Goal: Task Accomplishment & Management: Use online tool/utility

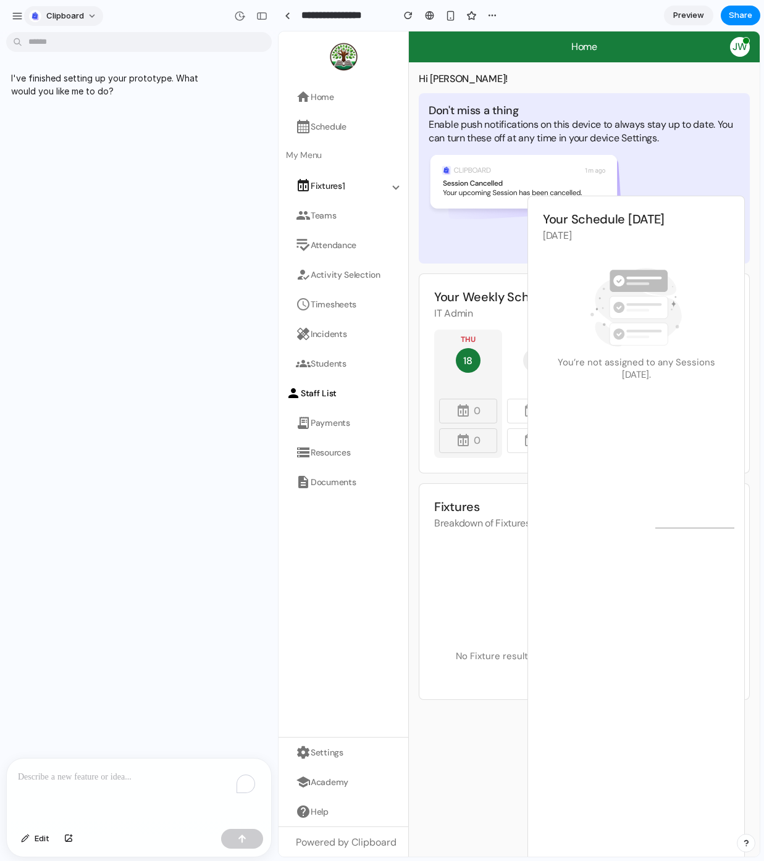
click at [69, 11] on span "clipboard" at bounding box center [65, 16] width 38 height 12
click at [6, 10] on div "Settings Invite members Change theme Sign out" at bounding box center [382, 430] width 764 height 861
click at [15, 14] on div "button" at bounding box center [17, 15] width 11 height 11
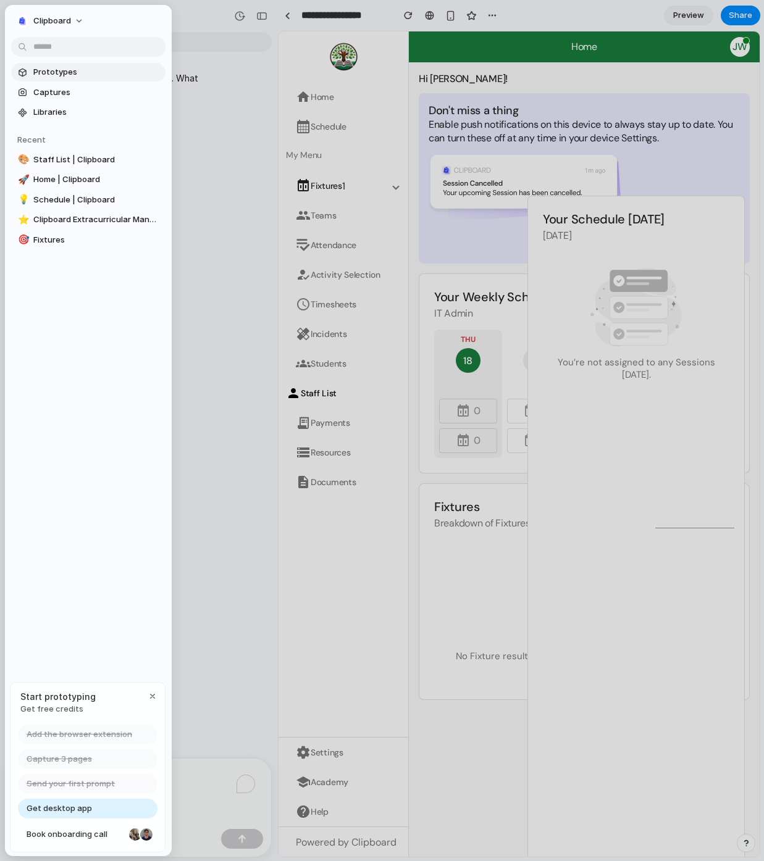
click at [88, 73] on span "Prototypes" at bounding box center [96, 72] width 127 height 12
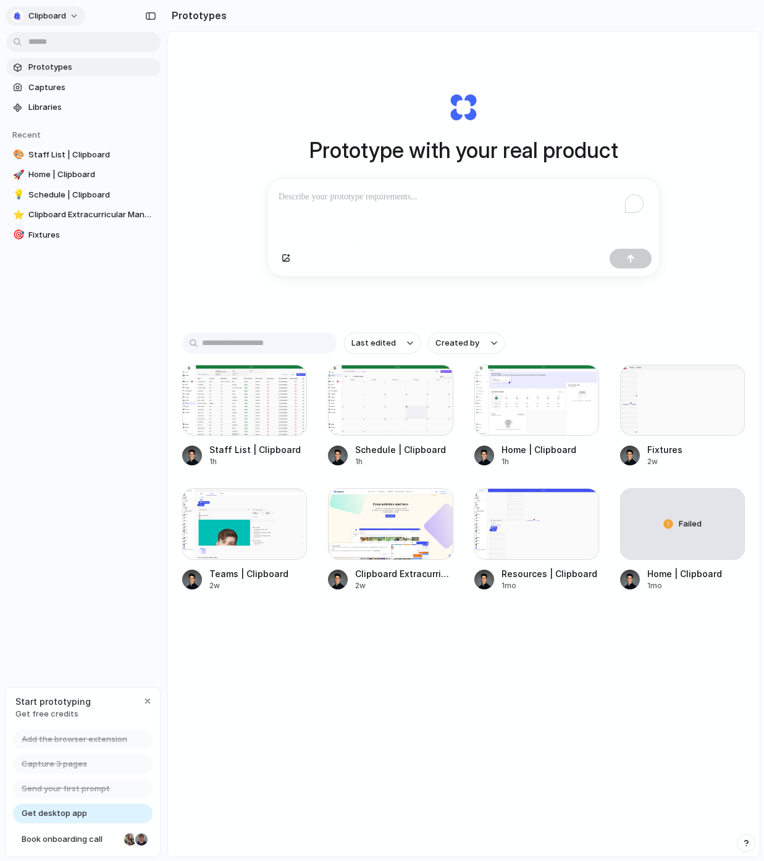
click at [70, 13] on button "clipboard" at bounding box center [45, 16] width 79 height 20
click at [127, 143] on div "Settings Invite members Change theme Sign out" at bounding box center [382, 430] width 764 height 861
click at [81, 98] on link "Libraries" at bounding box center [83, 107] width 154 height 19
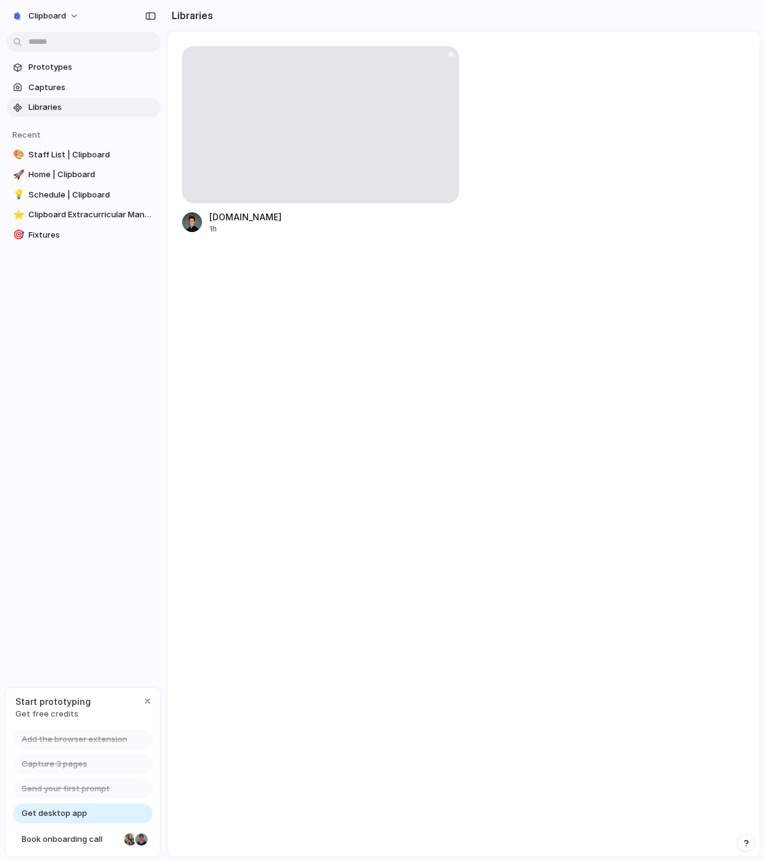
click at [380, 156] on div at bounding box center [320, 124] width 277 height 157
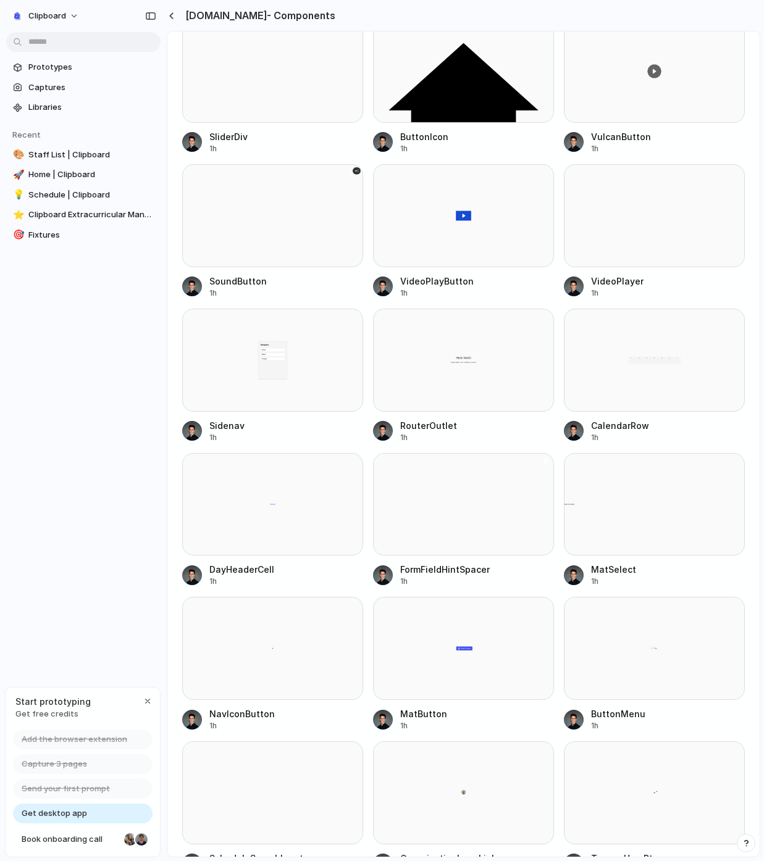
scroll to position [929, 0]
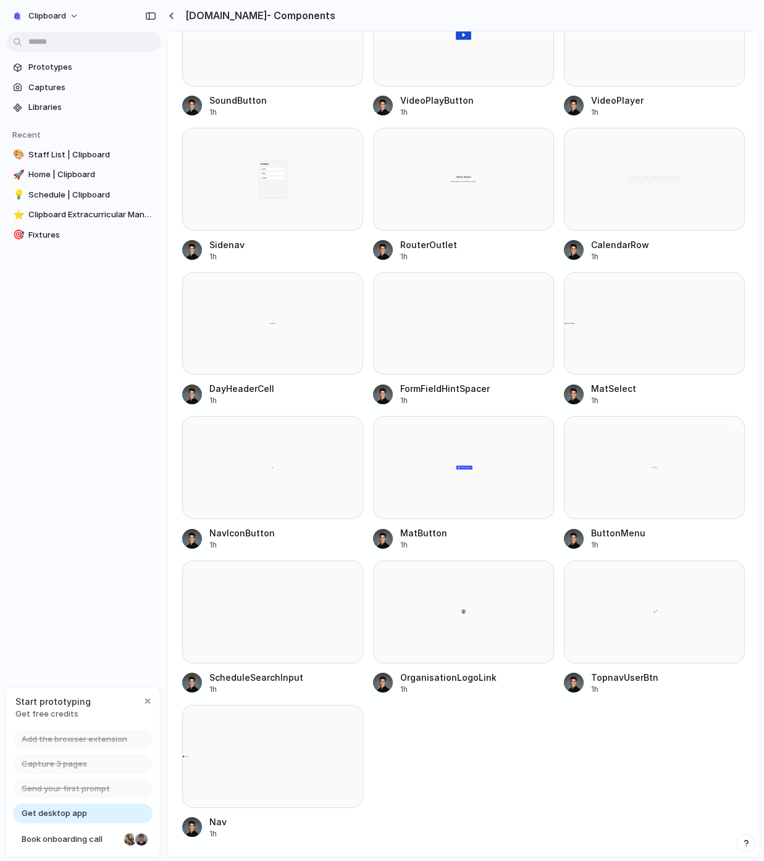
click at [619, 475] on div at bounding box center [654, 467] width 181 height 103
click at [148, 699] on div "button" at bounding box center [148, 701] width 10 height 10
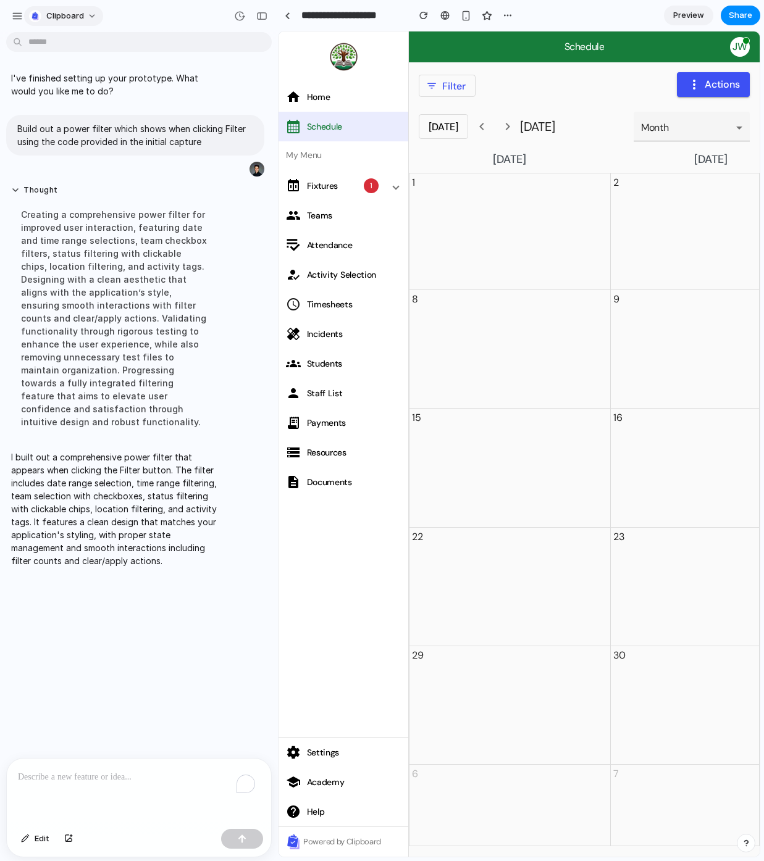
click at [57, 18] on span "clipboard" at bounding box center [65, 16] width 38 height 12
click at [85, 43] on li "Settings" at bounding box center [78, 44] width 102 height 20
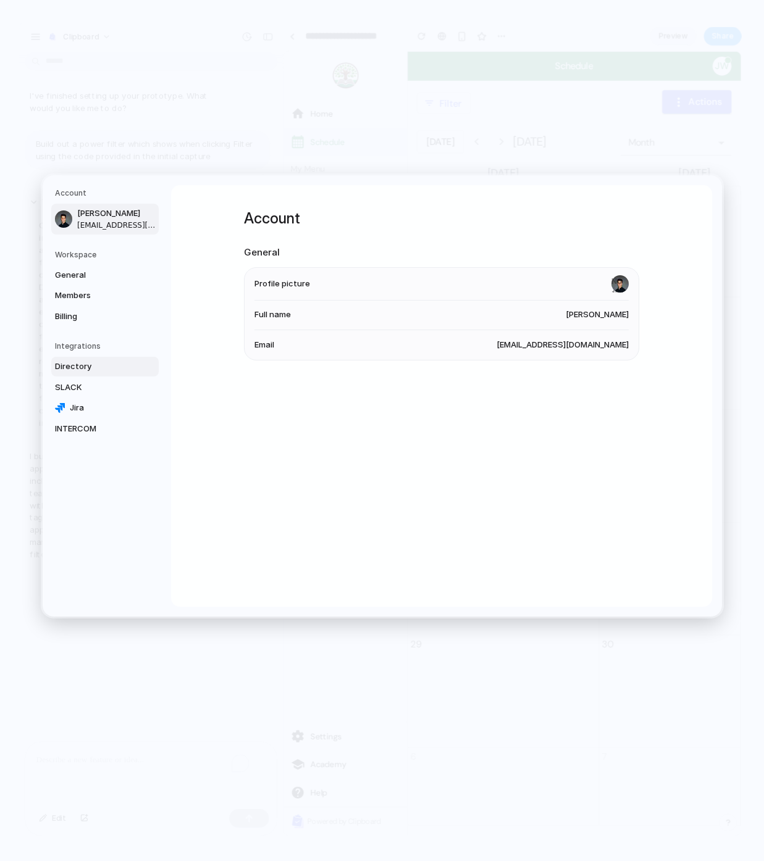
click at [82, 365] on span "Directory" at bounding box center [94, 367] width 79 height 12
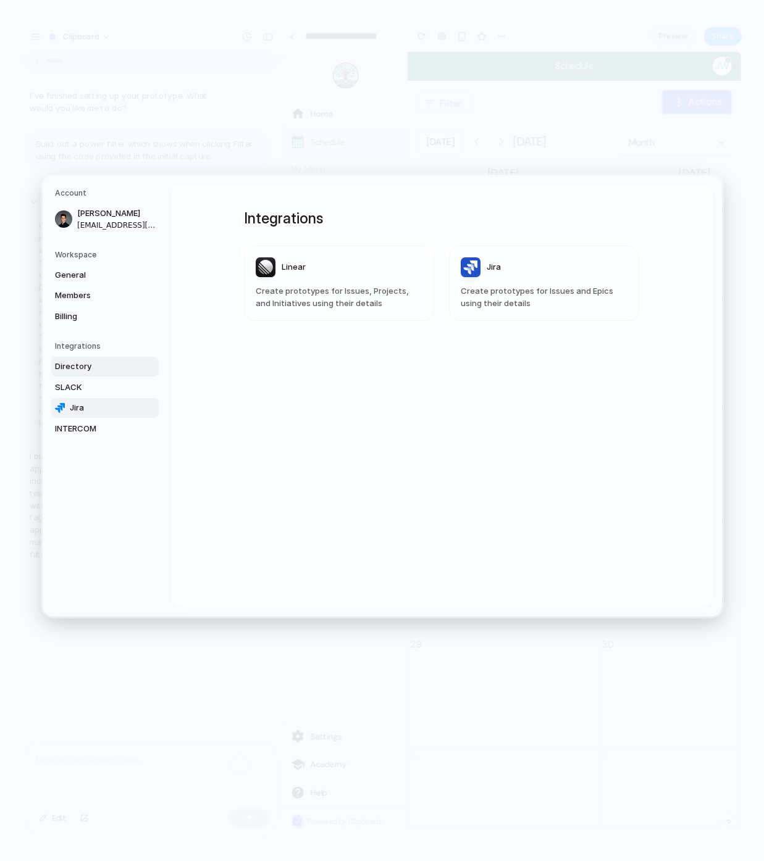
click at [81, 410] on span "Jira" at bounding box center [109, 408] width 79 height 12
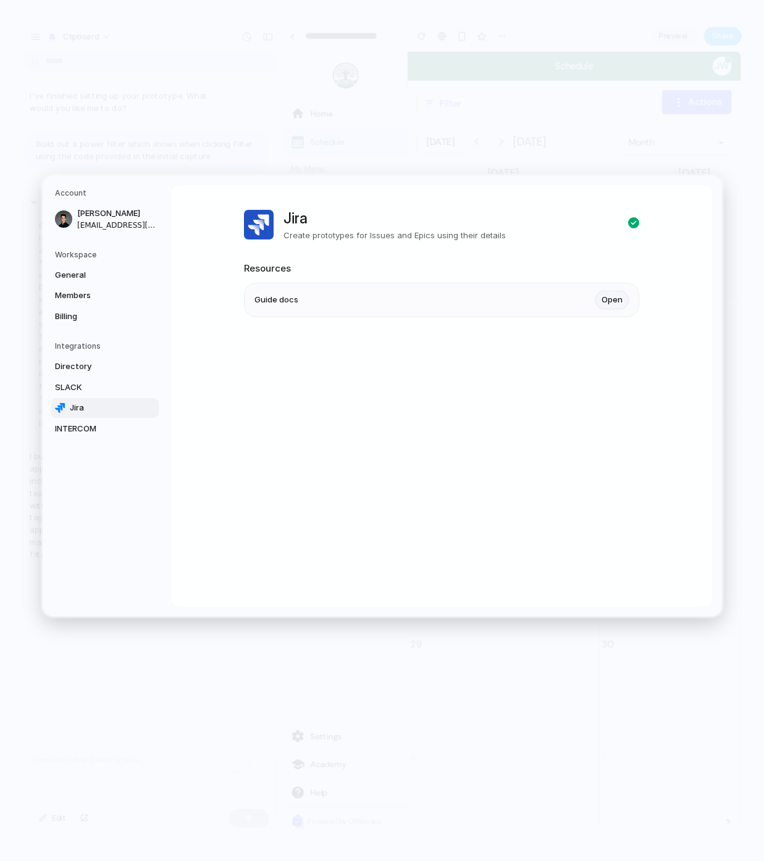
click at [615, 304] on link "Open" at bounding box center [611, 300] width 33 height 19
click at [356, 267] on button "Go Back" at bounding box center [368, 267] width 36 height 16
click at [290, 350] on div "Jira Create prototypes for Issues and Epics using their details Resources Guide…" at bounding box center [441, 279] width 395 height 188
click at [91, 428] on span "INTERCOM" at bounding box center [94, 429] width 79 height 12
click at [617, 304] on link "Open" at bounding box center [611, 300] width 33 height 19
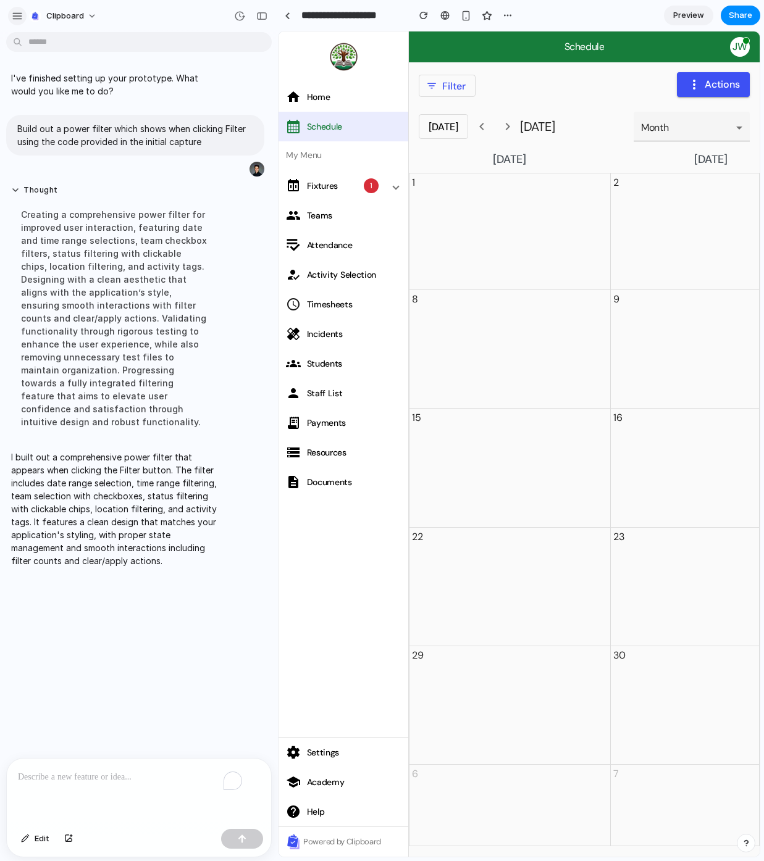
click at [21, 12] on div "button" at bounding box center [17, 15] width 11 height 11
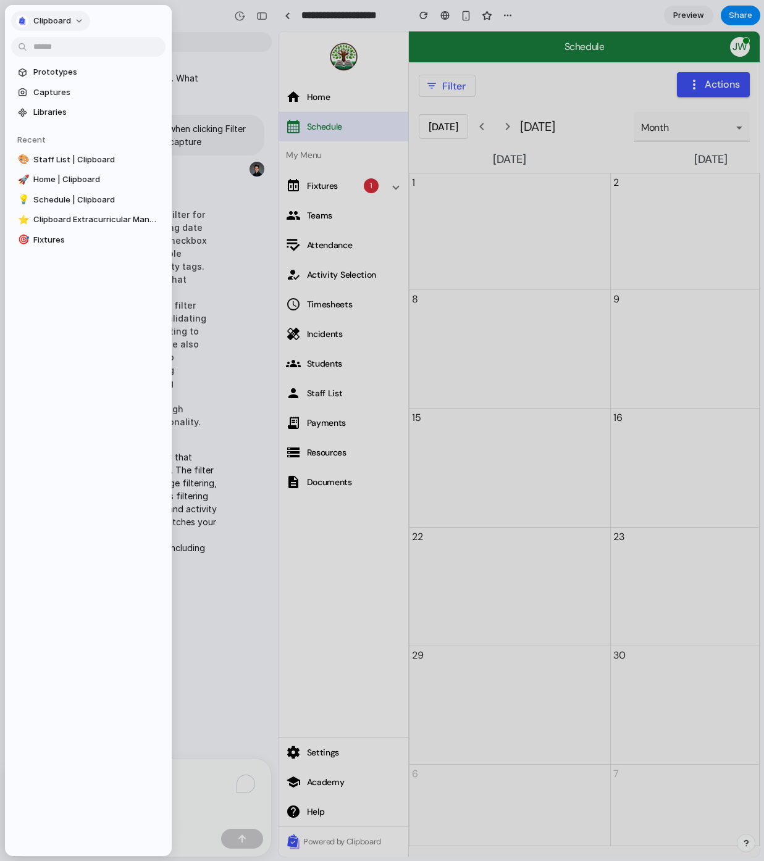
click at [60, 16] on span "clipboard" at bounding box center [52, 21] width 38 height 12
click at [77, 110] on li "Sign out" at bounding box center [65, 108] width 102 height 20
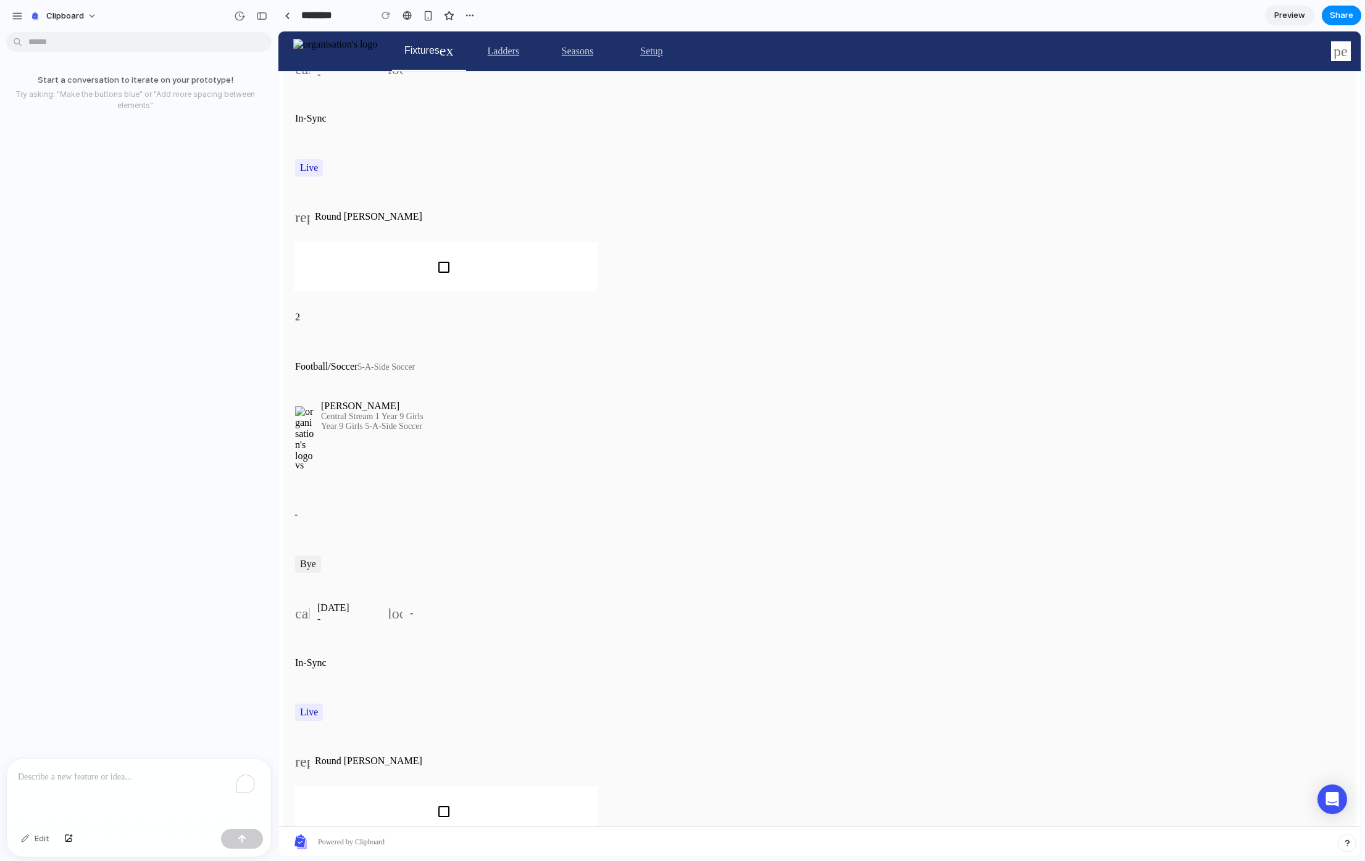
scroll to position [12888, 0]
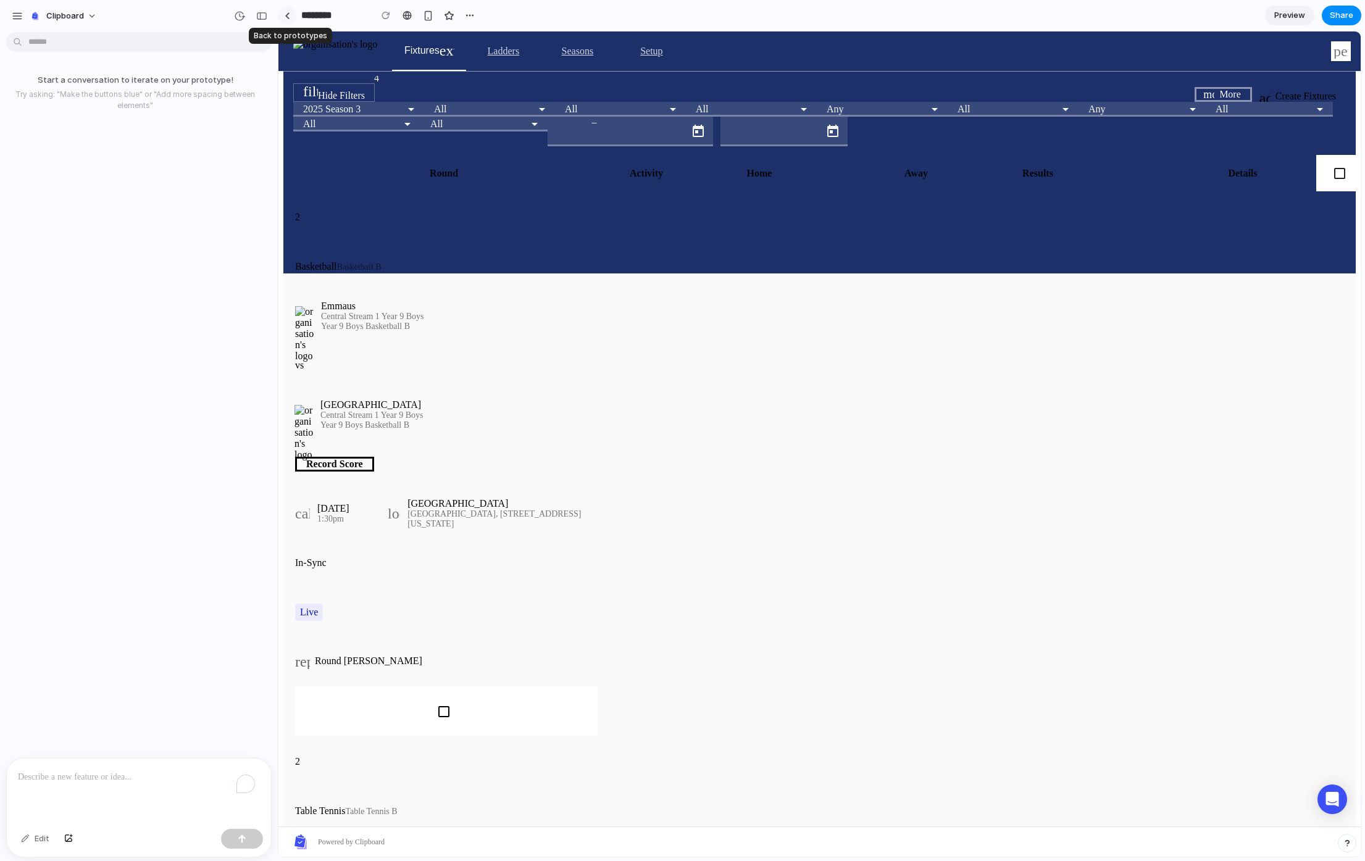
click at [293, 13] on link at bounding box center [287, 15] width 19 height 19
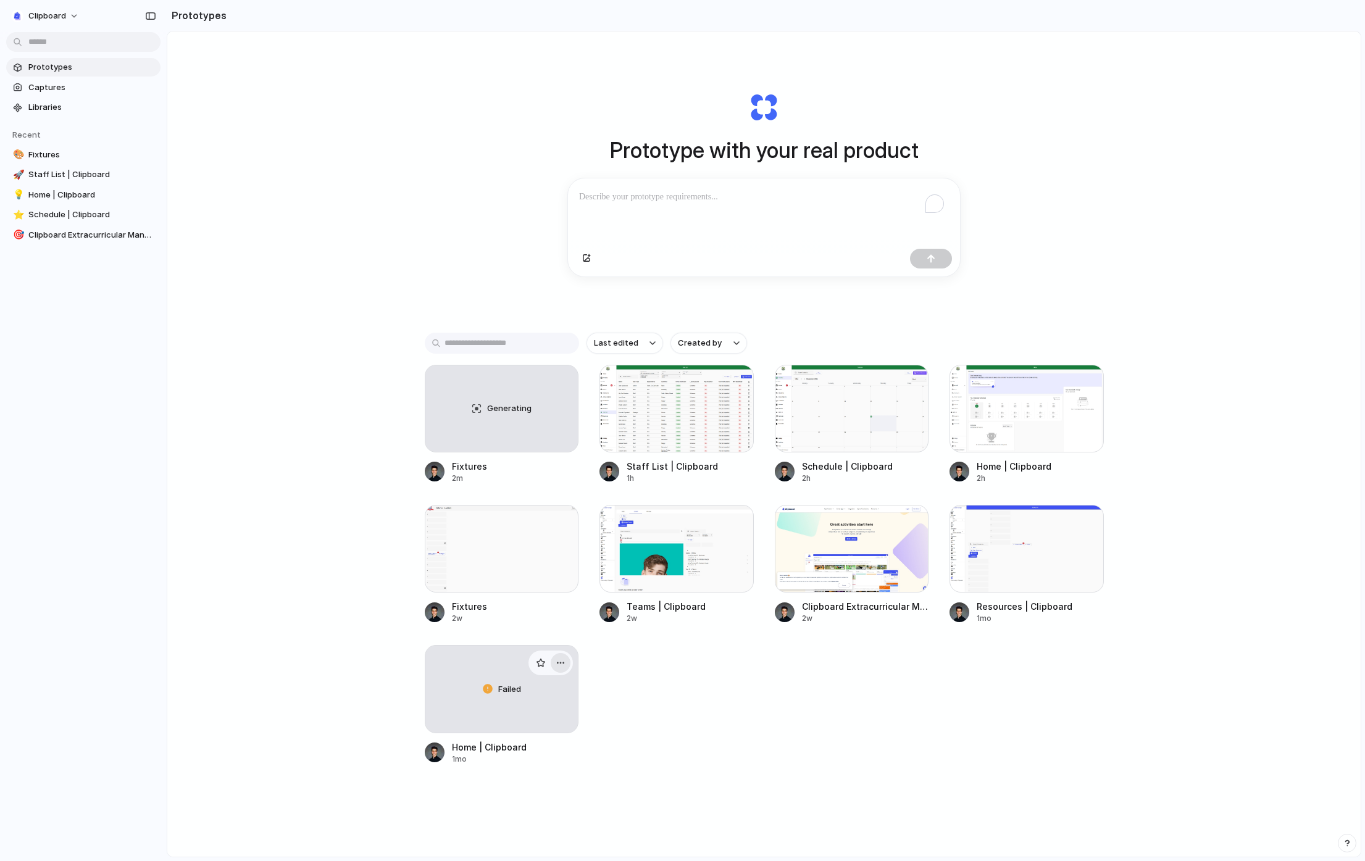
click at [564, 673] on button "button" at bounding box center [561, 663] width 20 height 20
click at [536, 736] on li "Delete" at bounding box center [523, 737] width 88 height 20
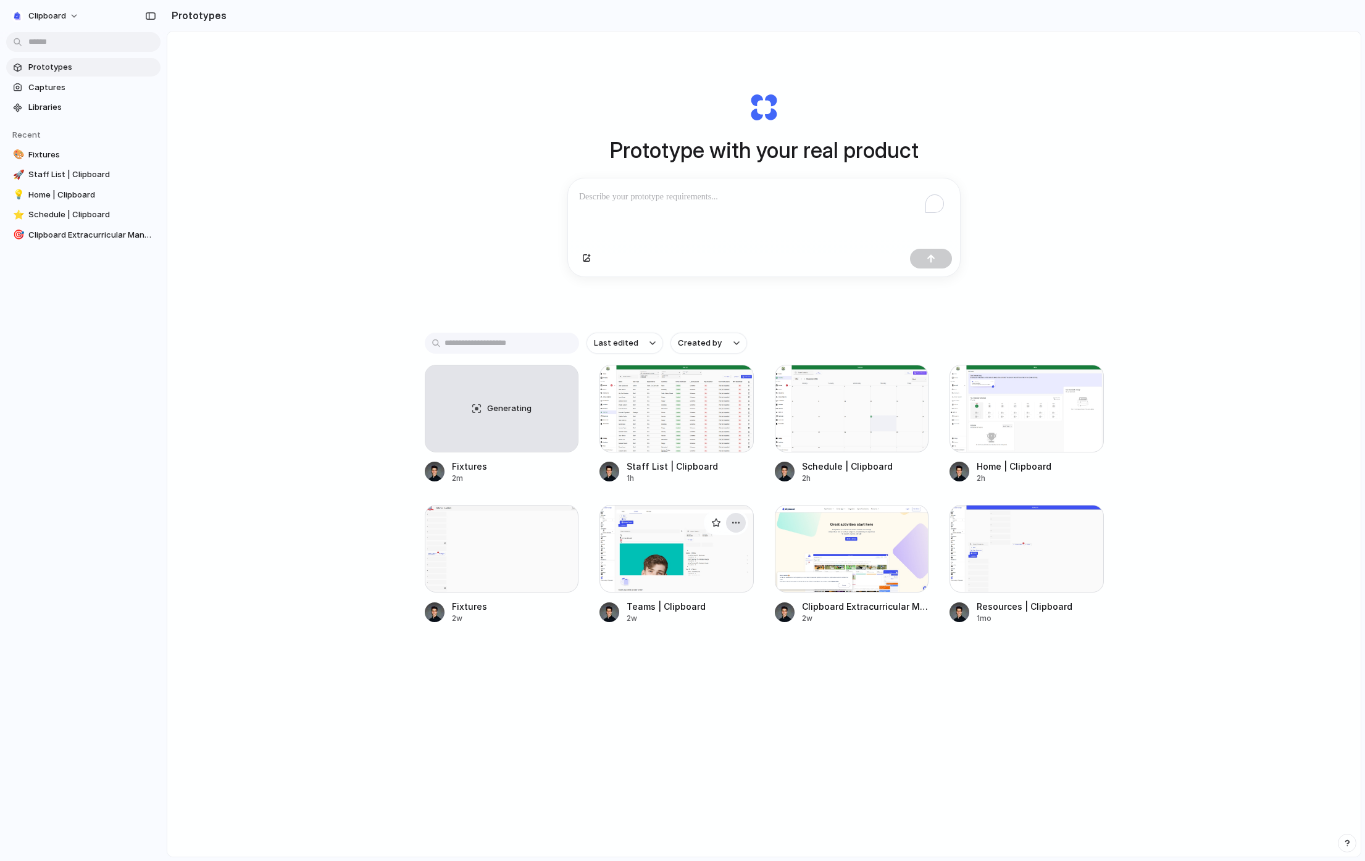
click at [735, 528] on div "button" at bounding box center [736, 523] width 10 height 10
click at [709, 593] on li "Delete" at bounding box center [698, 596] width 88 height 20
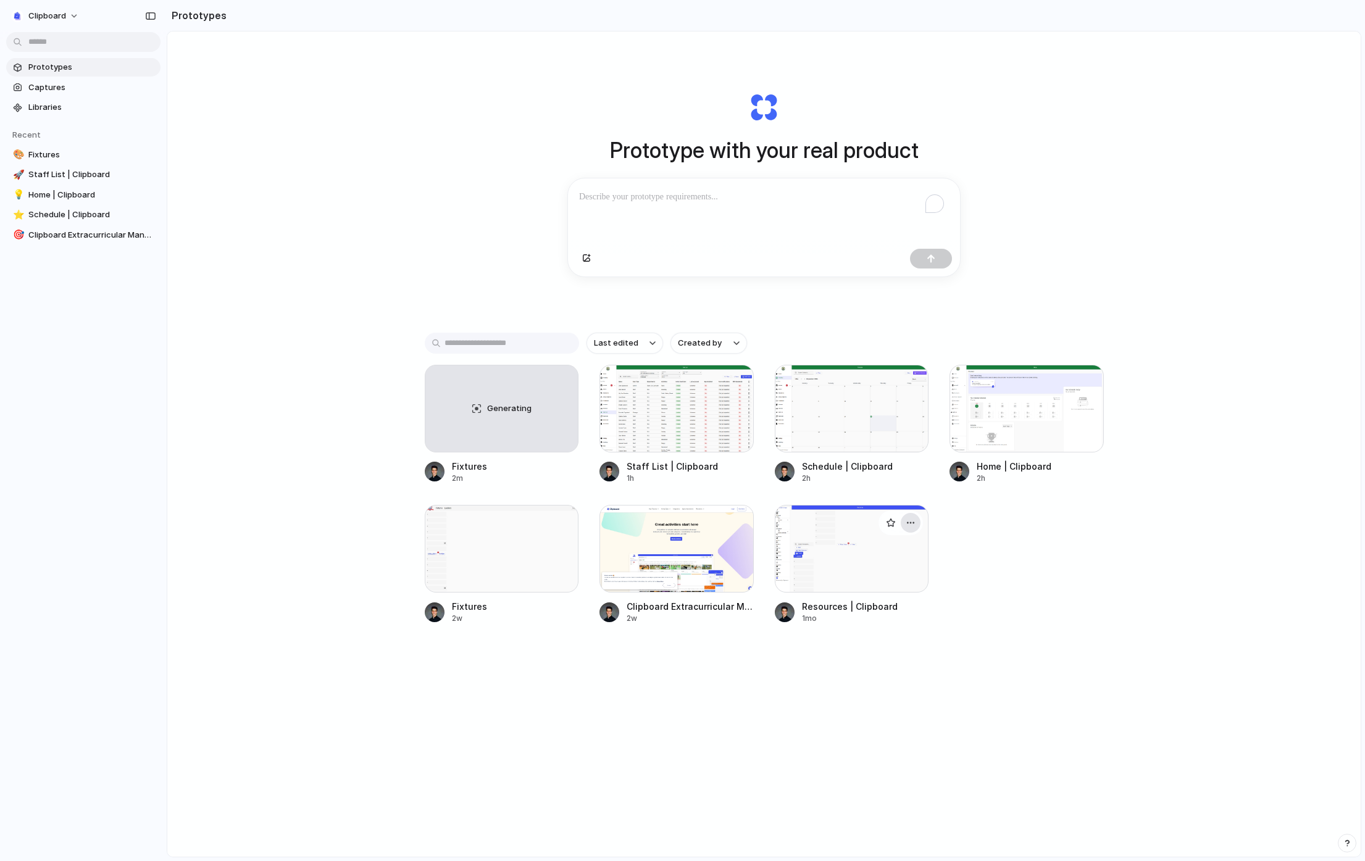
click at [909, 528] on div "button" at bounding box center [911, 523] width 10 height 10
click at [903, 595] on li "Delete" at bounding box center [873, 596] width 88 height 20
click at [560, 528] on div "button" at bounding box center [561, 523] width 10 height 10
click at [551, 594] on li "Delete" at bounding box center [523, 596] width 88 height 20
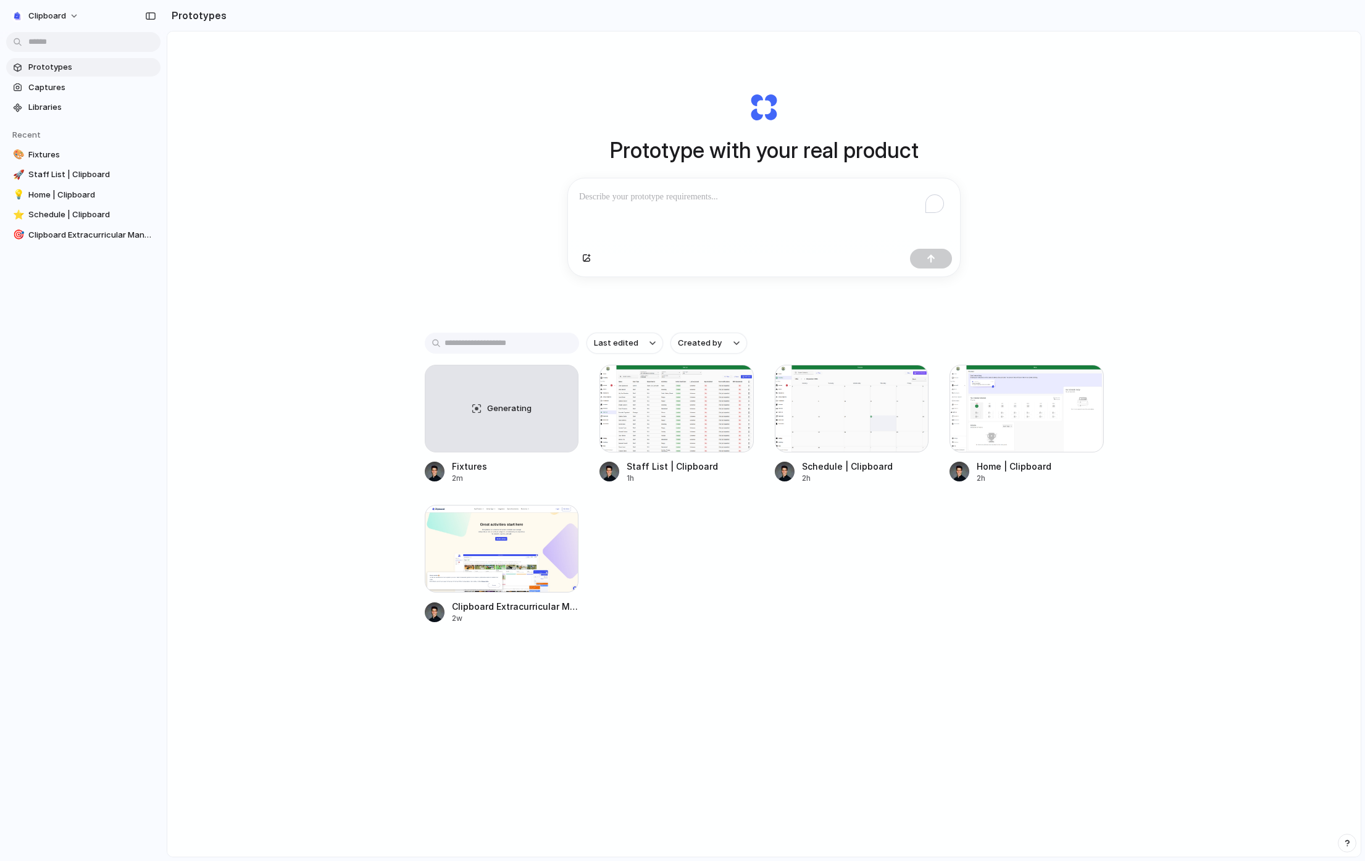
click at [749, 635] on div "Last edited Created by Generating Fixtures 2m Staff List | Clipboard 1h Schedul…" at bounding box center [764, 517] width 679 height 369
click at [498, 425] on div "Generating" at bounding box center [501, 408] width 153 height 86
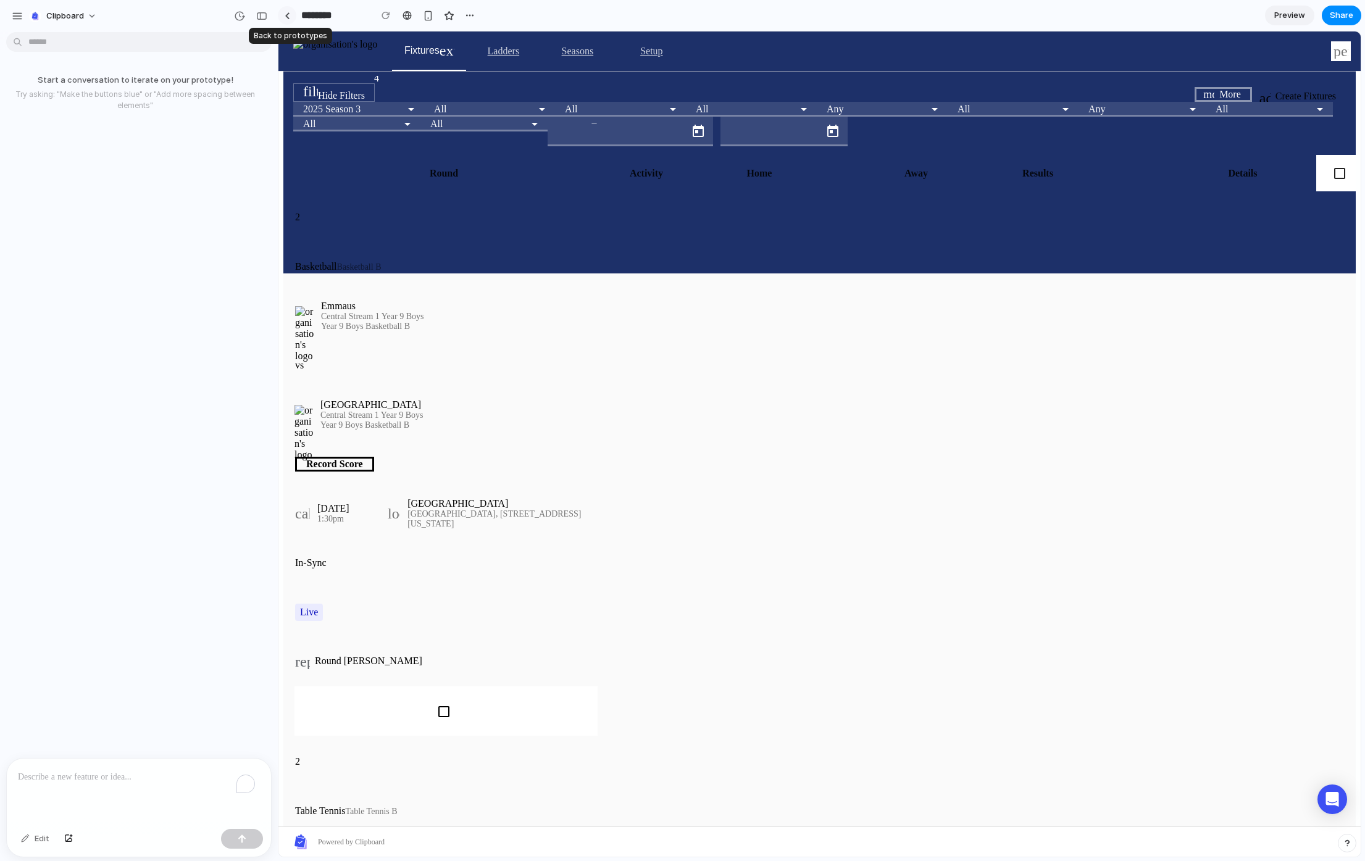
click at [287, 14] on div at bounding box center [288, 15] width 6 height 7
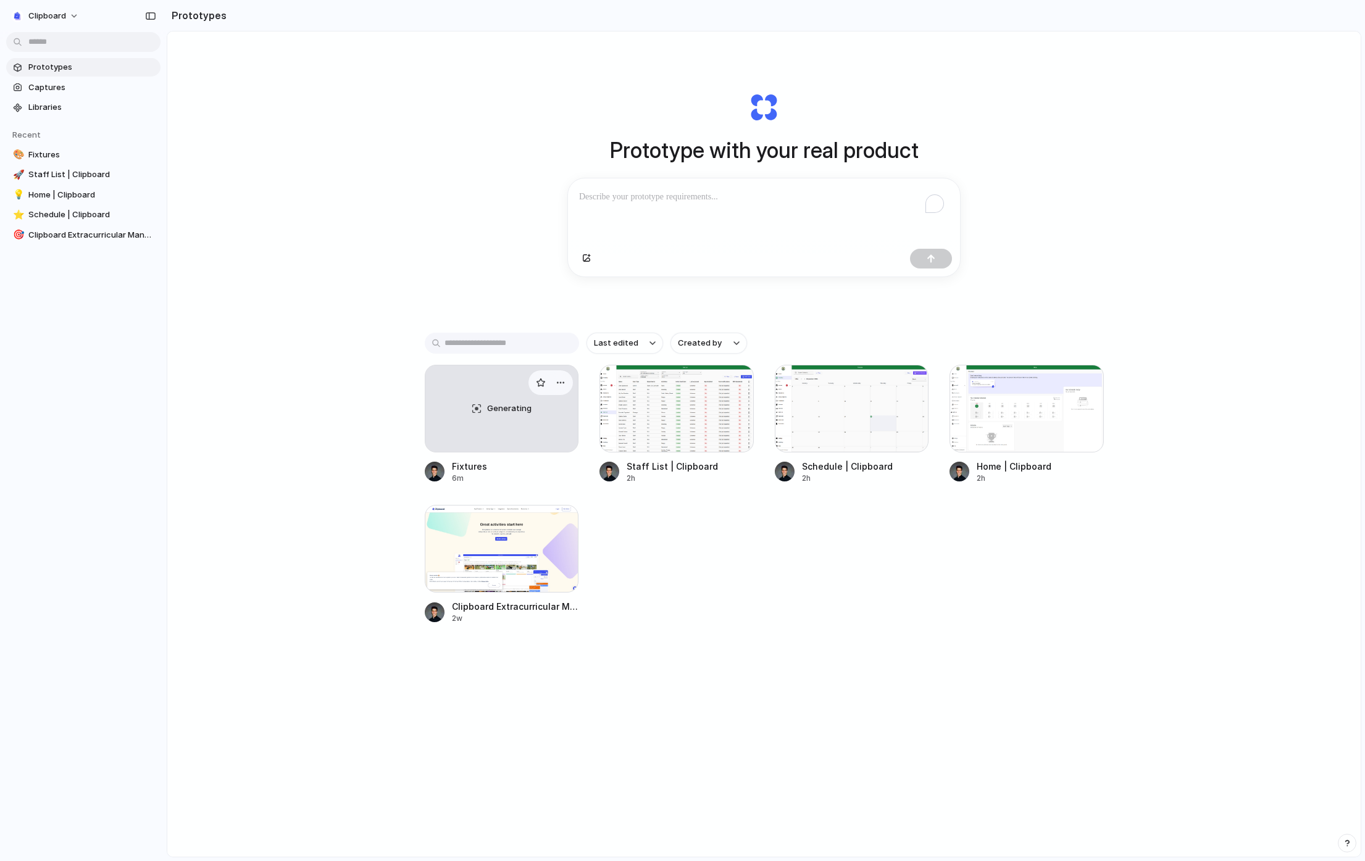
click at [480, 411] on div "Generating" at bounding box center [501, 408] width 153 height 86
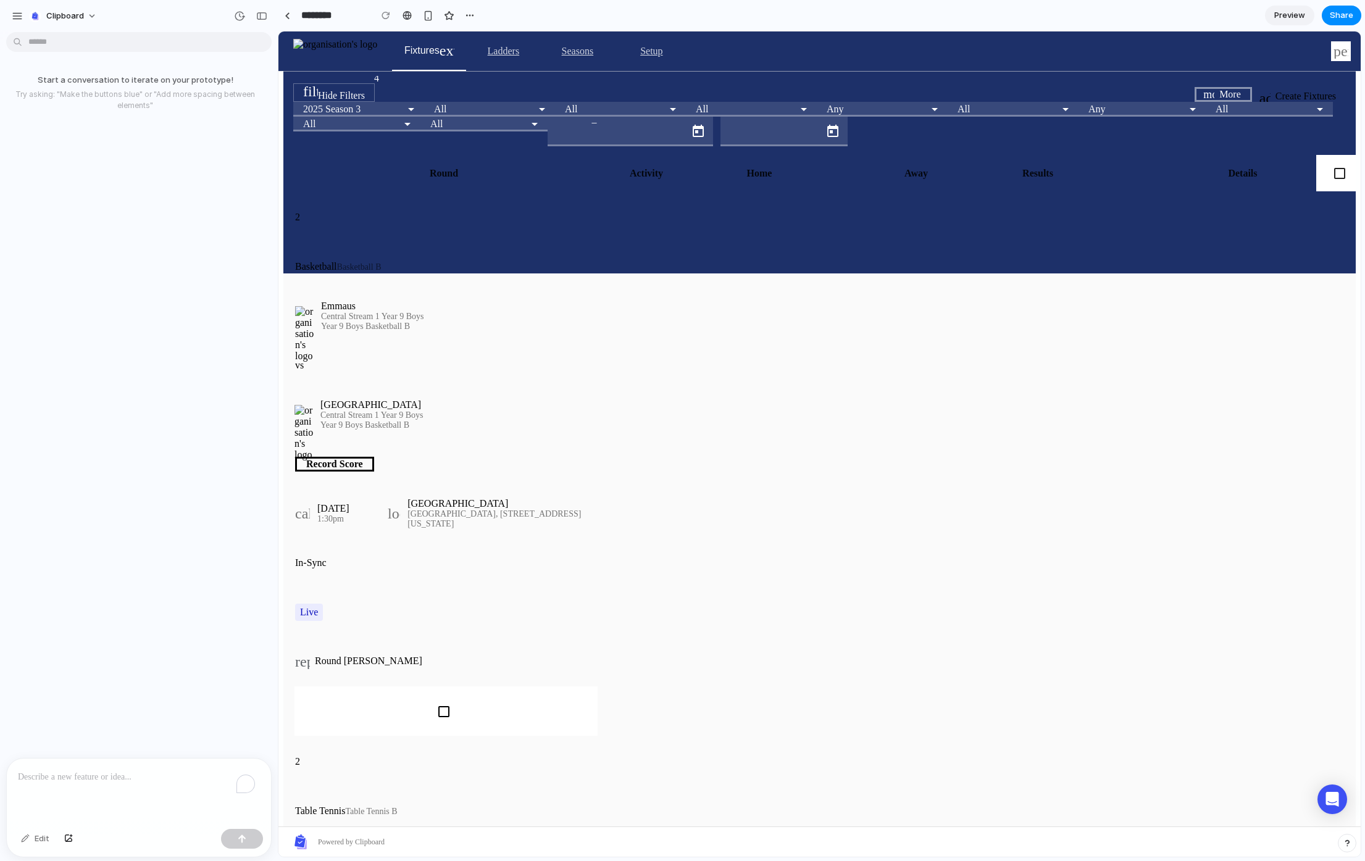
click at [331, 464] on span "Record Score" at bounding box center [334, 464] width 57 height 11
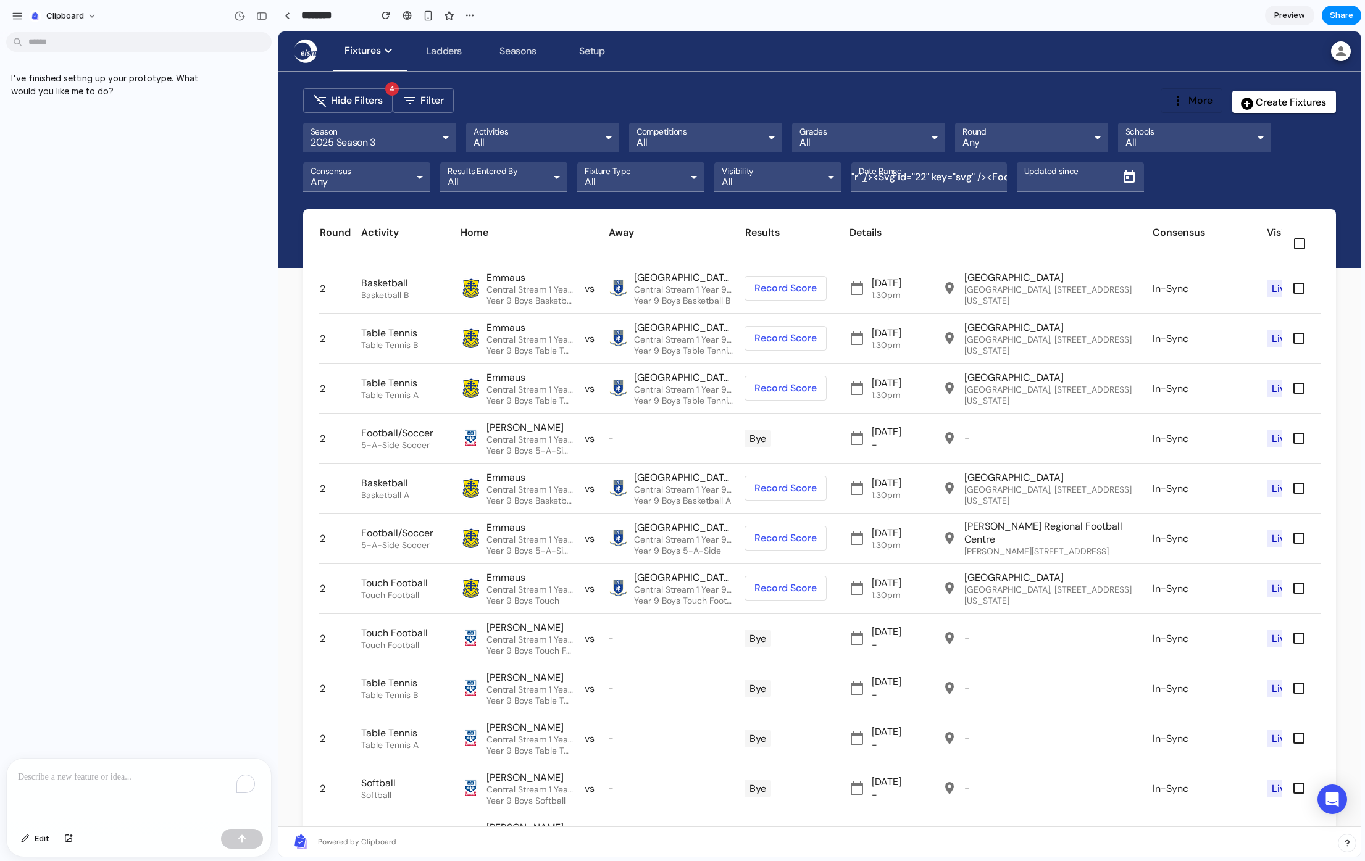
click at [980, 181] on button "<PersistentRippleSpan key="r" /> <Svg id="22" key="svg" /> <FocusIndicatorSpan …" at bounding box center [992, 177] width 25 height 25
click at [984, 175] on button "<PersistentRippleSpan key="r" /> <Svg id="22" key="svg" /> <FocusIndicatorSpan …" at bounding box center [992, 177] width 25 height 25
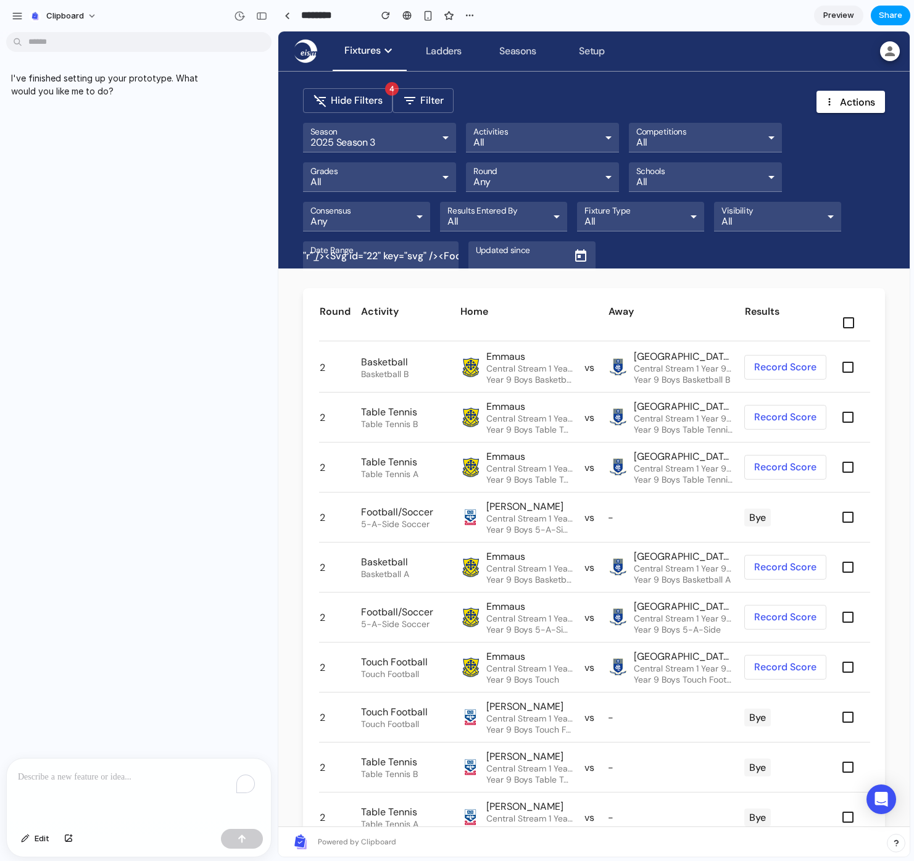
click at [911, 7] on button "Share" at bounding box center [891, 16] width 40 height 20
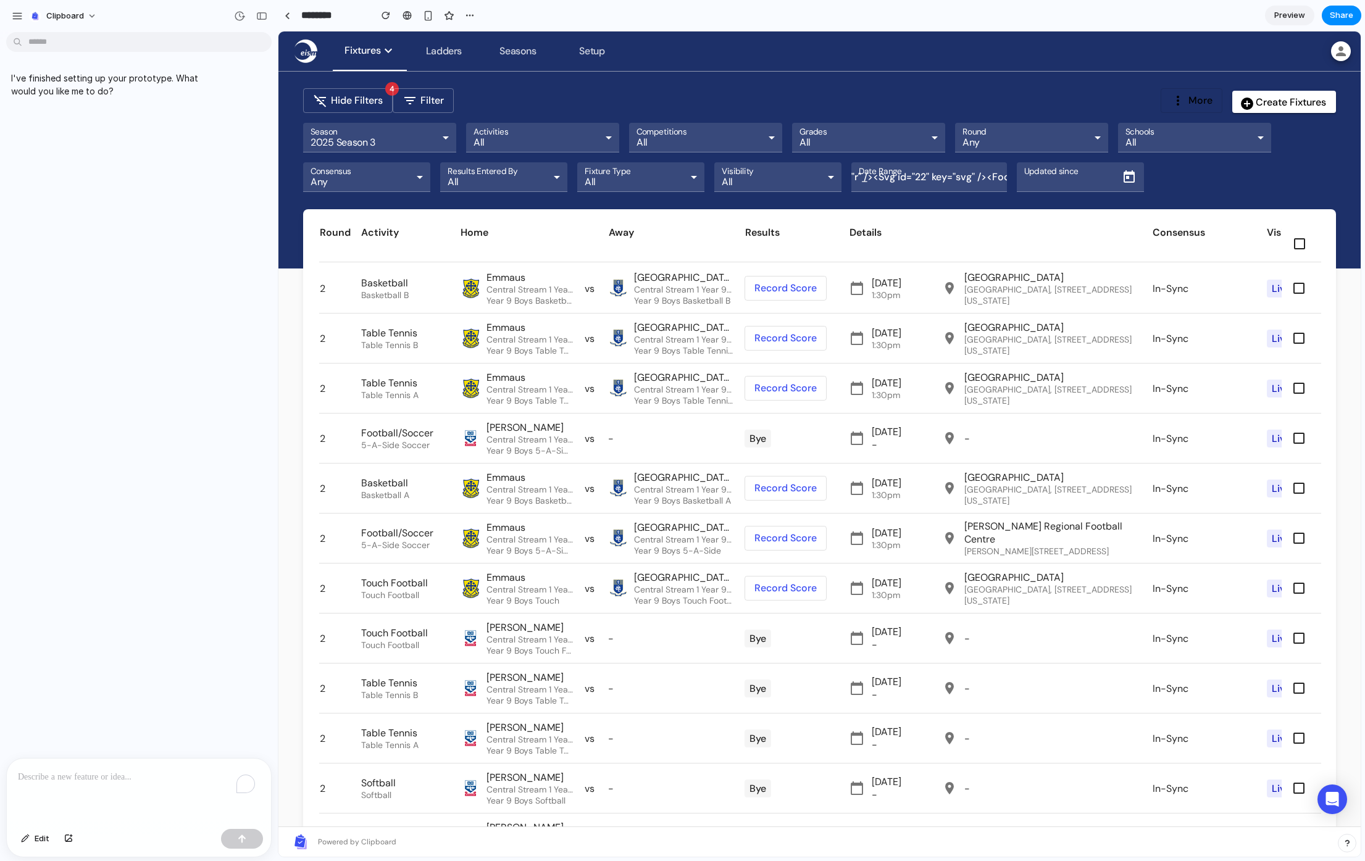
drag, startPoint x: 920, startPoint y: 44, endPoint x: 646, endPoint y: 25, distance: 275.4
click at [920, 44] on div "Share ' Fixtures ' Invite Marc Pizzinato Creator Anyone at Clipboard Full acces…" at bounding box center [682, 430] width 1365 height 861
click at [1083, 183] on input "Updated since" at bounding box center [1066, 182] width 85 height 14
click at [127, 89] on p "I've finished setting up your prototype. What would you like me to do?" at bounding box center [114, 85] width 206 height 26
click at [76, 770] on p "To enrich screen reader interactions, please activate Accessibility in Grammarl…" at bounding box center [139, 777] width 242 height 15
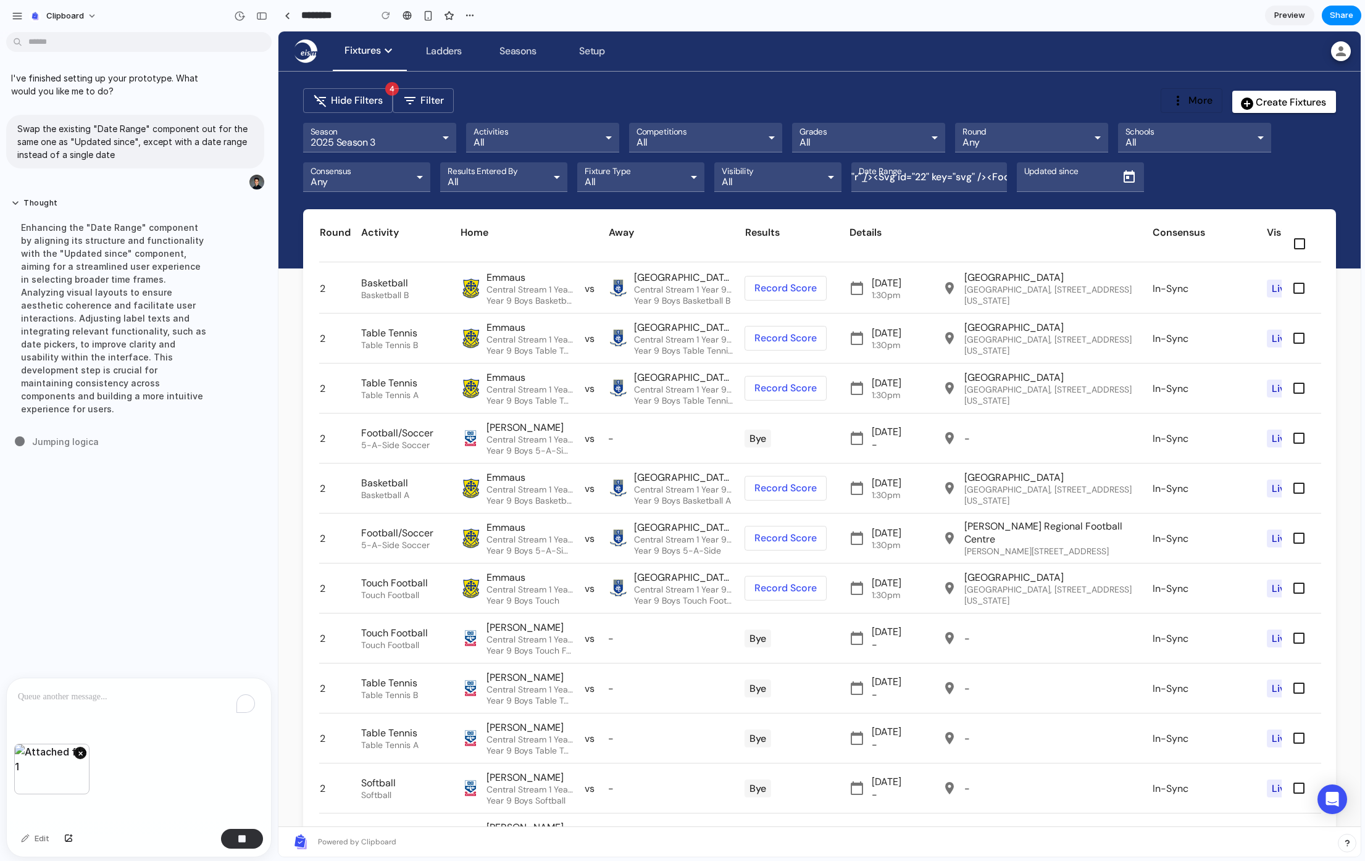
click at [81, 749] on button "×" at bounding box center [80, 753] width 12 height 12
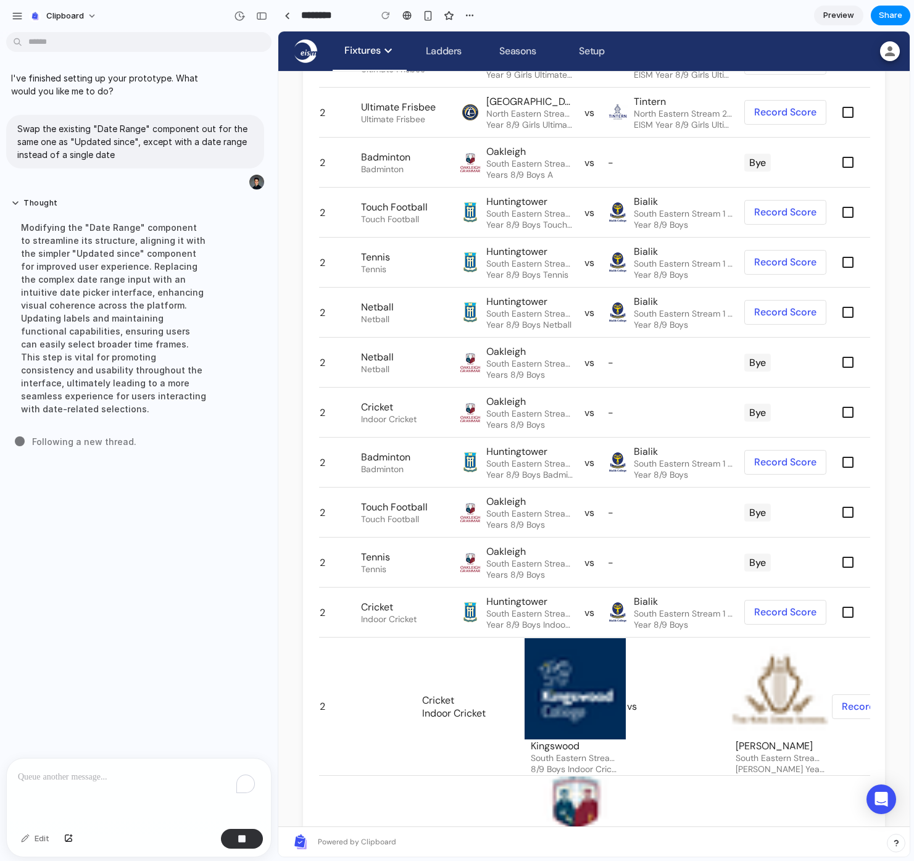
scroll to position [3184, 0]
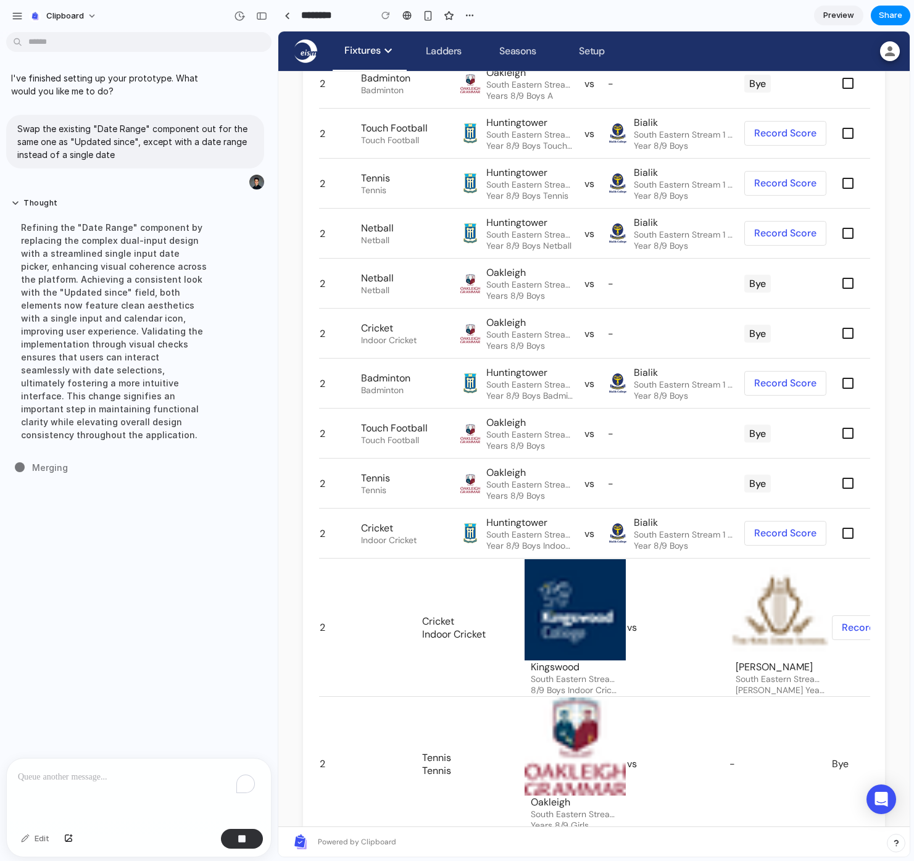
click at [178, 784] on div "To enrich screen reader interactions, please activate Accessibility in Grammarl…" at bounding box center [139, 791] width 264 height 65
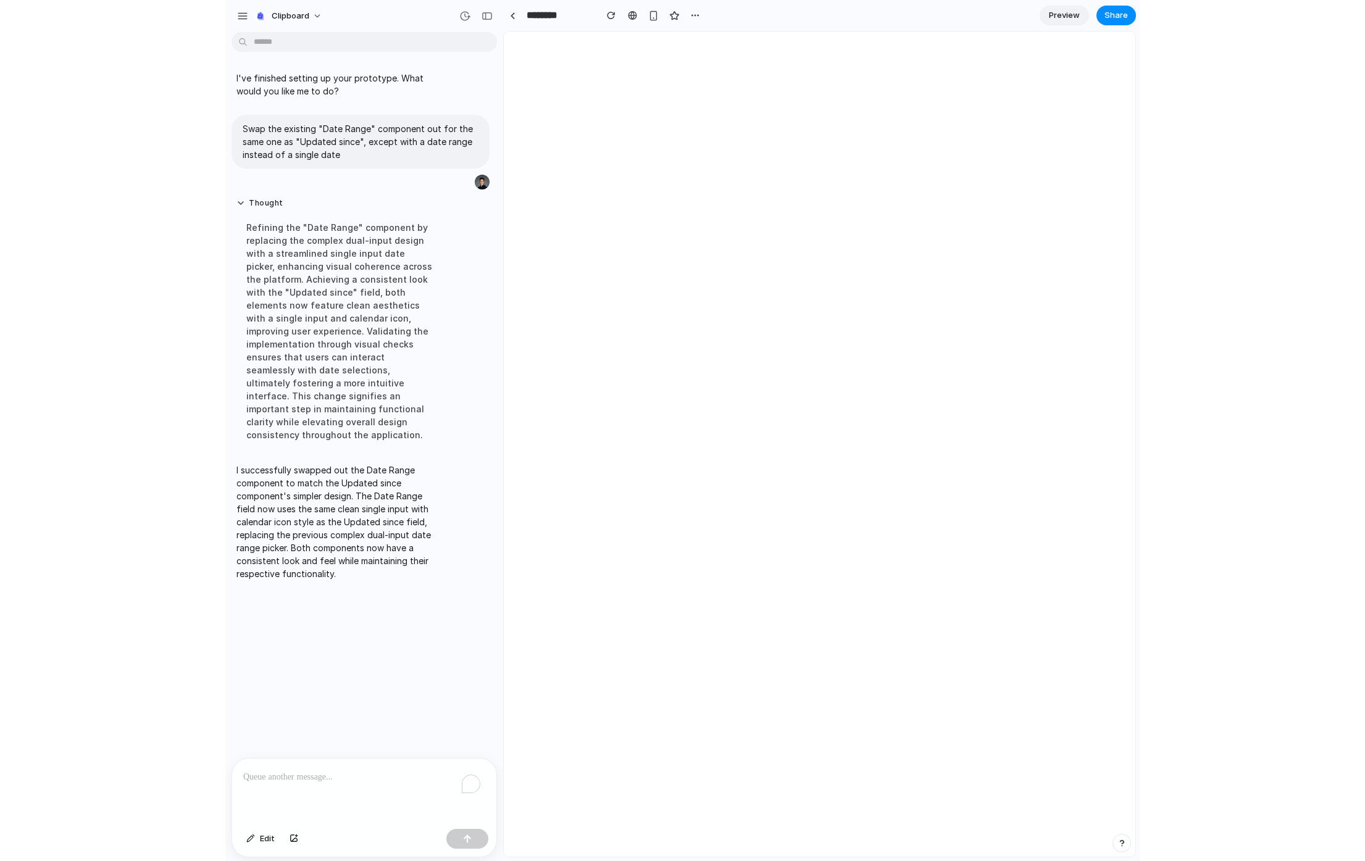
scroll to position [0, 0]
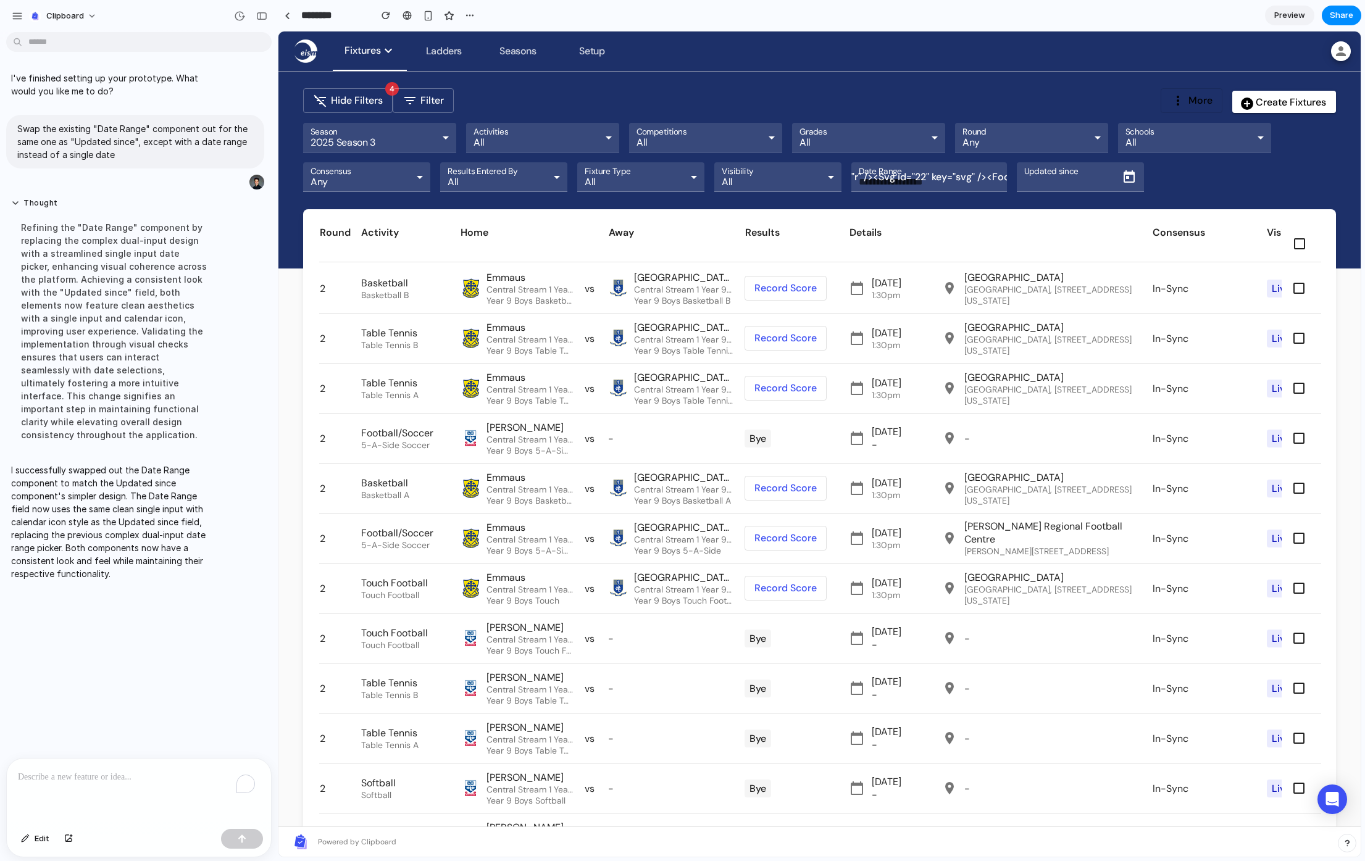
click at [980, 173] on button "<PersistentRippleSpan key="r" /> <Svg id="22" key="svg" /> <FocusIndicatorSpan …" at bounding box center [992, 177] width 25 height 25
click at [915, 185] on input "Date Range" at bounding box center [916, 182] width 114 height 14
drag, startPoint x: 961, startPoint y: 185, endPoint x: 884, endPoint y: 182, distance: 76.6
click at [884, 182] on div "Date Range <PersistentRippleSpan key="r" /> <Svg id="22" key="svg" /> <FocusInd…" at bounding box center [929, 177] width 151 height 30
drag, startPoint x: 951, startPoint y: 174, endPoint x: 945, endPoint y: 175, distance: 6.2
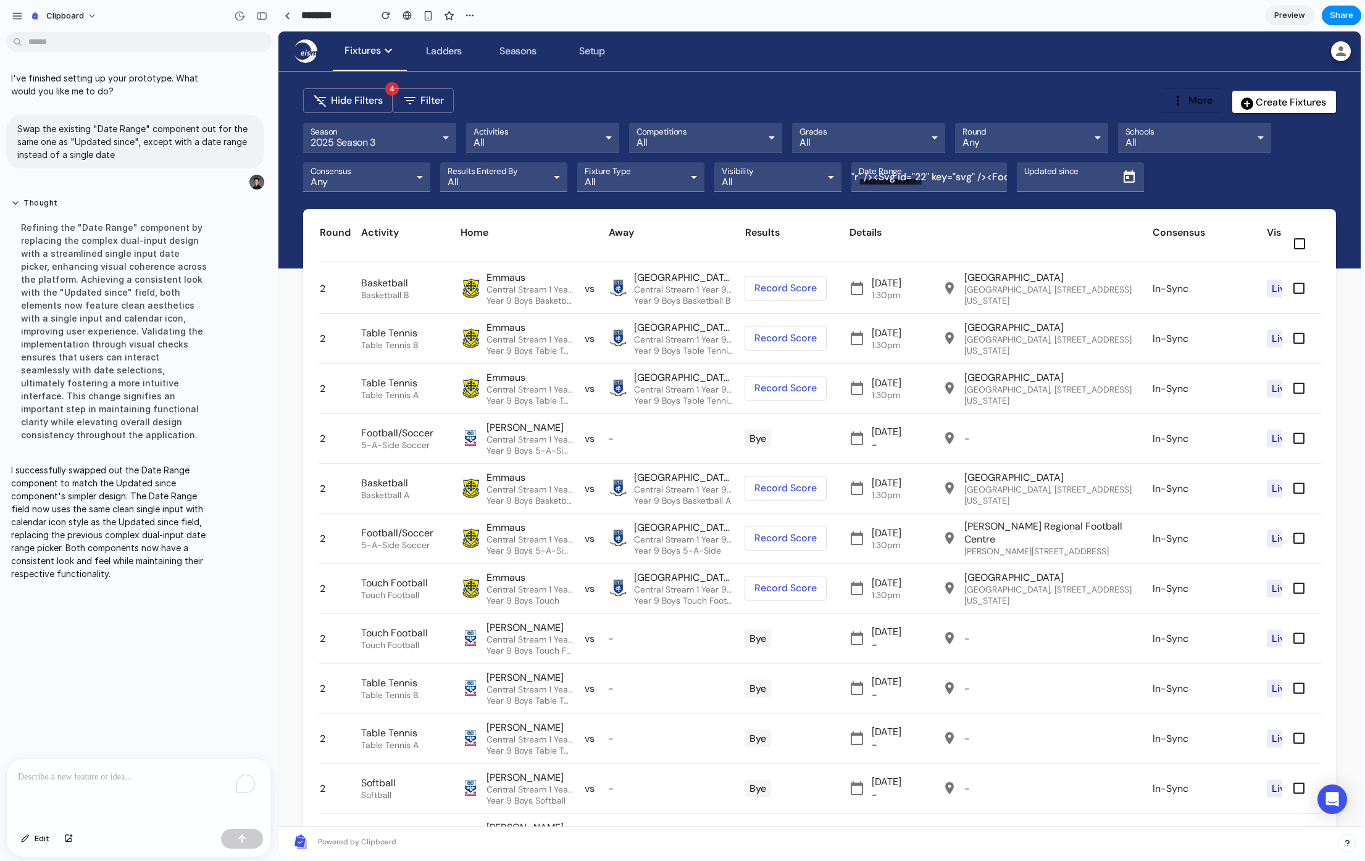
click at [980, 175] on button "<PersistentRippleSpan key="r" /> <Svg id="22" key="svg" /> <FocusIndicatorSpan …" at bounding box center [992, 177] width 25 height 25
click at [25, 843] on button "Edit" at bounding box center [35, 839] width 41 height 20
click at [861, 191] on div at bounding box center [820, 444] width 1082 height 825
click at [946, 177] on div at bounding box center [820, 444] width 1082 height 825
click at [956, 179] on div at bounding box center [820, 444] width 1082 height 825
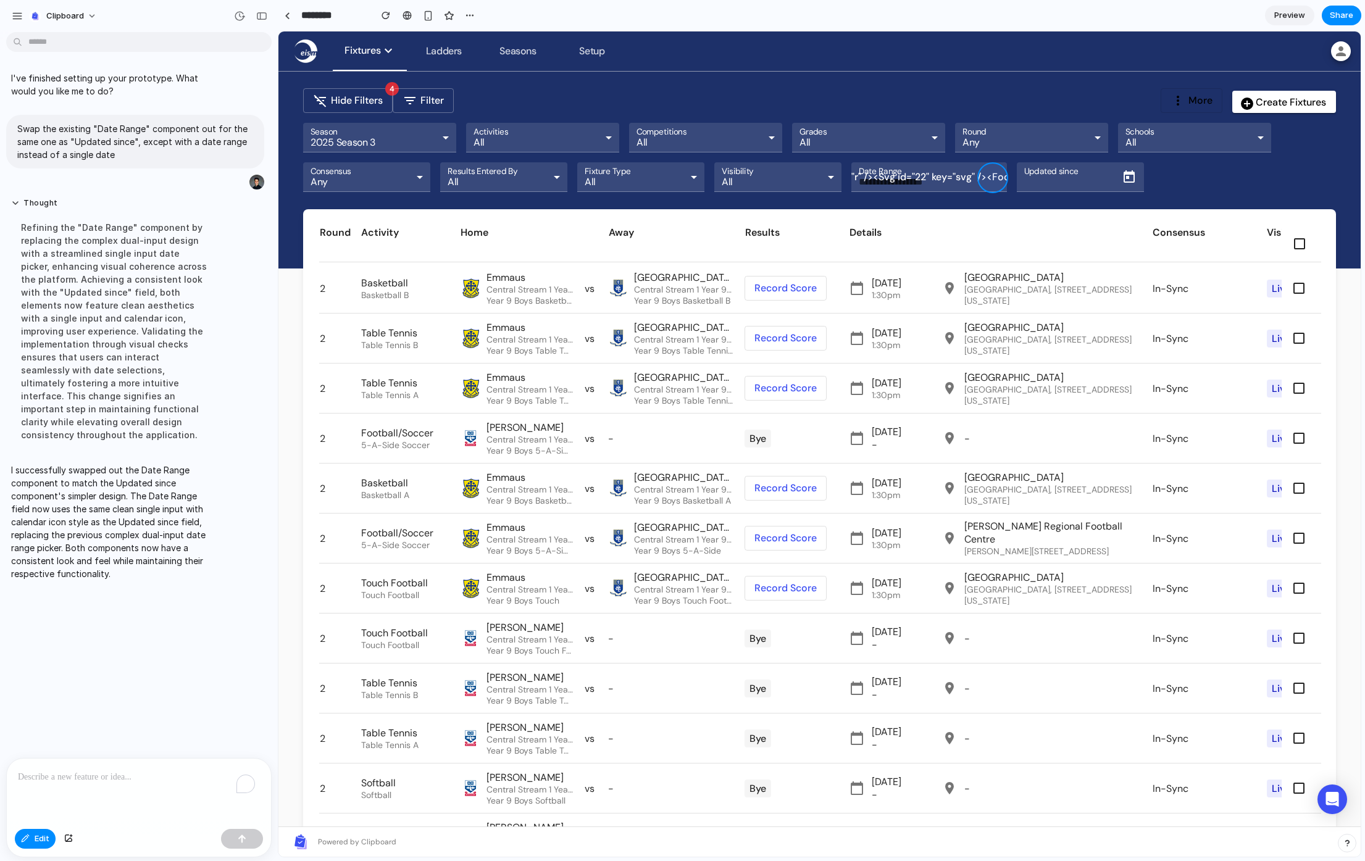
click at [957, 176] on div at bounding box center [820, 444] width 1082 height 825
click at [963, 176] on div at bounding box center [820, 444] width 1082 height 825
click at [980, 144] on div at bounding box center [820, 444] width 1082 height 825
click at [974, 143] on div at bounding box center [820, 444] width 1082 height 825
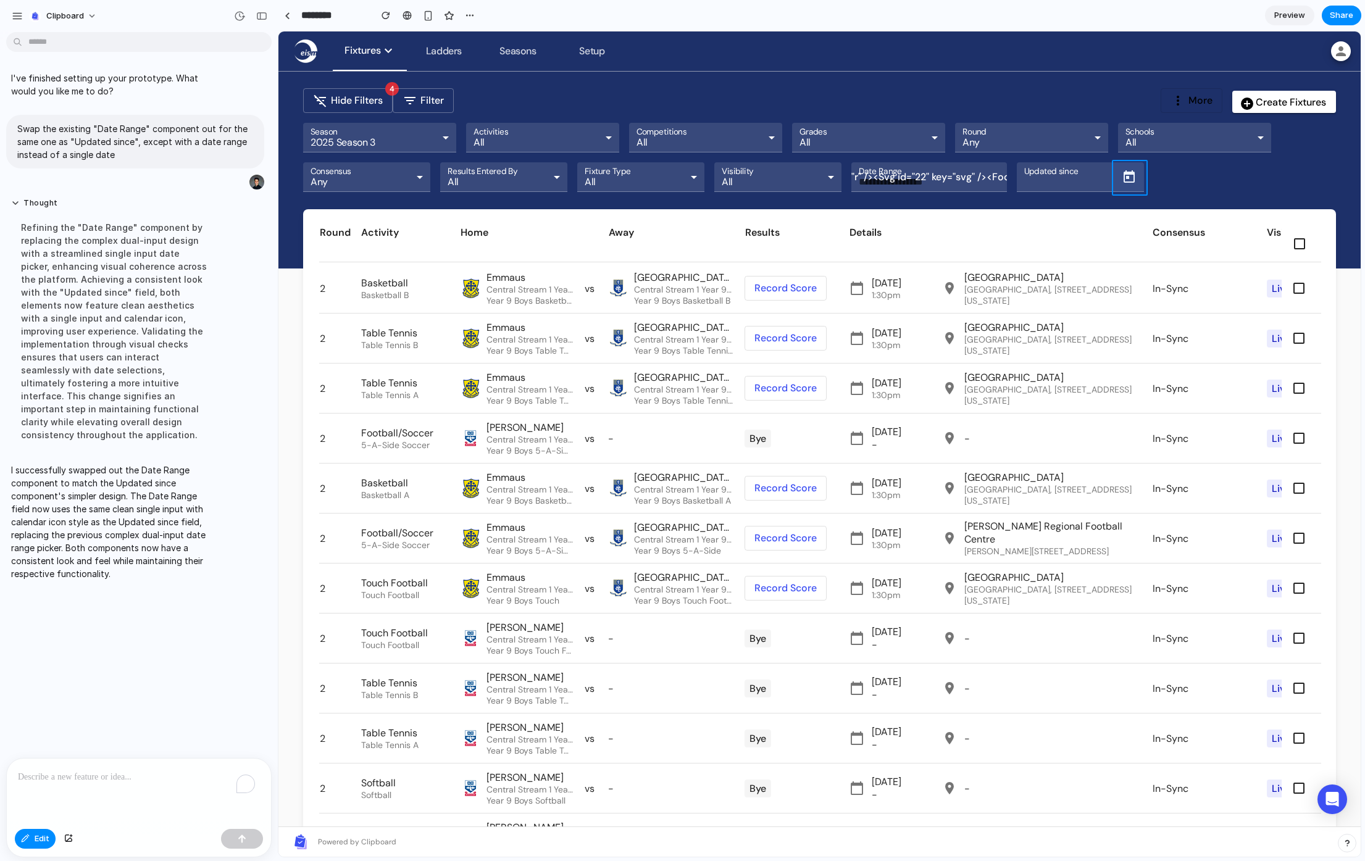
click at [1128, 175] on div at bounding box center [820, 444] width 1082 height 825
click at [993, 177] on div at bounding box center [820, 444] width 1082 height 825
click at [154, 75] on p "I've finished setting up your prototype. What would you like me to do?" at bounding box center [114, 85] width 206 height 26
click at [246, 14] on button "button" at bounding box center [240, 16] width 20 height 20
click at [198, 53] on span "Version 2" at bounding box center [159, 49] width 135 height 13
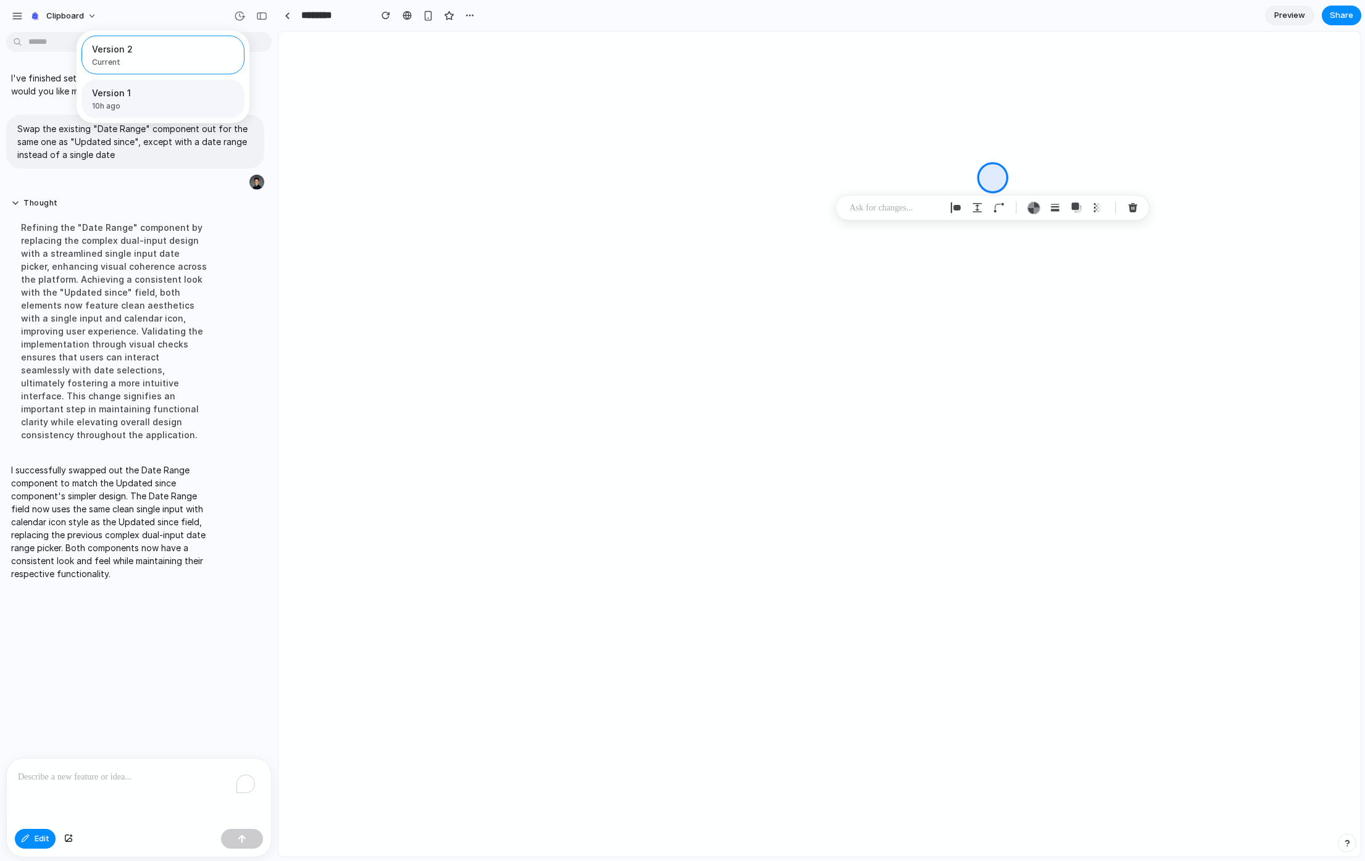
click at [192, 106] on button "Restore" at bounding box center [211, 98] width 46 height 17
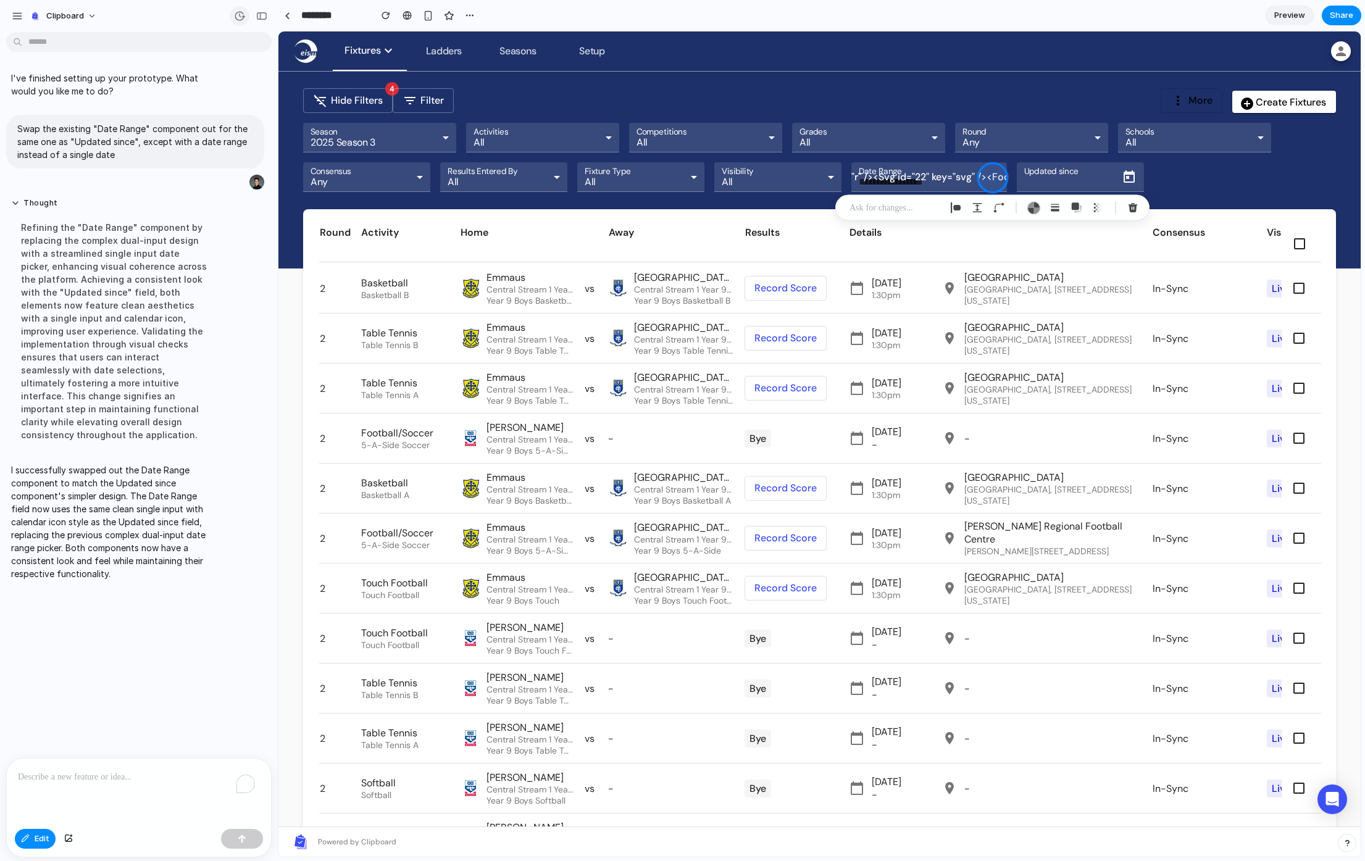
click at [232, 18] on button "button" at bounding box center [240, 16] width 20 height 20
click at [240, 17] on div "button" at bounding box center [239, 15] width 11 height 11
click at [158, 257] on div "Restored from Version 1 Current Version 2 10h ago Restore Version 1 10h ago Res…" at bounding box center [682, 430] width 1365 height 861
click at [981, 177] on button "<PersistentRippleSpan key="r" /> <Svg id="22" key="svg" /> <FocusIndicatorSpan …" at bounding box center [992, 177] width 25 height 25
click at [358, 102] on span at bounding box center [348, 101] width 88 height 30
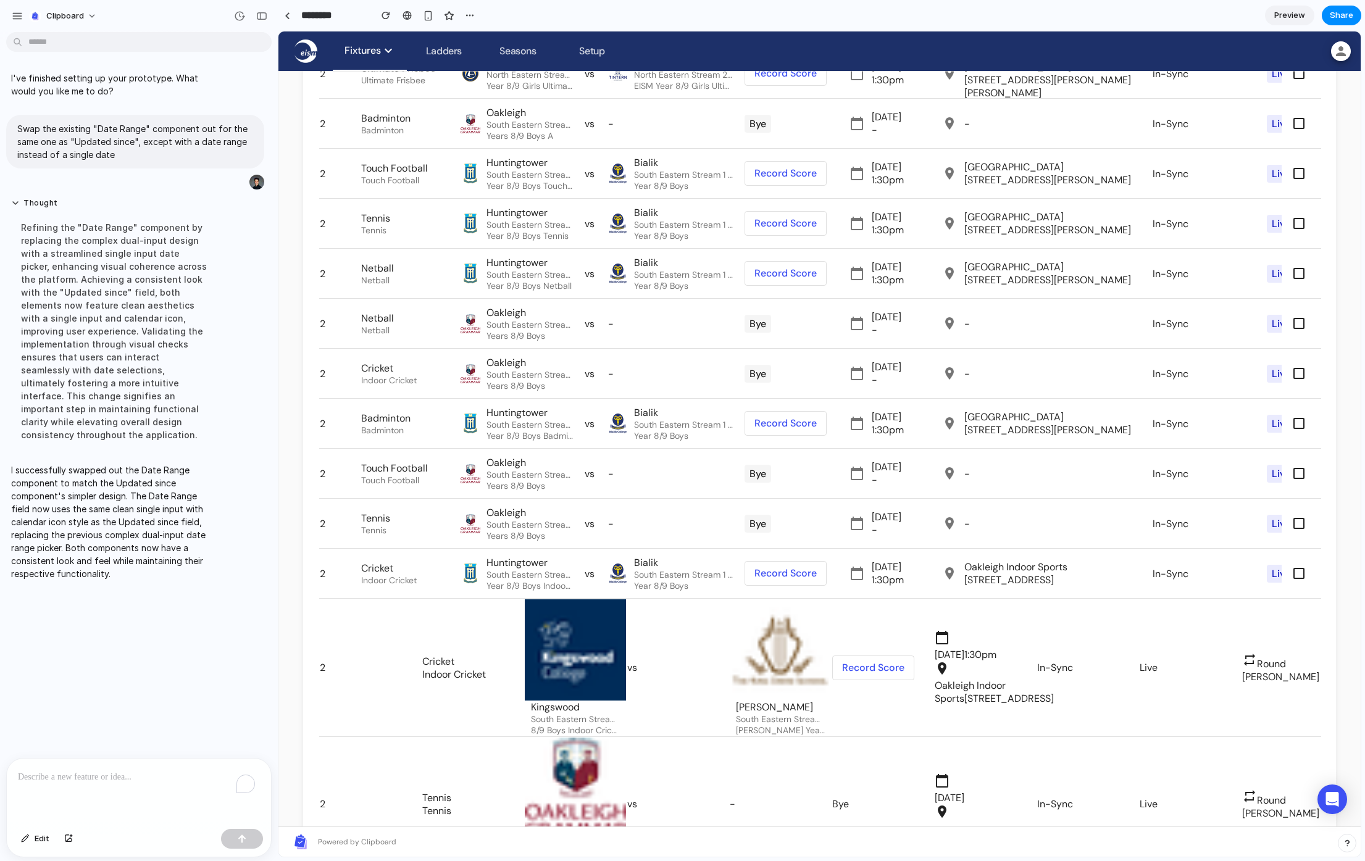
scroll to position [3057, 0]
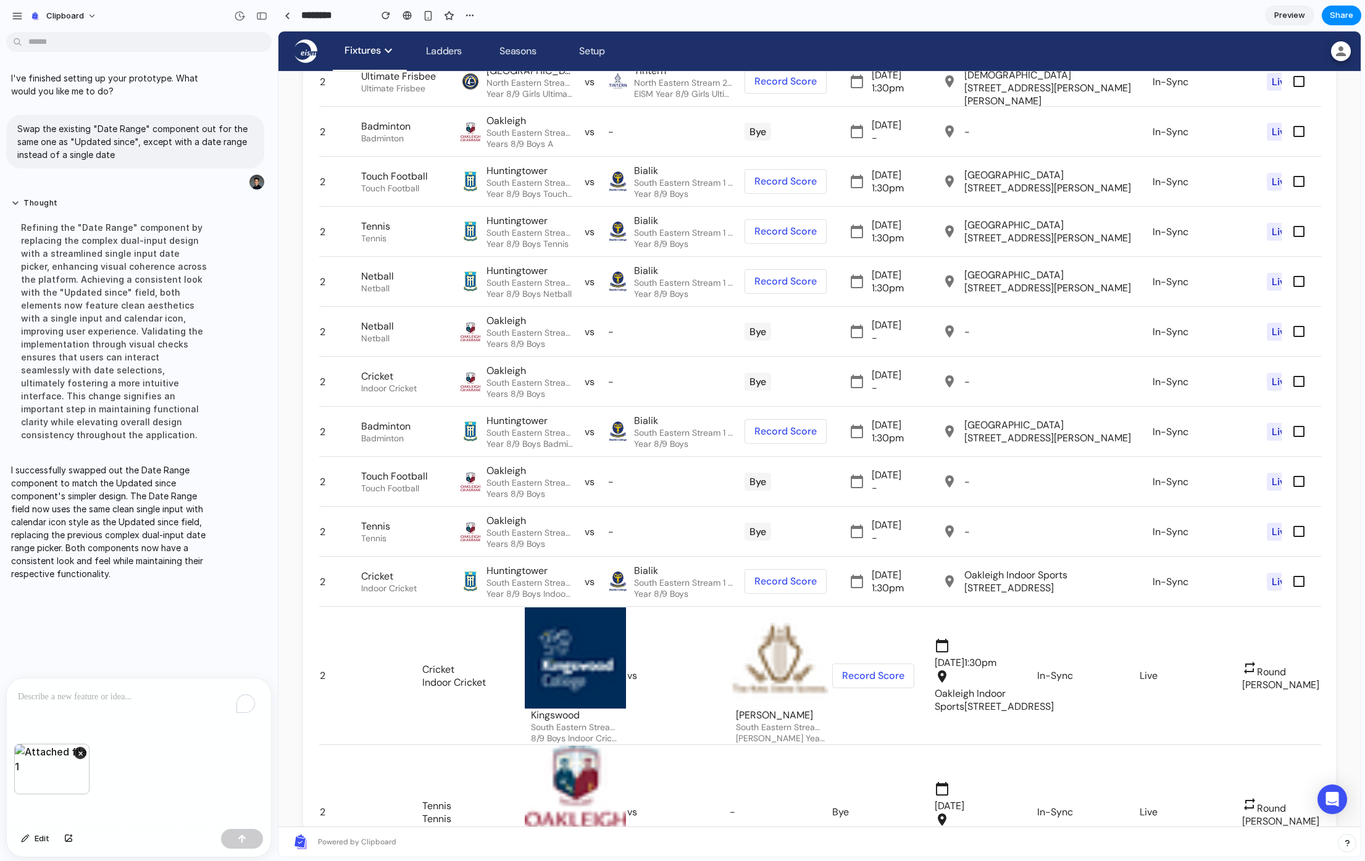
click at [114, 692] on p "To enrich screen reader interactions, please activate Accessibility in Grammarl…" at bounding box center [136, 697] width 237 height 15
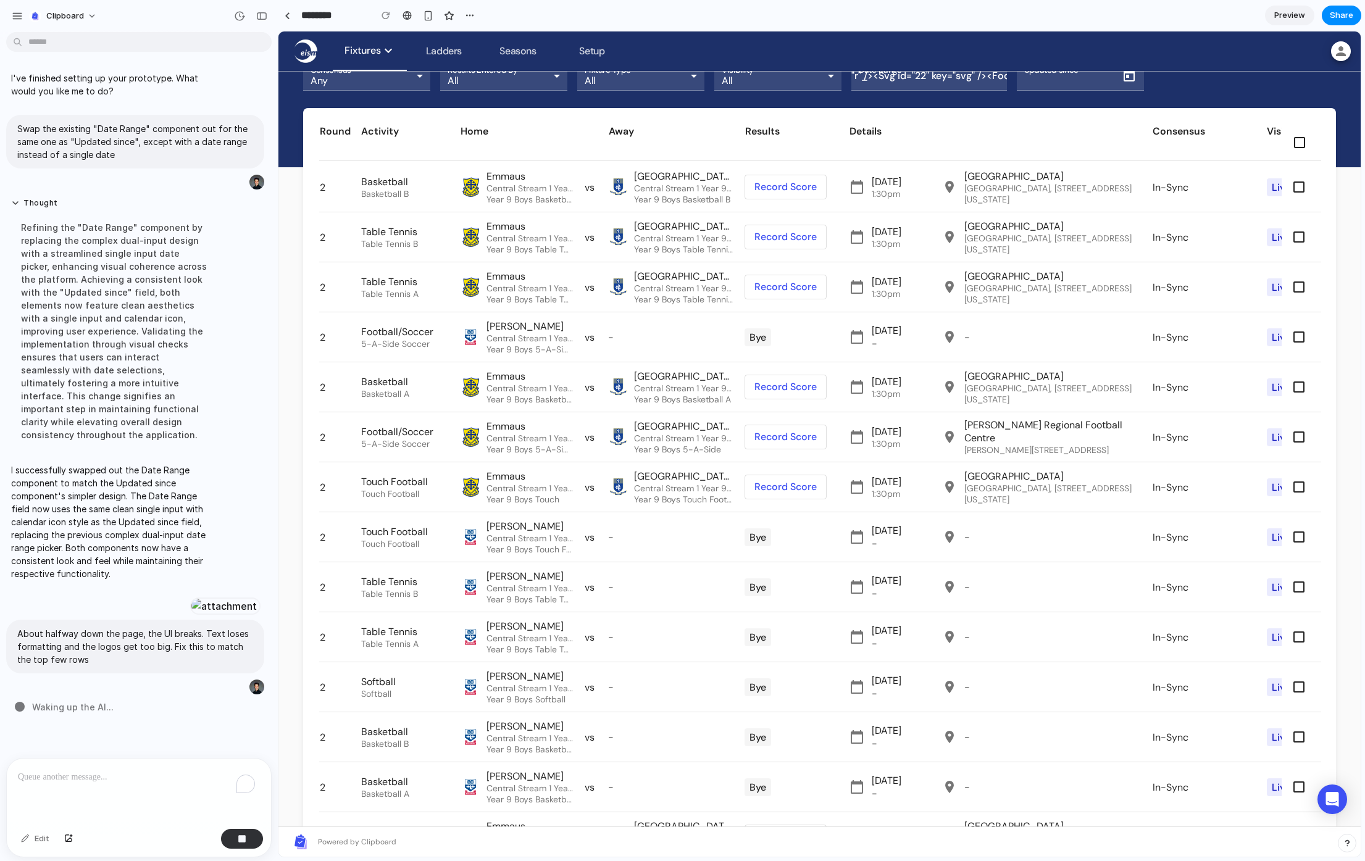
scroll to position [0, 0]
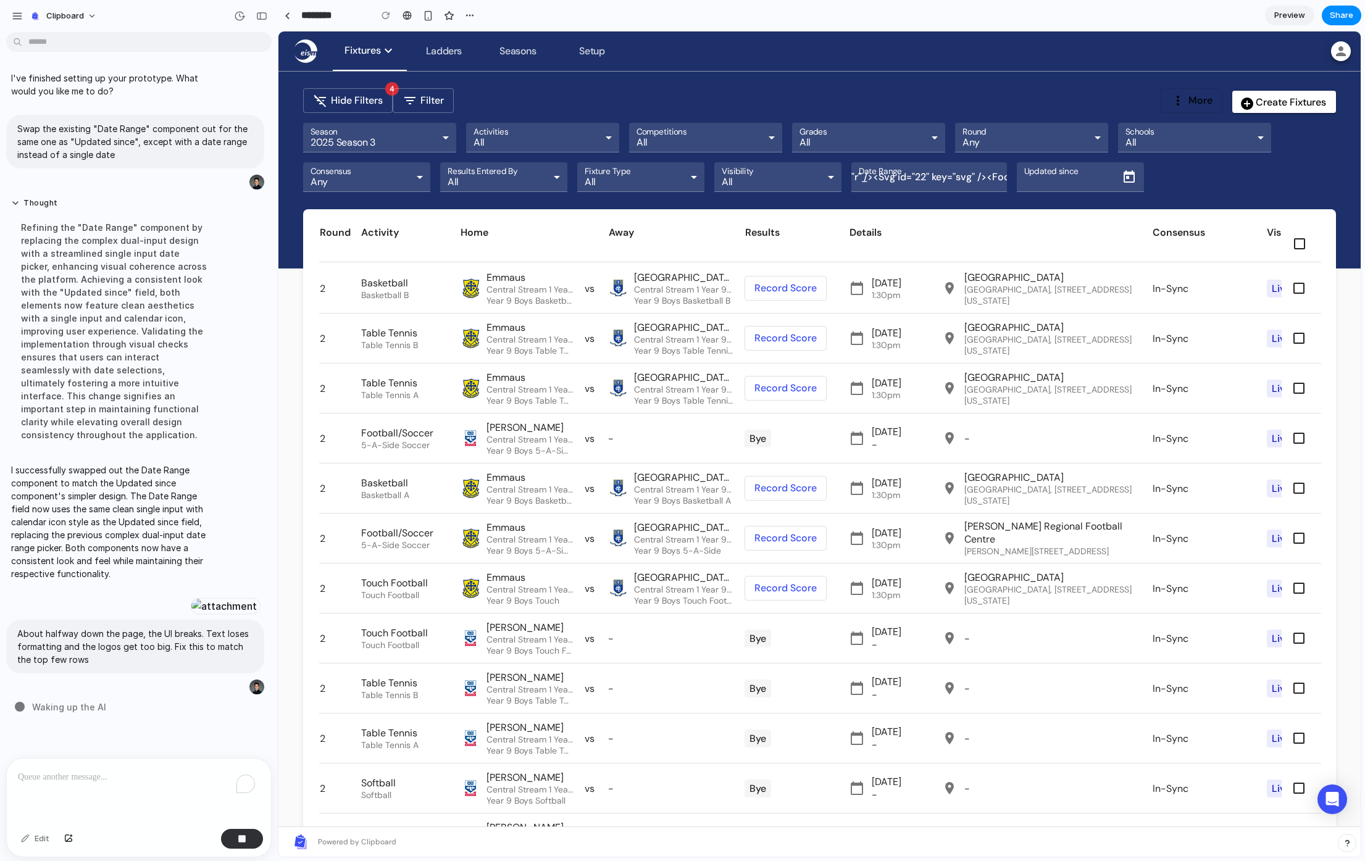
click at [980, 172] on button "<PersistentRippleSpan key="r" /> <Svg id="22" key="svg" /> <FocusIndicatorSpan …" at bounding box center [992, 177] width 25 height 25
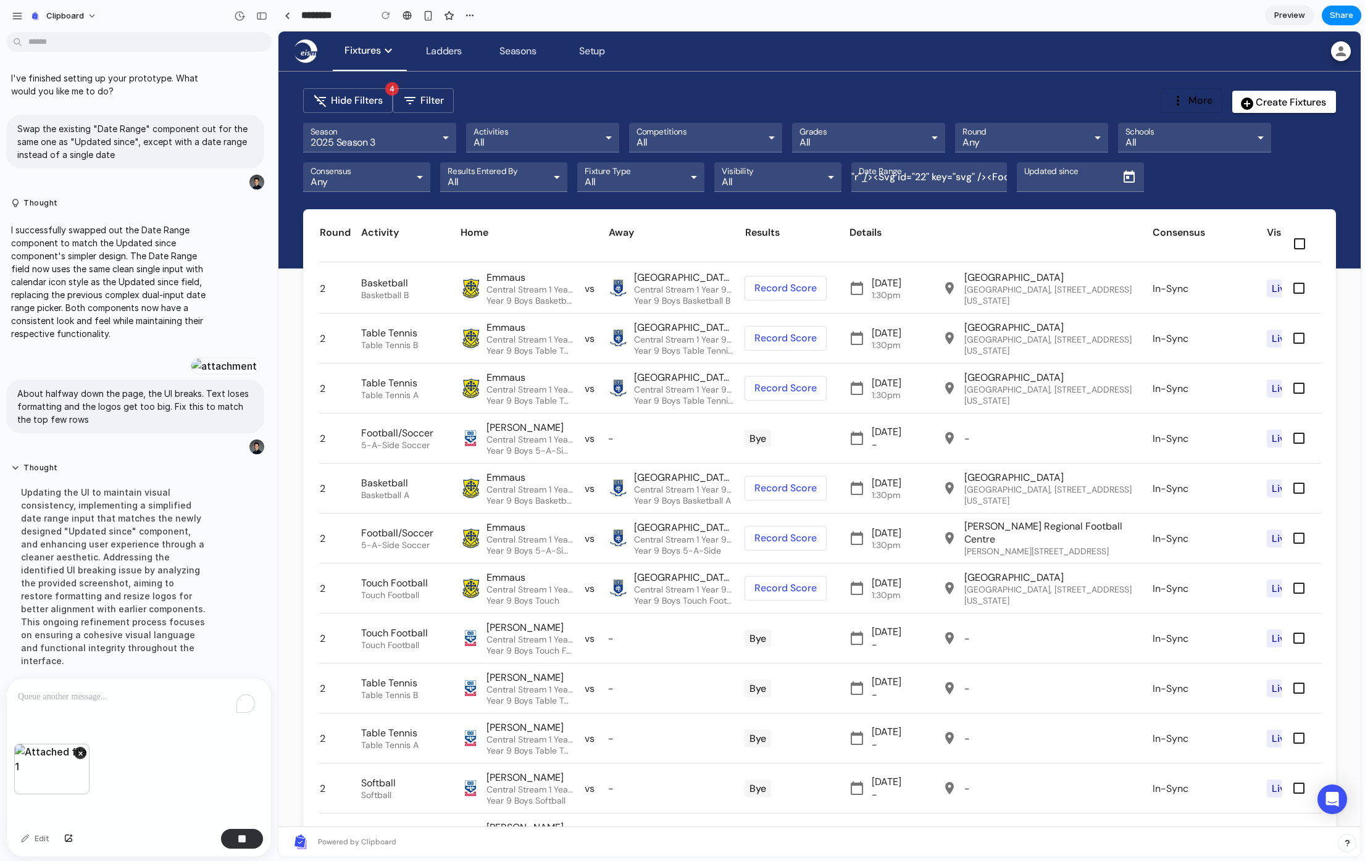
click at [128, 695] on p "To enrich screen reader interactions, please activate Accessibility in Grammarl…" at bounding box center [136, 697] width 237 height 15
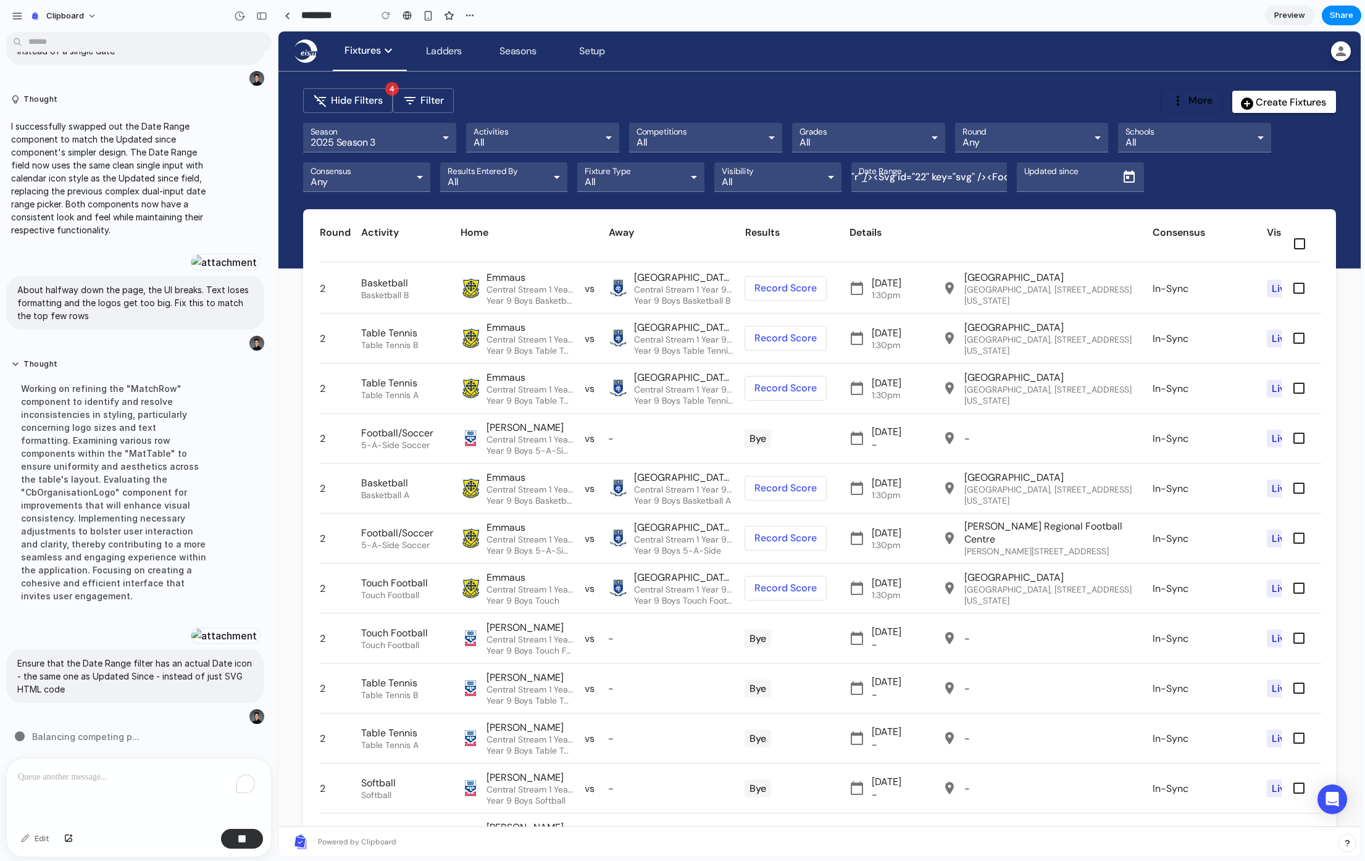
scroll to position [156, 0]
click at [105, 549] on div "Working on refining the "MatchRow" component to identify and resolve inconsiste…" at bounding box center [114, 492] width 206 height 235
click at [115, 779] on p "To enrich screen reader interactions, please activate Accessibility in Grammarl…" at bounding box center [136, 777] width 237 height 15
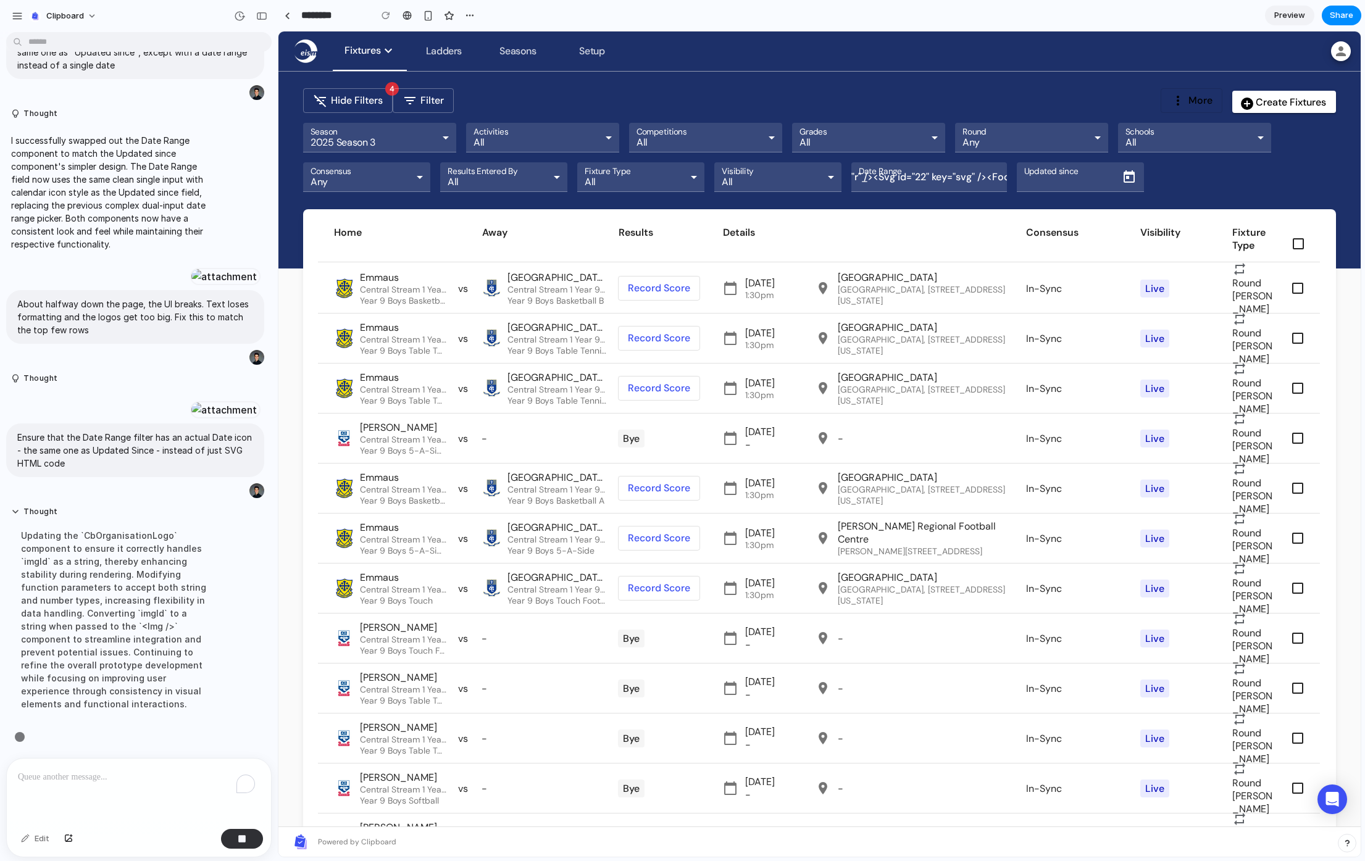
scroll to position [156, 0]
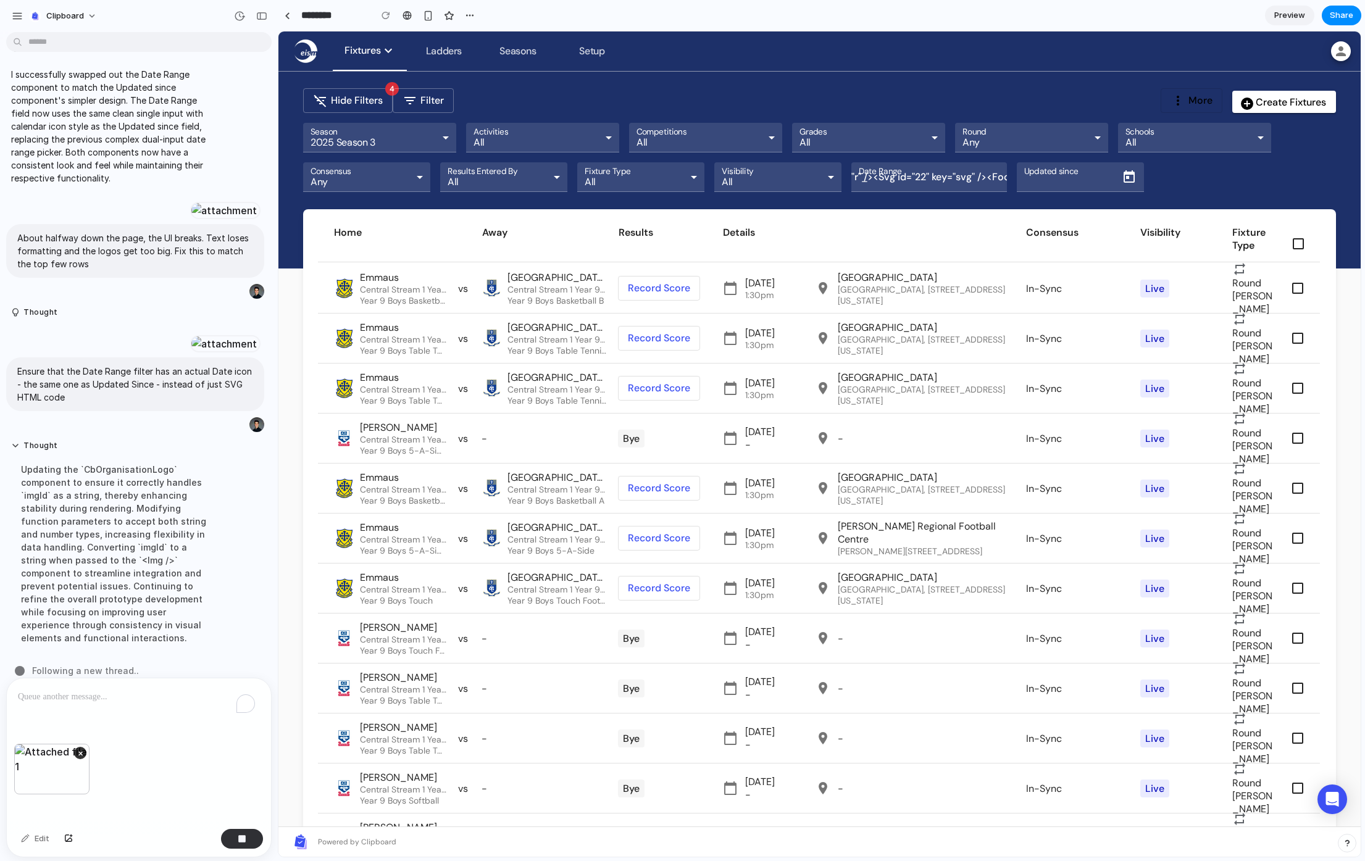
click at [104, 695] on p "To enrich screen reader interactions, please activate Accessibility in Grammarl…" at bounding box center [136, 697] width 237 height 15
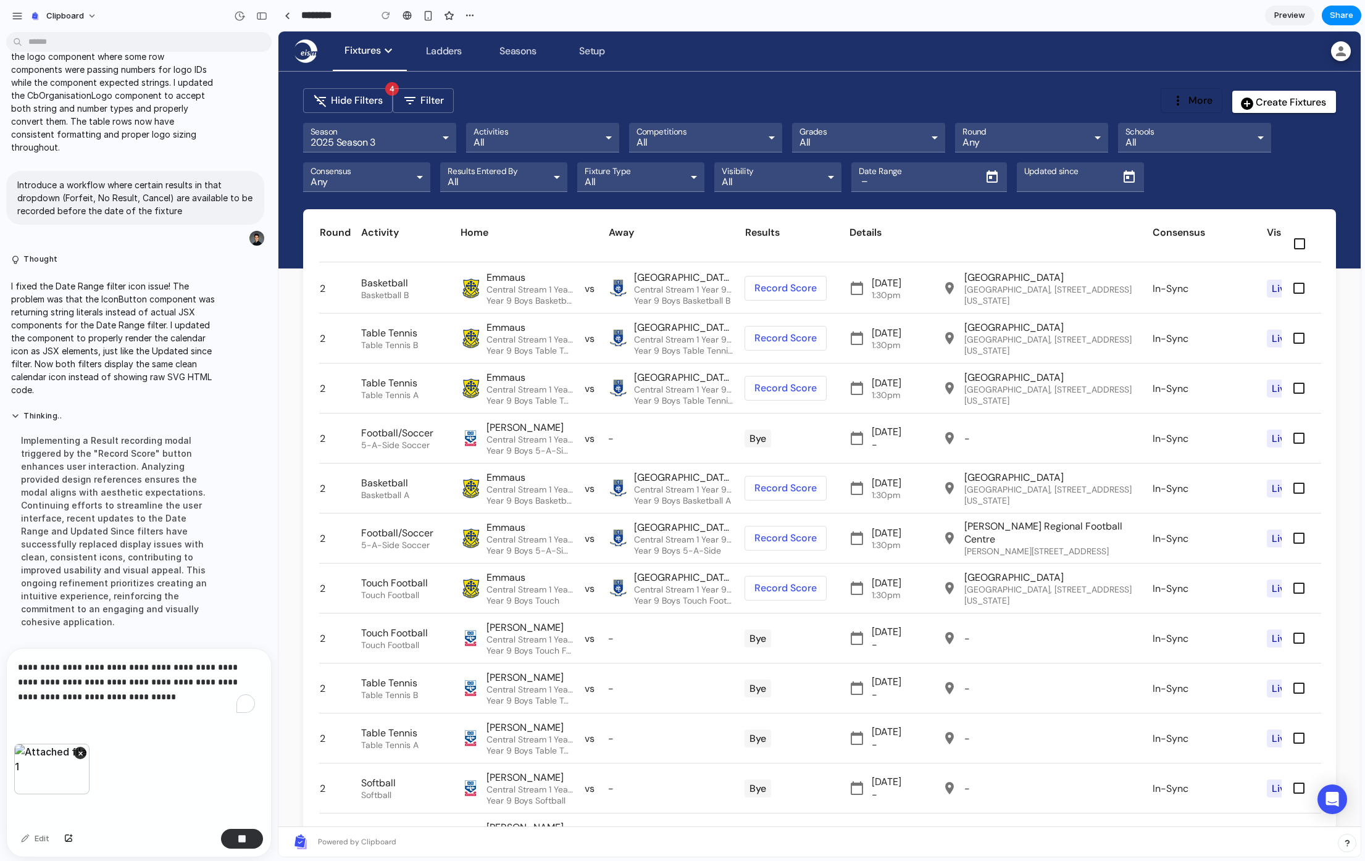
scroll to position [1118, 0]
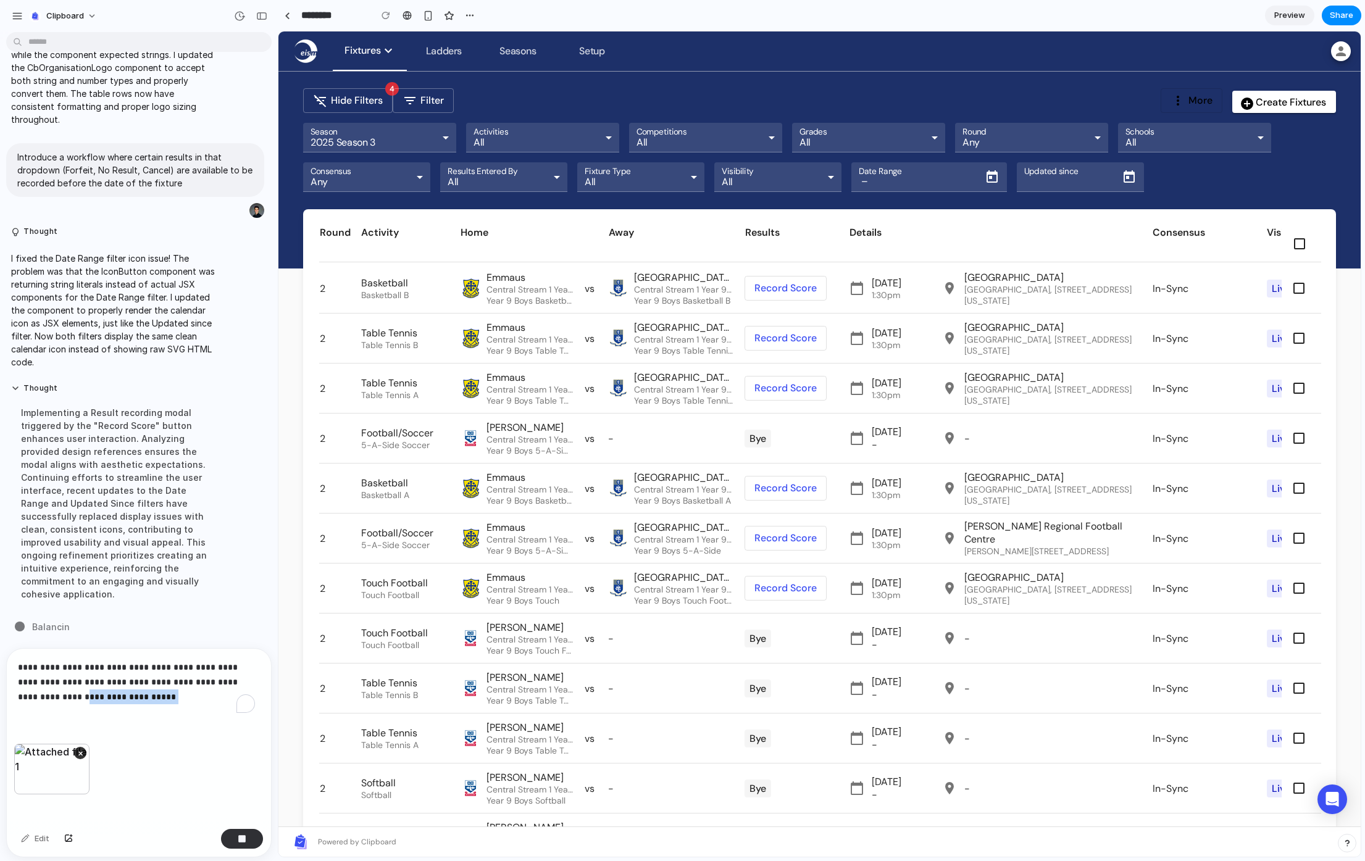
drag, startPoint x: 153, startPoint y: 703, endPoint x: 57, endPoint y: 696, distance: 96.0
click at [57, 696] on div "**********" at bounding box center [139, 696] width 264 height 95
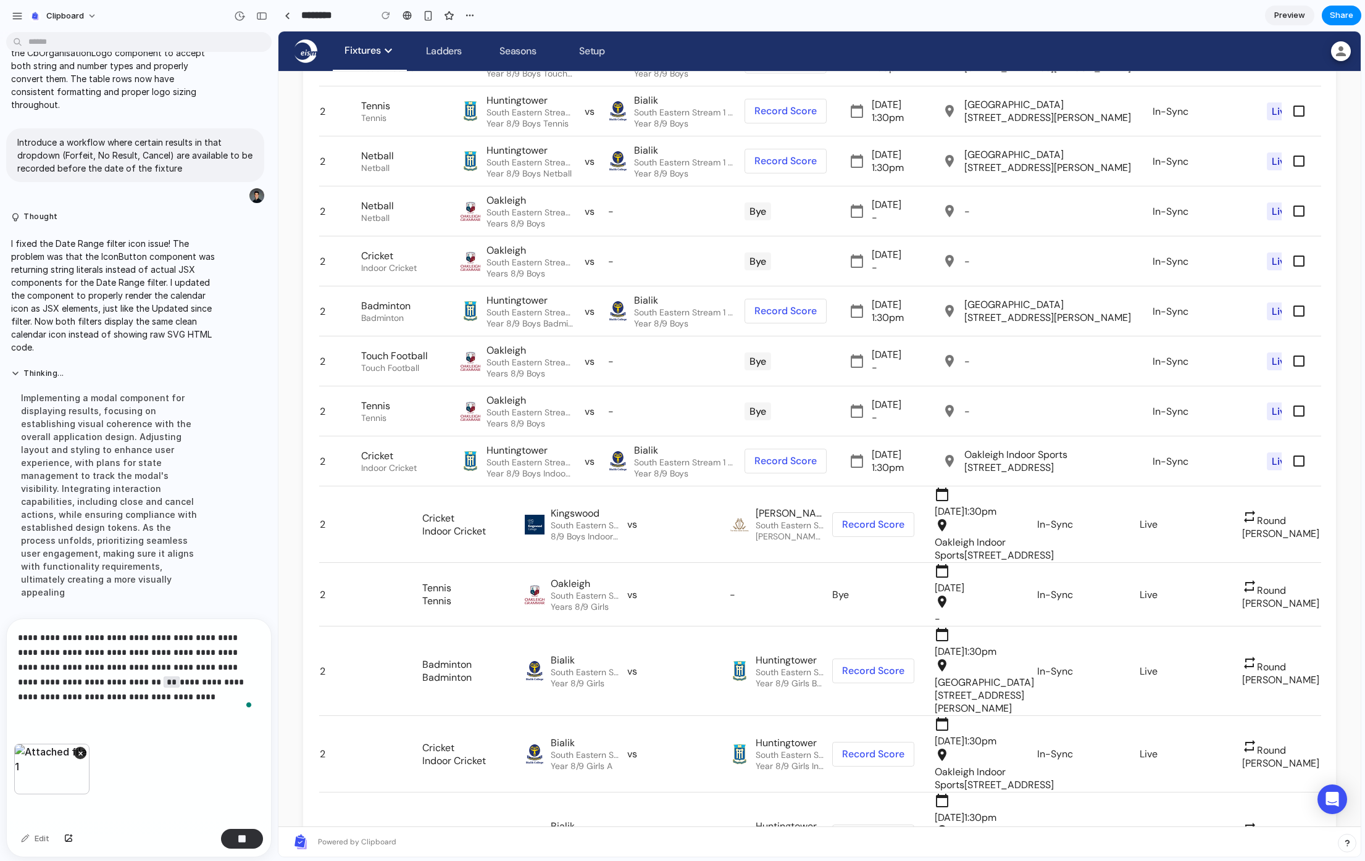
scroll to position [1148, 0]
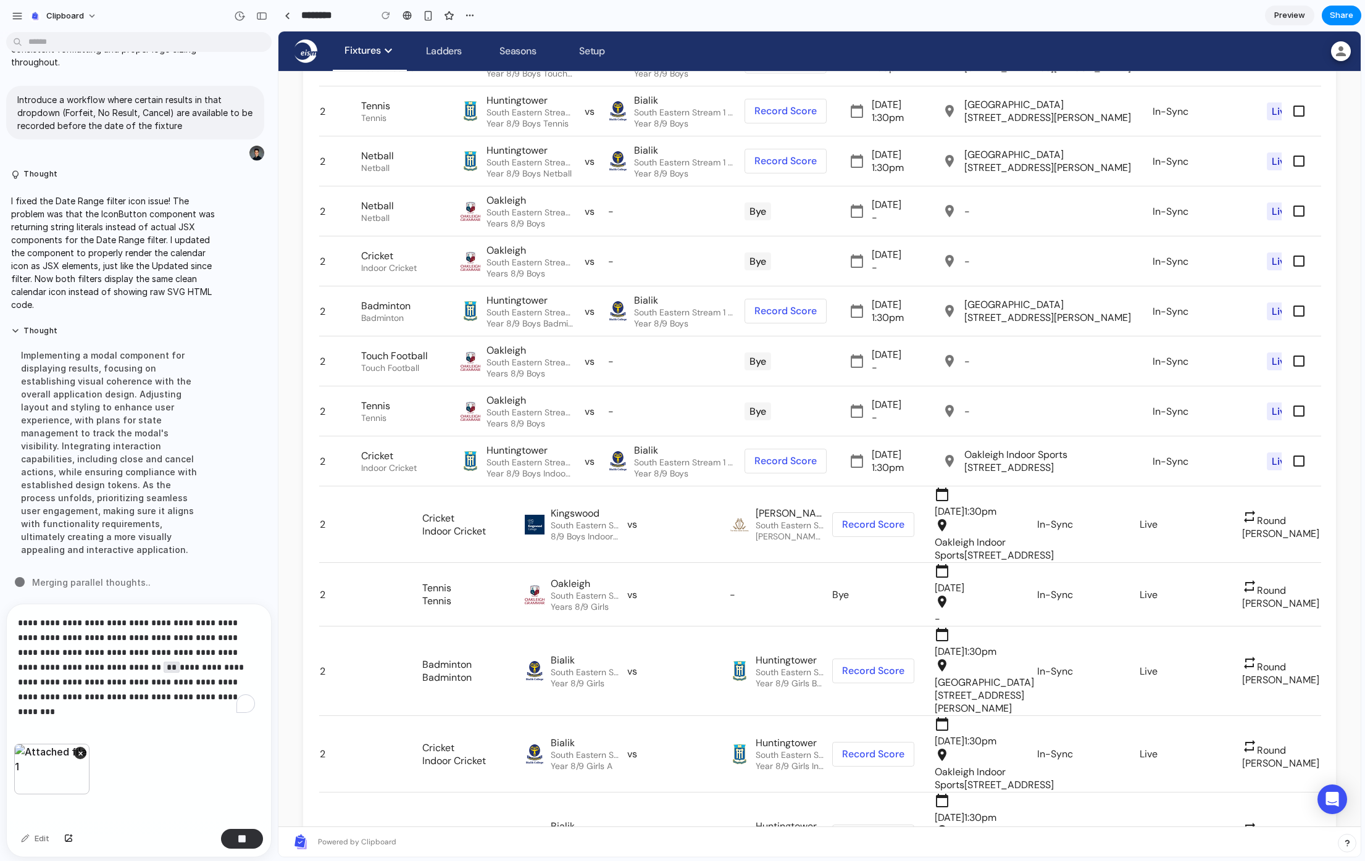
click at [208, 635] on p "**********" at bounding box center [136, 660] width 237 height 90
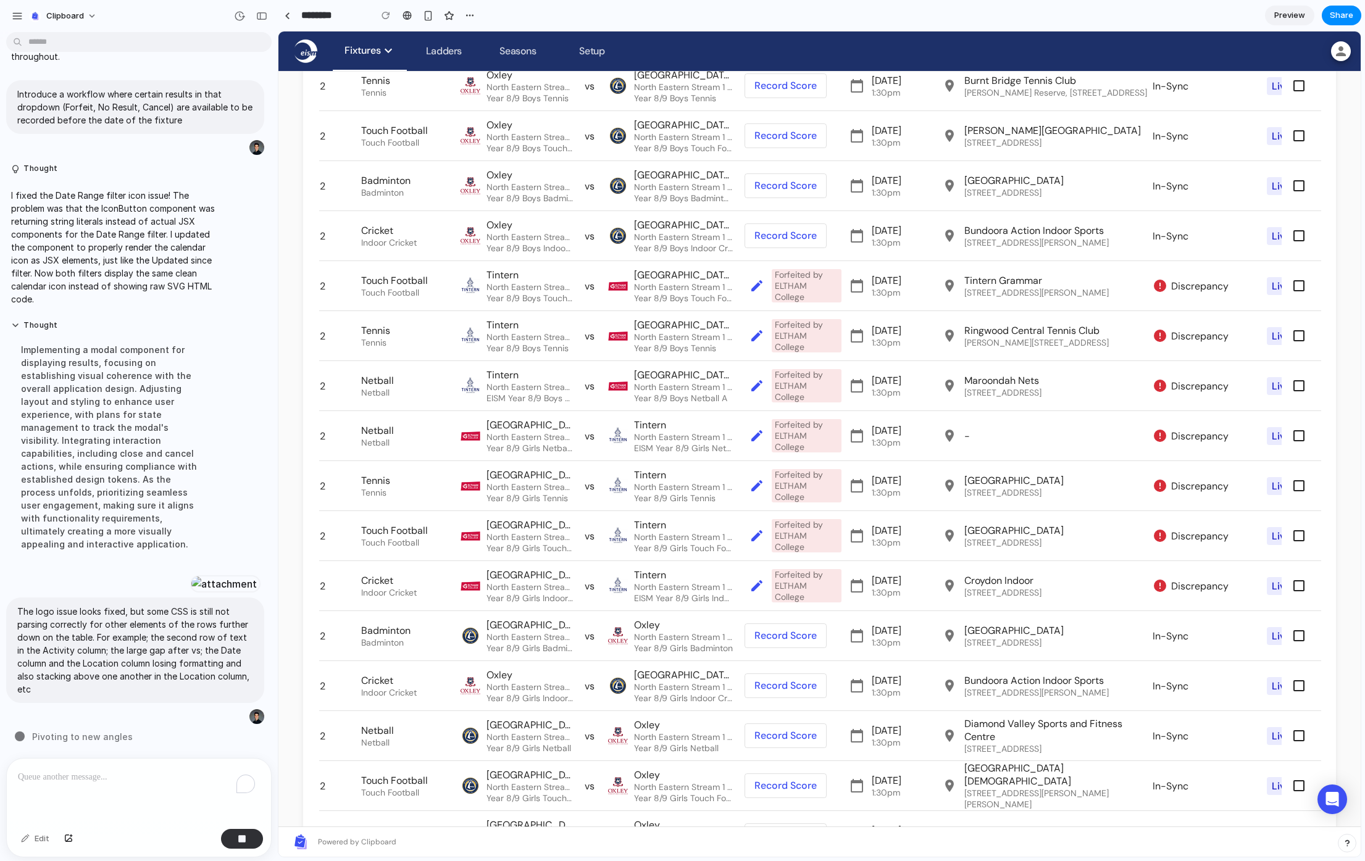
scroll to position [0, 0]
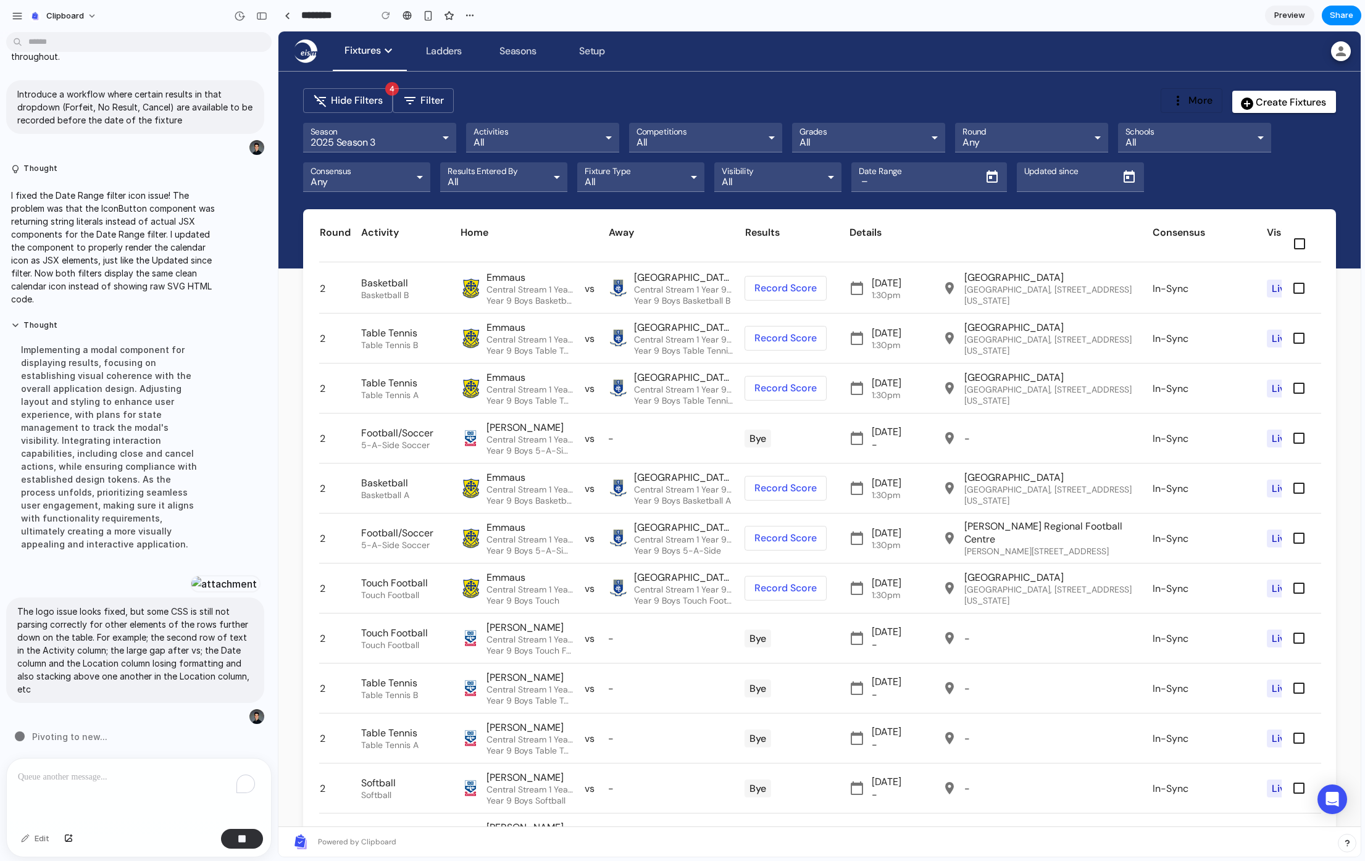
click at [932, 175] on div "–" at bounding box center [916, 182] width 114 height 14
click at [991, 178] on span "button" at bounding box center [992, 177] width 30 height 30
click at [1083, 170] on div "Updated since" at bounding box center [1066, 177] width 95 height 30
click at [1070, 180] on input "Updated since" at bounding box center [1066, 182] width 85 height 14
click at [886, 185] on div "–" at bounding box center [916, 182] width 114 height 14
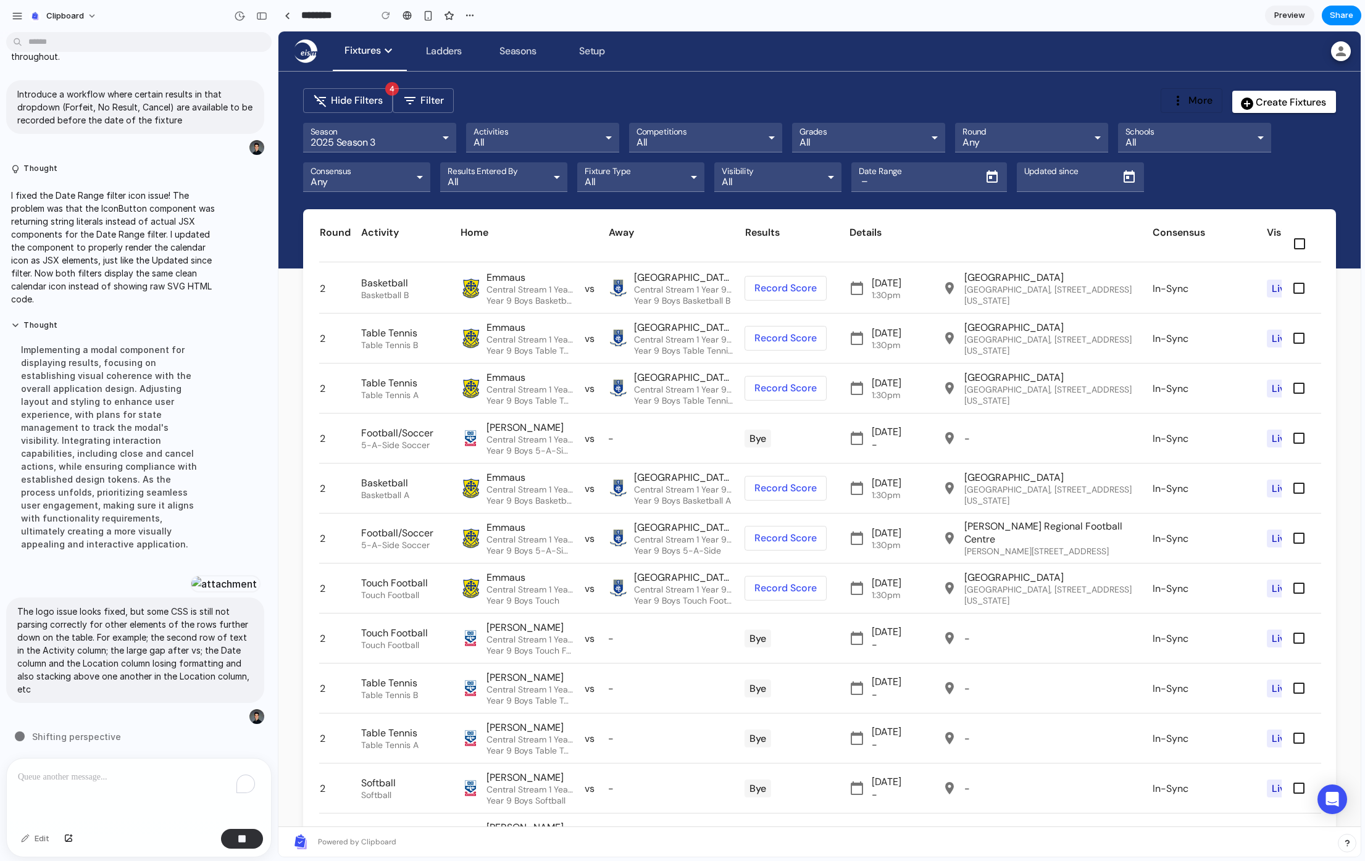
click at [865, 181] on span "–" at bounding box center [864, 182] width 7 height 14
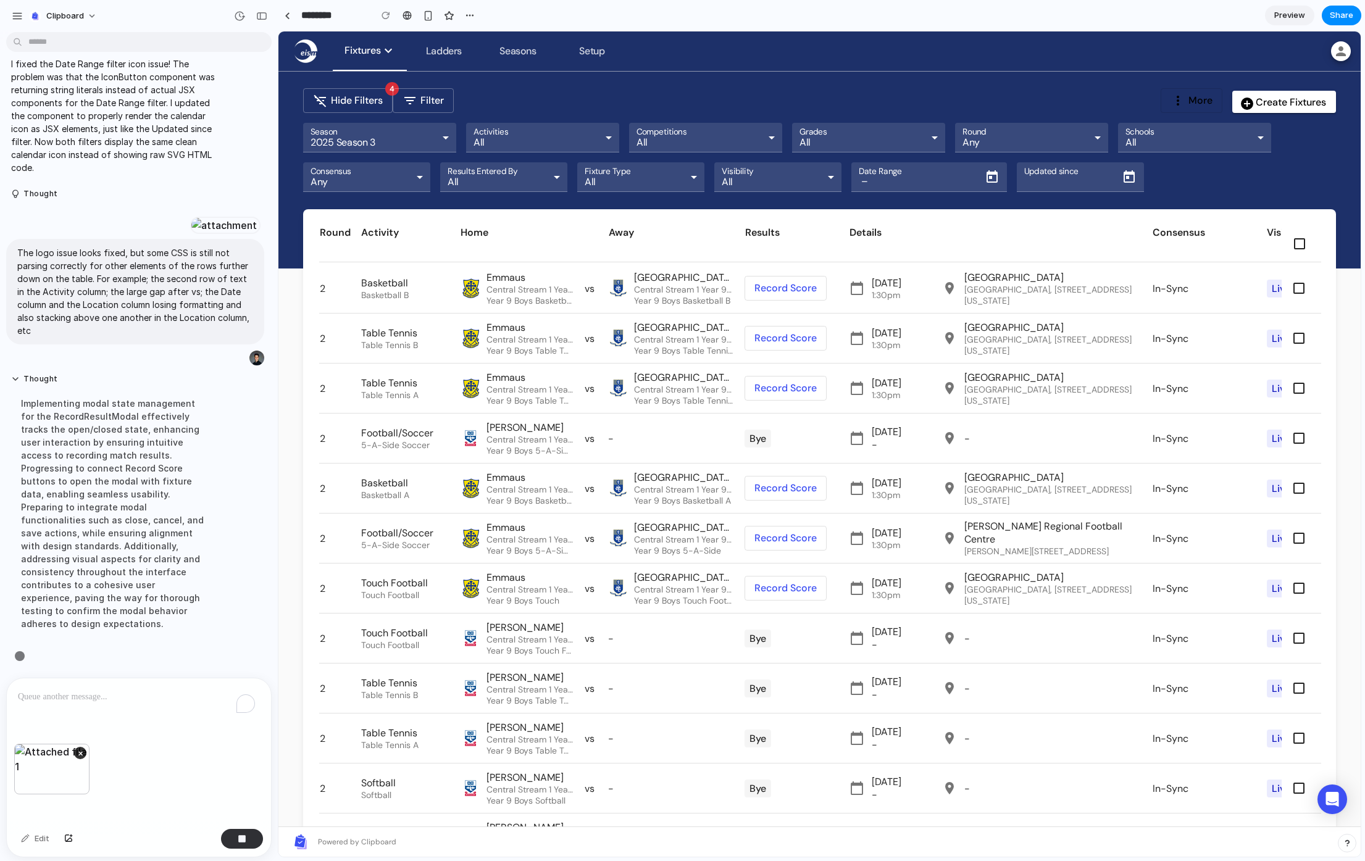
scroll to position [1330, 0]
click at [96, 700] on div "To enrich screen reader interactions, please activate Accessibility in Grammarl…" at bounding box center [139, 710] width 264 height 65
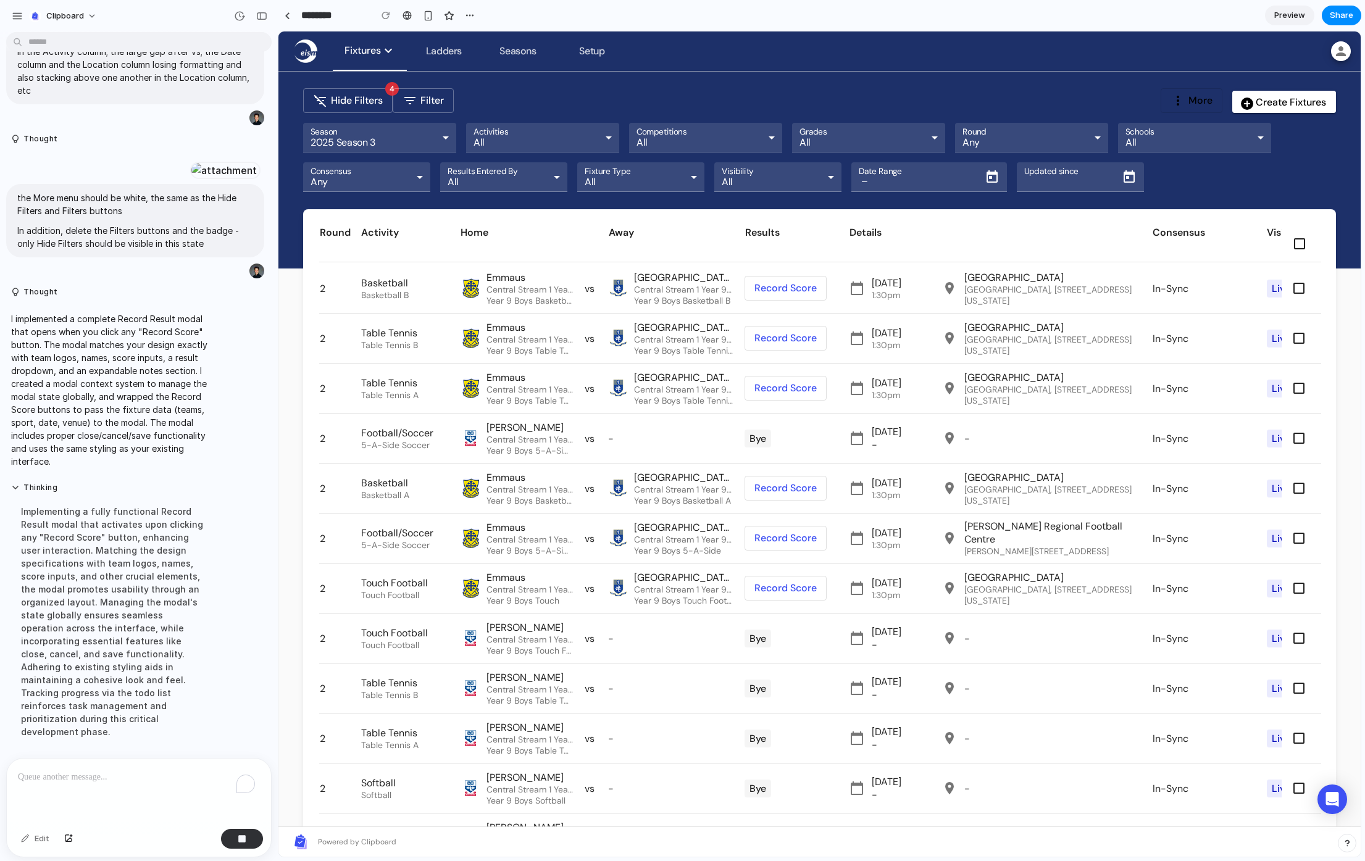
scroll to position [1609, 0]
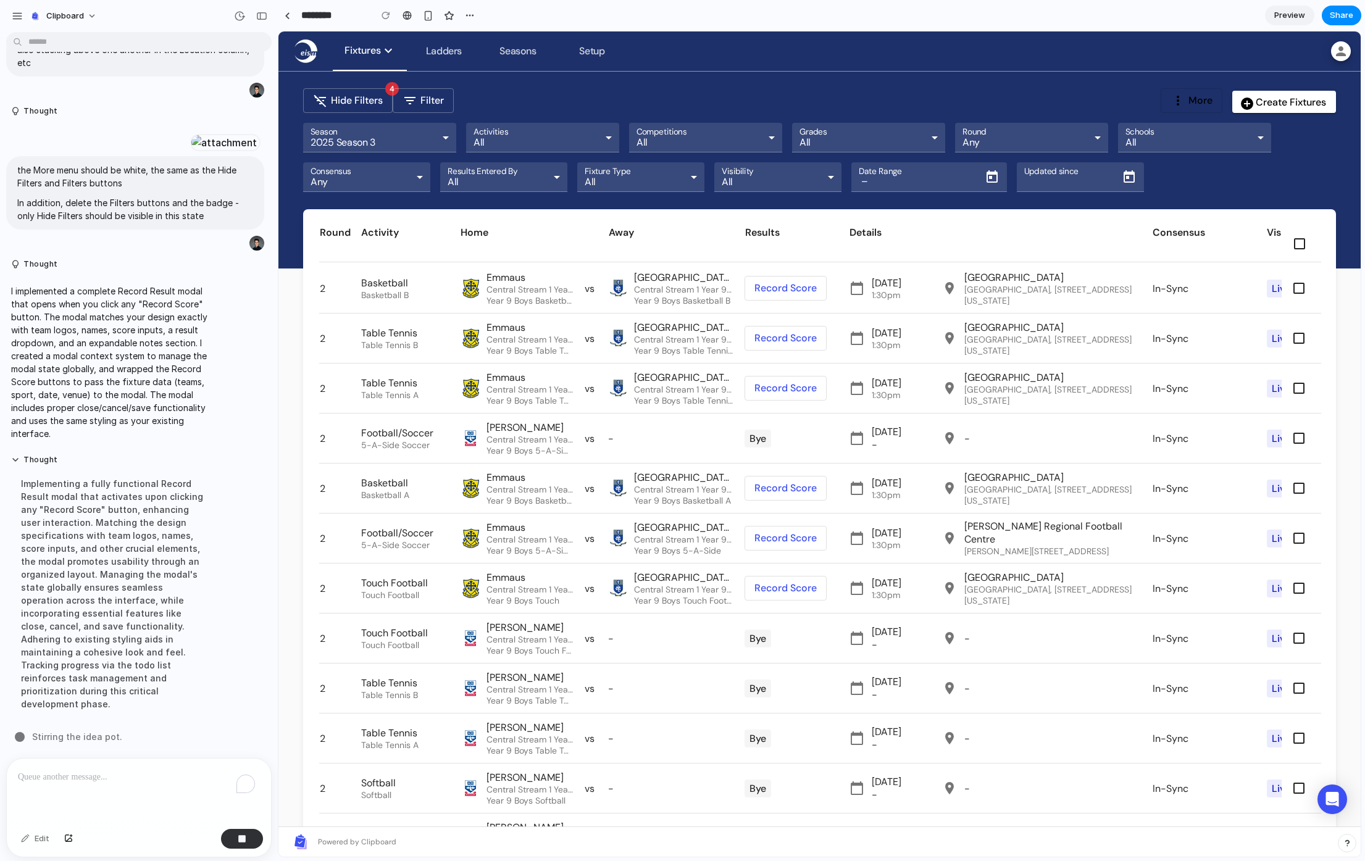
click at [782, 289] on span at bounding box center [785, 288] width 81 height 30
click at [780, 290] on span at bounding box center [785, 288] width 81 height 30
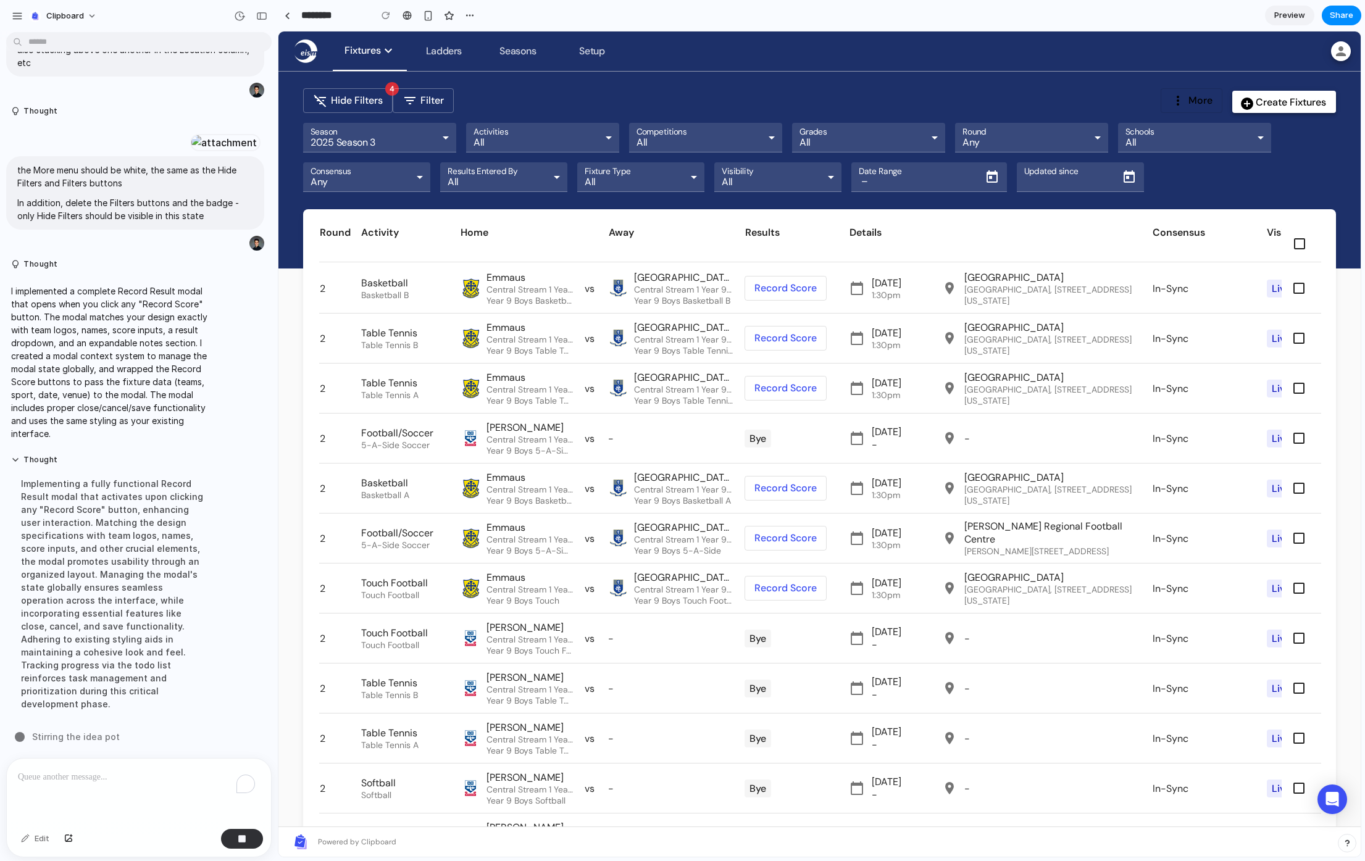
click at [1246, 109] on span at bounding box center [1284, 102] width 104 height 30
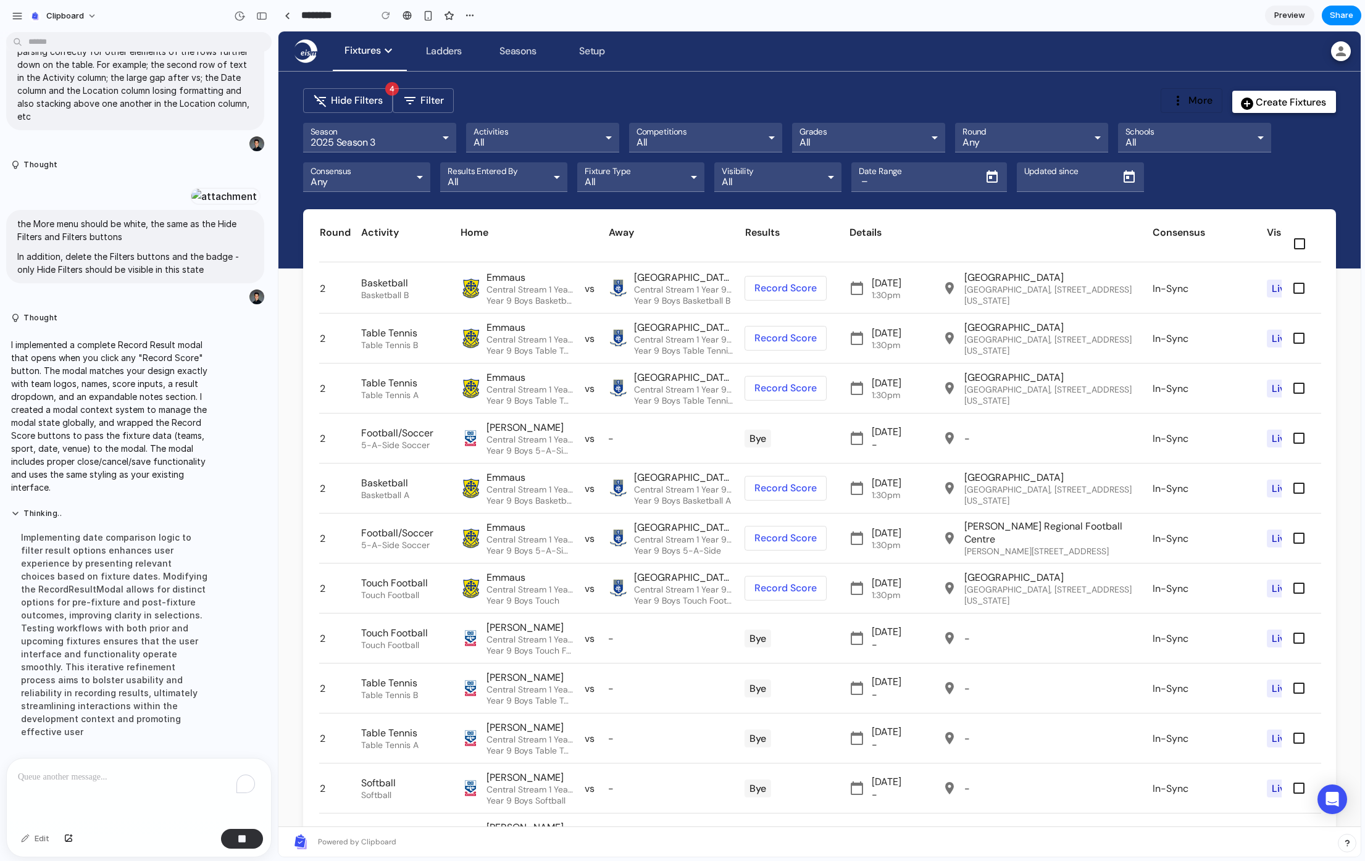
scroll to position [1583, 0]
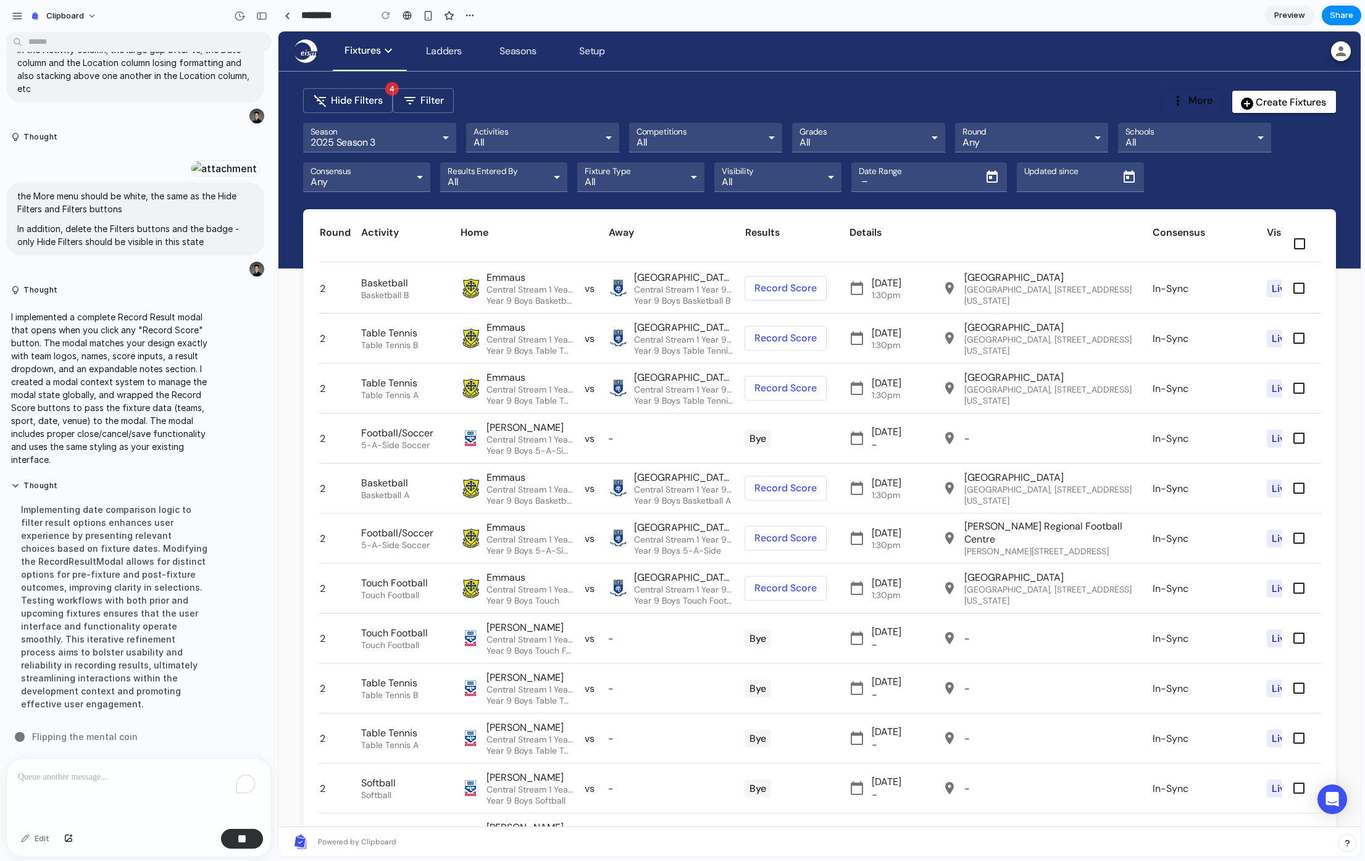
click at [785, 298] on span at bounding box center [785, 288] width 81 height 30
click at [788, 287] on span at bounding box center [785, 288] width 81 height 30
click at [783, 325] on span at bounding box center [785, 338] width 81 height 30
click at [782, 344] on span at bounding box center [785, 338] width 81 height 30
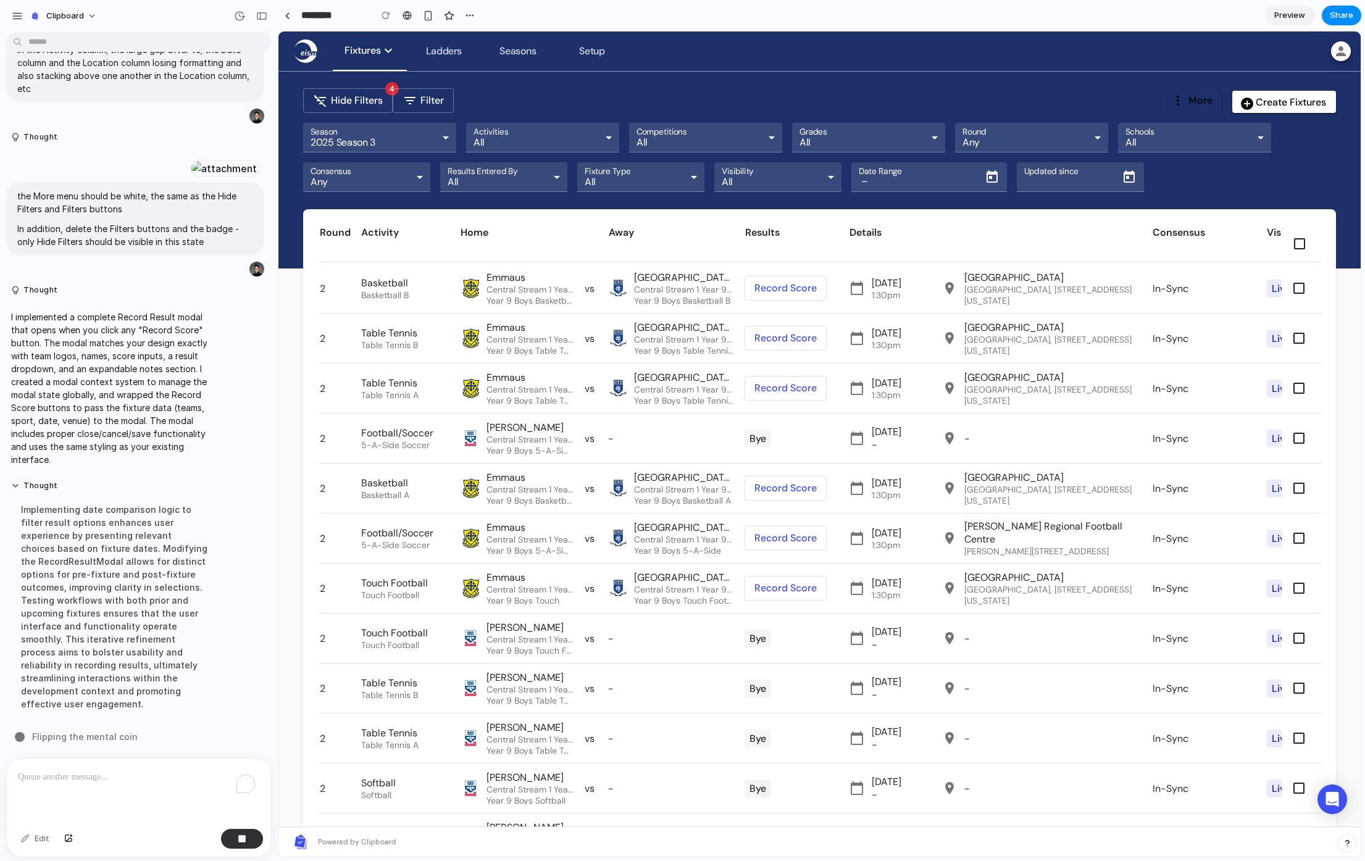
click at [790, 390] on span at bounding box center [785, 388] width 81 height 30
click at [115, 440] on p "I implemented a complete Record Result modal that opens when you click any "Rec…" at bounding box center [114, 389] width 206 height 156
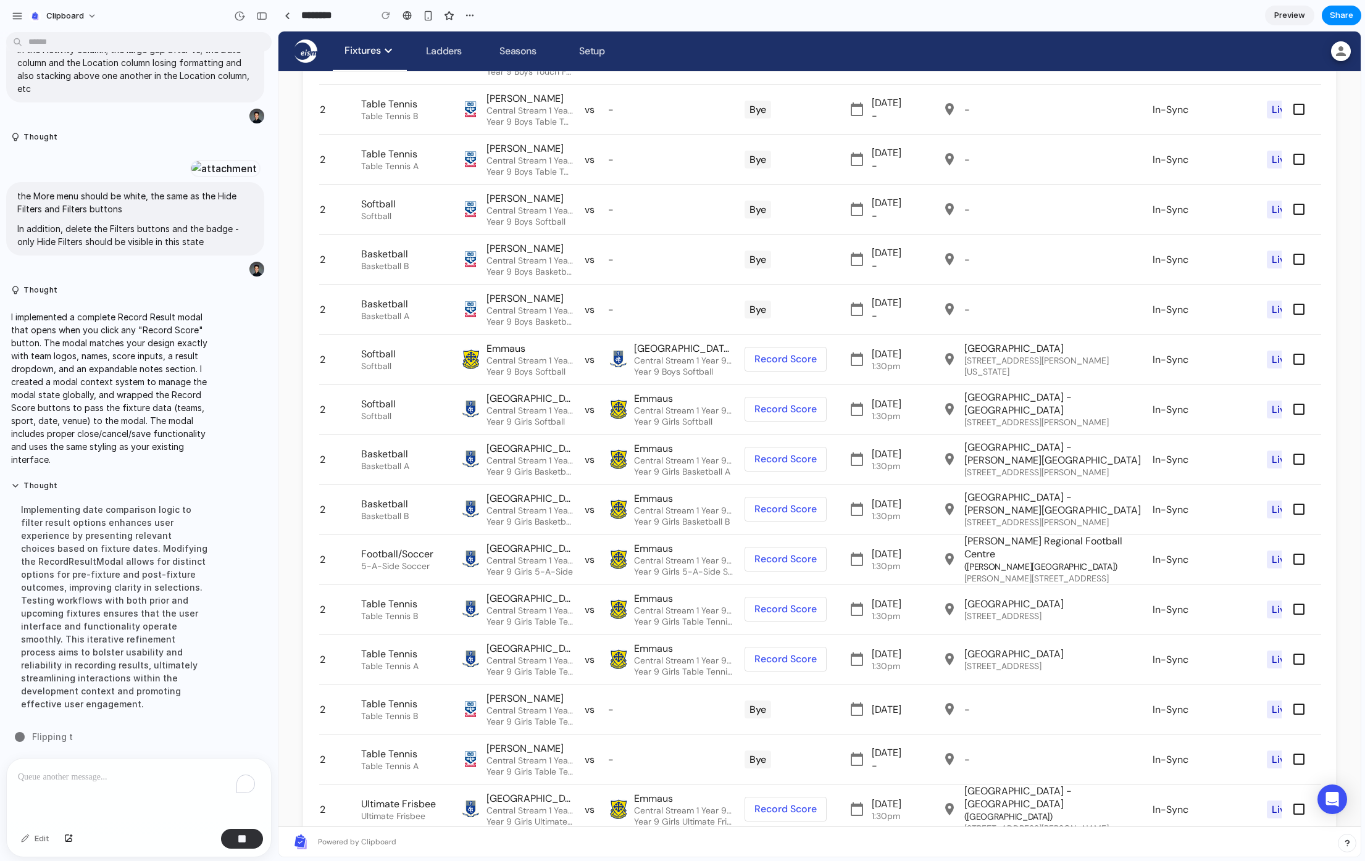
scroll to position [642, 0]
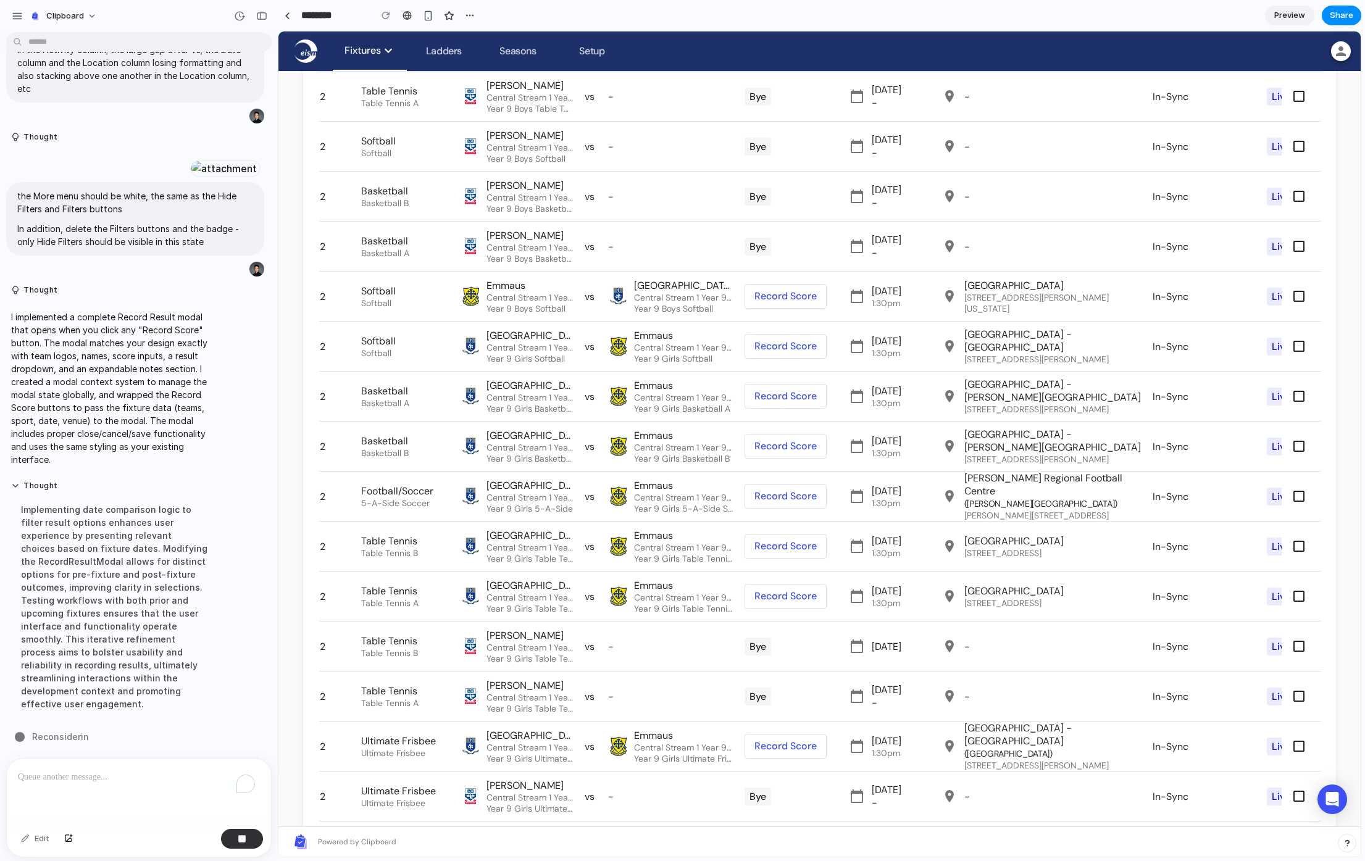
click at [794, 488] on span at bounding box center [785, 497] width 81 height 30
click at [791, 461] on td "Record Score" at bounding box center [796, 446] width 104 height 49
click at [791, 446] on span at bounding box center [785, 447] width 81 height 30
click at [790, 399] on span at bounding box center [785, 397] width 81 height 30
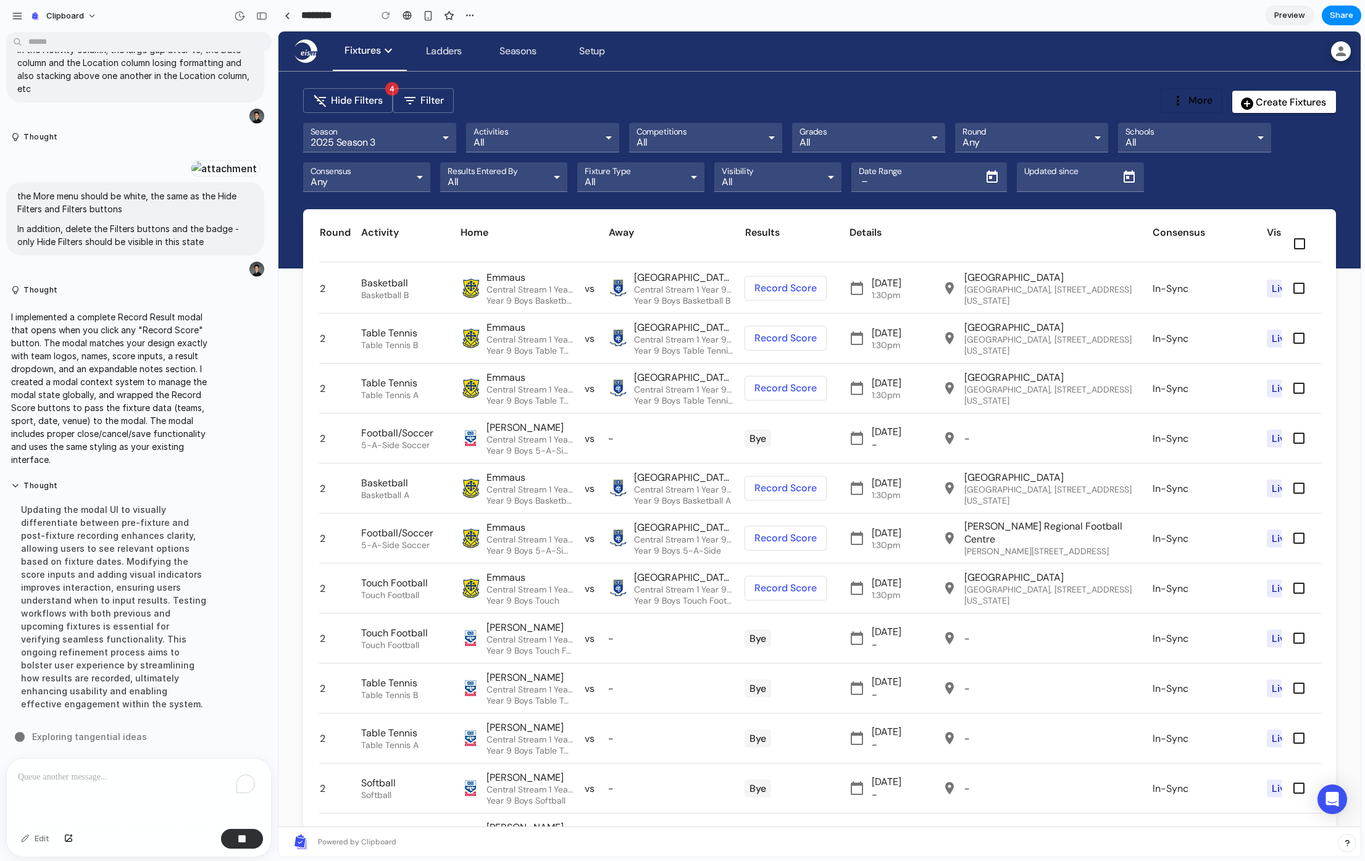
scroll to position [0, 136]
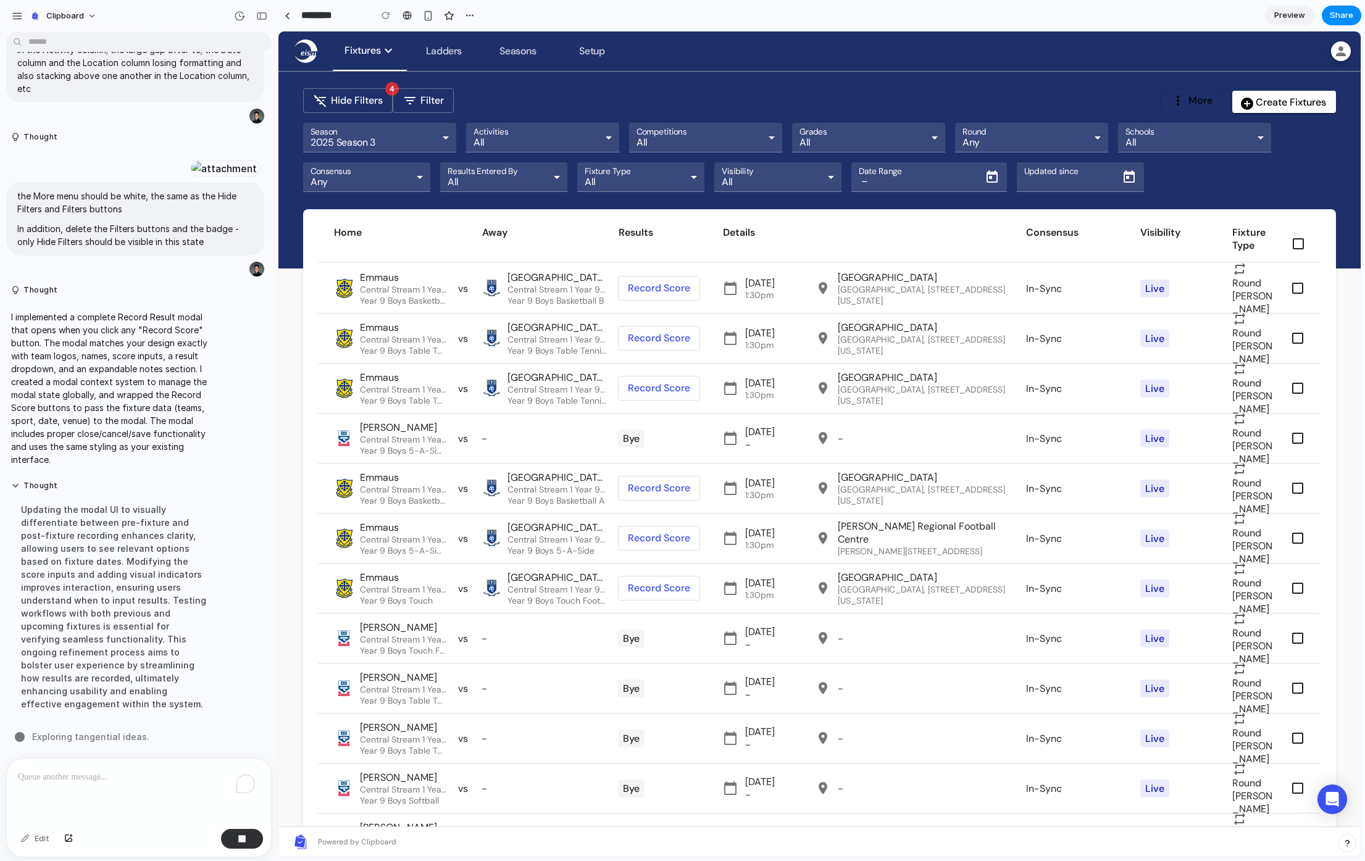
click at [644, 168] on div "Fixture Type All" at bounding box center [641, 177] width 122 height 30
click at [401, 101] on span at bounding box center [423, 101] width 60 height 30
click at [1282, 98] on span at bounding box center [1284, 102] width 104 height 30
click at [1326, 802] on icon at bounding box center [1332, 799] width 14 height 16
click at [357, 835] on link "Powered by Clipboard" at bounding box center [344, 842] width 103 height 15
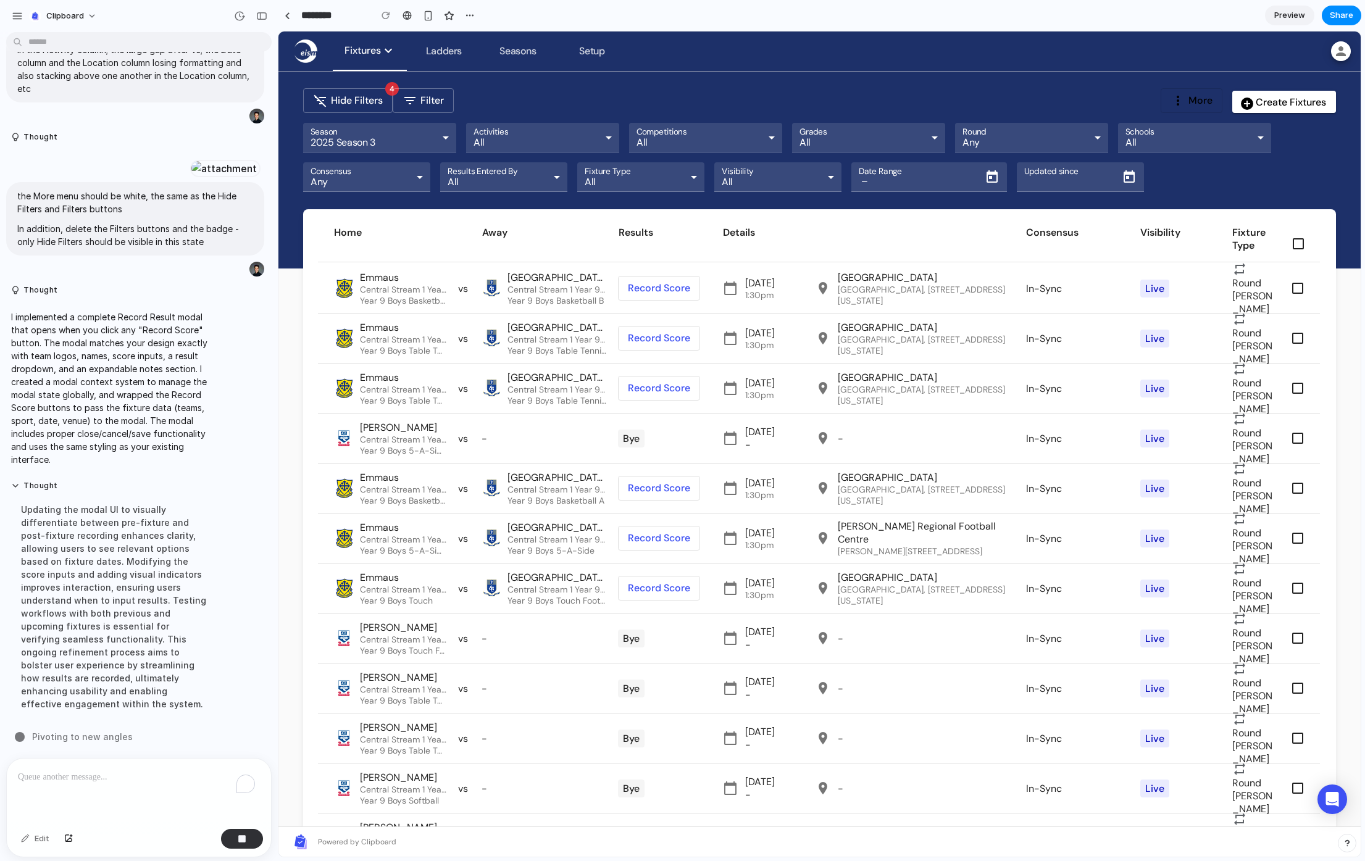
drag, startPoint x: 328, startPoint y: 847, endPoint x: 319, endPoint y: 794, distance: 53.2
click at [385, 729] on span "[PERSON_NAME]" at bounding box center [403, 727] width 86 height 13
click at [1299, 19] on span "Preview" at bounding box center [1289, 15] width 31 height 12
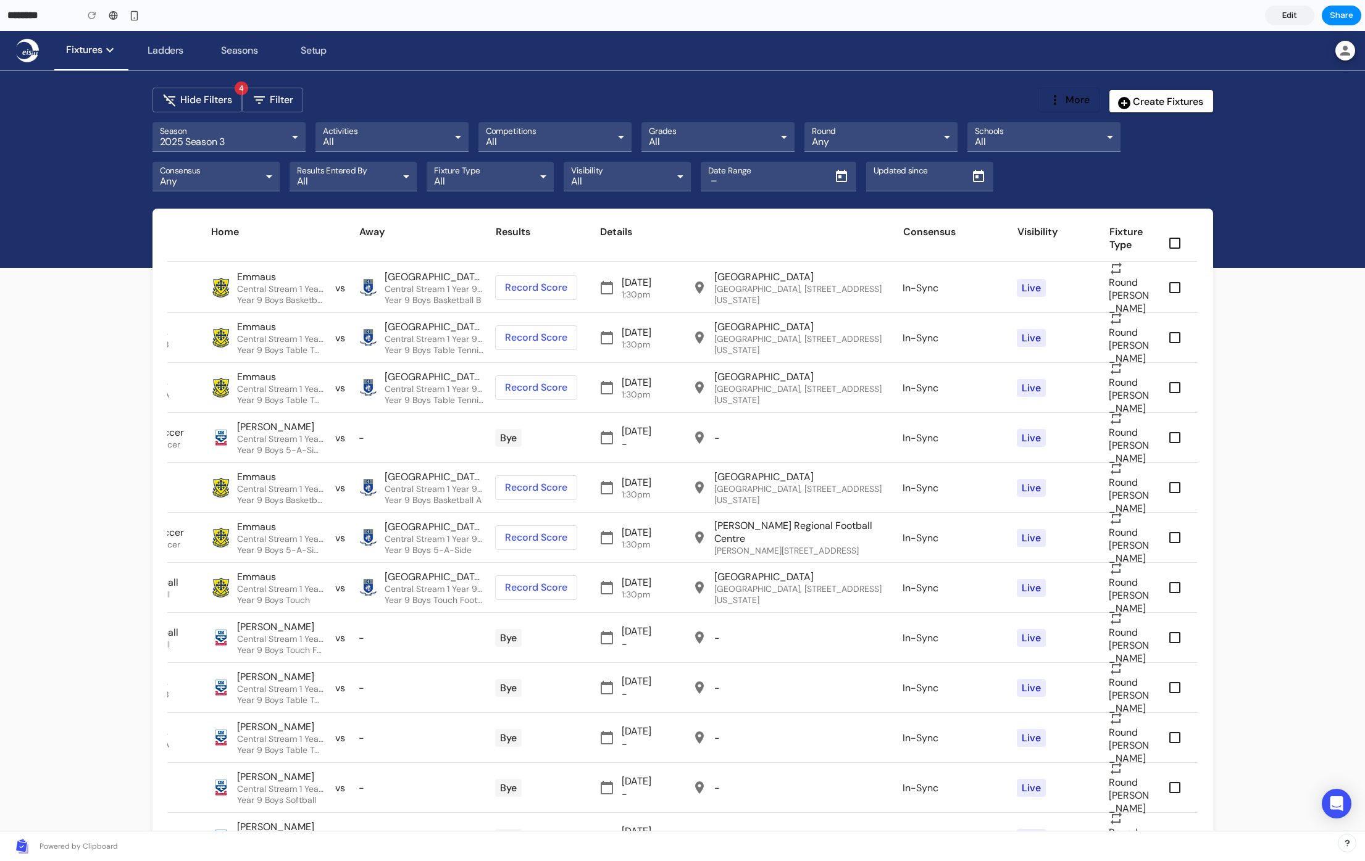
scroll to position [0, 99]
click at [523, 386] on span at bounding box center [536, 388] width 81 height 30
click at [133, 19] on div "button" at bounding box center [134, 15] width 10 height 10
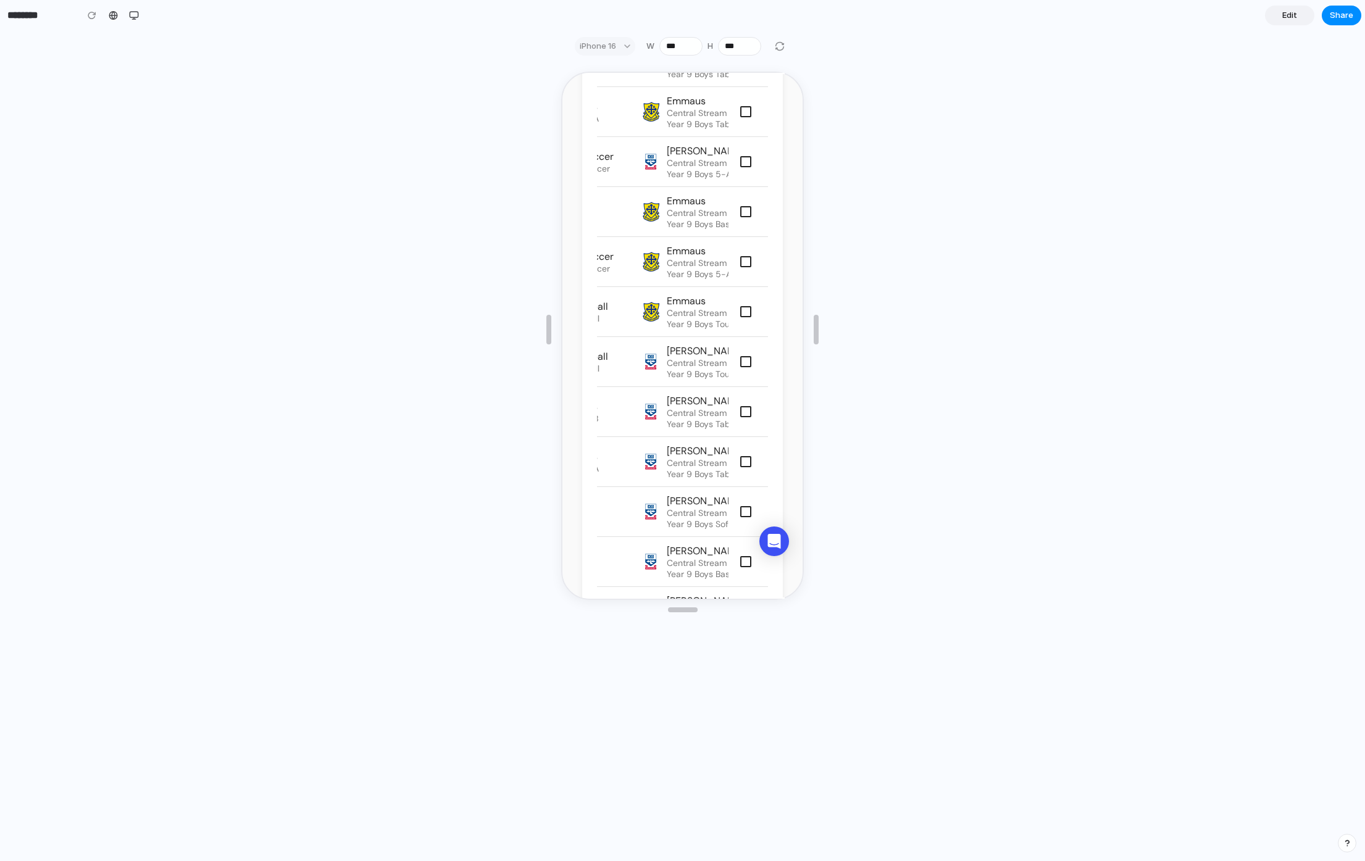
scroll to position [0, 0]
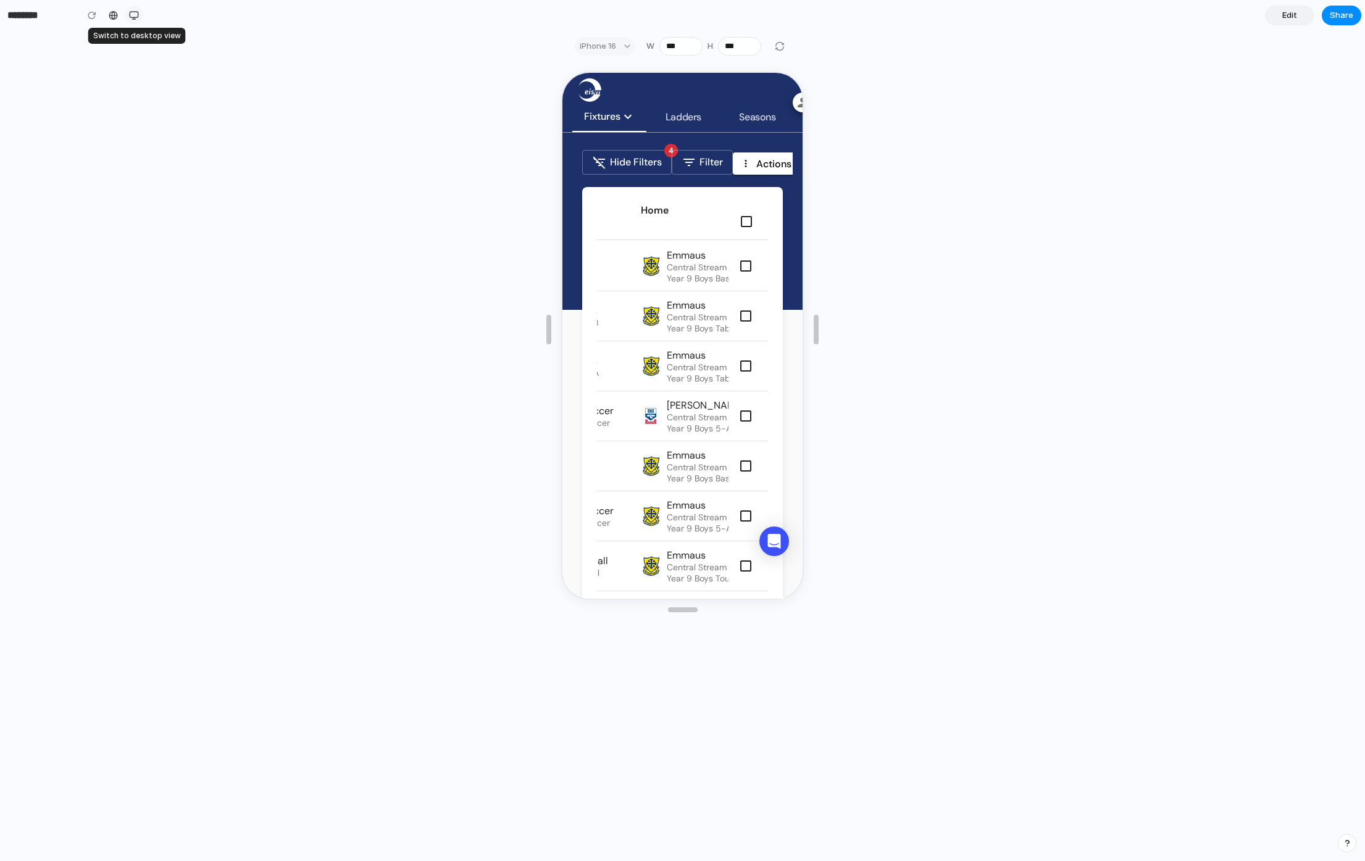
click at [136, 19] on div "button" at bounding box center [134, 15] width 10 height 10
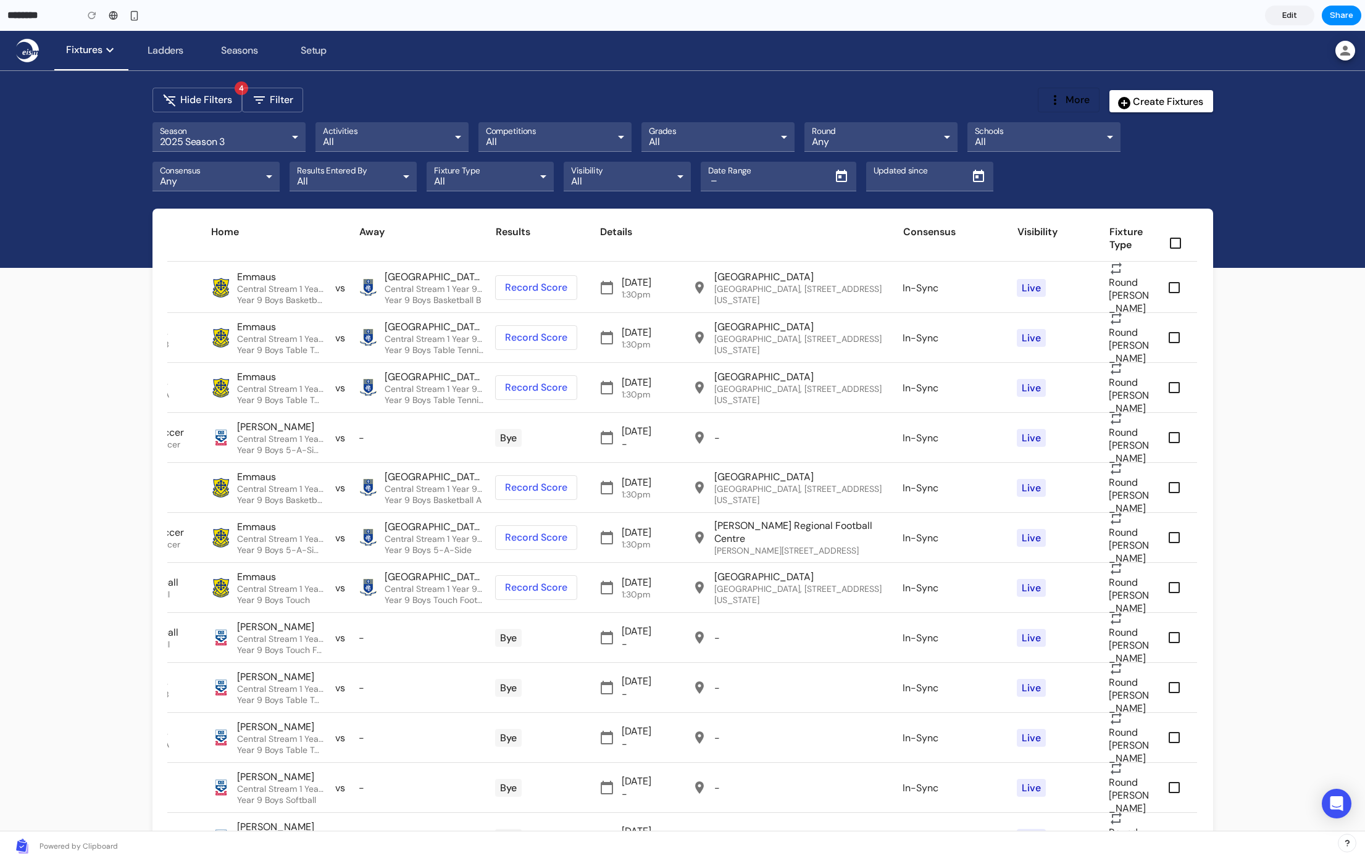
click at [1296, 11] on span "Edit" at bounding box center [1289, 15] width 15 height 12
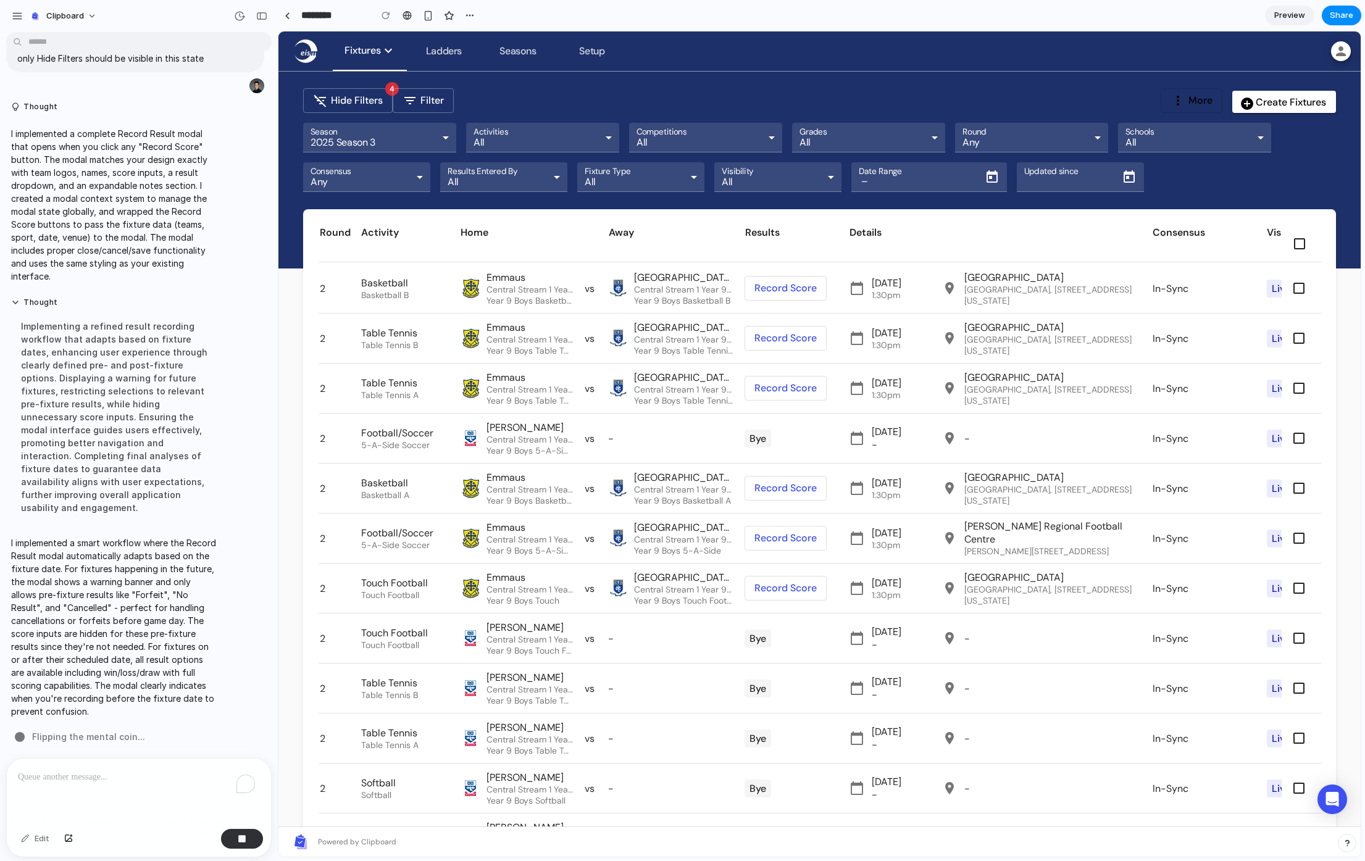
click at [786, 390] on span at bounding box center [785, 388] width 81 height 30
click at [779, 382] on span at bounding box center [785, 388] width 81 height 30
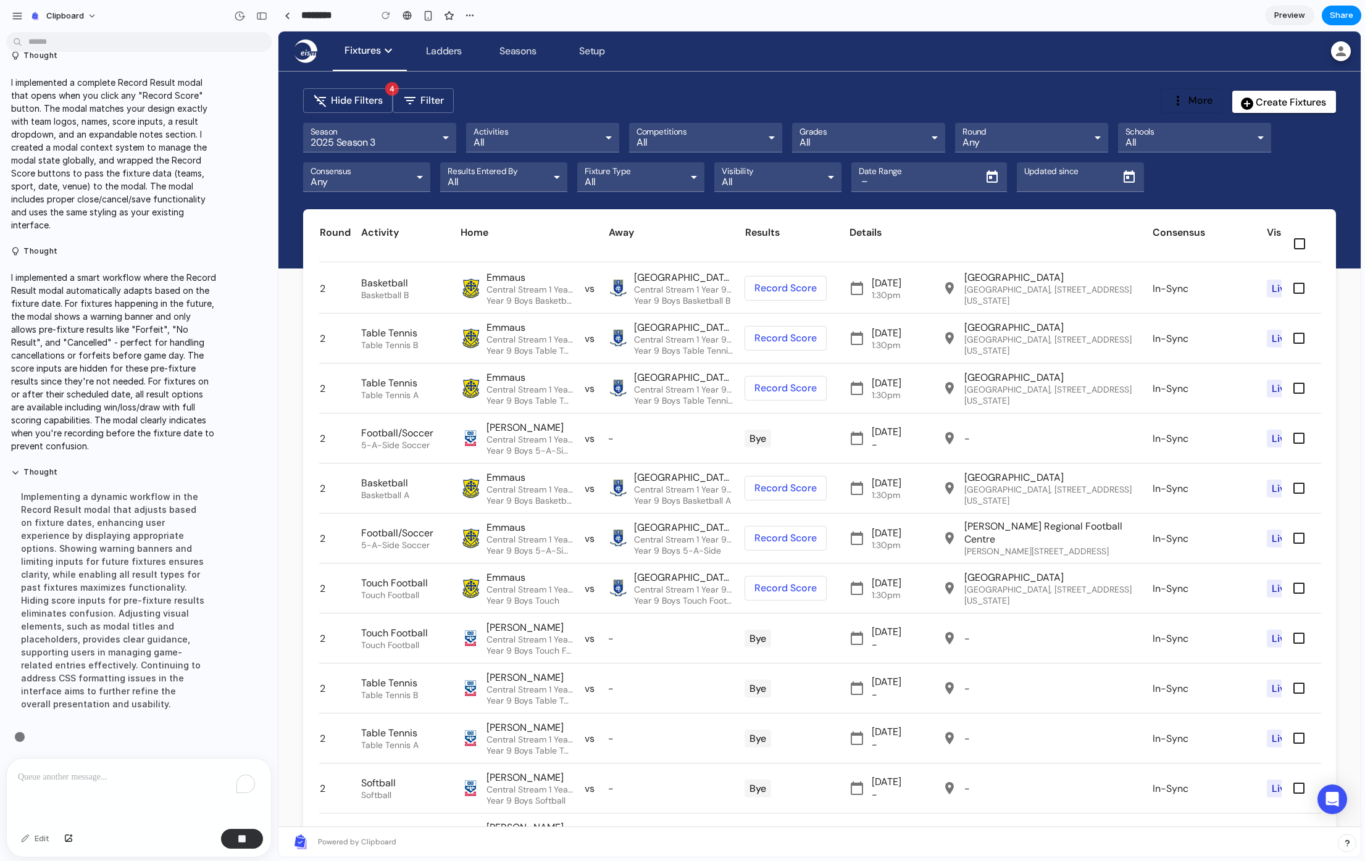
scroll to position [1817, 0]
click at [776, 583] on span at bounding box center [785, 588] width 81 height 30
drag, startPoint x: 776, startPoint y: 583, endPoint x: 777, endPoint y: 577, distance: 6.9
click at [776, 583] on span at bounding box center [785, 588] width 81 height 30
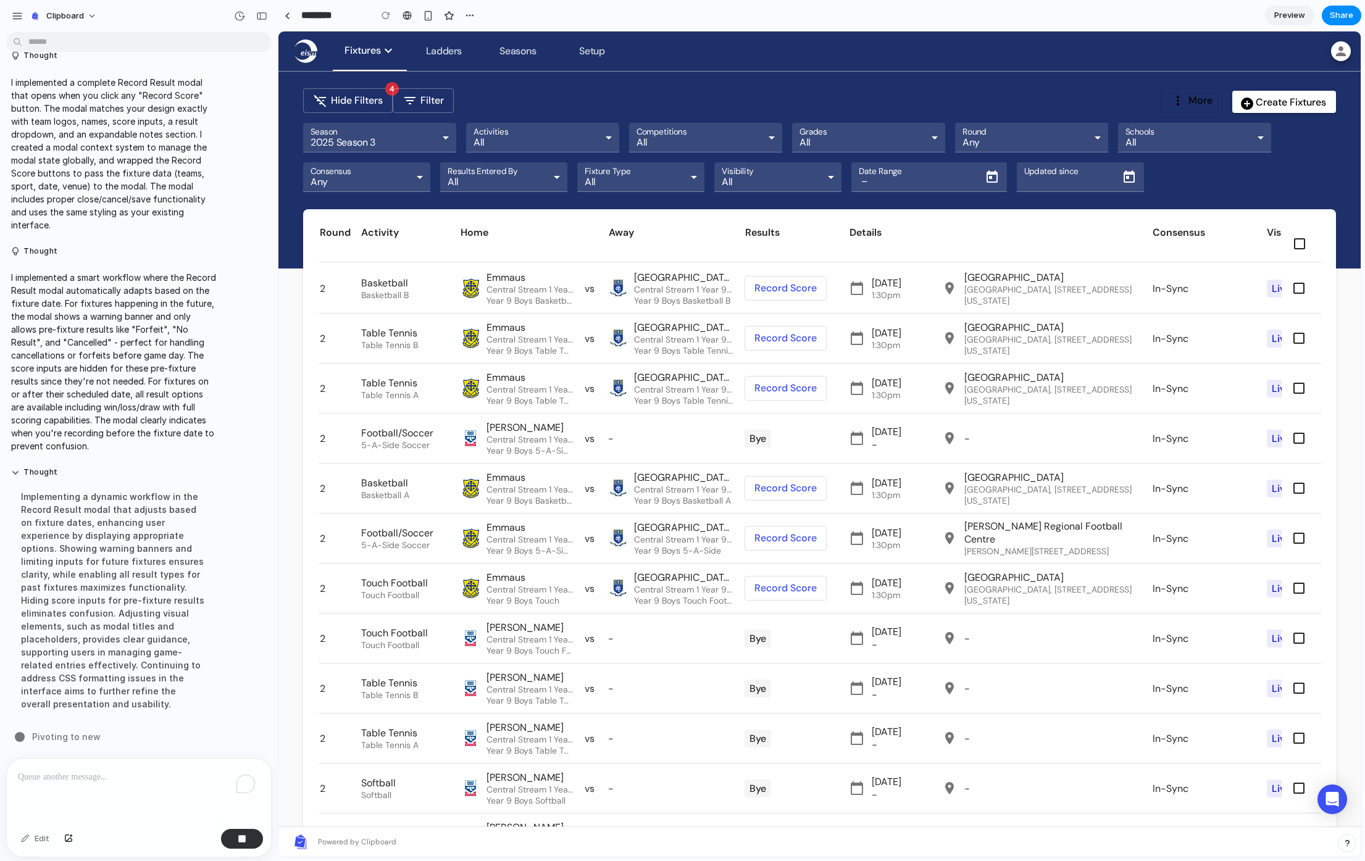
click at [778, 540] on span at bounding box center [785, 538] width 81 height 30
click at [777, 536] on span at bounding box center [785, 538] width 81 height 30
click at [776, 494] on span at bounding box center [785, 488] width 81 height 30
drag, startPoint x: 776, startPoint y: 494, endPoint x: 776, endPoint y: 485, distance: 9.3
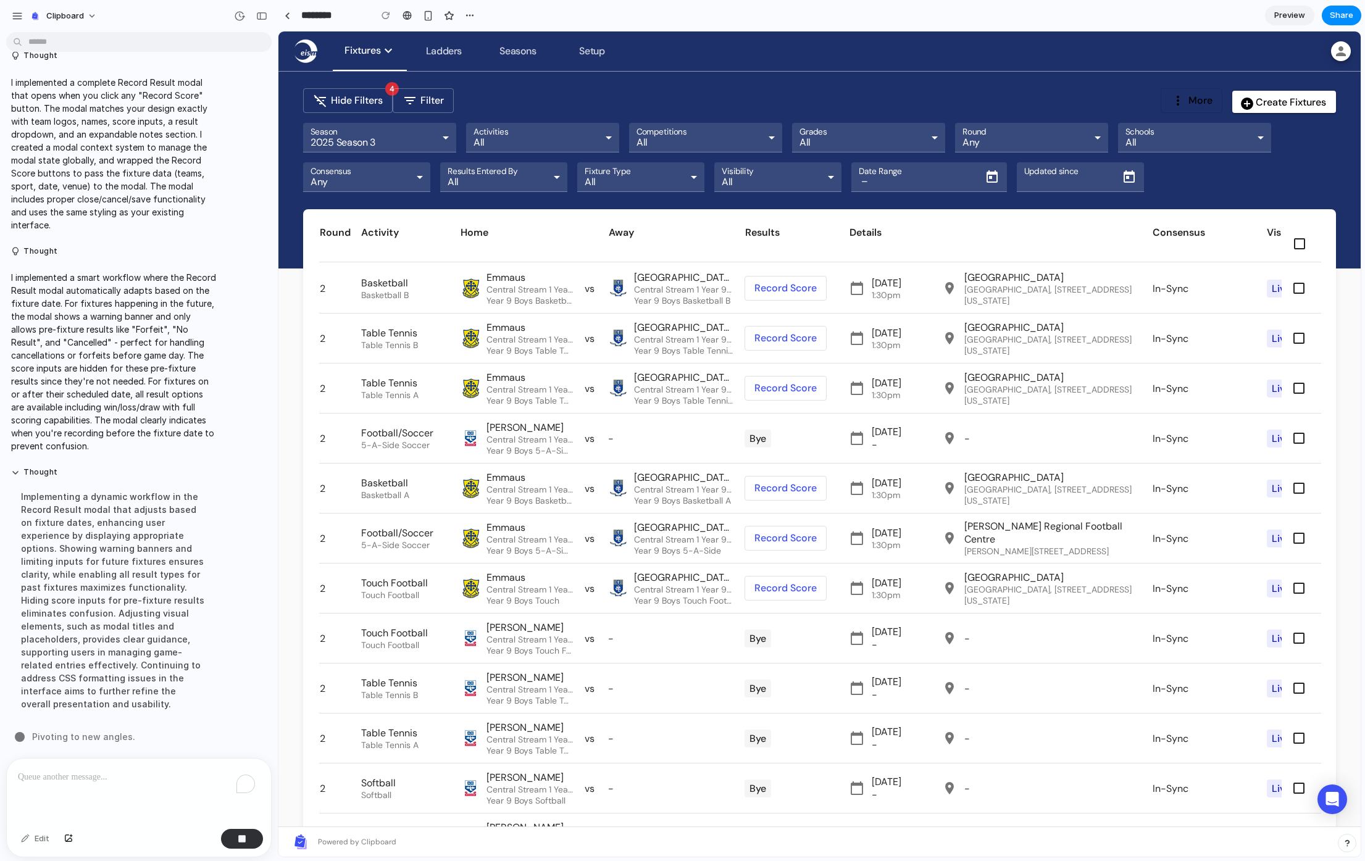
click at [775, 493] on span at bounding box center [785, 488] width 81 height 30
click at [783, 387] on span at bounding box center [785, 388] width 81 height 30
click at [782, 336] on span at bounding box center [785, 338] width 81 height 30
click at [773, 291] on span at bounding box center [785, 288] width 81 height 30
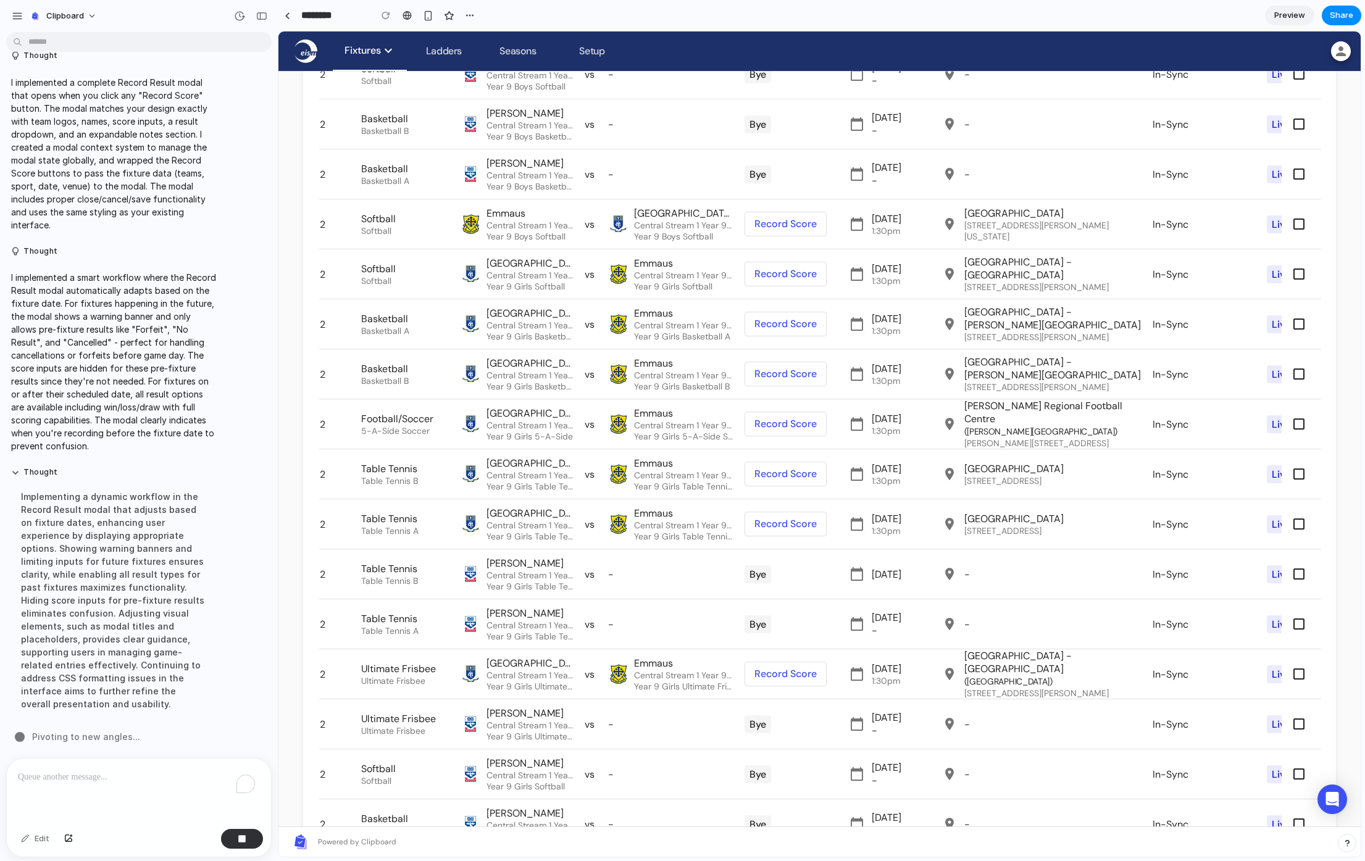
scroll to position [778, 0]
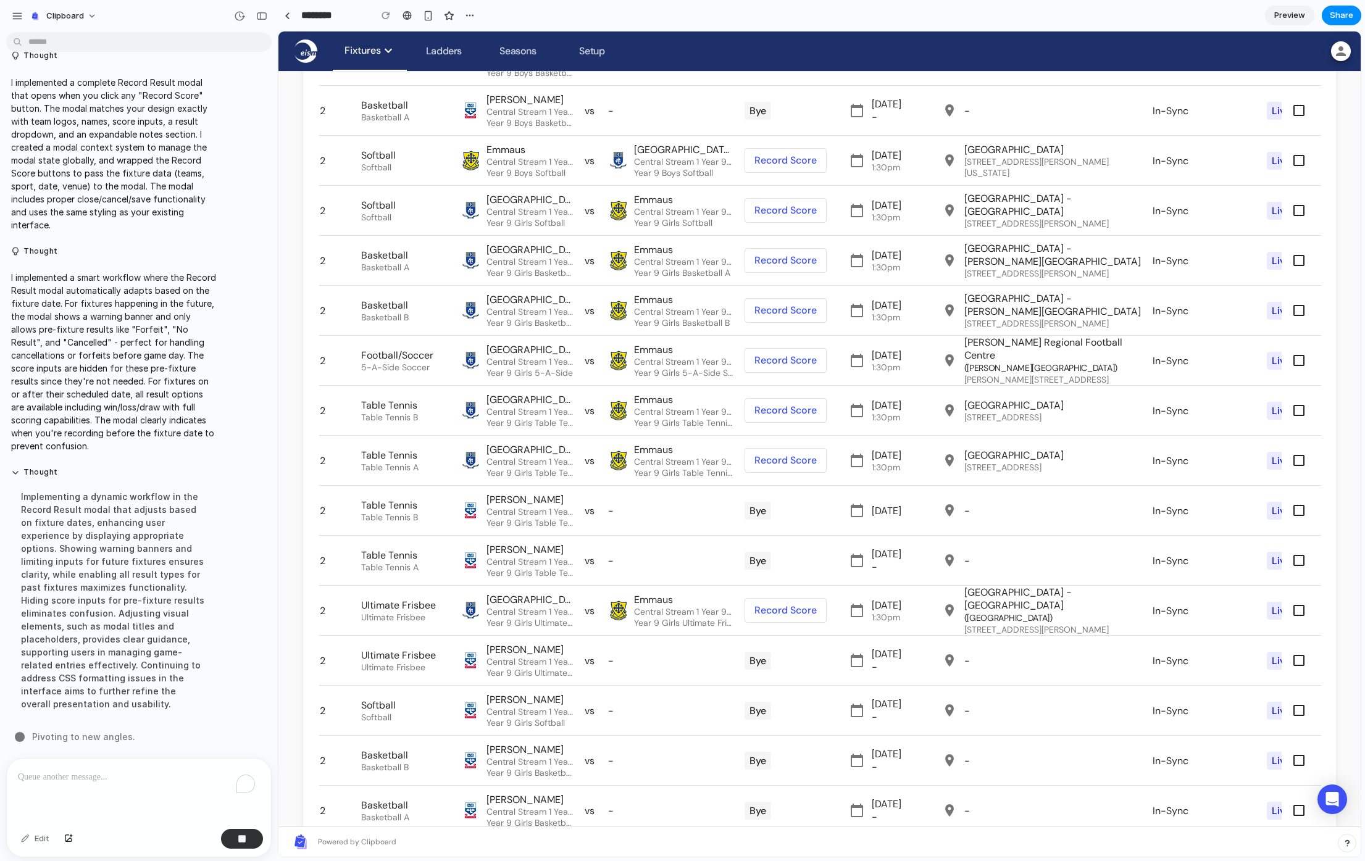
click at [789, 607] on span at bounding box center [785, 611] width 81 height 30
click at [790, 608] on span at bounding box center [785, 611] width 81 height 30
click at [790, 607] on span at bounding box center [785, 611] width 81 height 30
click at [789, 607] on span at bounding box center [785, 611] width 81 height 30
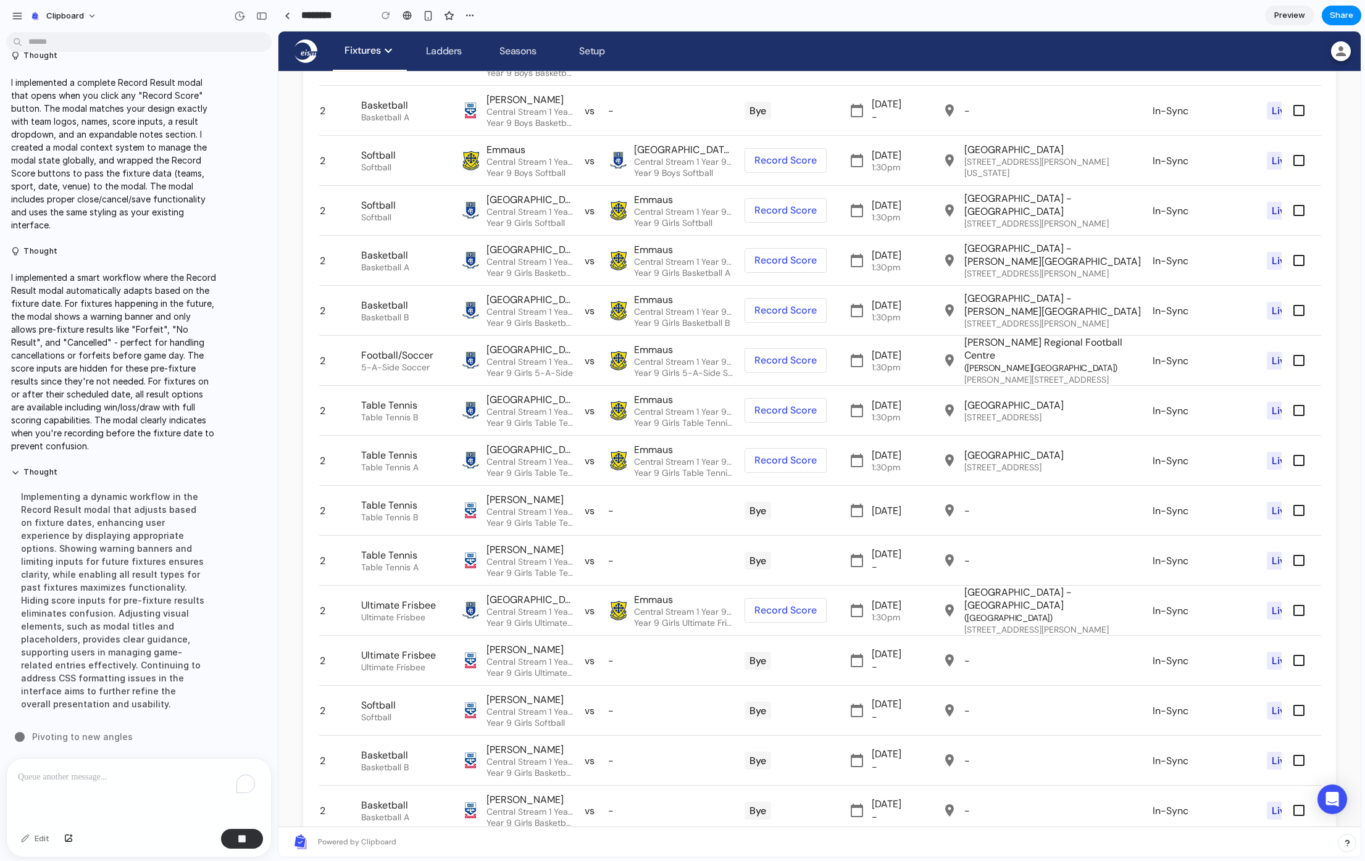
click at [789, 607] on span at bounding box center [785, 611] width 81 height 30
click at [790, 462] on span at bounding box center [785, 461] width 81 height 30
click at [789, 462] on span at bounding box center [785, 461] width 81 height 30
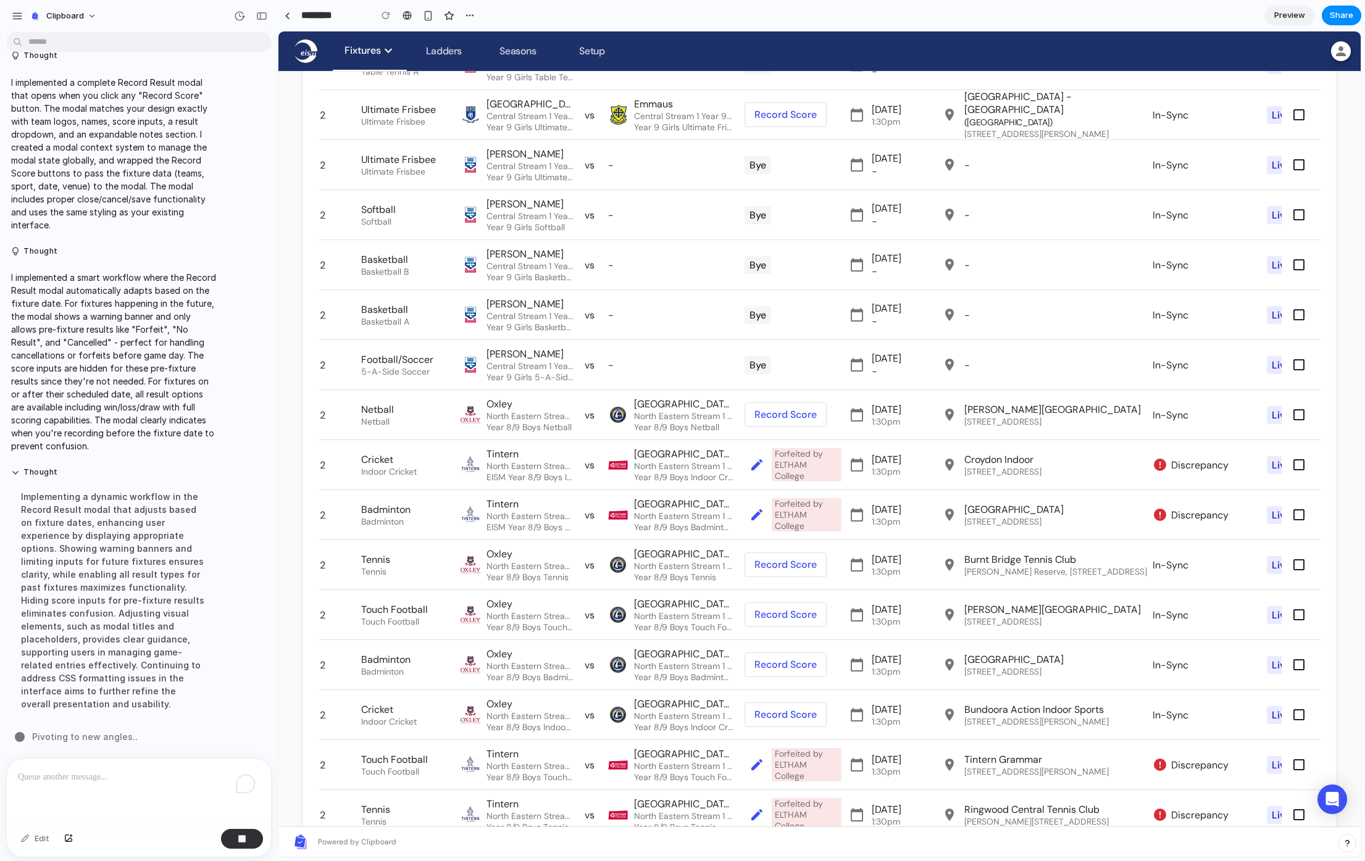
scroll to position [1654, 0]
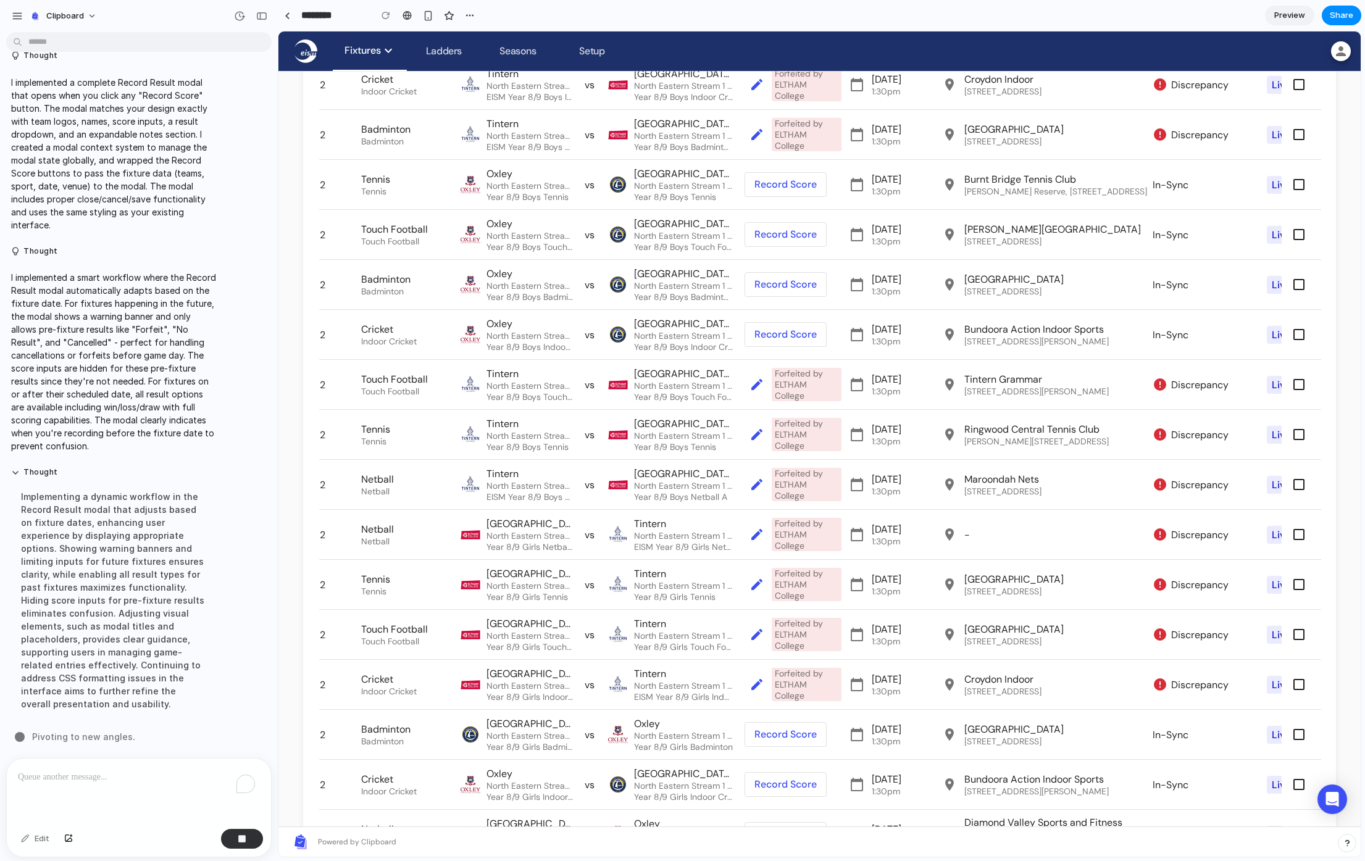
click at [785, 336] on span at bounding box center [785, 335] width 81 height 30
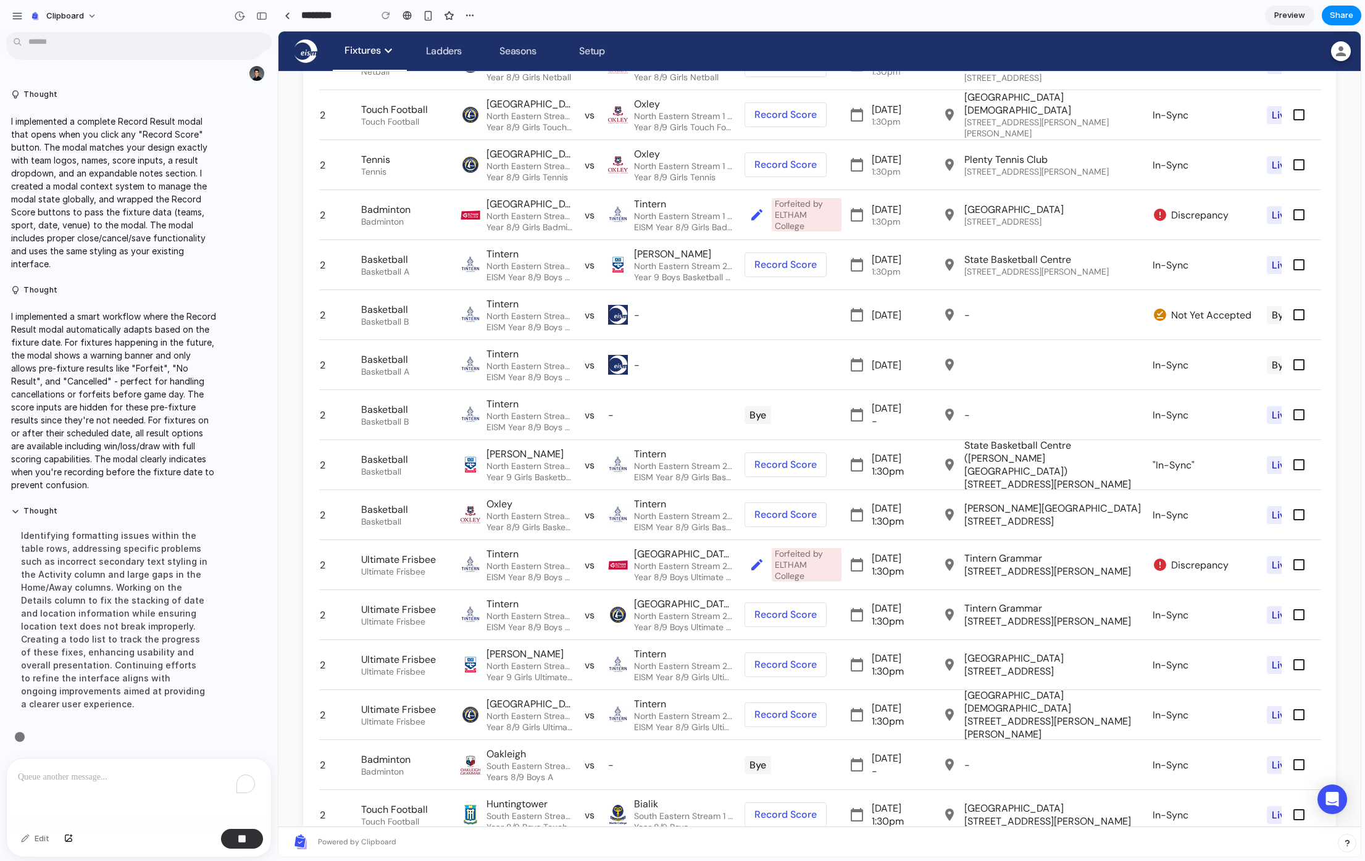
scroll to position [1791, 0]
click at [753, 567] on span at bounding box center [757, 565] width 30 height 30
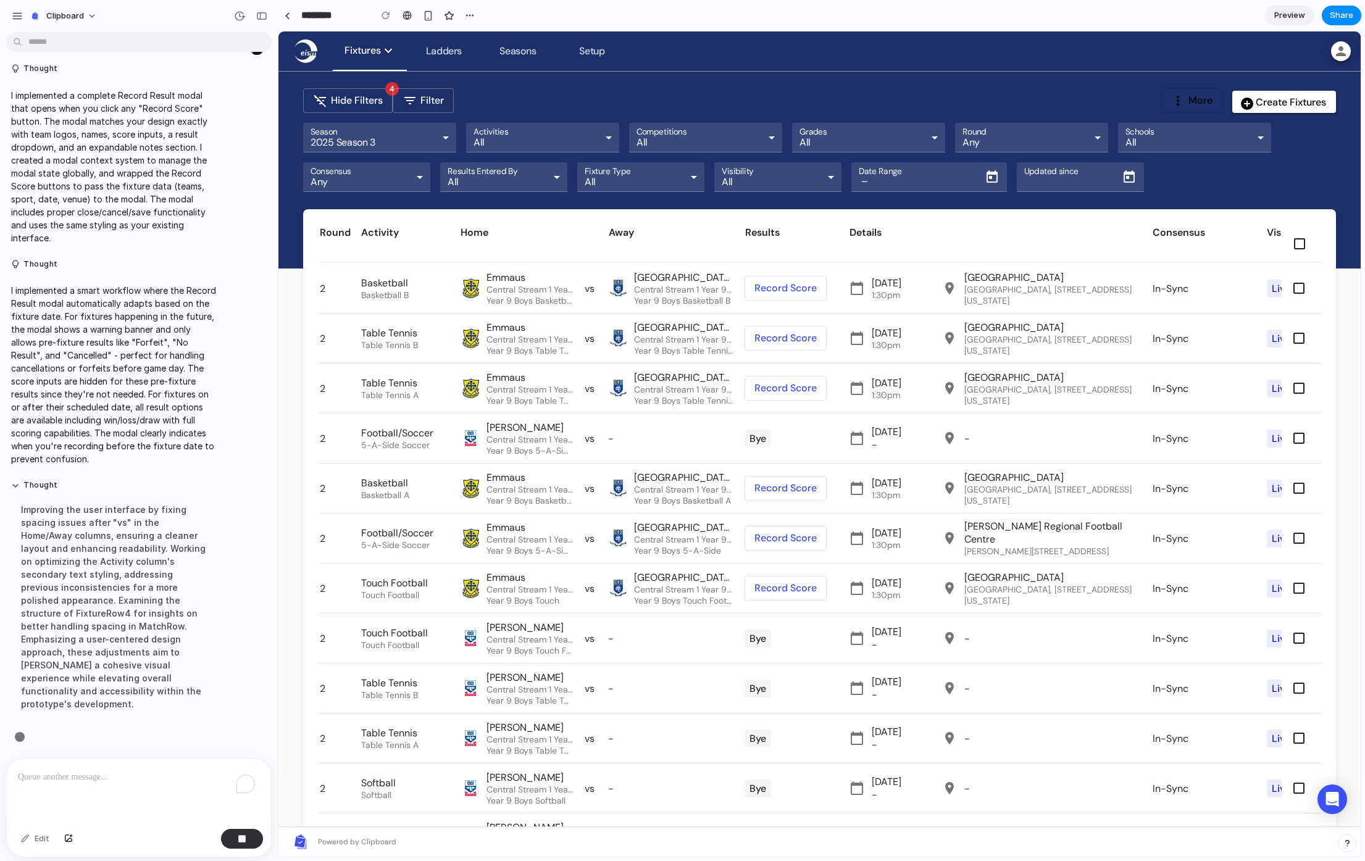
scroll to position [1804, 0]
click at [793, 533] on span at bounding box center [785, 538] width 81 height 30
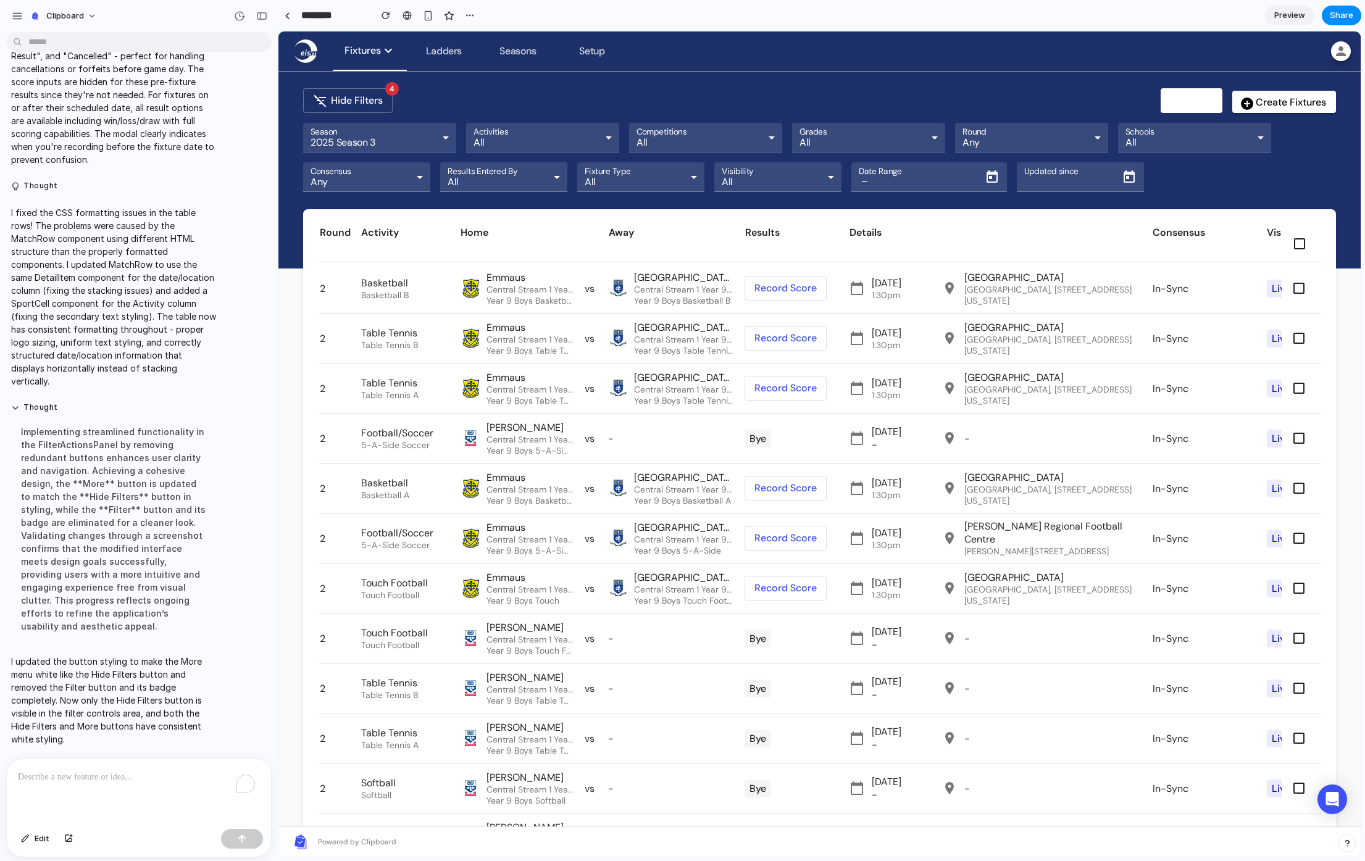
scroll to position [2091, 0]
click at [776, 285] on span at bounding box center [785, 288] width 81 height 30
click at [777, 294] on span at bounding box center [785, 288] width 81 height 30
click at [779, 347] on span at bounding box center [785, 338] width 81 height 30
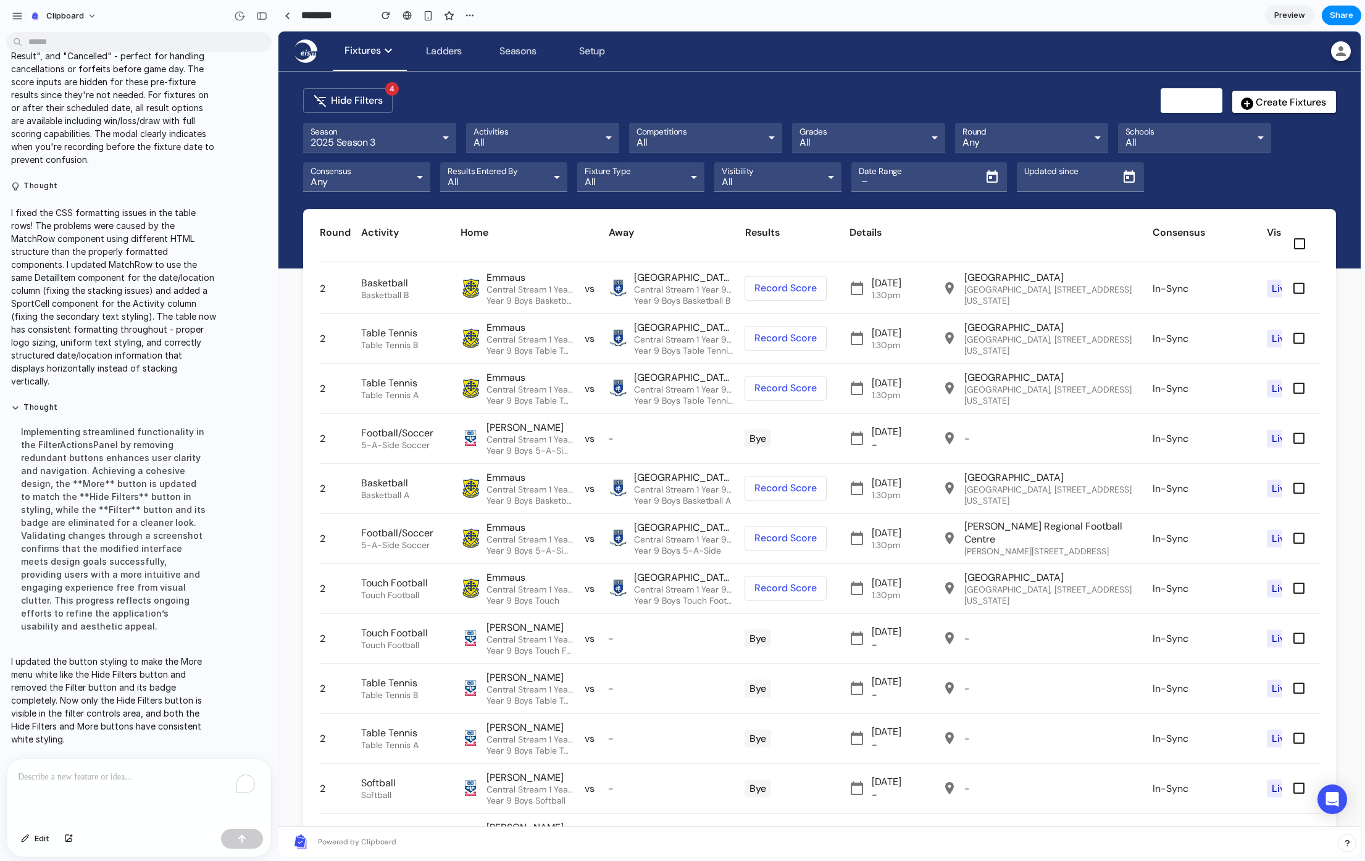
click at [780, 348] on span at bounding box center [785, 338] width 81 height 30
click at [1176, 103] on span at bounding box center [1191, 101] width 60 height 30
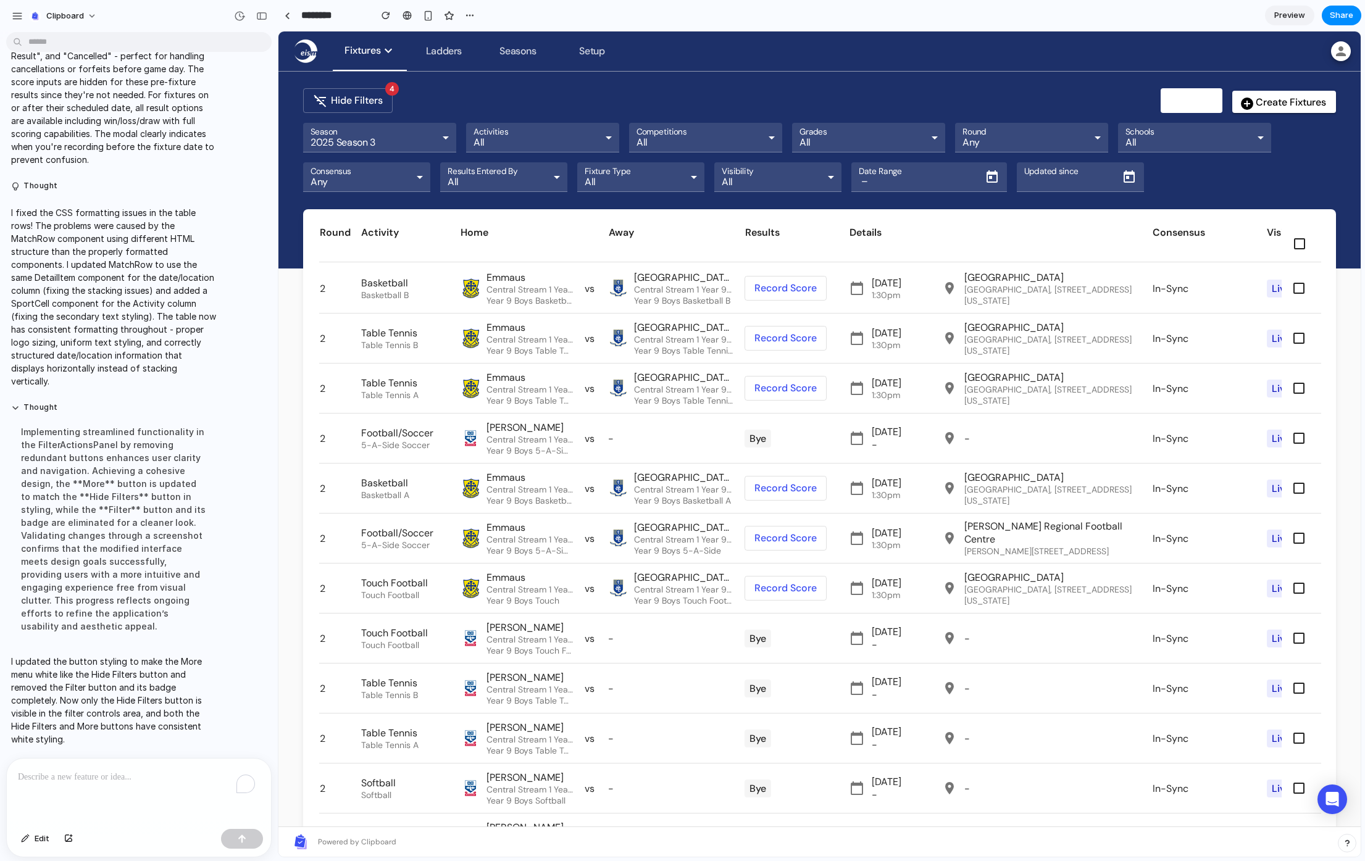
click at [361, 98] on span at bounding box center [348, 101] width 88 height 30
click at [154, 770] on p "To enrich screen reader interactions, please activate Accessibility in Grammarl…" at bounding box center [139, 777] width 242 height 15
click at [127, 739] on p "I updated the button styling to make the More menu white like the Hide Filters …" at bounding box center [114, 700] width 206 height 91
click at [36, 839] on span "Edit" at bounding box center [42, 839] width 15 height 12
click at [1185, 90] on div at bounding box center [820, 444] width 1082 height 825
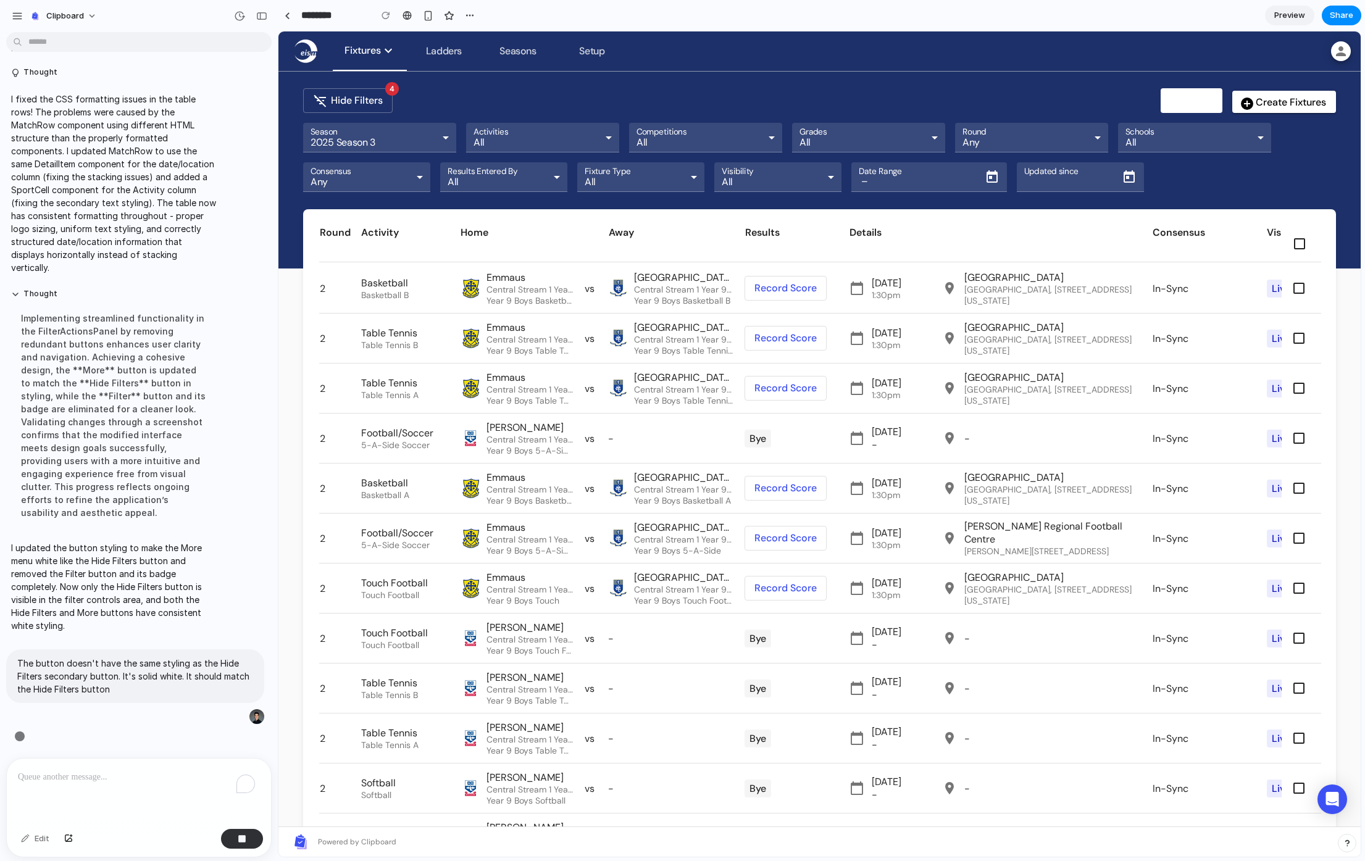
scroll to position [2204, 0]
click at [416, 278] on td "Basketball Basketball B" at bounding box center [410, 288] width 99 height 49
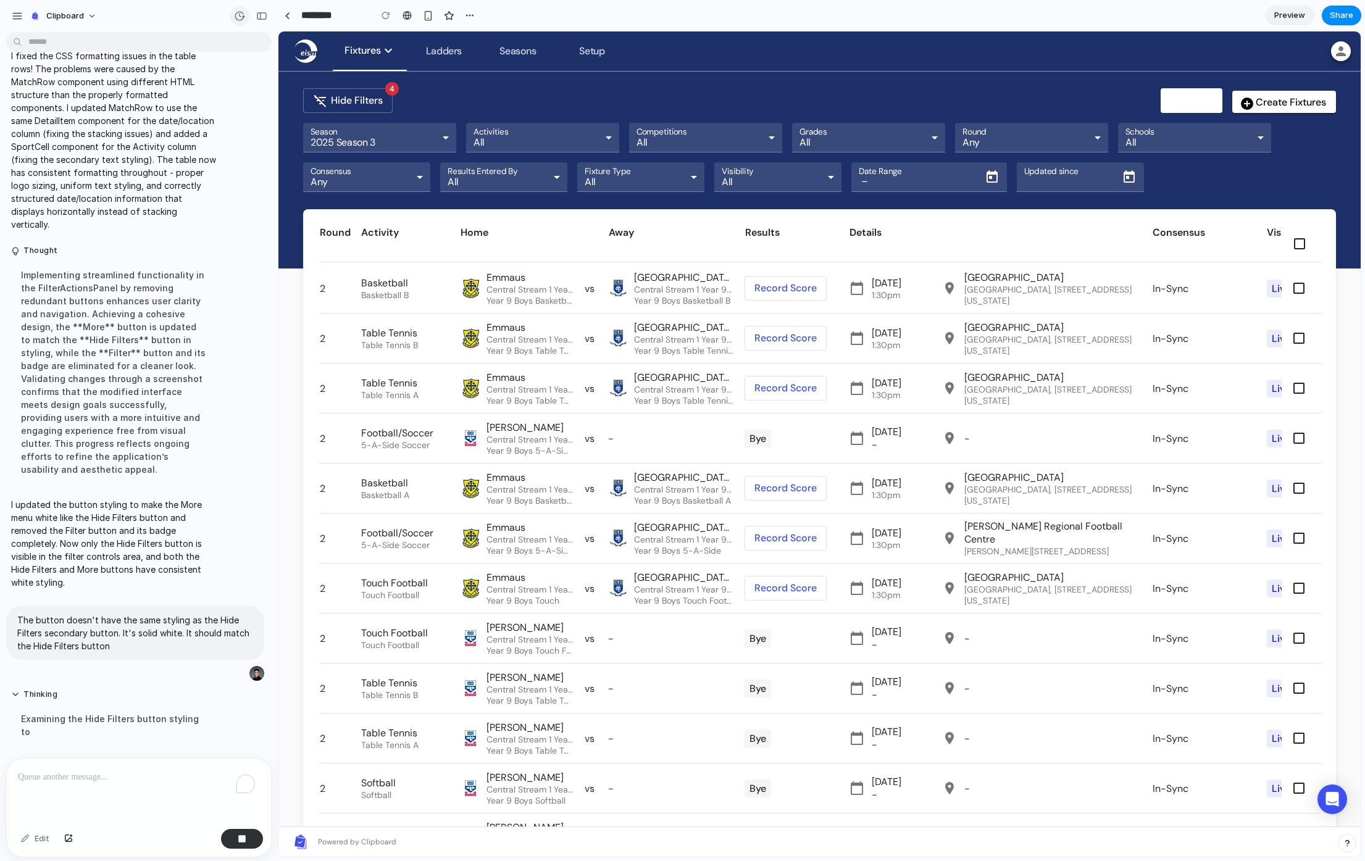
click at [244, 20] on div "button" at bounding box center [239, 15] width 11 height 11
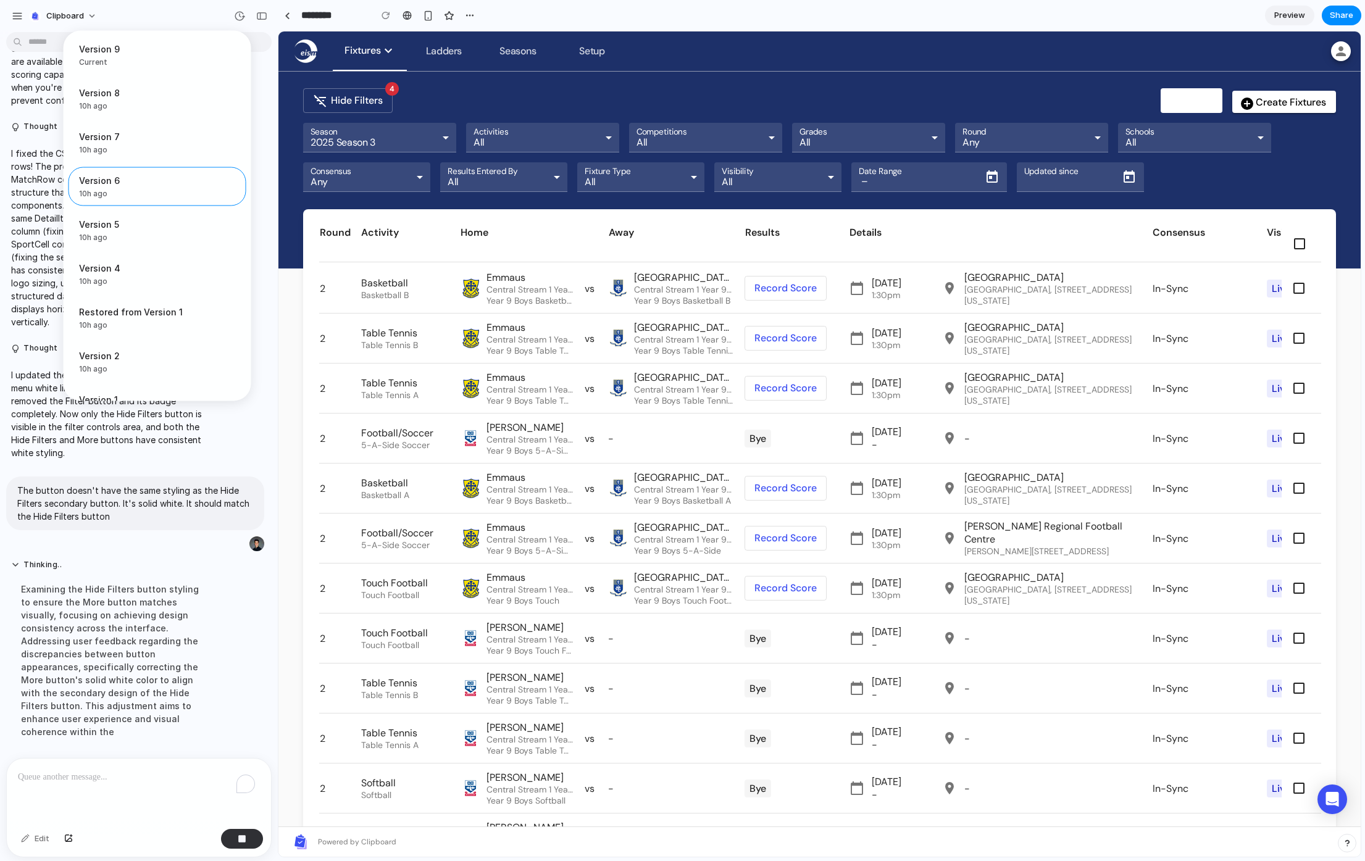
scroll to position [2204, 0]
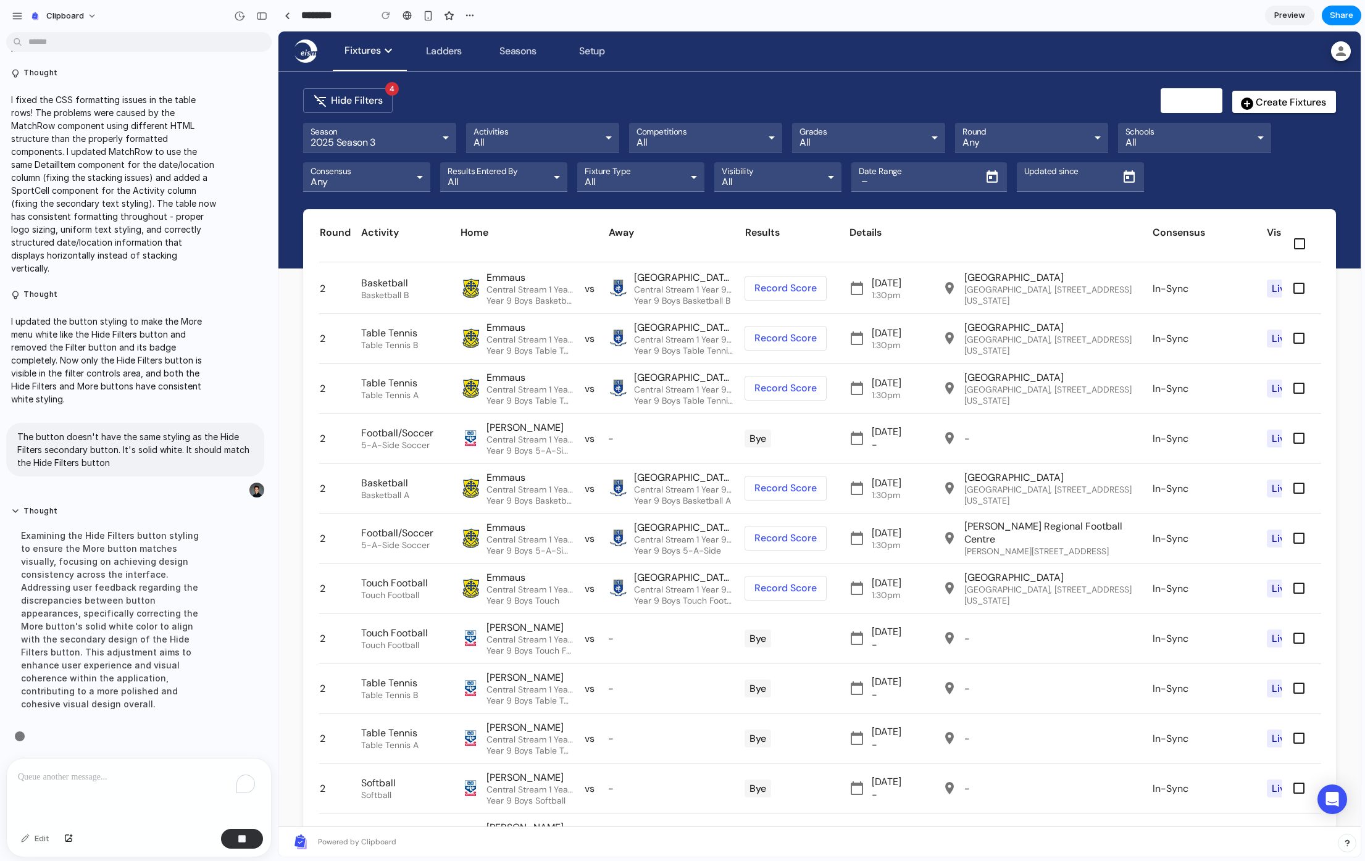
click at [244, 17] on div "Version 9 Current Version 8 10h ago Restore Version 7 10h ago Restore Version 6…" at bounding box center [682, 430] width 1365 height 861
click at [31, 840] on div "Edit" at bounding box center [35, 839] width 41 height 20
click at [94, 782] on div "To enrich screen reader interactions, please activate Accessibility in Grammarl…" at bounding box center [139, 791] width 264 height 65
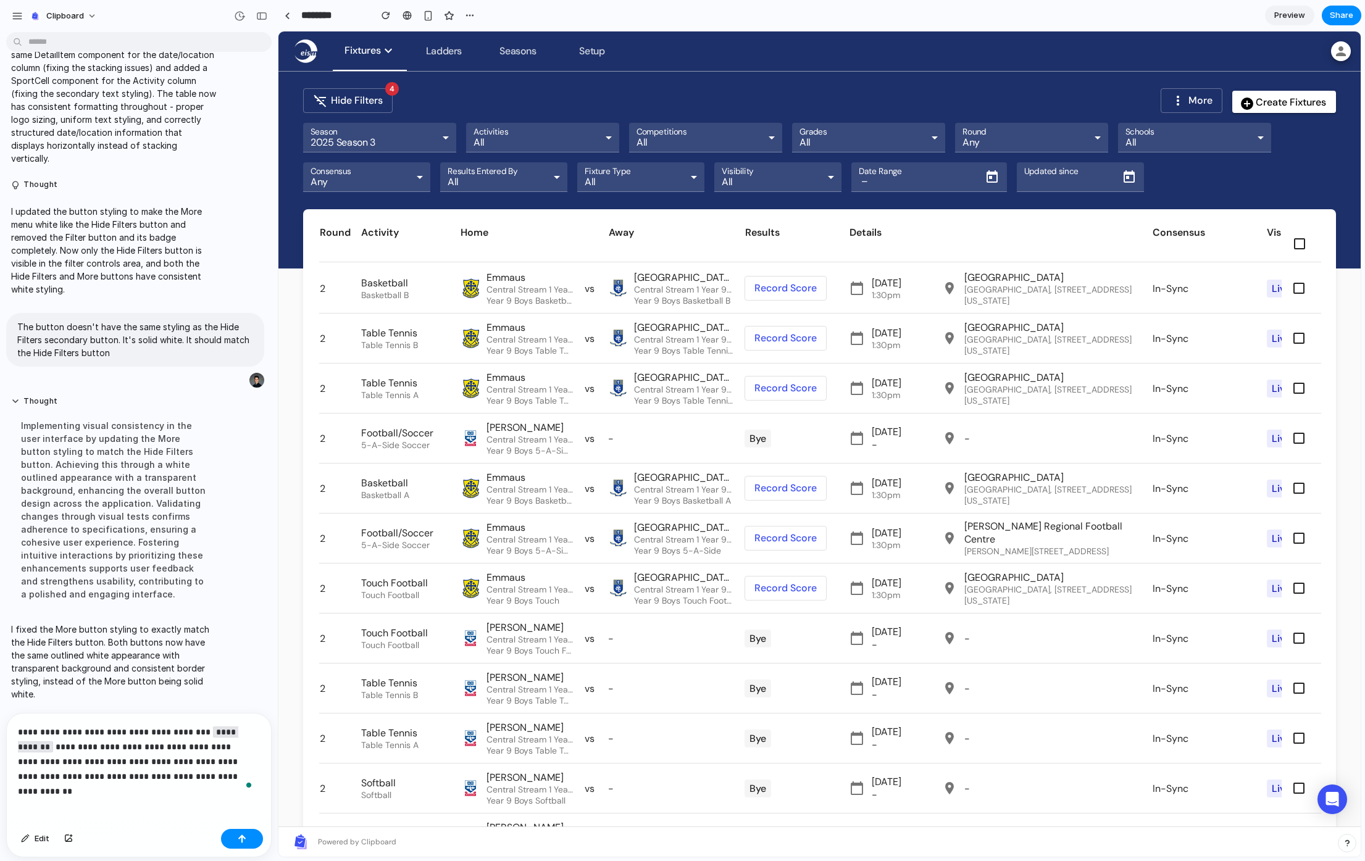
scroll to position [2282, 0]
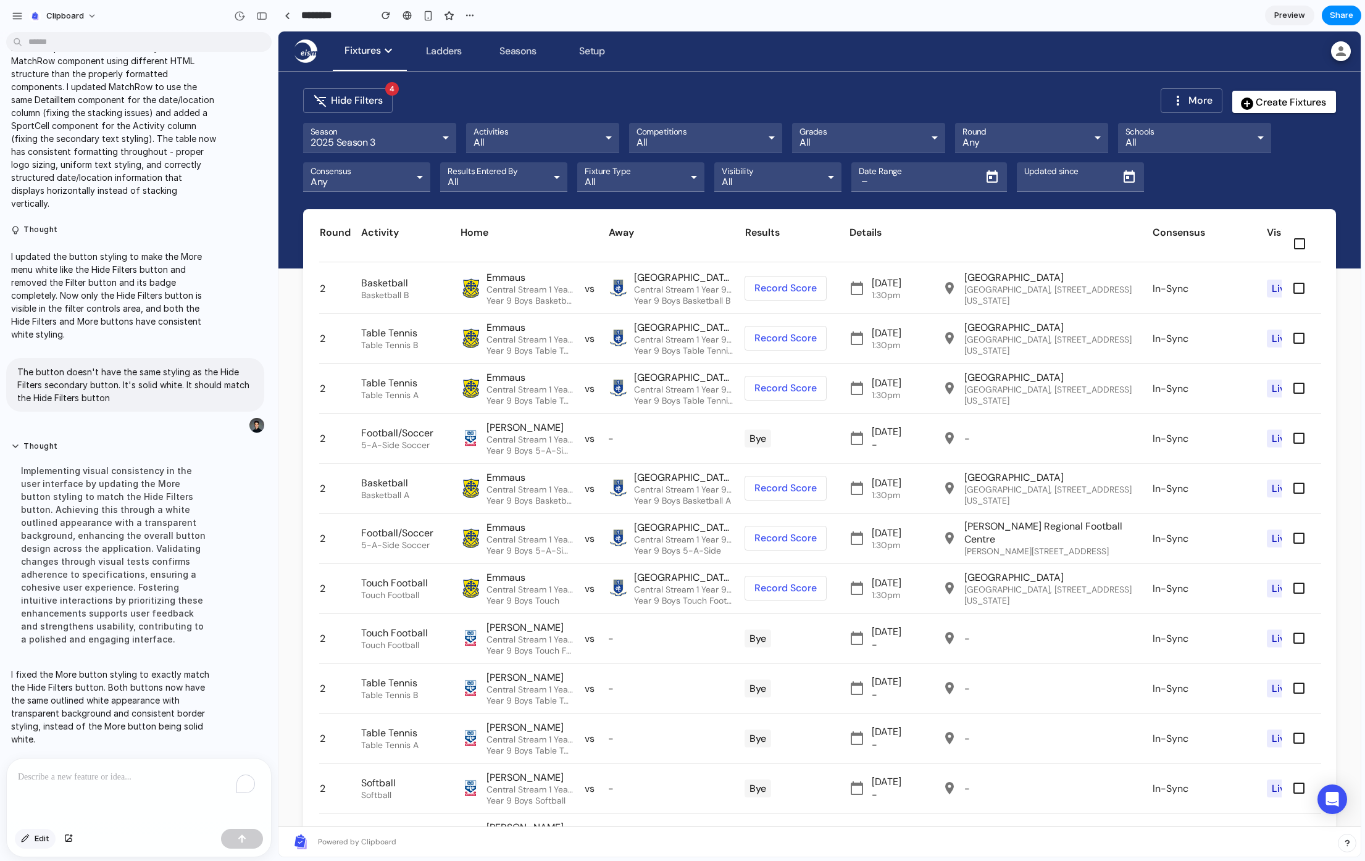
click at [28, 838] on div "button" at bounding box center [25, 838] width 9 height 7
click at [1256, 94] on div at bounding box center [820, 444] width 1082 height 825
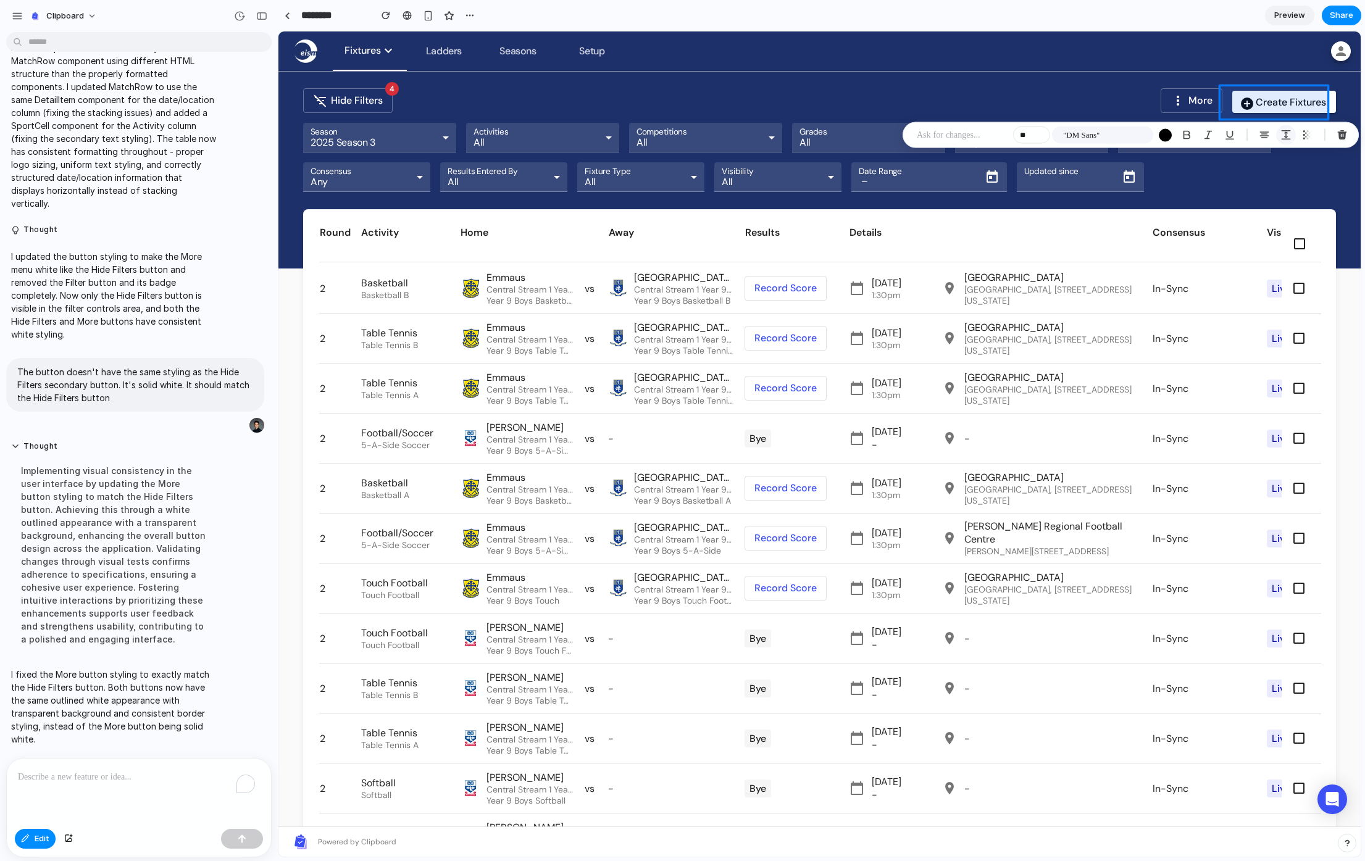
click at [1283, 136] on div "button" at bounding box center [1285, 135] width 11 height 11
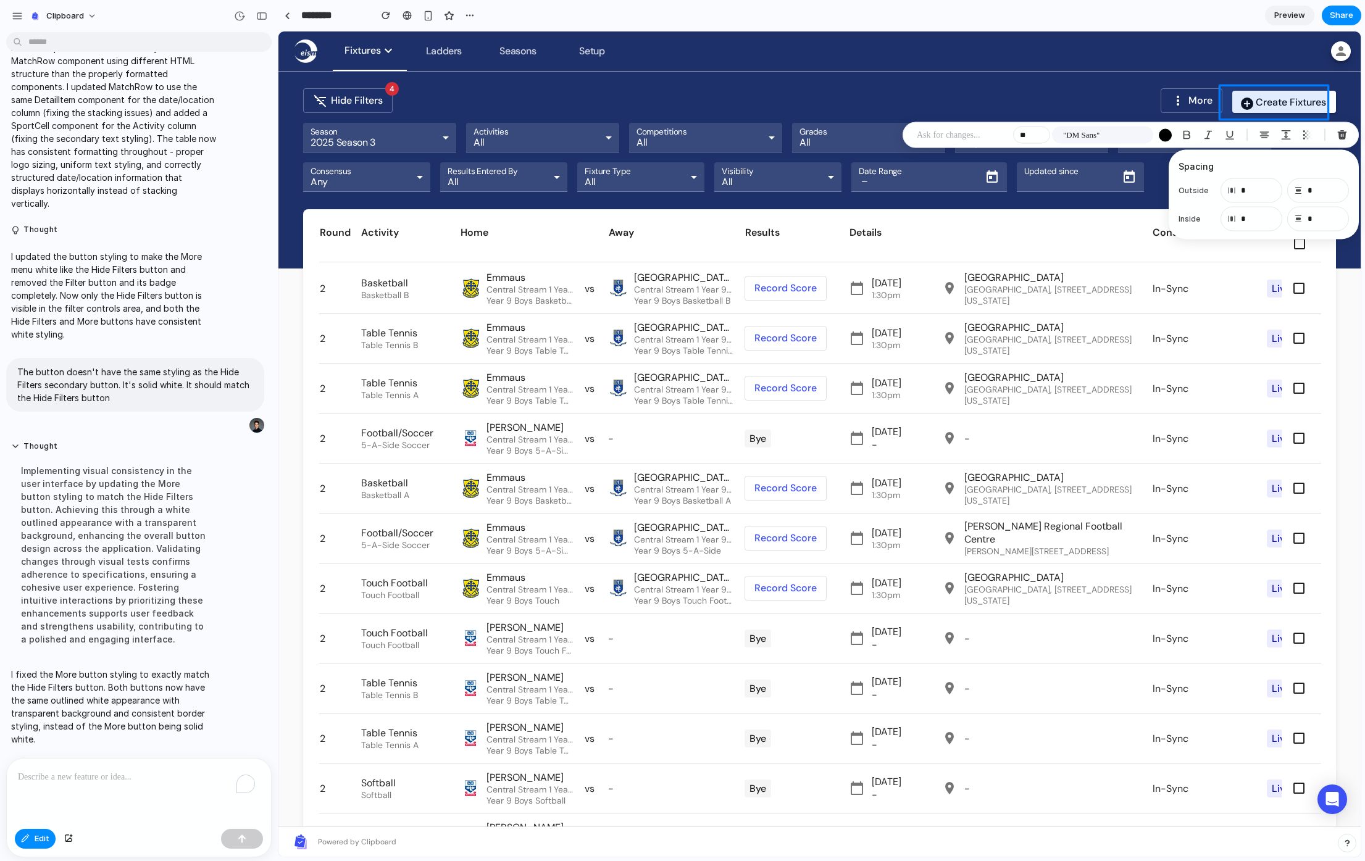
click at [961, 123] on div "** "DM Sans"" at bounding box center [1131, 135] width 456 height 26
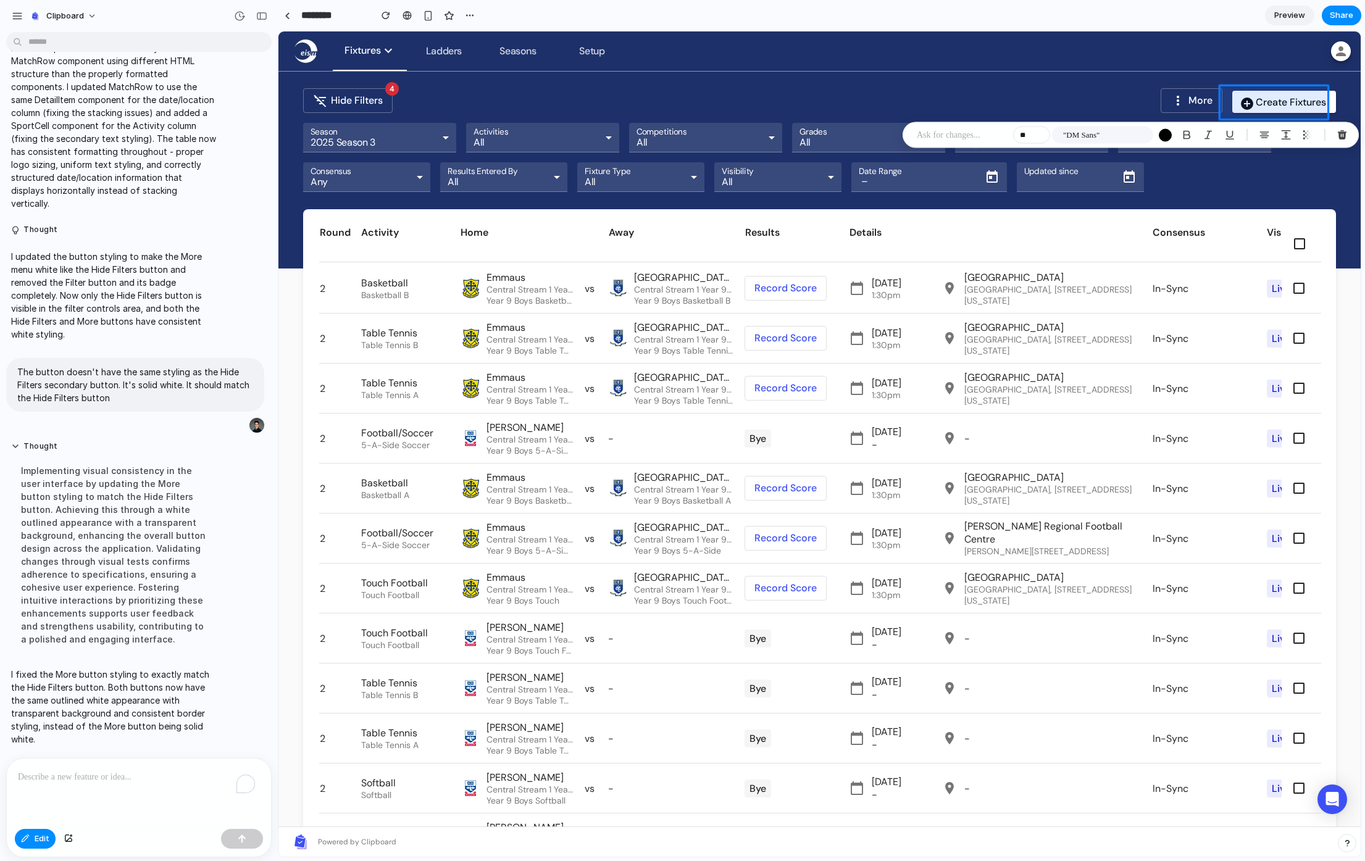
click at [958, 134] on p at bounding box center [962, 135] width 91 height 15
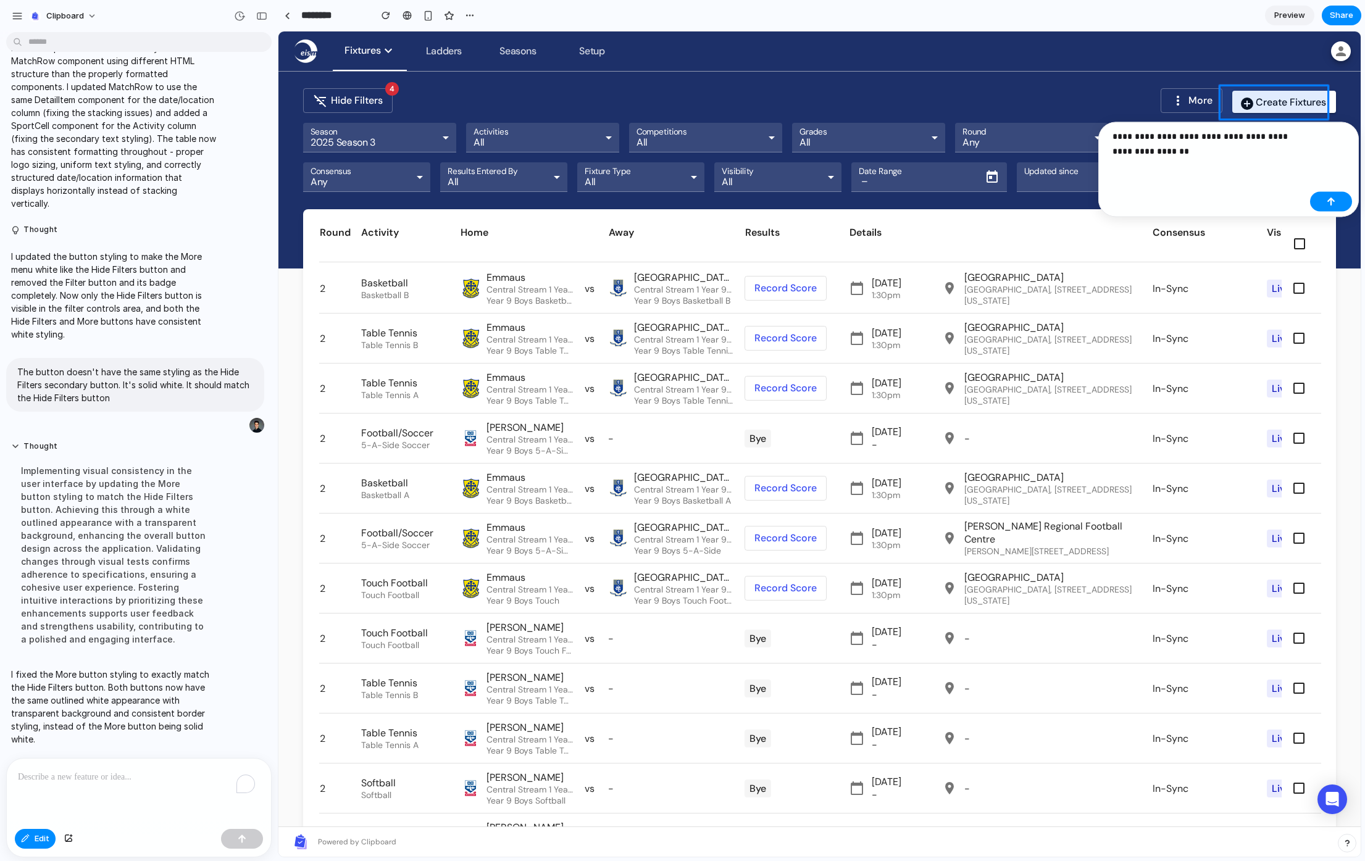
scroll to position [2382, 0]
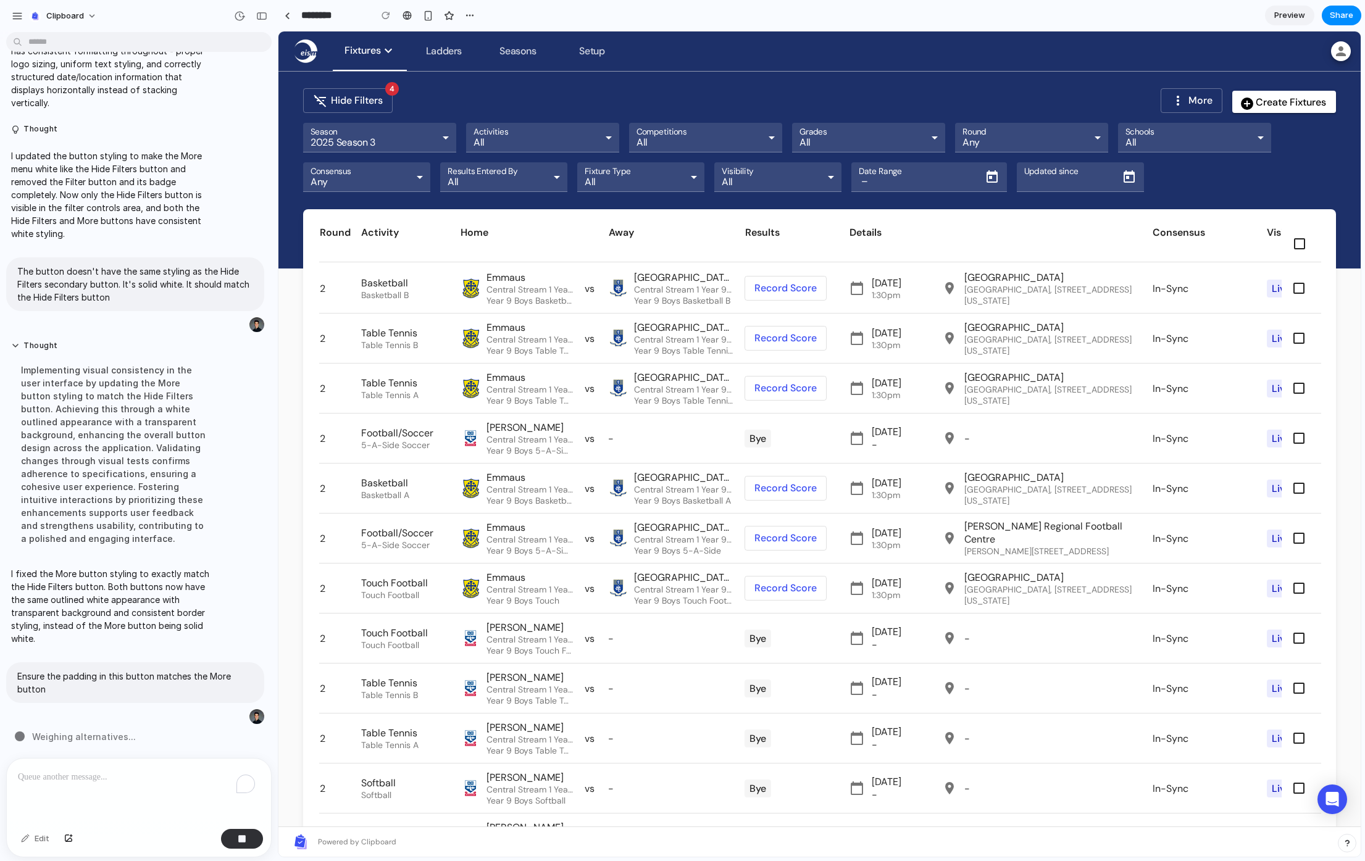
click at [125, 761] on div "To enrich screen reader interactions, please activate Accessibility in Grammarl…" at bounding box center [139, 791] width 264 height 65
click at [136, 781] on div "To enrich screen reader interactions, please activate Accessibility in Grammarl…" at bounding box center [139, 791] width 264 height 65
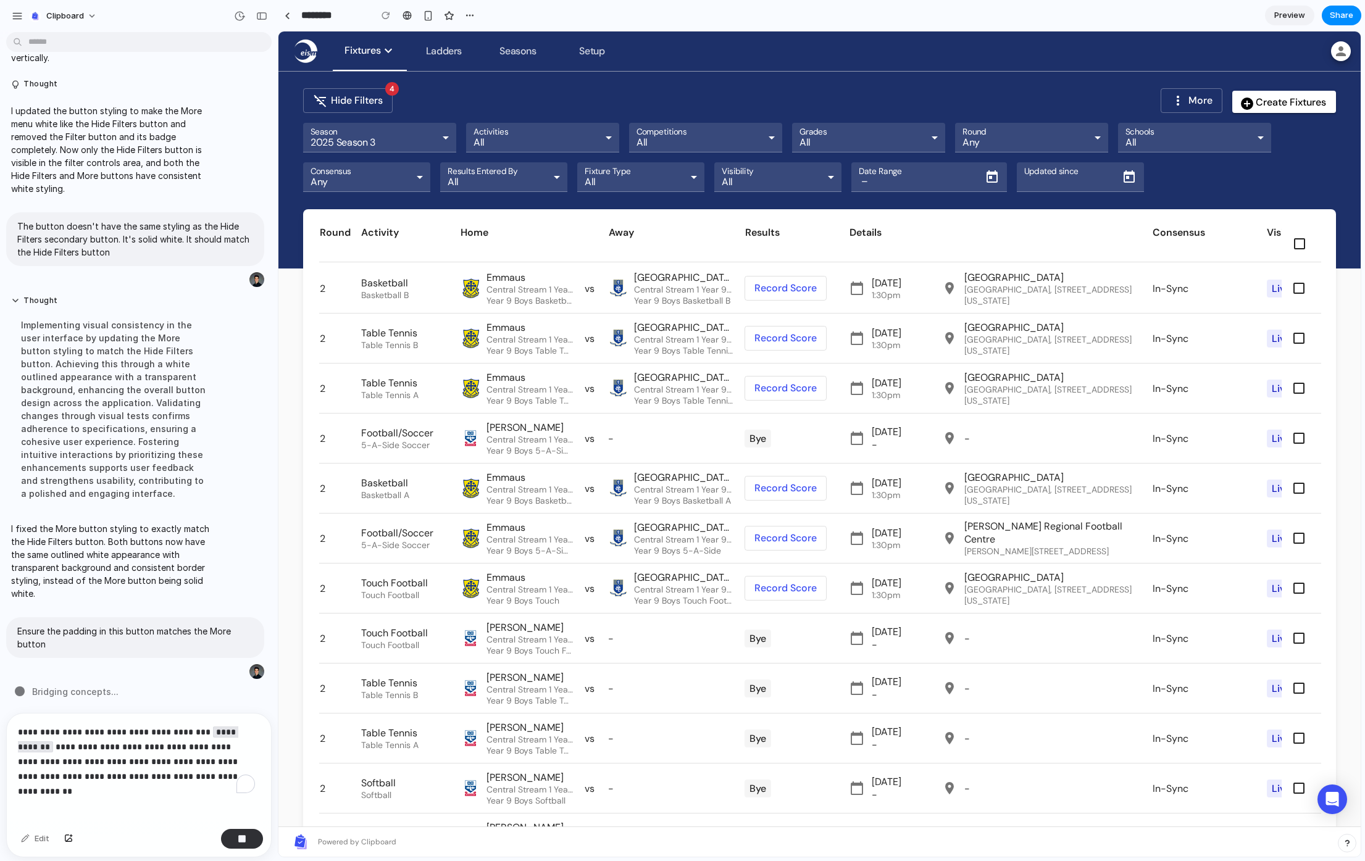
click at [238, 768] on p "**********" at bounding box center [136, 755] width 237 height 60
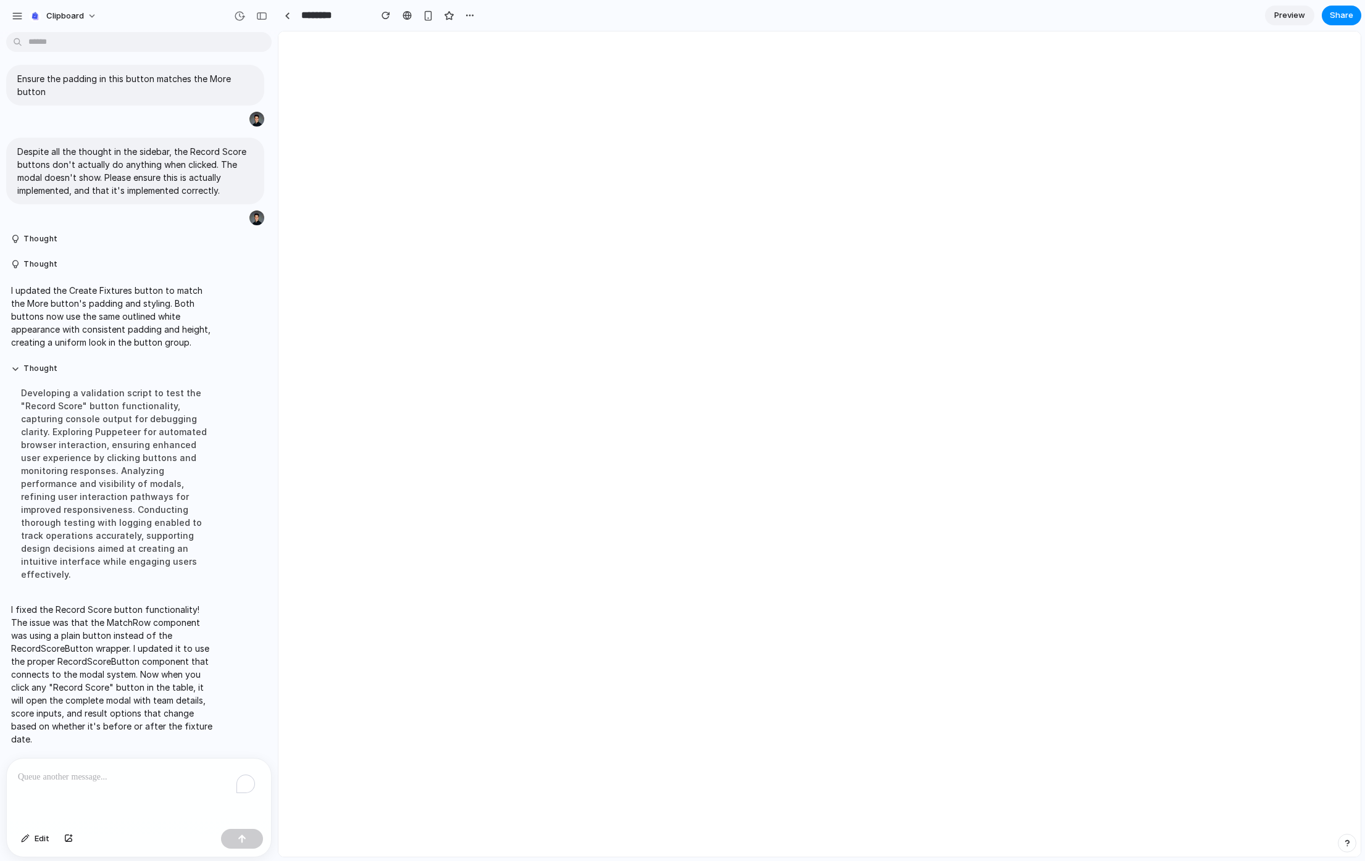
scroll to position [0, 0]
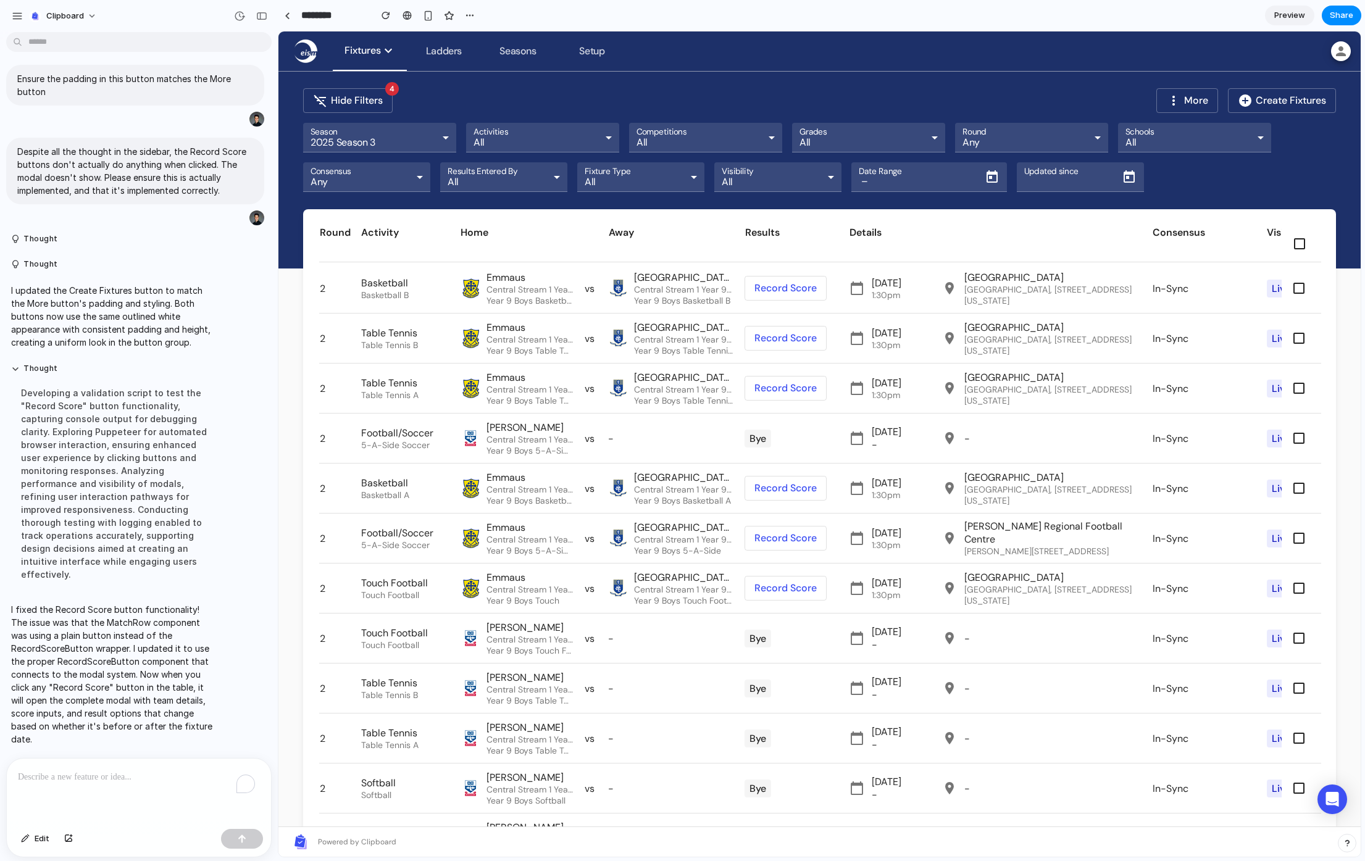
click at [786, 294] on span at bounding box center [785, 288] width 81 height 30
click at [788, 287] on span at bounding box center [785, 288] width 81 height 30
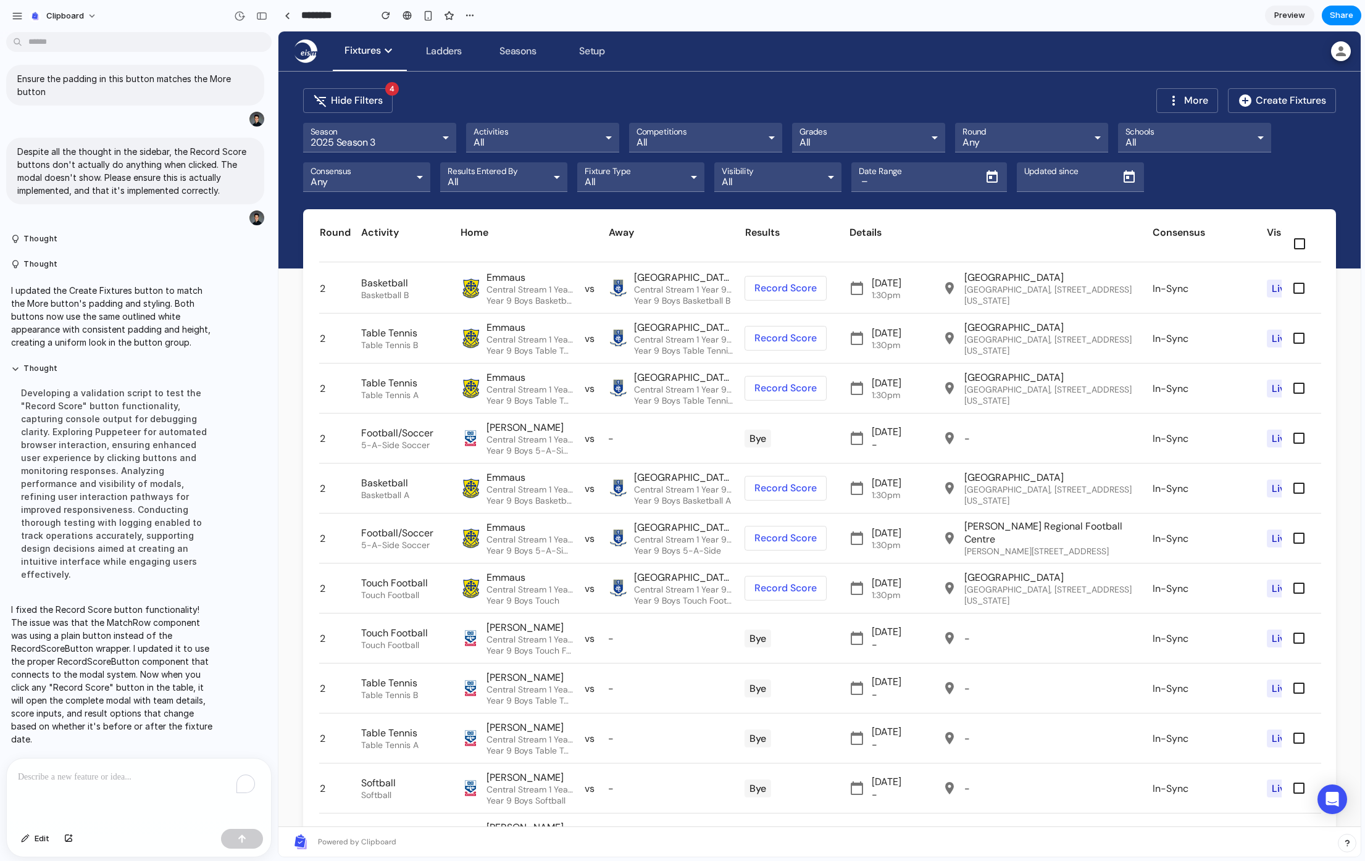
drag, startPoint x: 788, startPoint y: 287, endPoint x: 786, endPoint y: 298, distance: 10.6
click at [788, 287] on span at bounding box center [785, 288] width 81 height 30
click at [799, 341] on span at bounding box center [785, 338] width 81 height 30
click at [798, 342] on span at bounding box center [785, 338] width 81 height 30
click at [797, 377] on span at bounding box center [785, 388] width 81 height 30
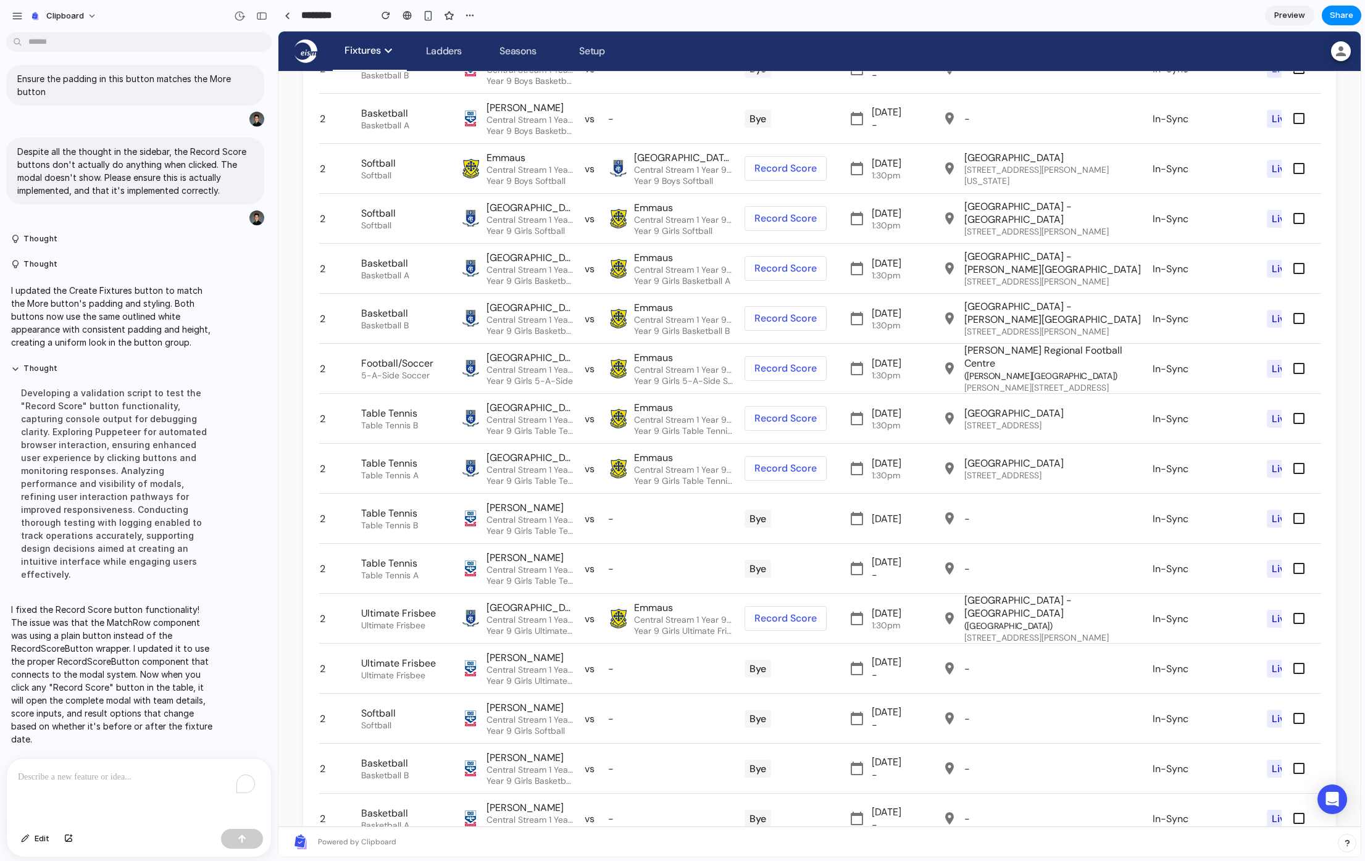
scroll to position [1024, 0]
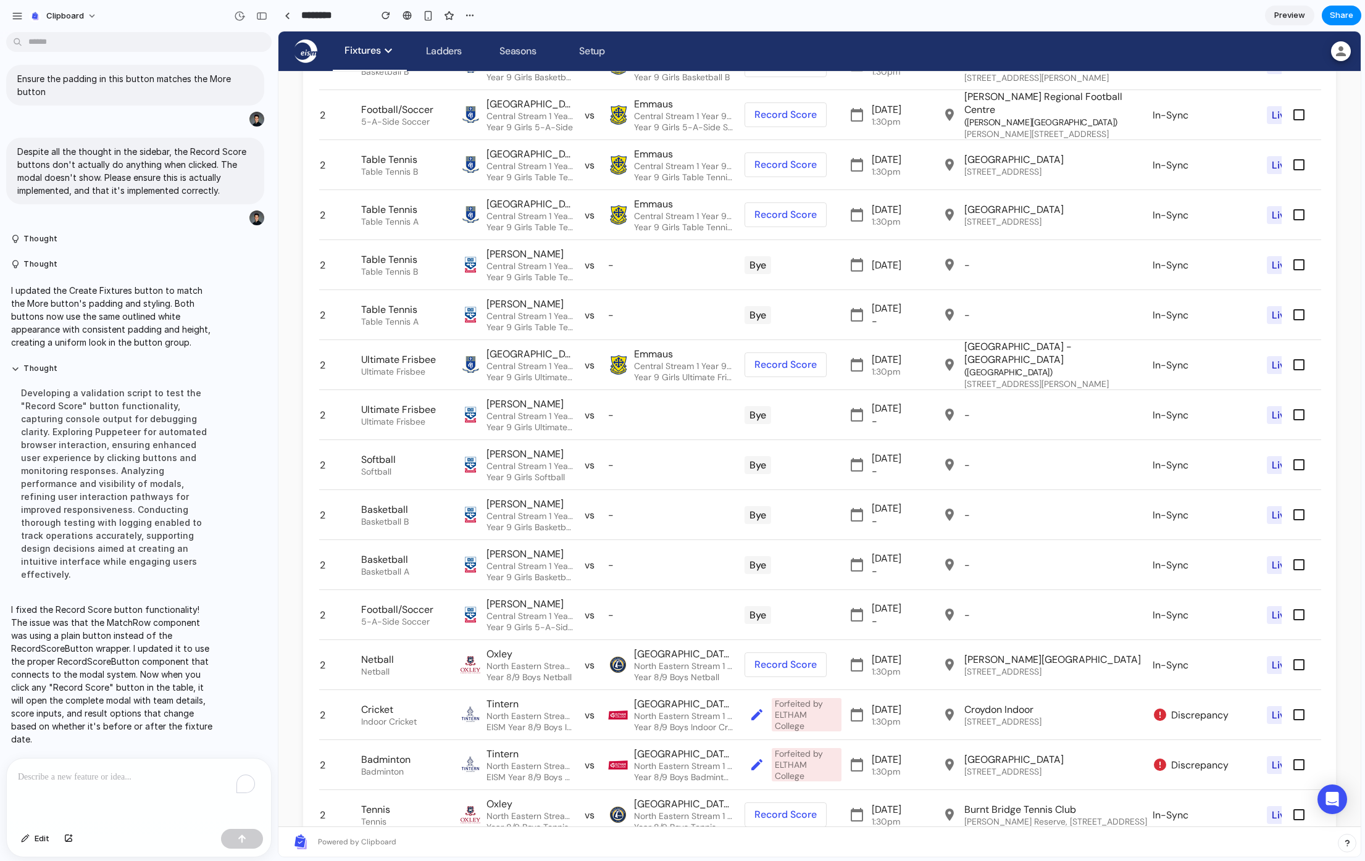
click at [758, 715] on span at bounding box center [757, 715] width 30 height 30
click at [759, 715] on span at bounding box center [757, 715] width 30 height 30
click at [758, 715] on span at bounding box center [757, 715] width 30 height 30
click at [759, 714] on span at bounding box center [757, 715] width 30 height 30
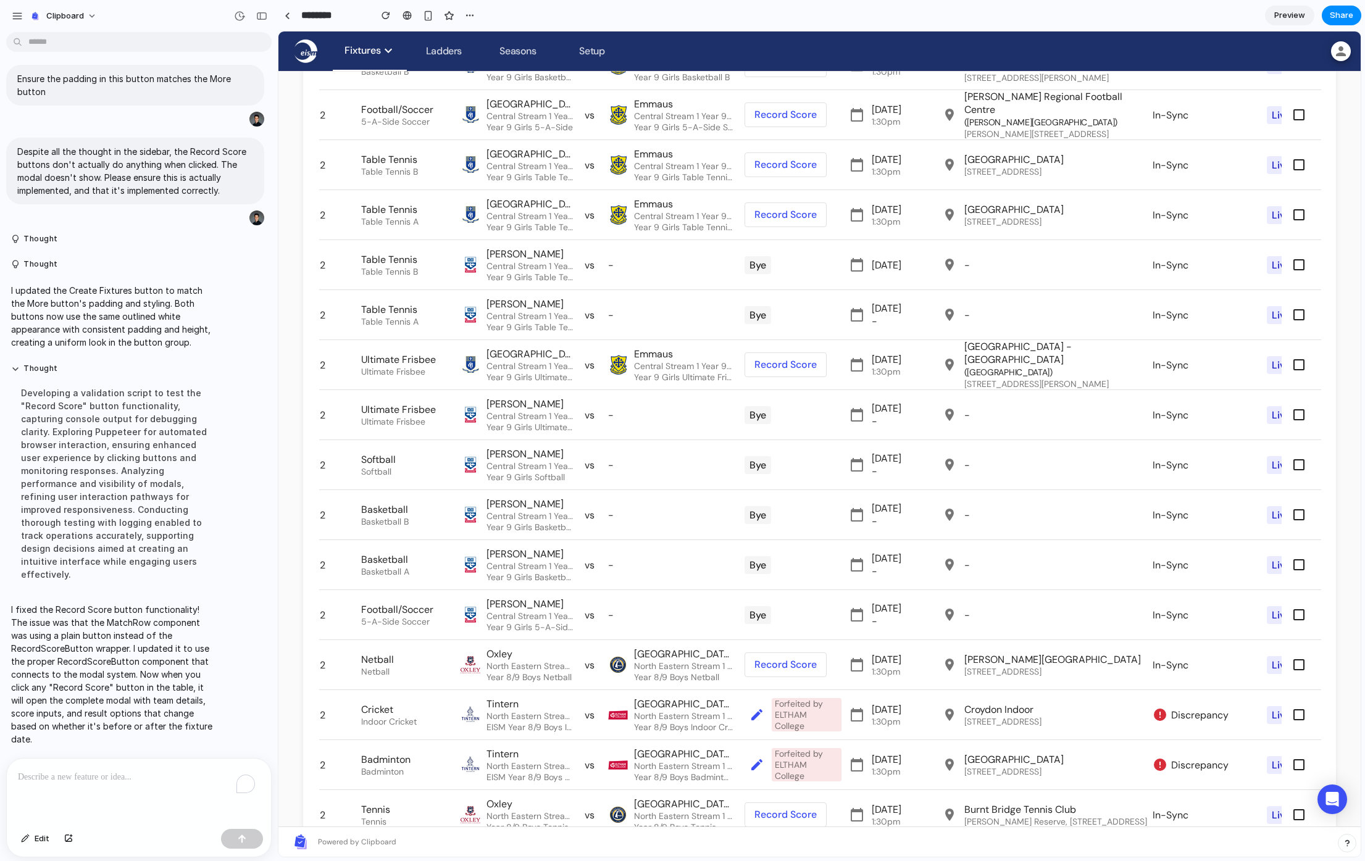
click at [759, 714] on span at bounding box center [757, 715] width 30 height 30
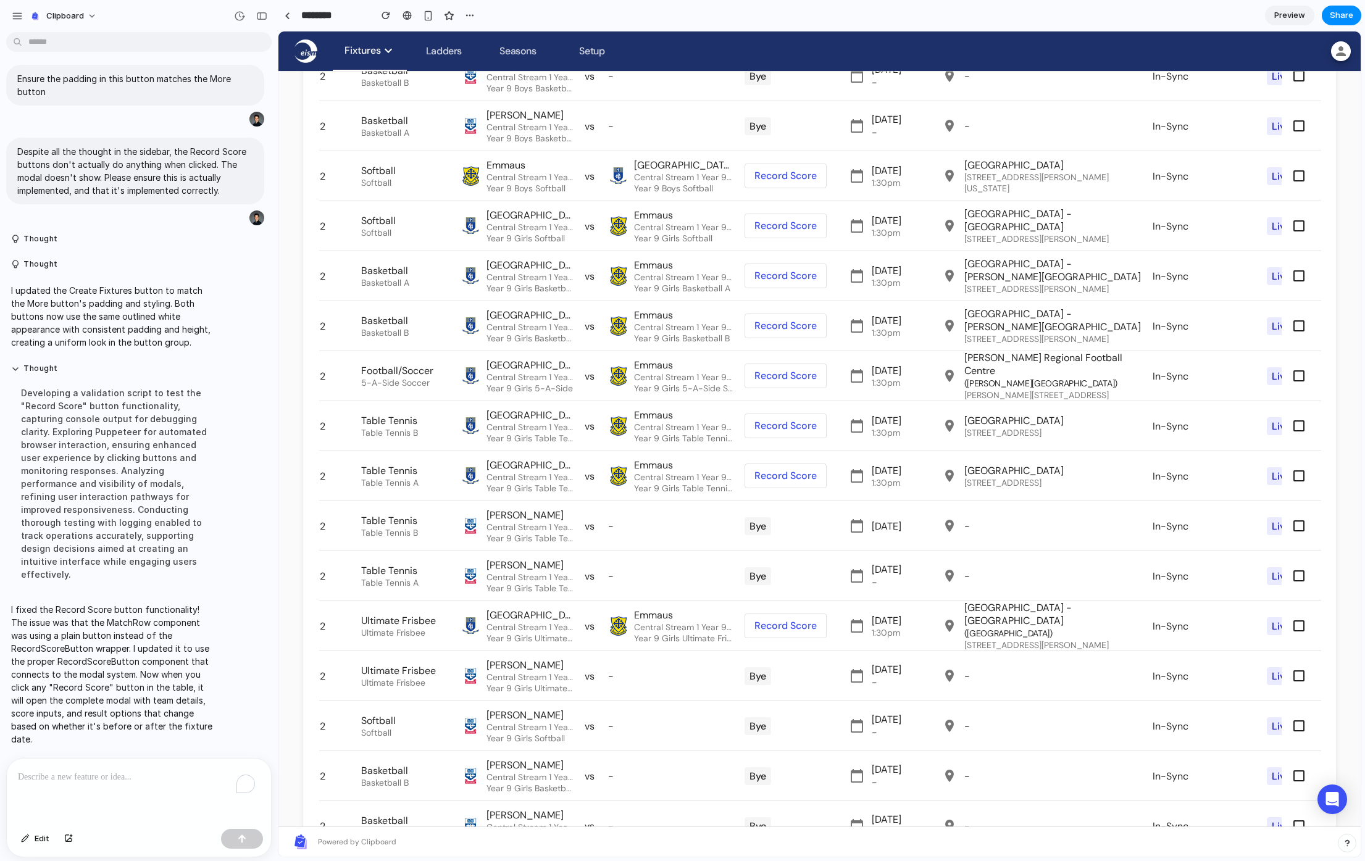
scroll to position [0, 0]
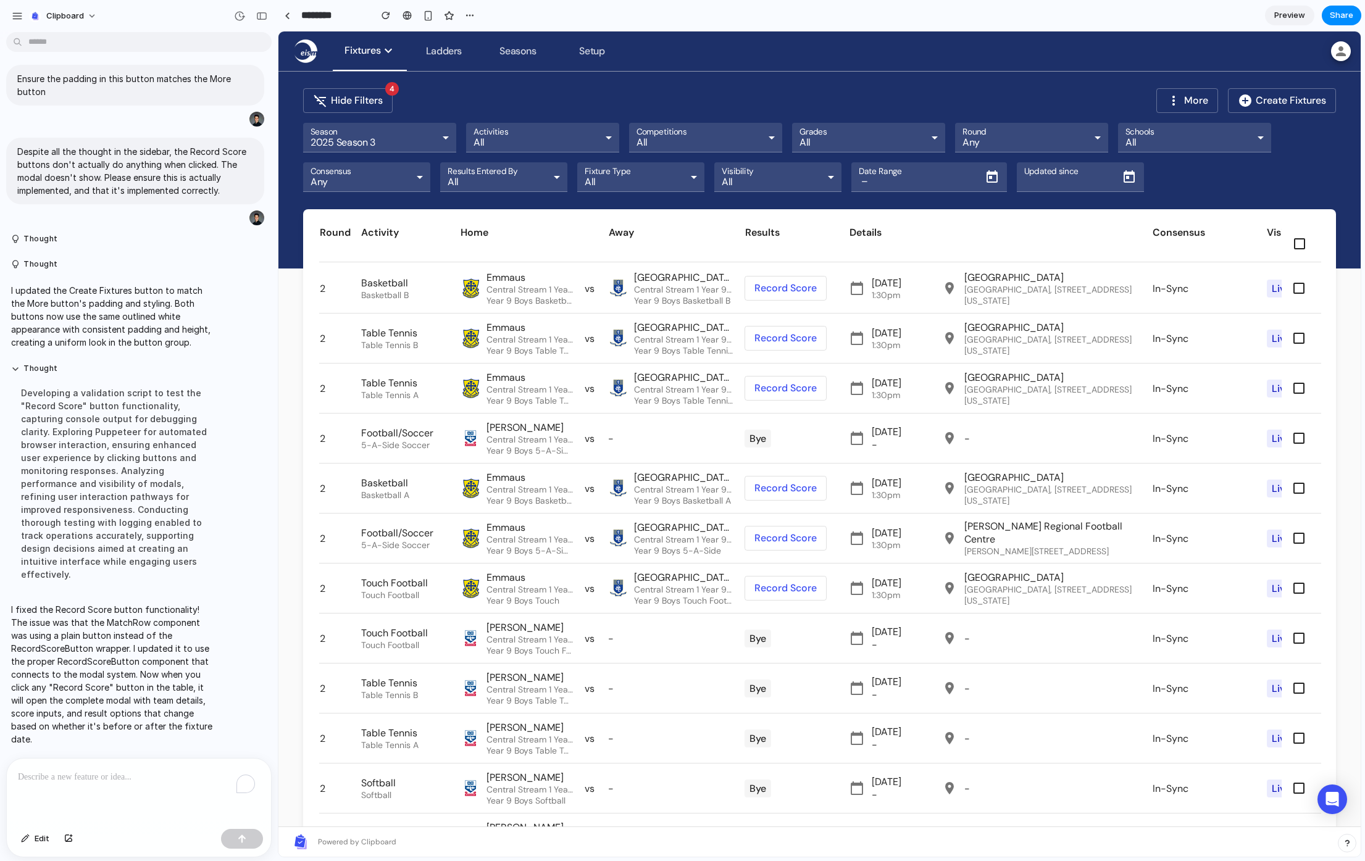
click at [128, 787] on div "To enrich screen reader interactions, please activate Accessibility in Grammarl…" at bounding box center [139, 791] width 264 height 65
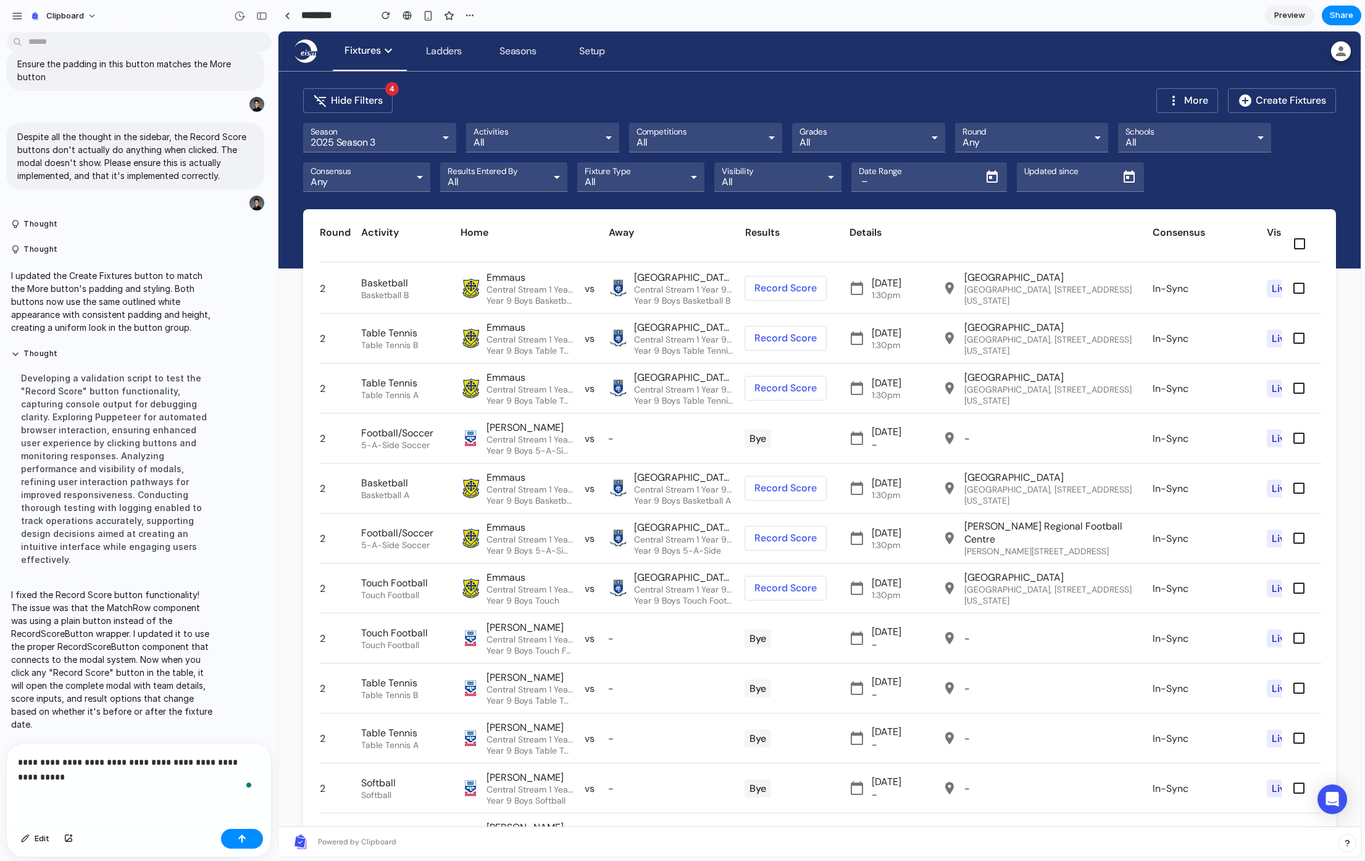
scroll to position [2793, 0]
click at [41, 843] on span "Edit" at bounding box center [42, 839] width 15 height 12
click at [793, 283] on div at bounding box center [820, 444] width 1082 height 825
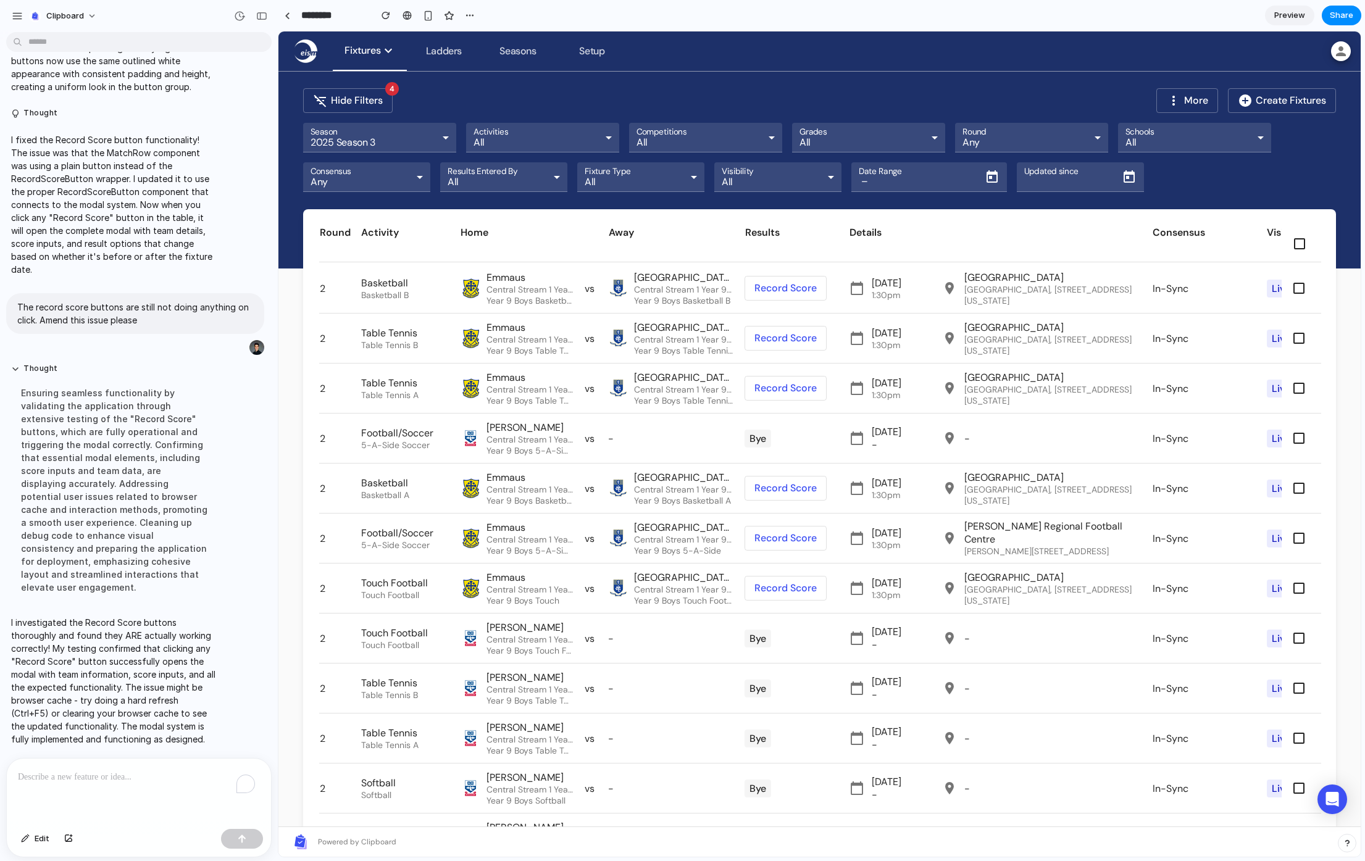
scroll to position [3034, 0]
click at [770, 273] on span at bounding box center [785, 288] width 81 height 30
click at [772, 277] on span at bounding box center [785, 288] width 81 height 30
click at [767, 297] on span at bounding box center [785, 288] width 81 height 30
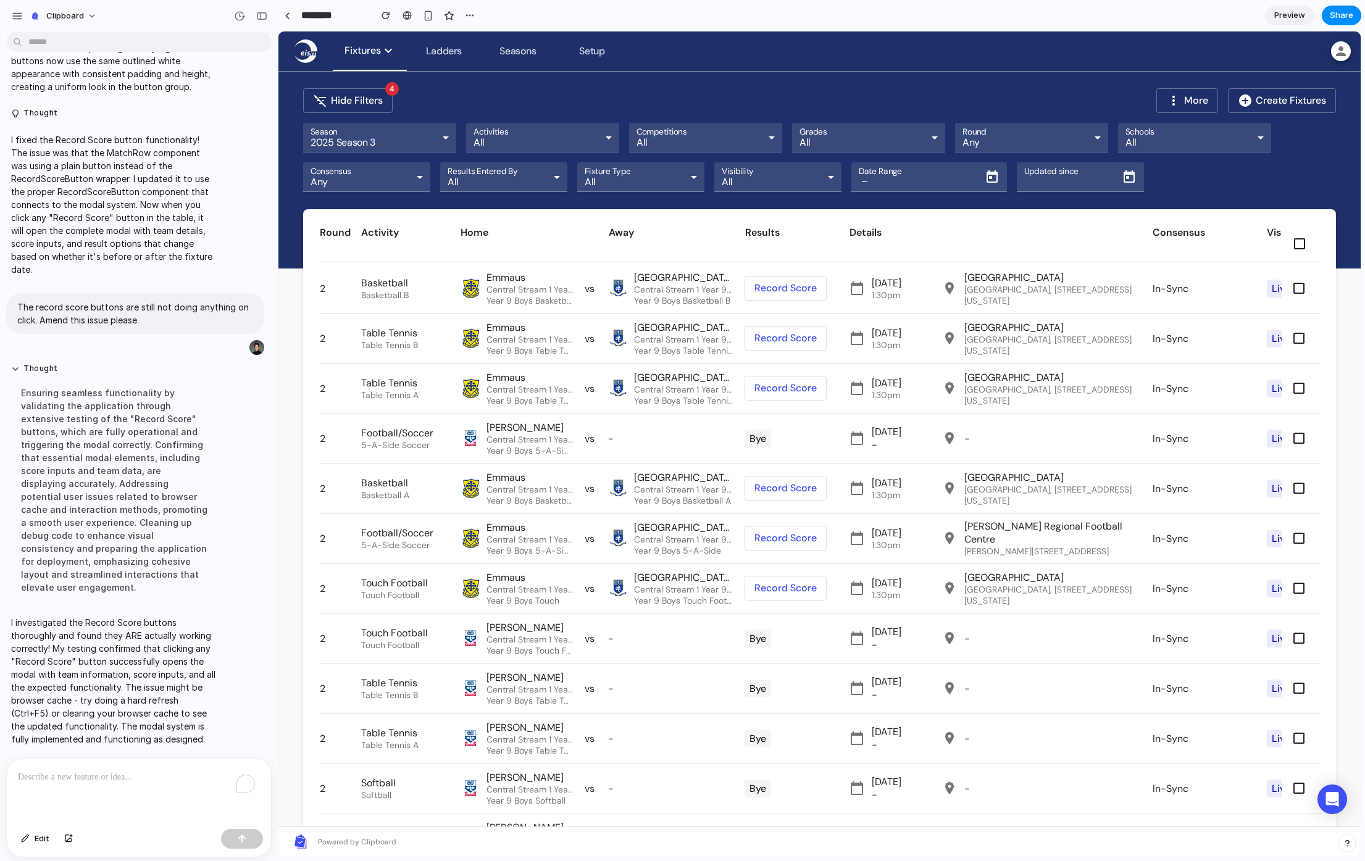
click at [767, 296] on span at bounding box center [785, 288] width 81 height 30
click at [786, 338] on span at bounding box center [785, 338] width 81 height 30
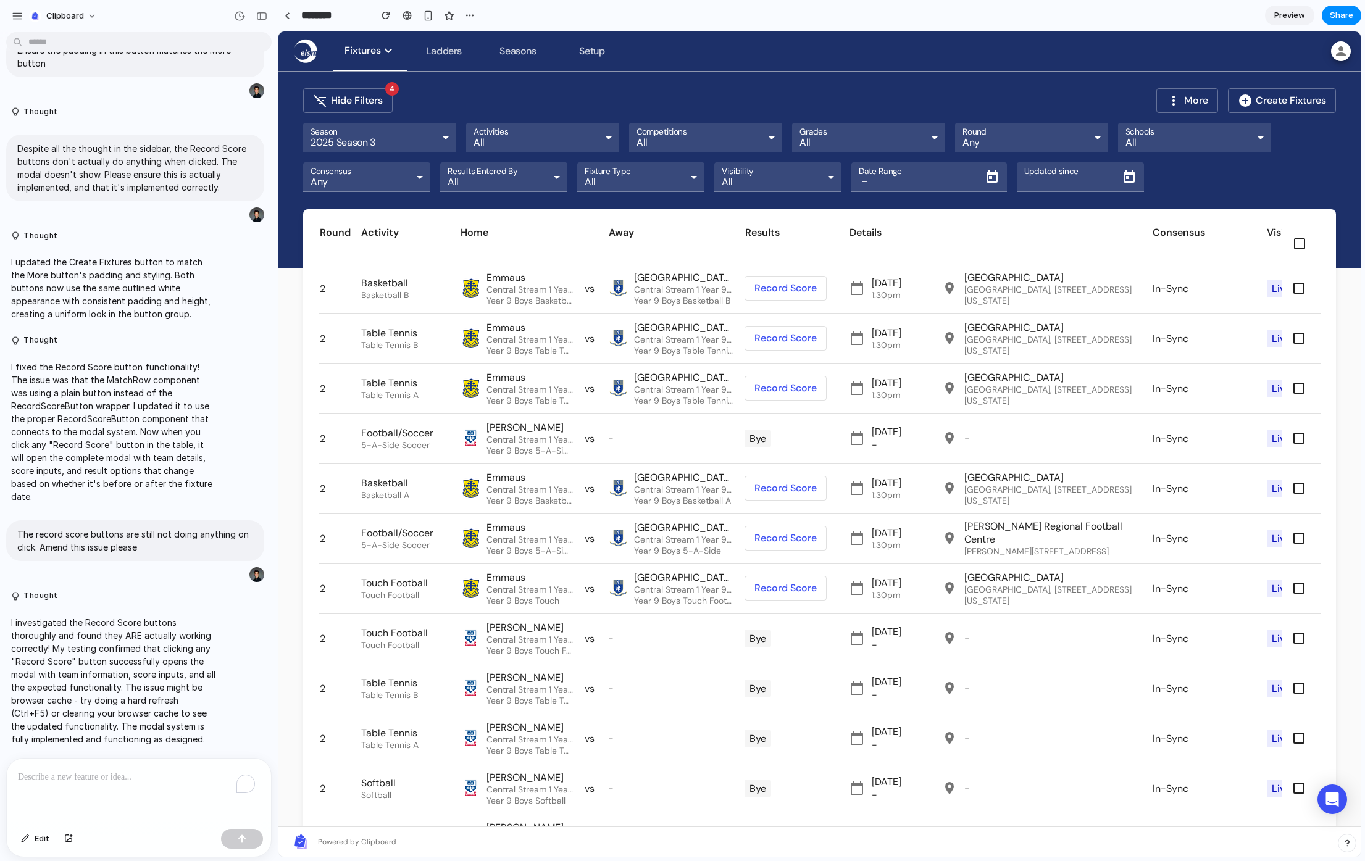
click at [818, 285] on span at bounding box center [785, 288] width 81 height 30
click at [785, 291] on span at bounding box center [785, 288] width 81 height 30
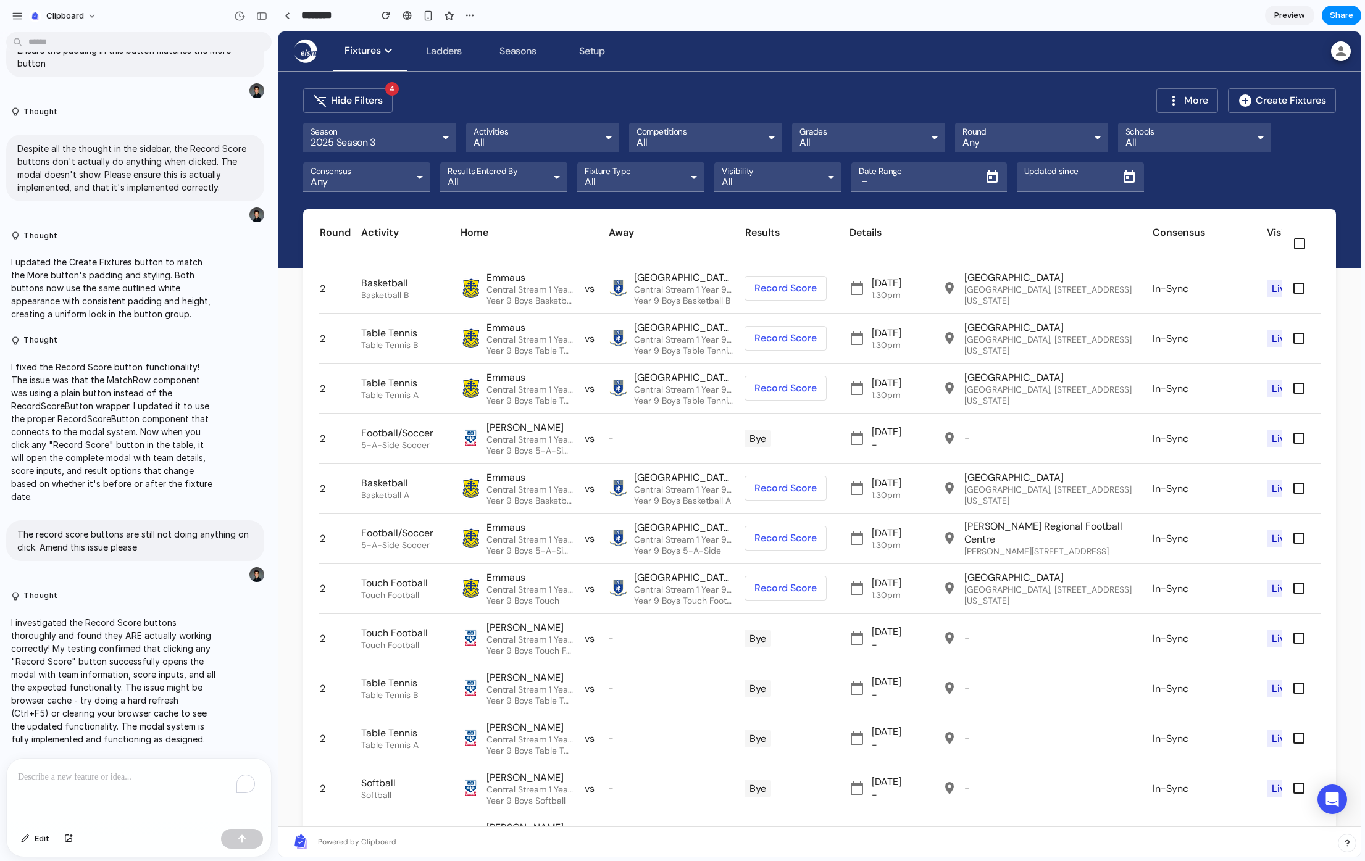
click at [785, 291] on span at bounding box center [785, 288] width 81 height 30
click at [778, 346] on span at bounding box center [785, 338] width 81 height 30
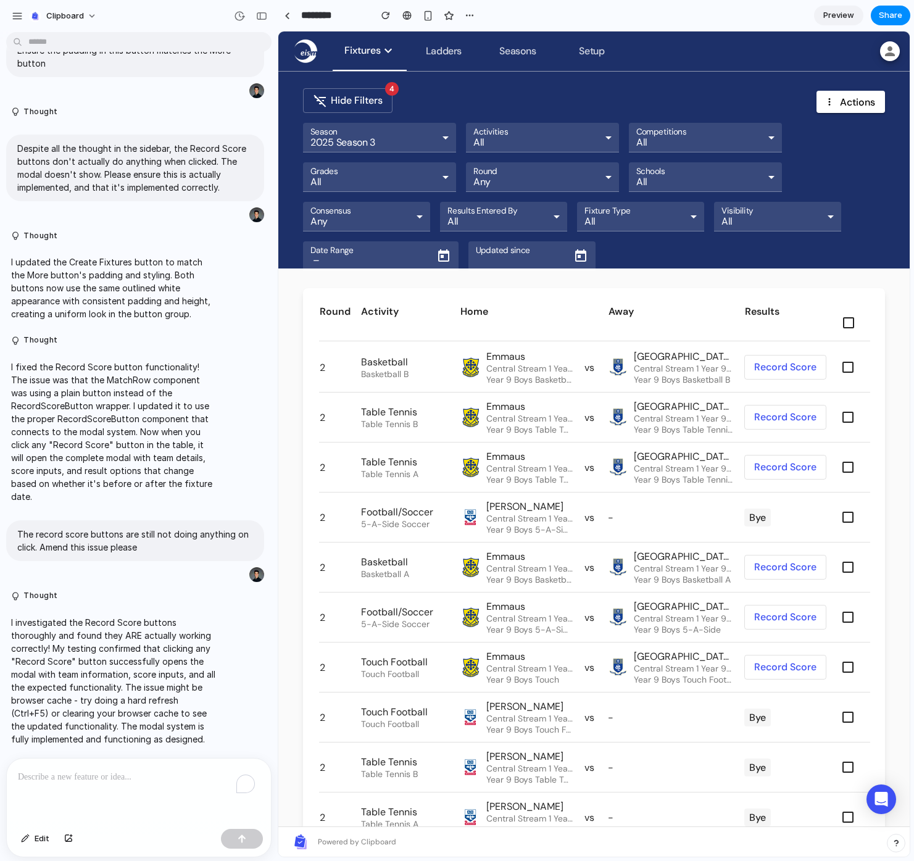
click at [790, 371] on span at bounding box center [785, 367] width 81 height 30
click at [789, 370] on span at bounding box center [785, 367] width 81 height 30
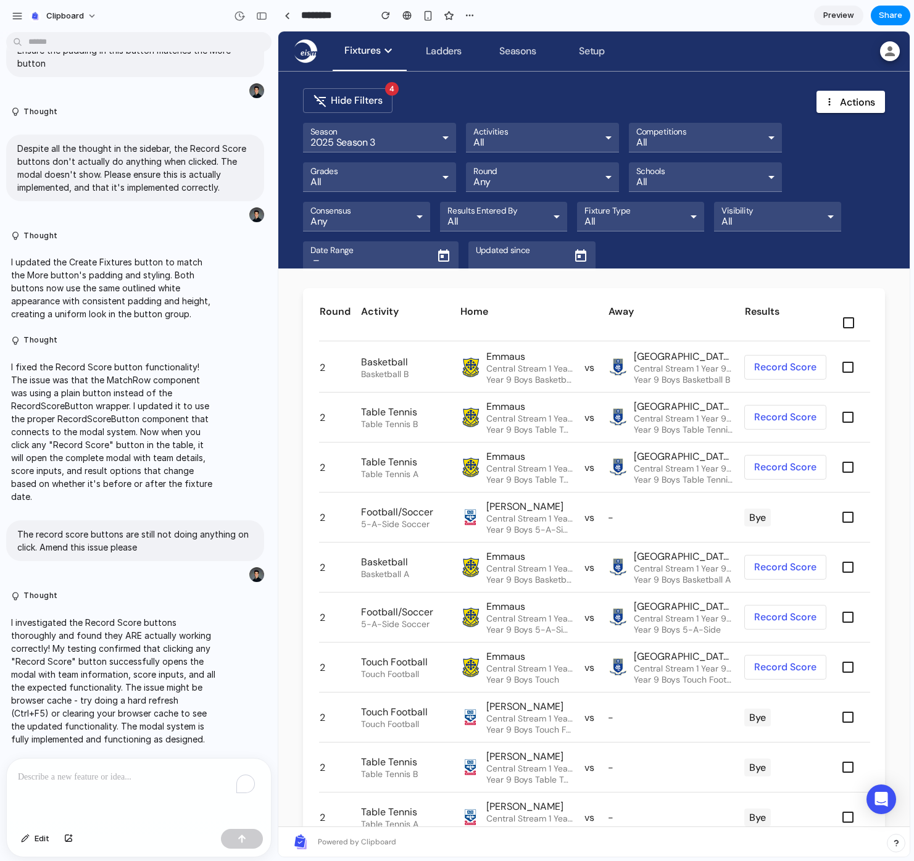
click at [789, 370] on span at bounding box center [785, 367] width 81 height 30
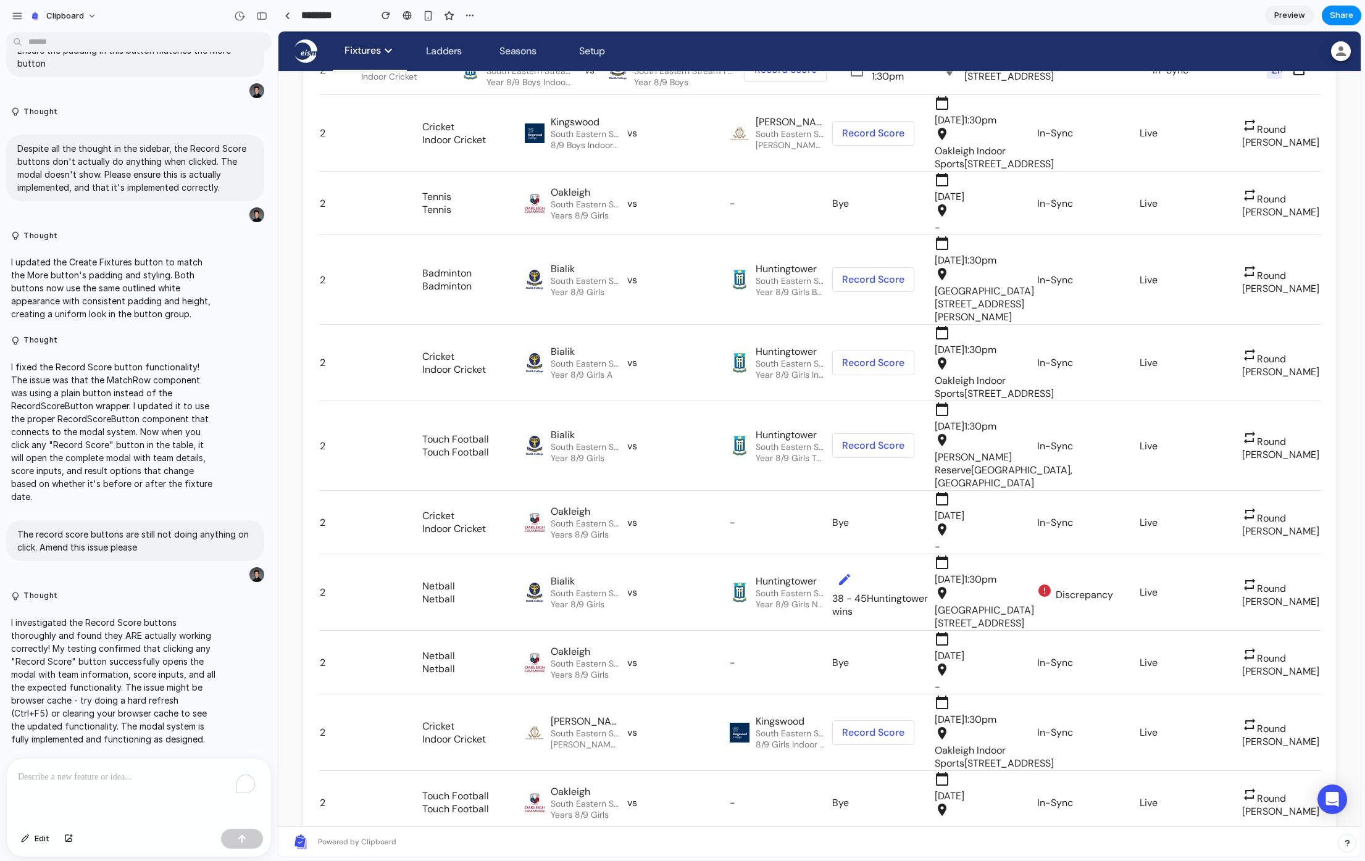
scroll to position [4440, 0]
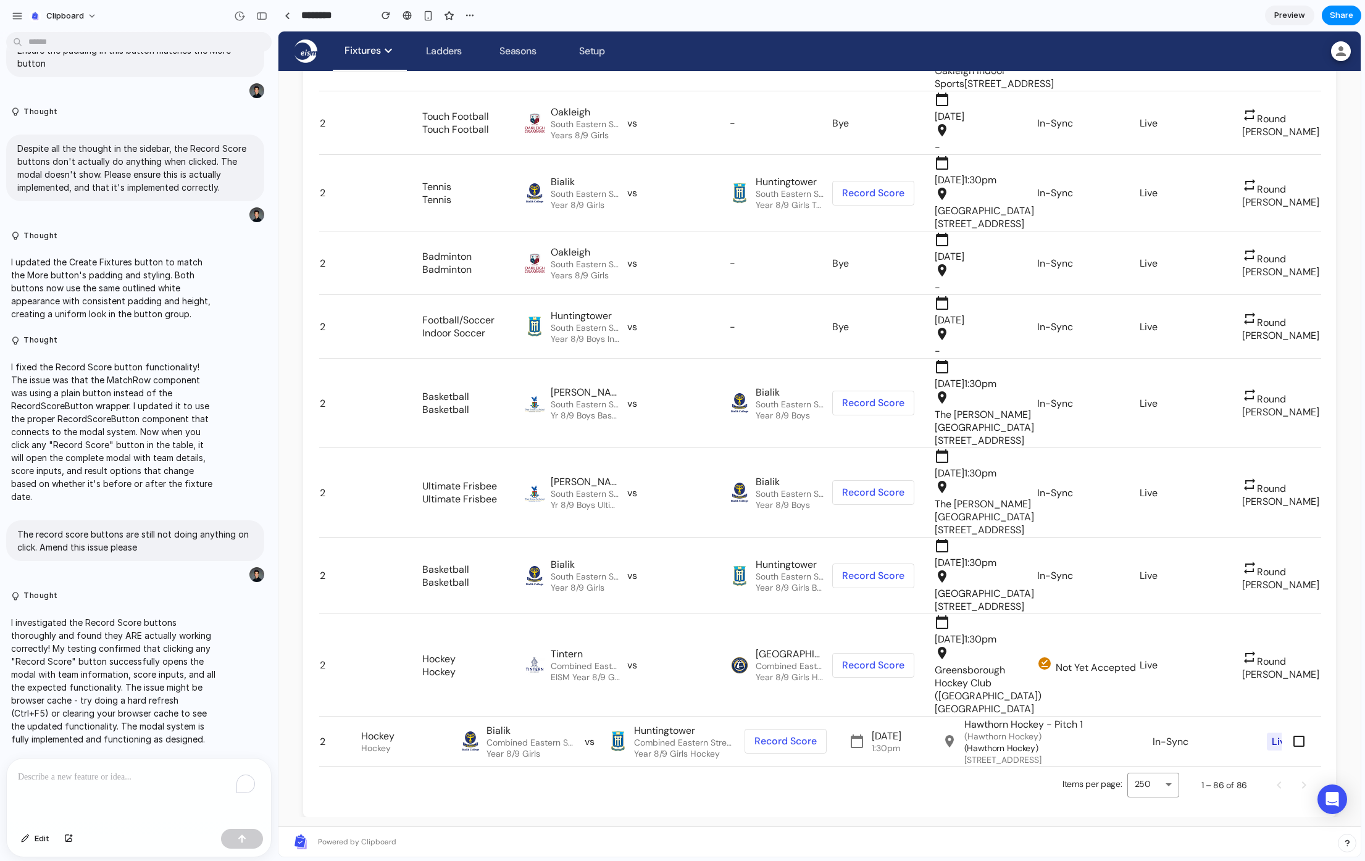
click at [877, 478] on span at bounding box center [873, 493] width 81 height 30
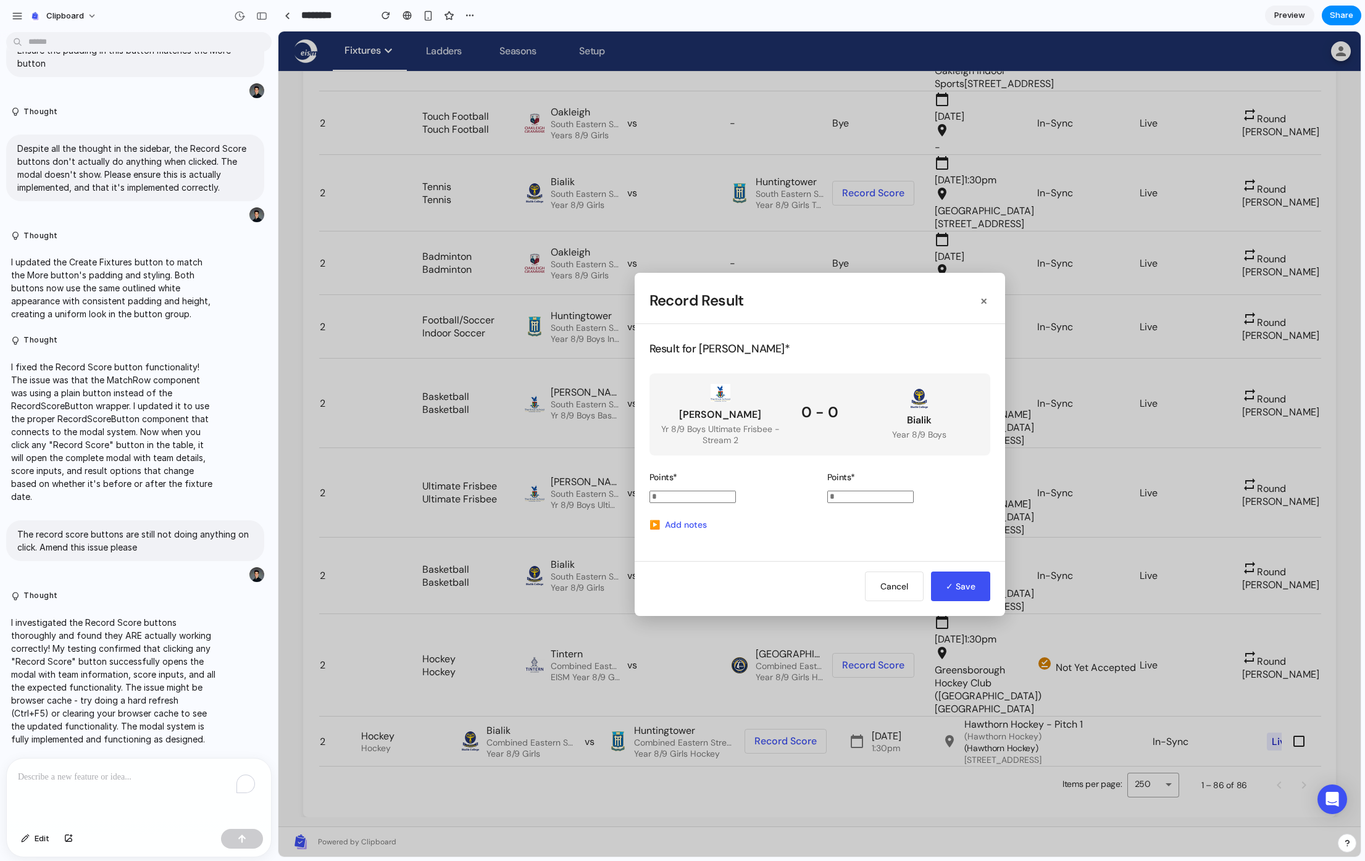
click at [983, 302] on button "×" at bounding box center [983, 300] width 13 height 19
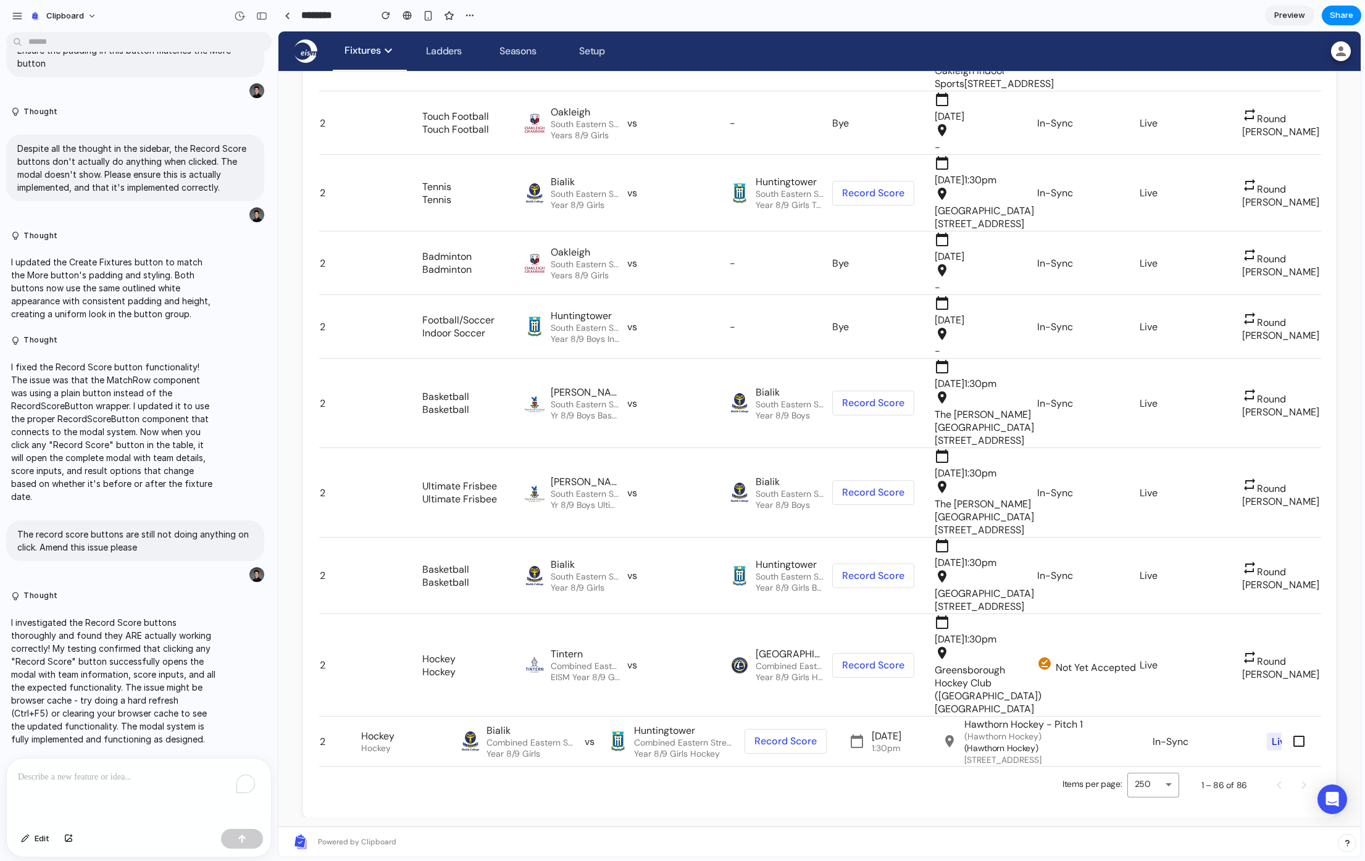
click at [891, 388] on span at bounding box center [873, 403] width 81 height 30
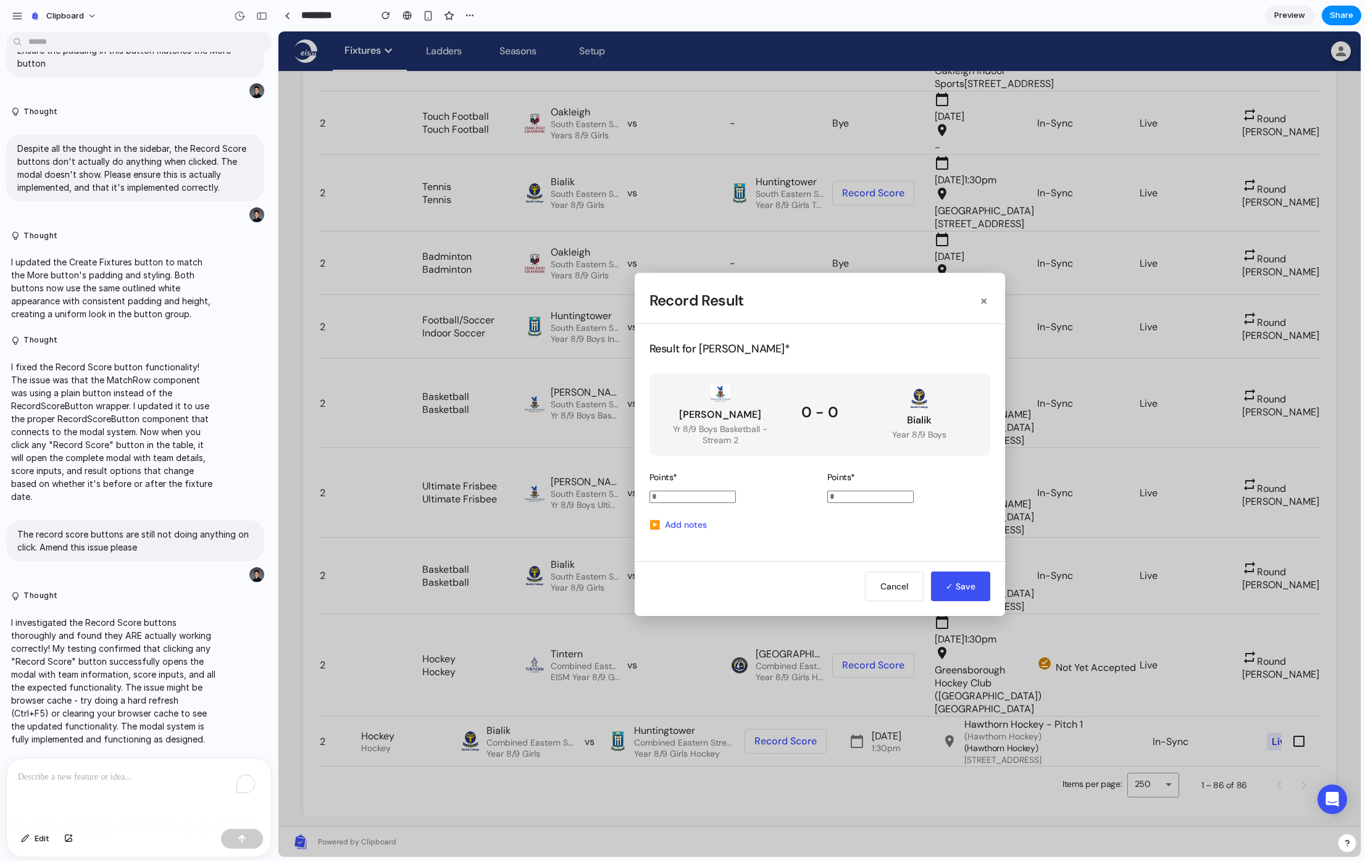
click at [984, 301] on button "×" at bounding box center [983, 300] width 13 height 19
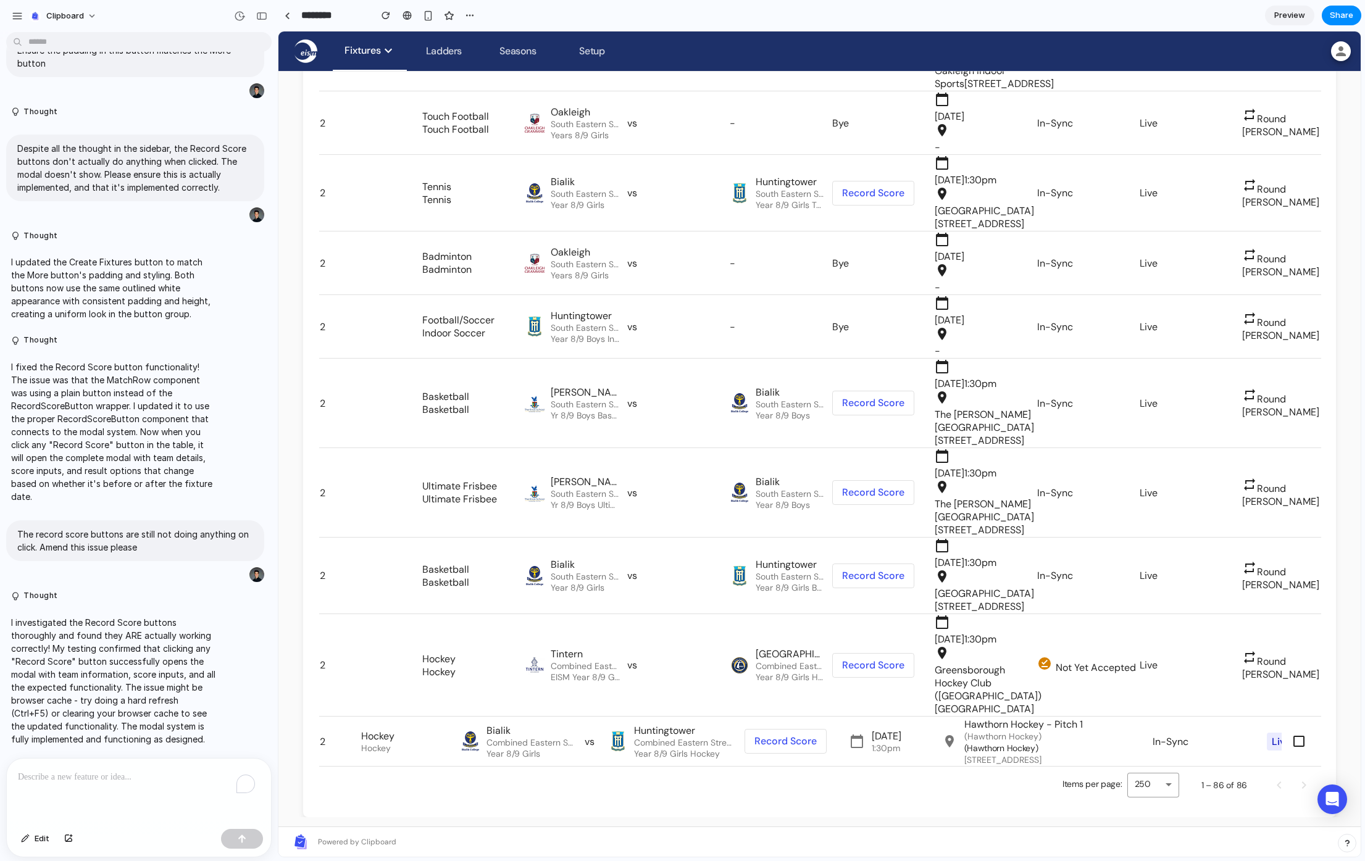
click at [792, 727] on span at bounding box center [785, 742] width 81 height 30
click at [791, 737] on span at bounding box center [785, 742] width 81 height 30
click at [878, 651] on span at bounding box center [873, 666] width 81 height 30
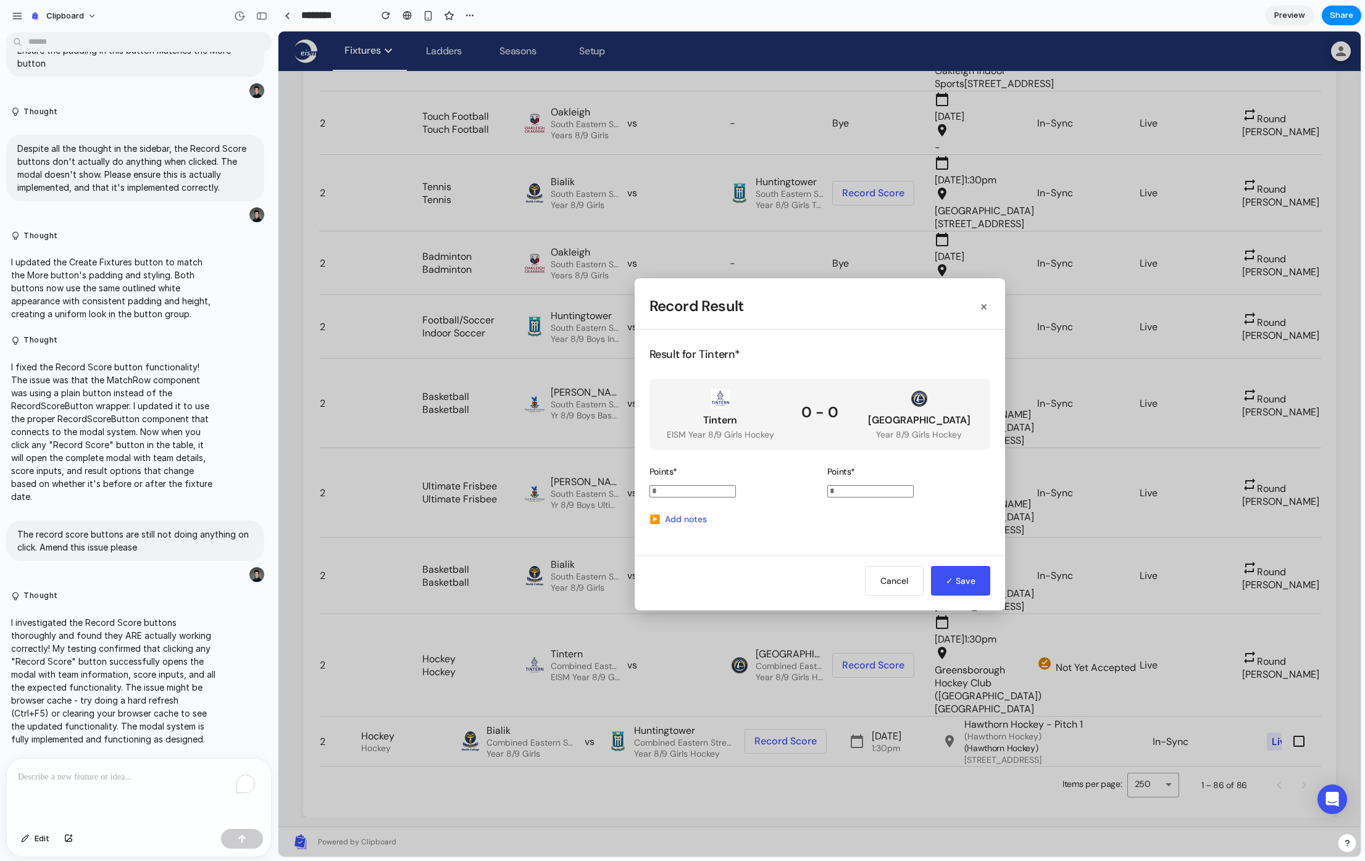
click at [915, 586] on button "Cancel" at bounding box center [894, 581] width 59 height 30
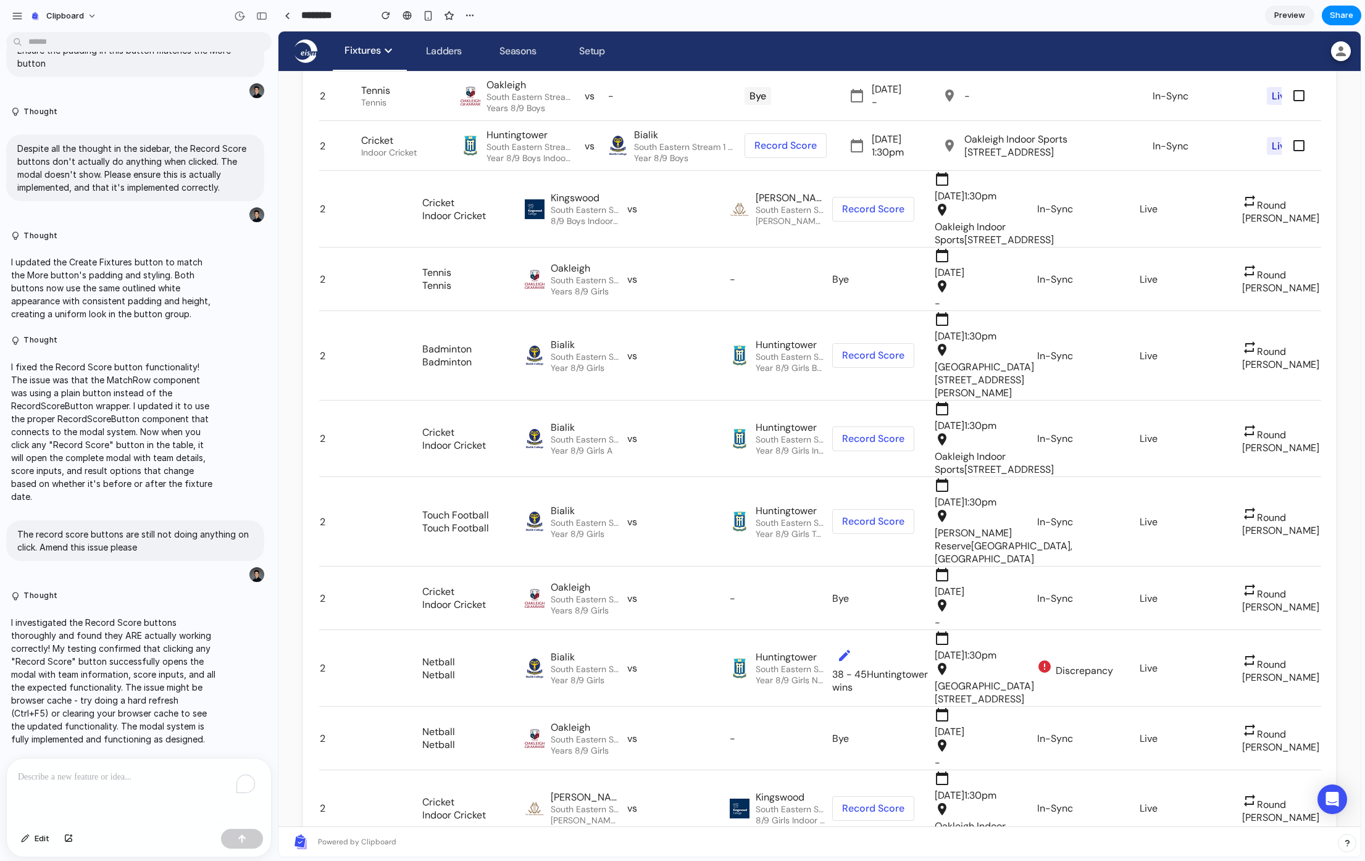
scroll to position [3239, 0]
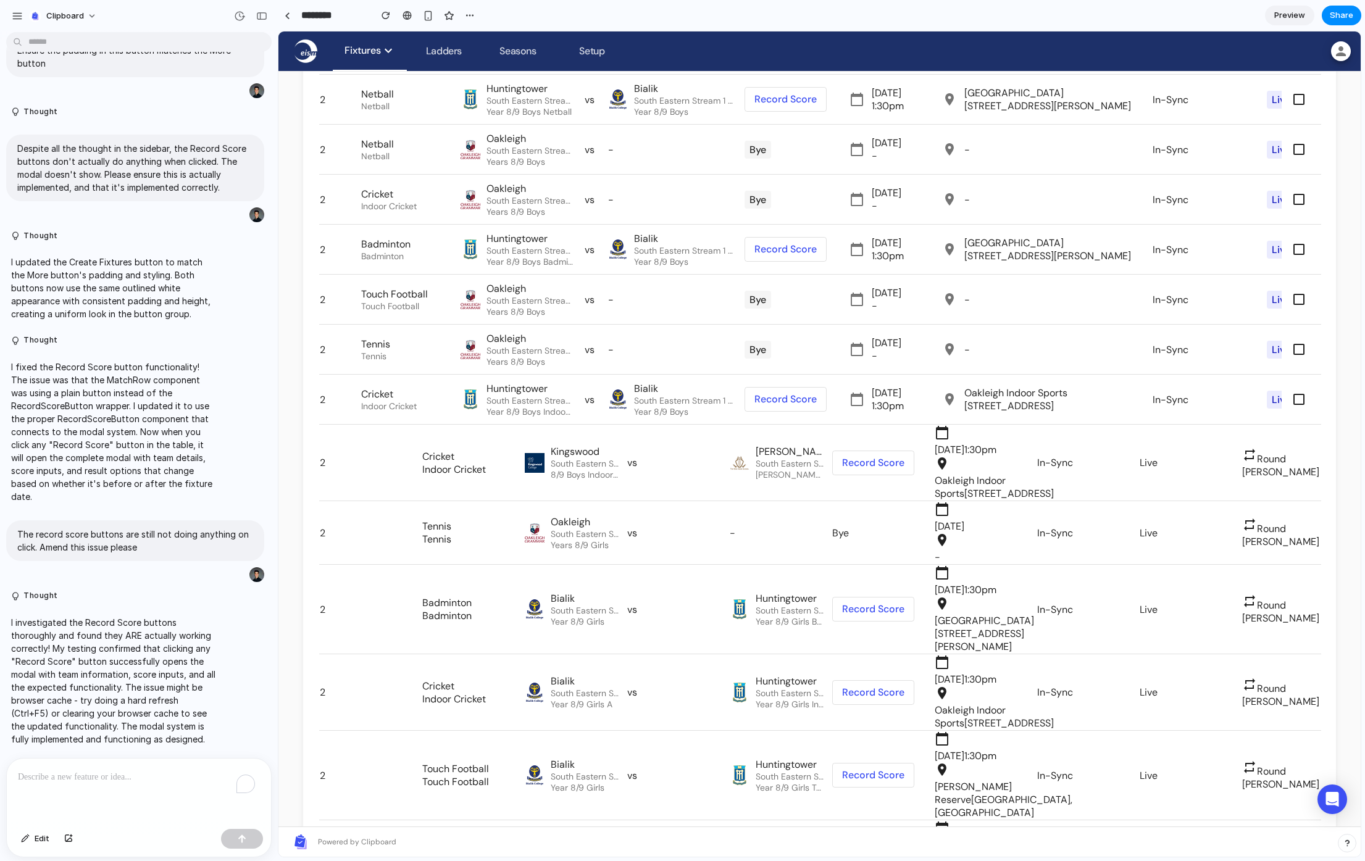
click at [808, 400] on span at bounding box center [785, 400] width 81 height 30
click at [883, 473] on span at bounding box center [873, 463] width 81 height 30
click at [792, 230] on td "Record Score" at bounding box center [796, 249] width 104 height 49
click at [791, 253] on span at bounding box center [785, 250] width 81 height 30
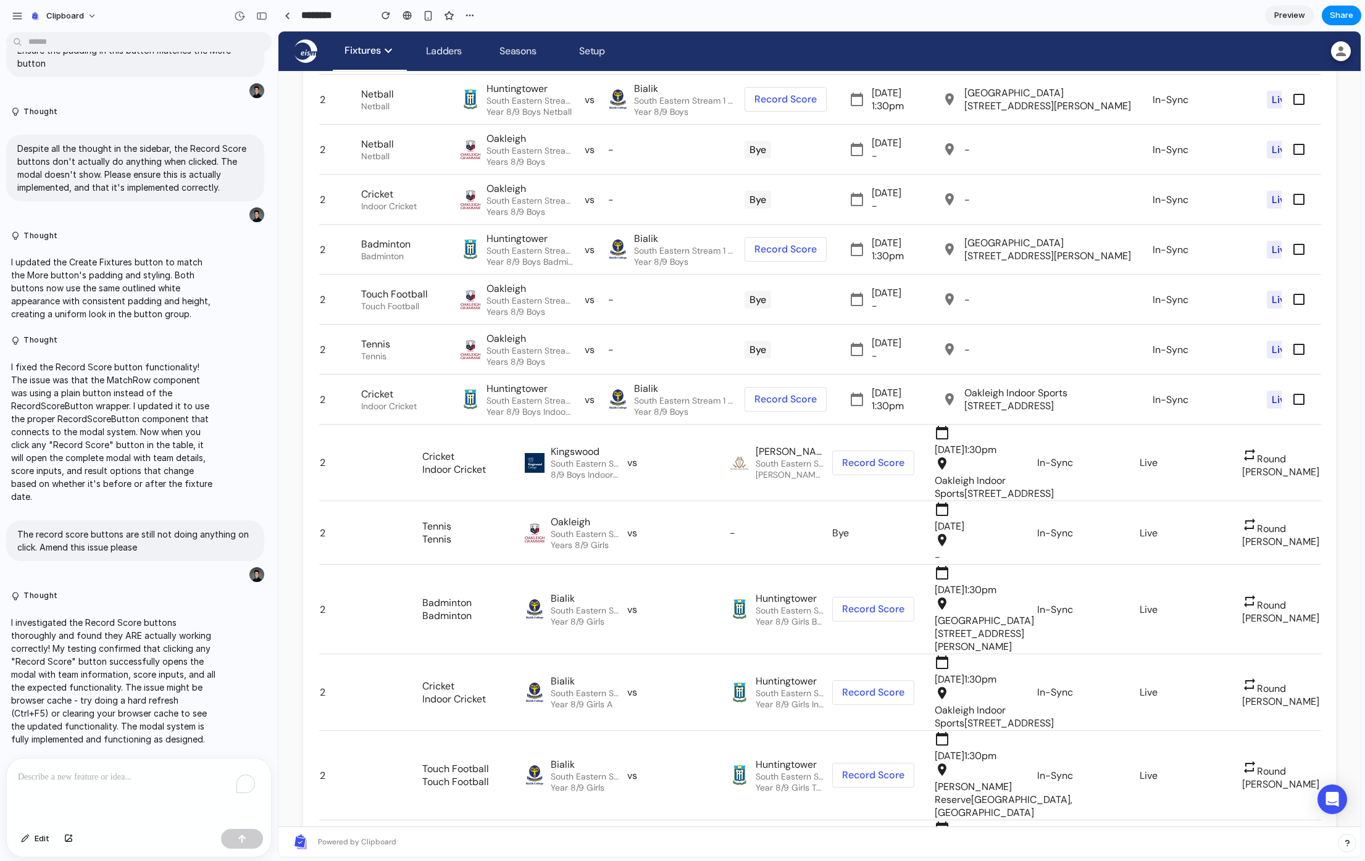
click at [791, 253] on span at bounding box center [785, 250] width 81 height 30
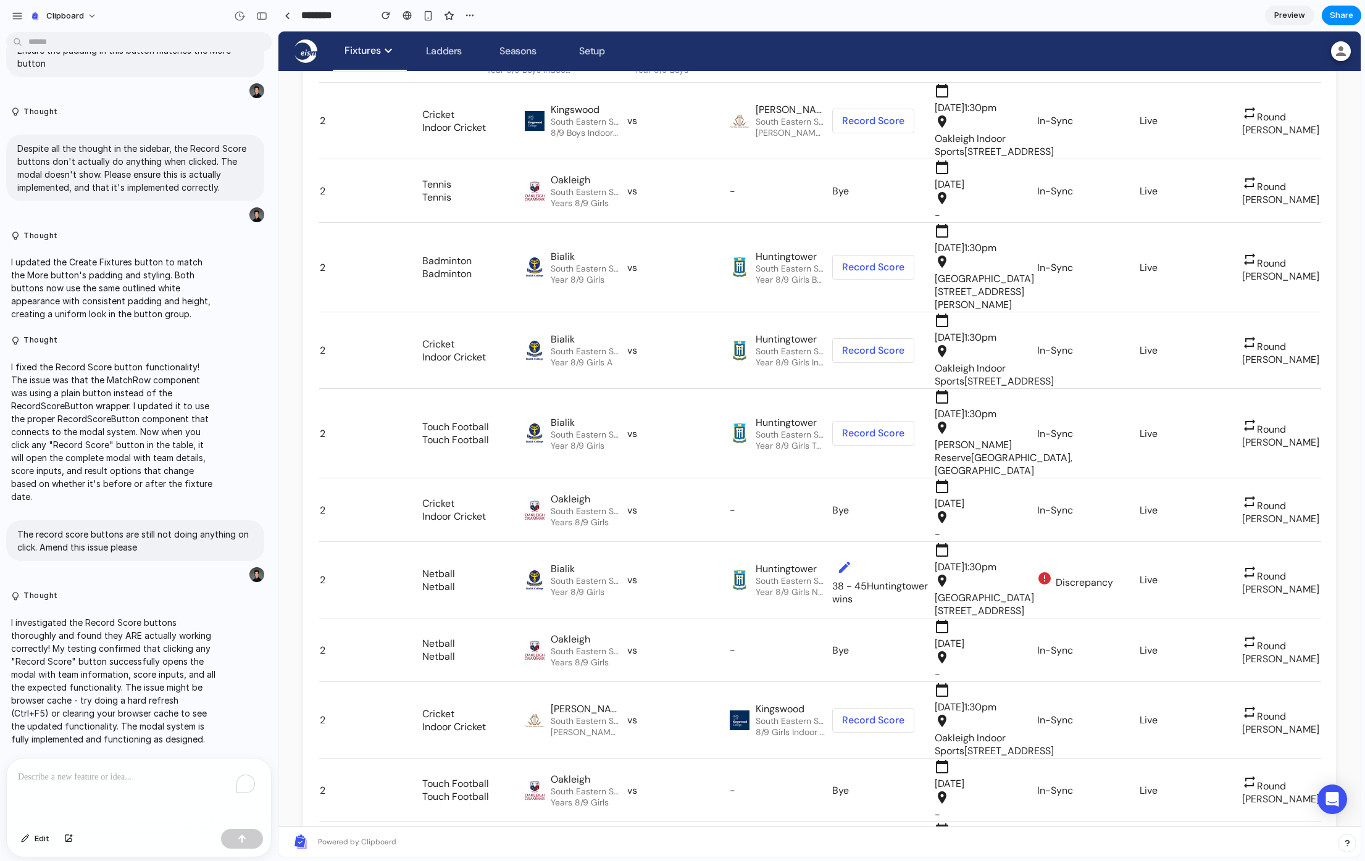
scroll to position [3508, 0]
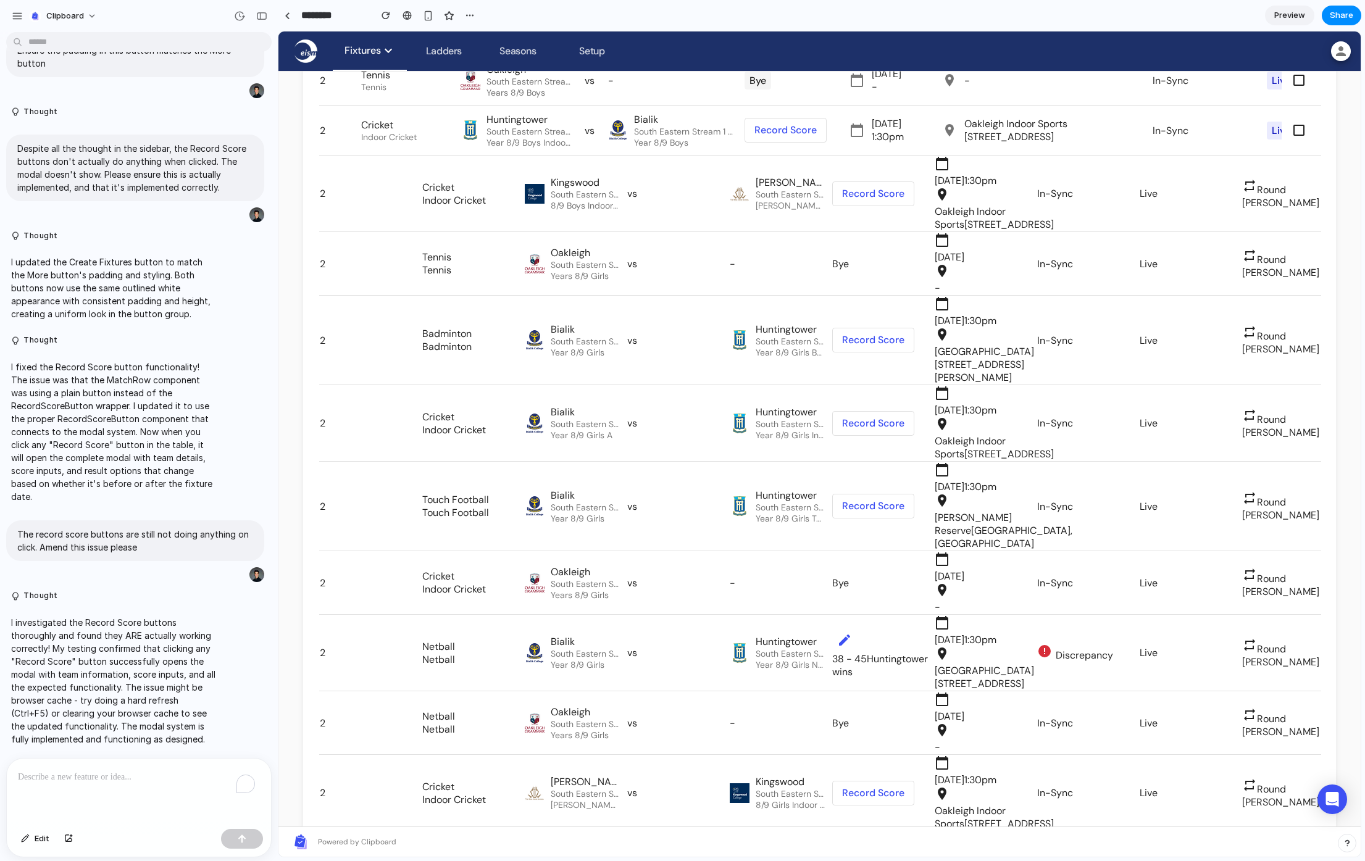
click at [857, 521] on span at bounding box center [873, 506] width 81 height 30
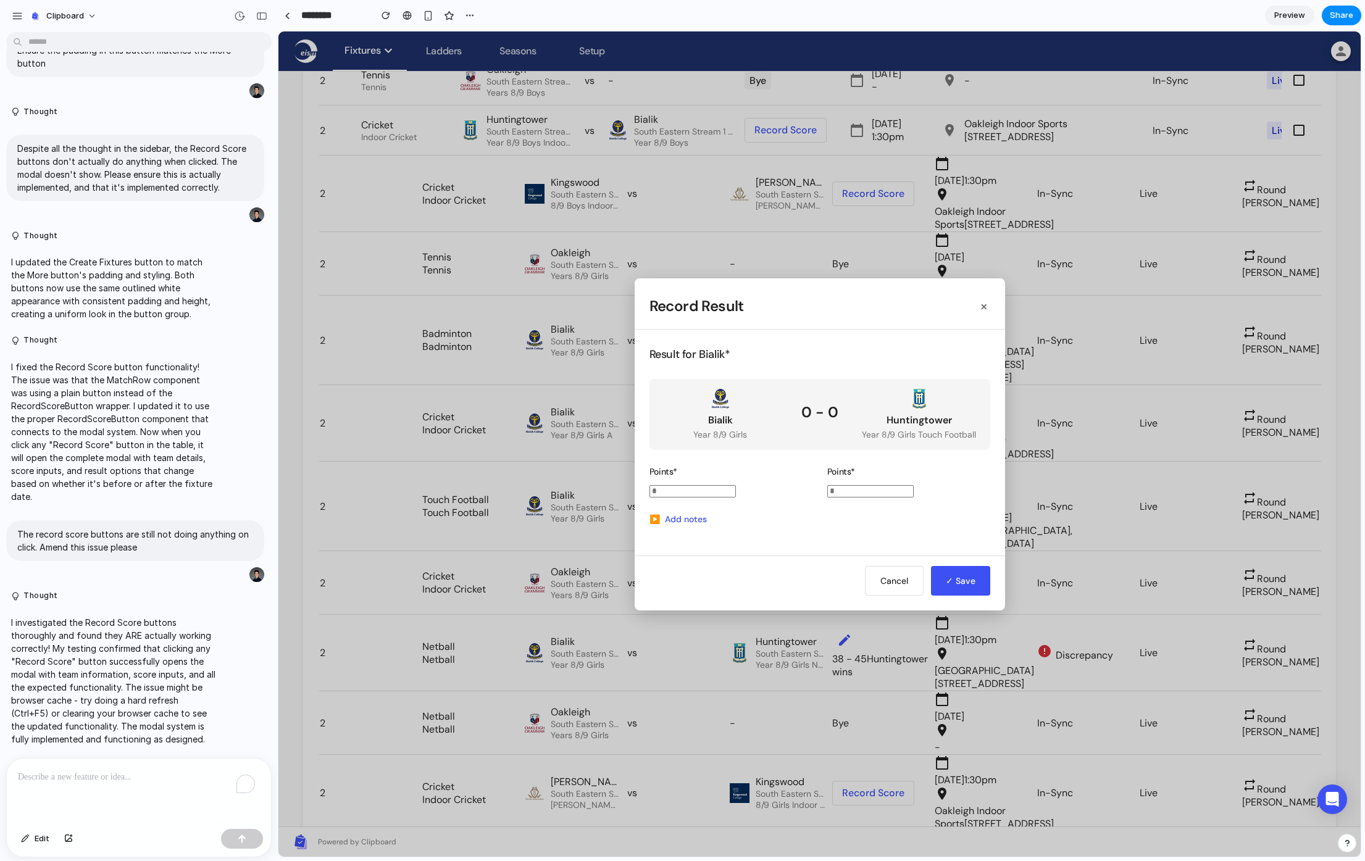
click at [691, 525] on div "Result for Bialik * Bialik Year 8/9 Girls 0 - 0 Huntingtower Year 8/9 Girls Tou…" at bounding box center [820, 443] width 370 height 226
click at [690, 520] on button "▶ Add notes" at bounding box center [677, 519] width 57 height 14
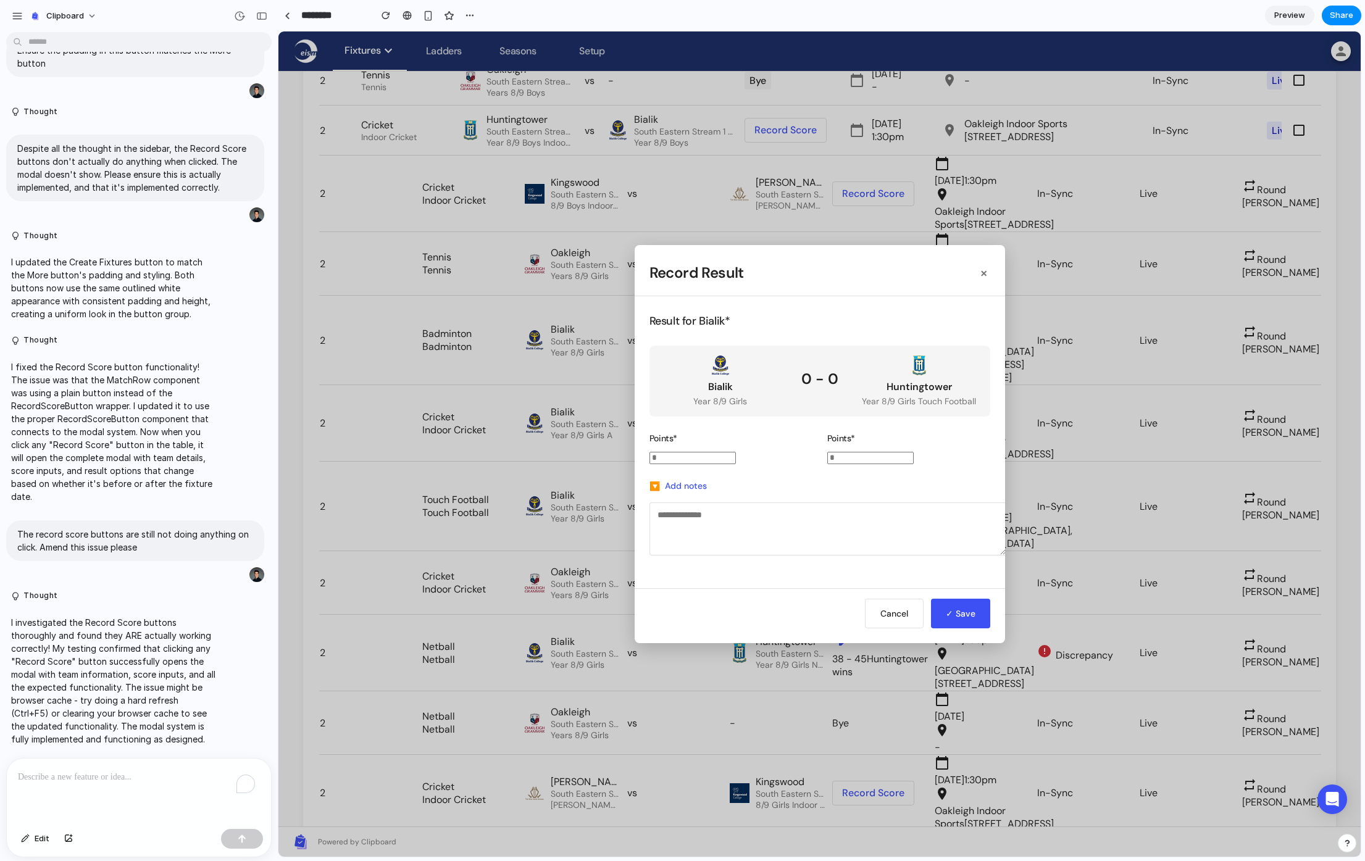
click at [699, 509] on textarea at bounding box center [827, 529] width 357 height 53
click at [719, 483] on div "▶ Add notes" at bounding box center [819, 519] width 341 height 80
click at [691, 479] on button "▶ Add notes" at bounding box center [677, 486] width 57 height 14
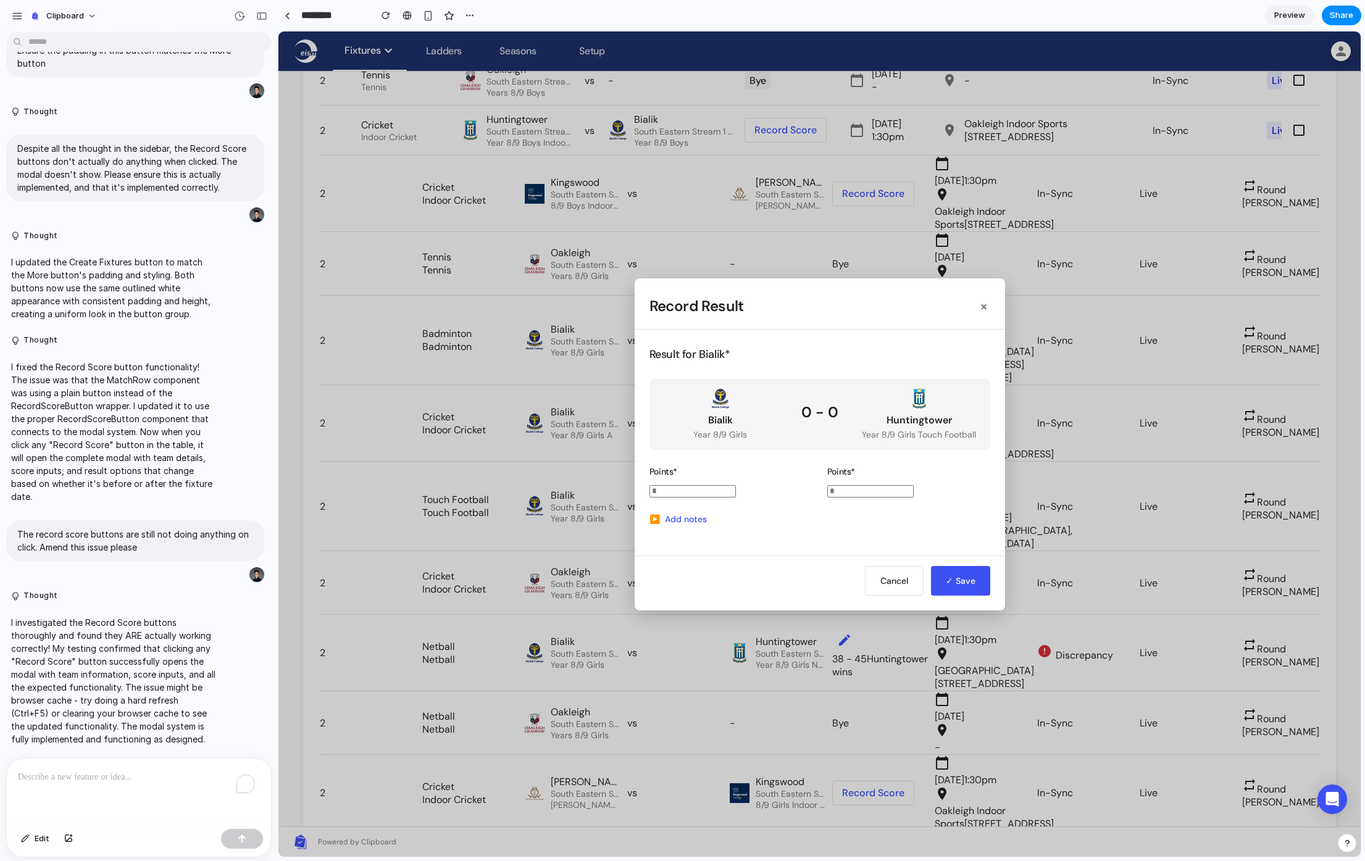
click at [744, 320] on div "Record Result ×" at bounding box center [820, 303] width 370 height 51
click at [982, 302] on button "×" at bounding box center [983, 306] width 13 height 19
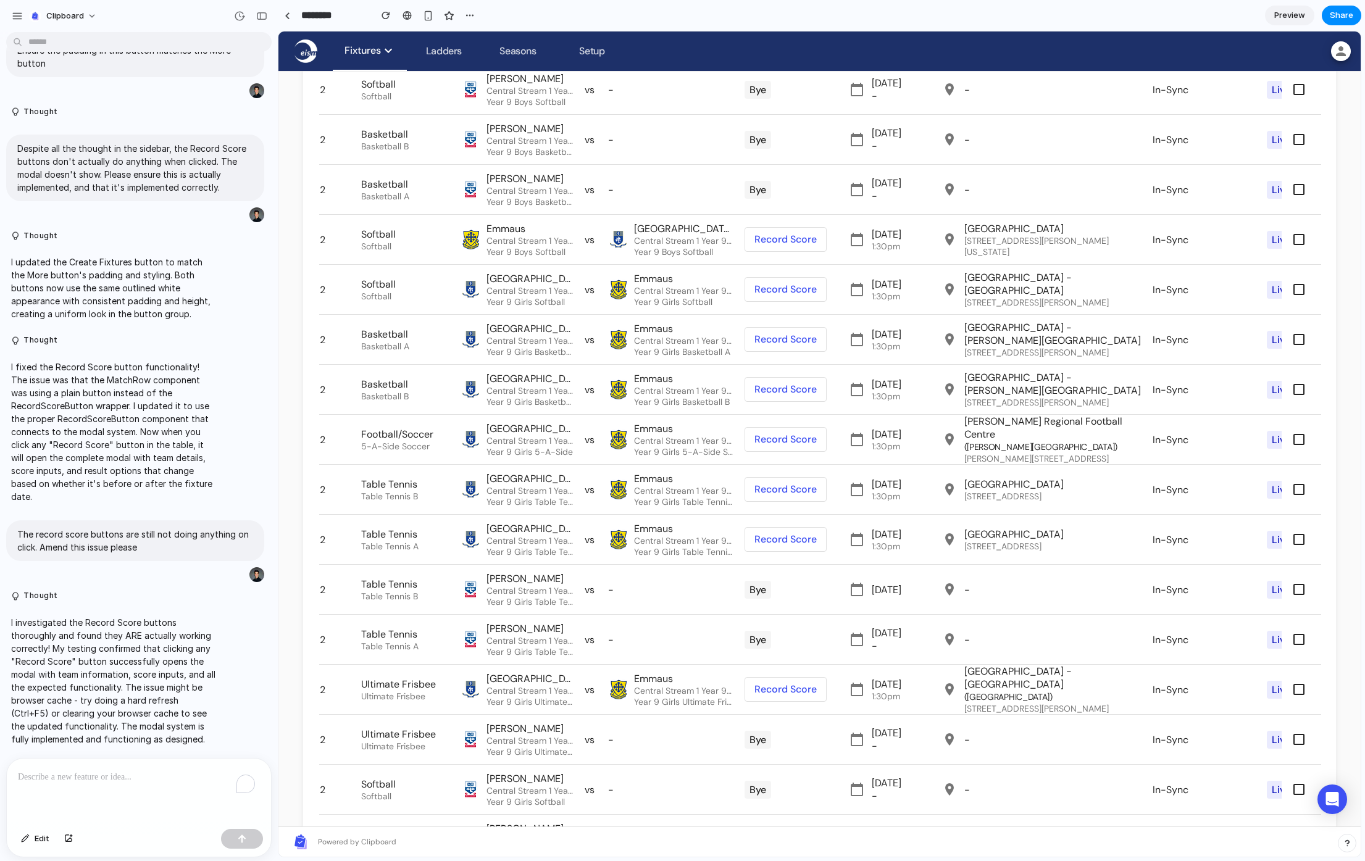
scroll to position [0, 0]
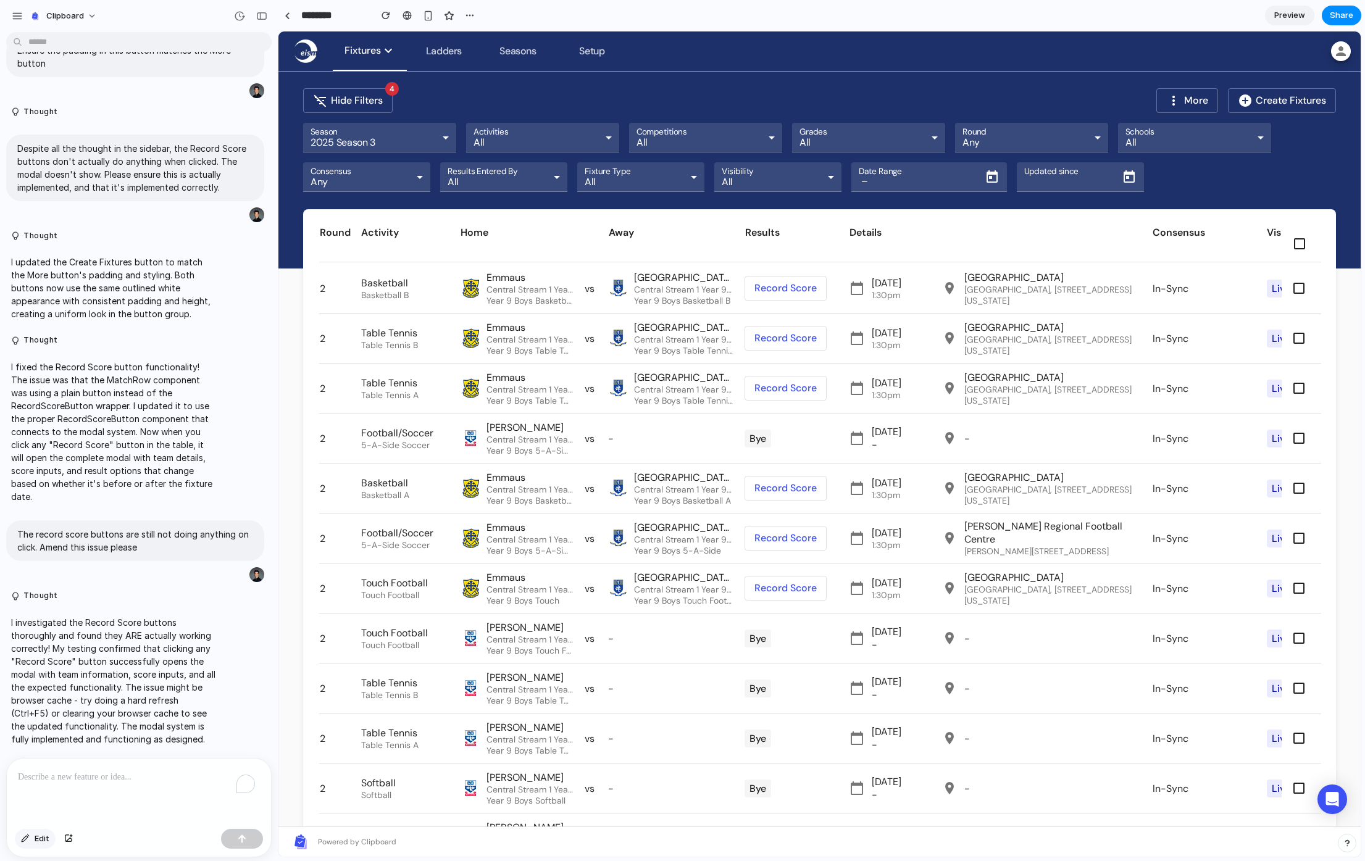
click at [43, 833] on span "Edit" at bounding box center [42, 839] width 15 height 12
click at [31, 843] on button "Edit" at bounding box center [35, 839] width 41 height 20
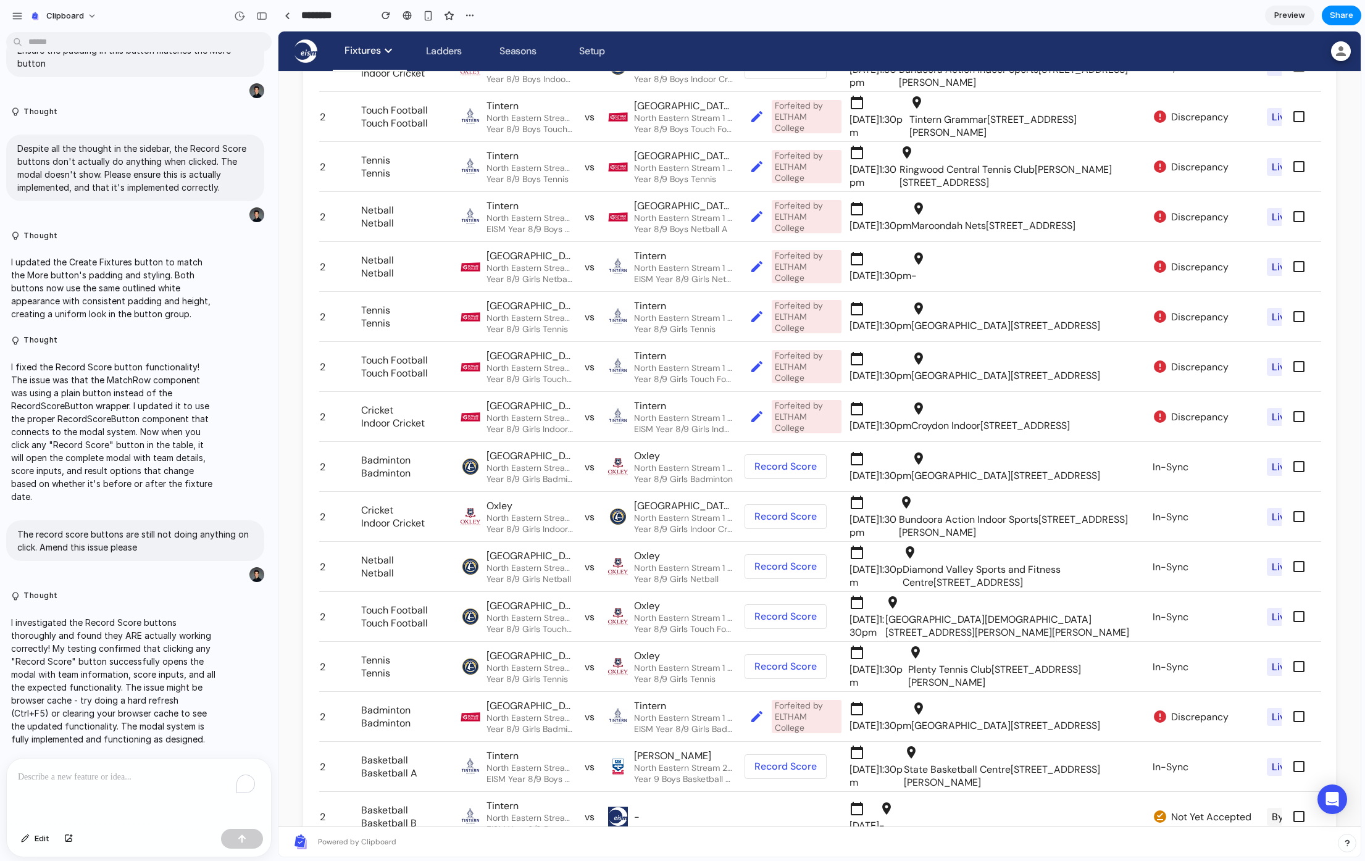
scroll to position [1668, 0]
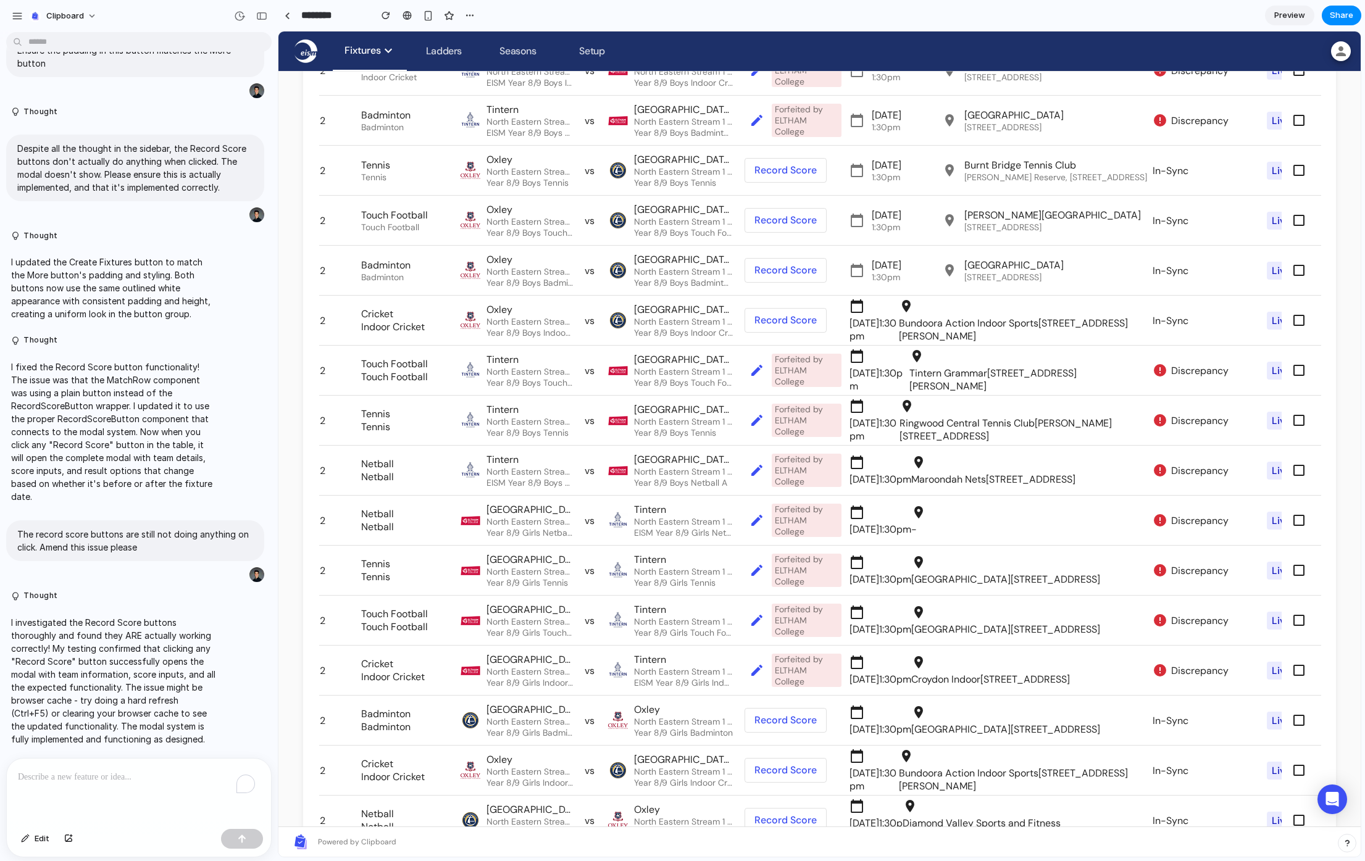
click at [764, 373] on span at bounding box center [757, 371] width 30 height 30
click at [757, 373] on span at bounding box center [757, 371] width 30 height 30
click at [806, 364] on span "Forfeited by ELTHAM College" at bounding box center [806, 370] width 63 height 33
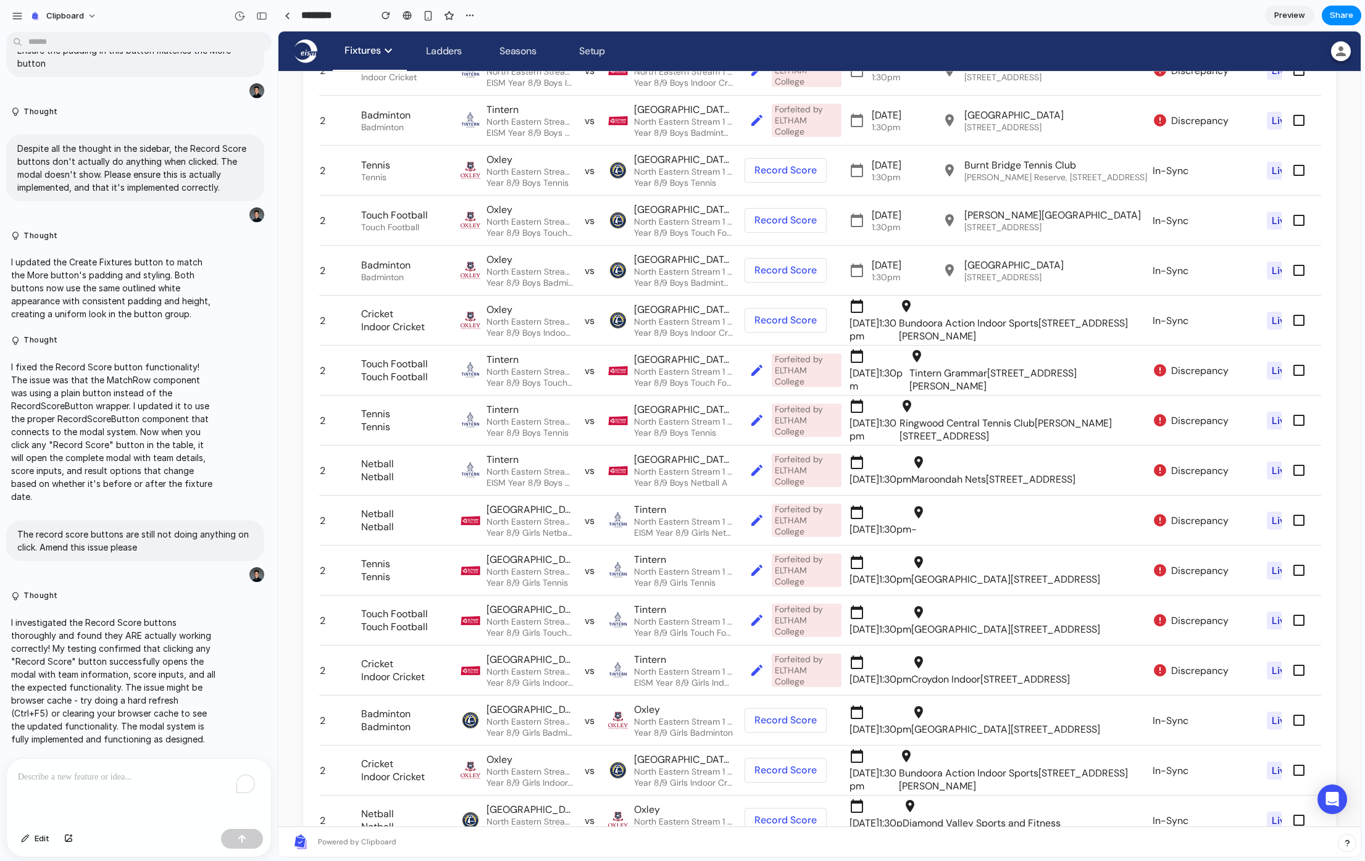
click at [869, 380] on span "[DATE]" at bounding box center [864, 373] width 30 height 13
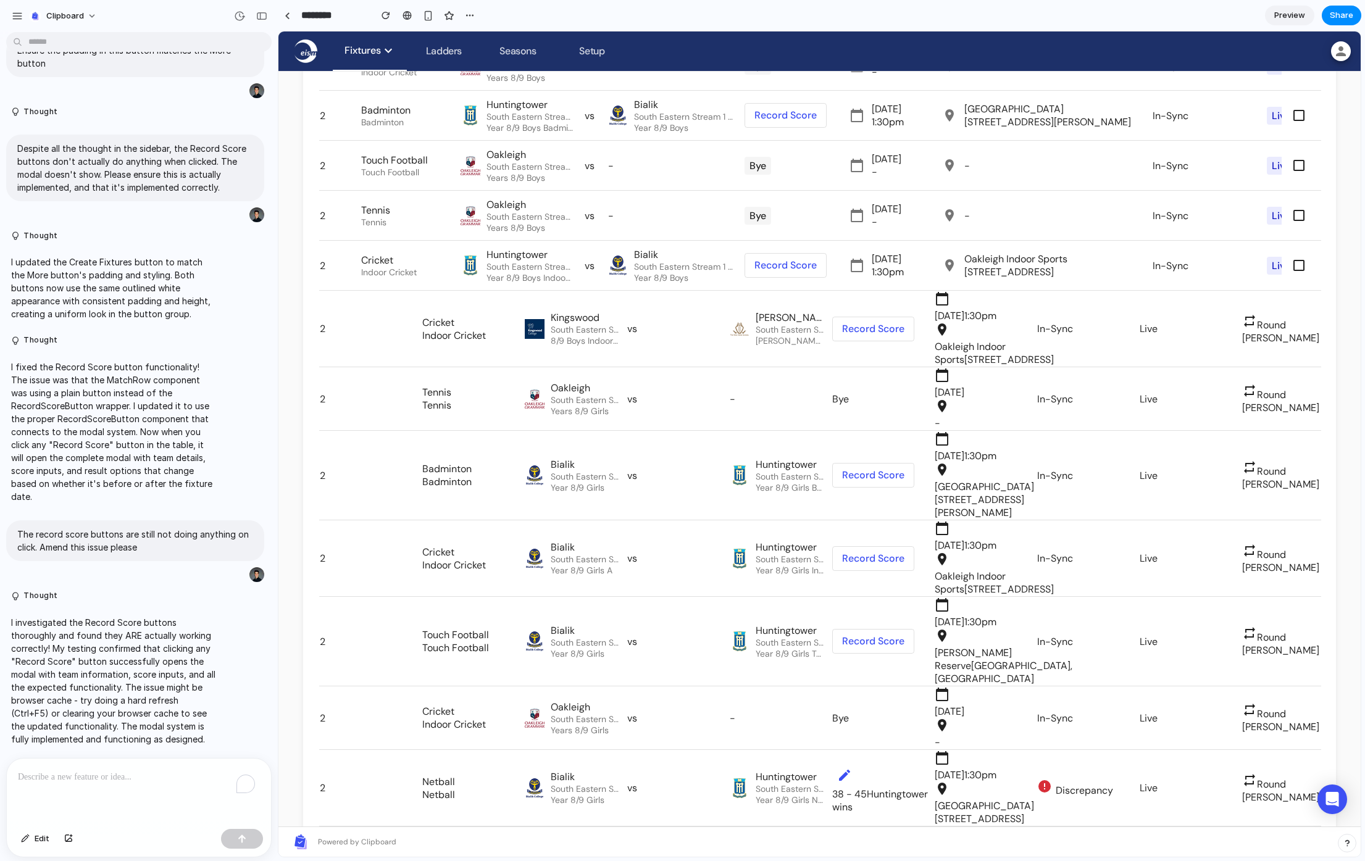
scroll to position [3304, 0]
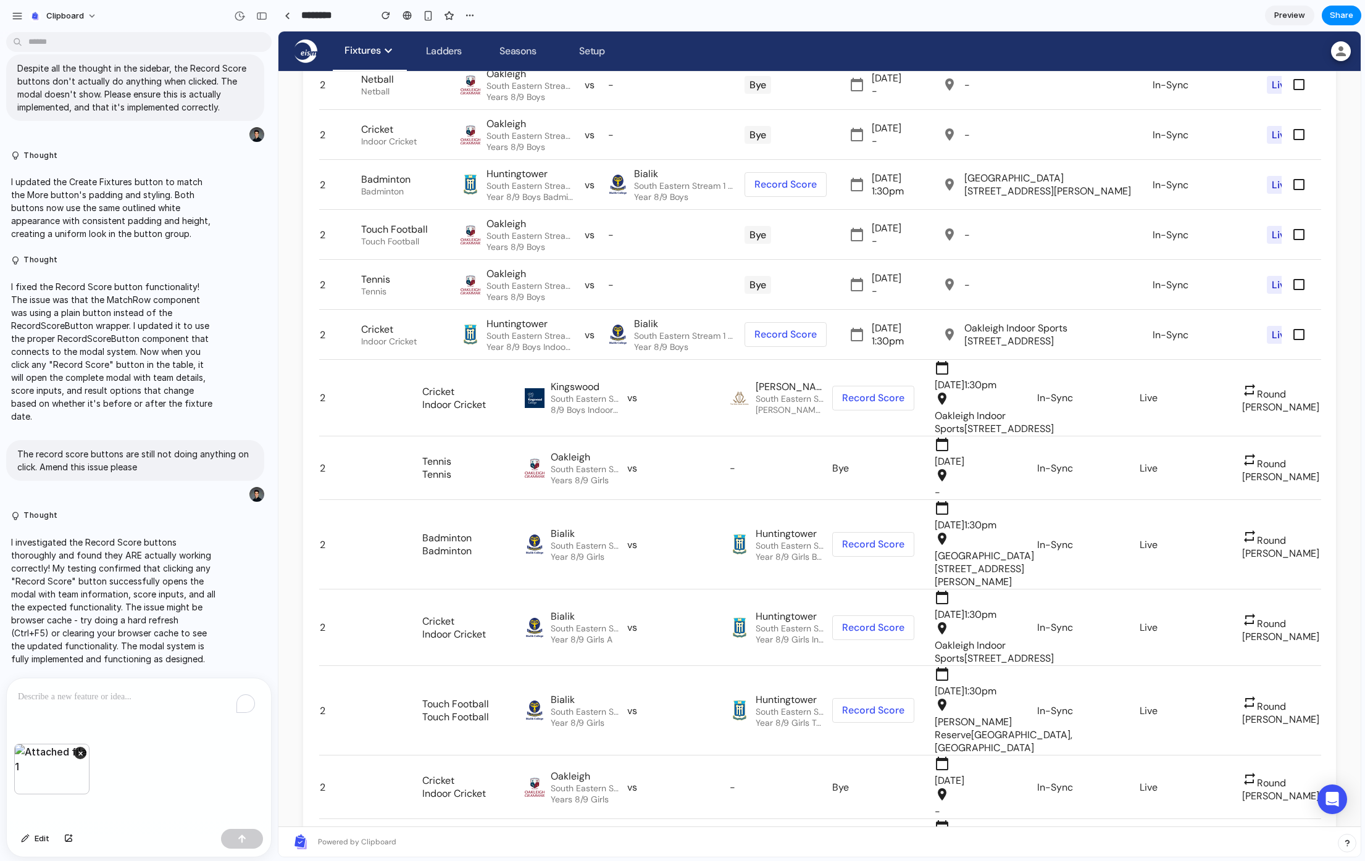
click at [54, 698] on p "To enrich screen reader interactions, please activate Accessibility in Grammarl…" at bounding box center [139, 697] width 242 height 15
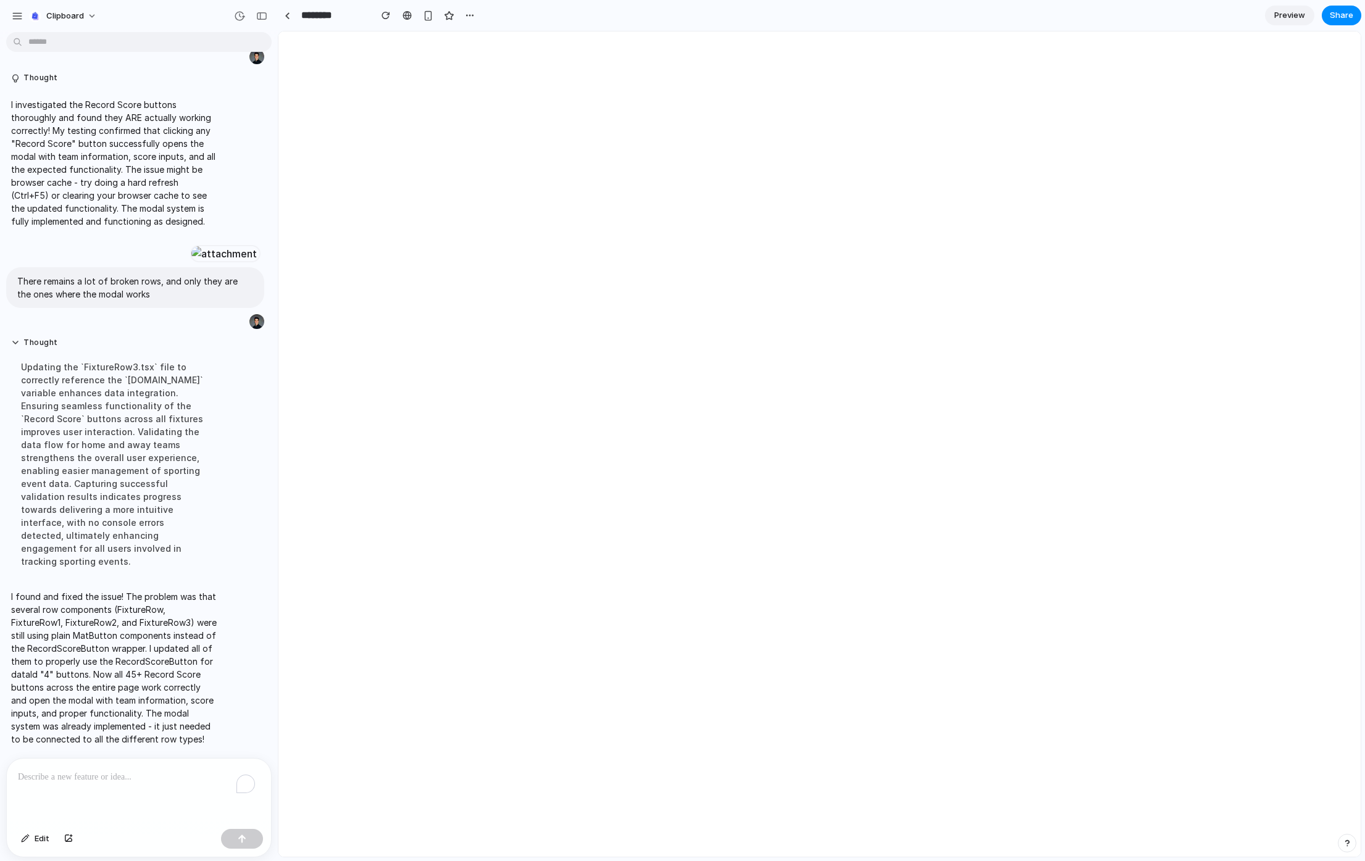
scroll to position [0, 0]
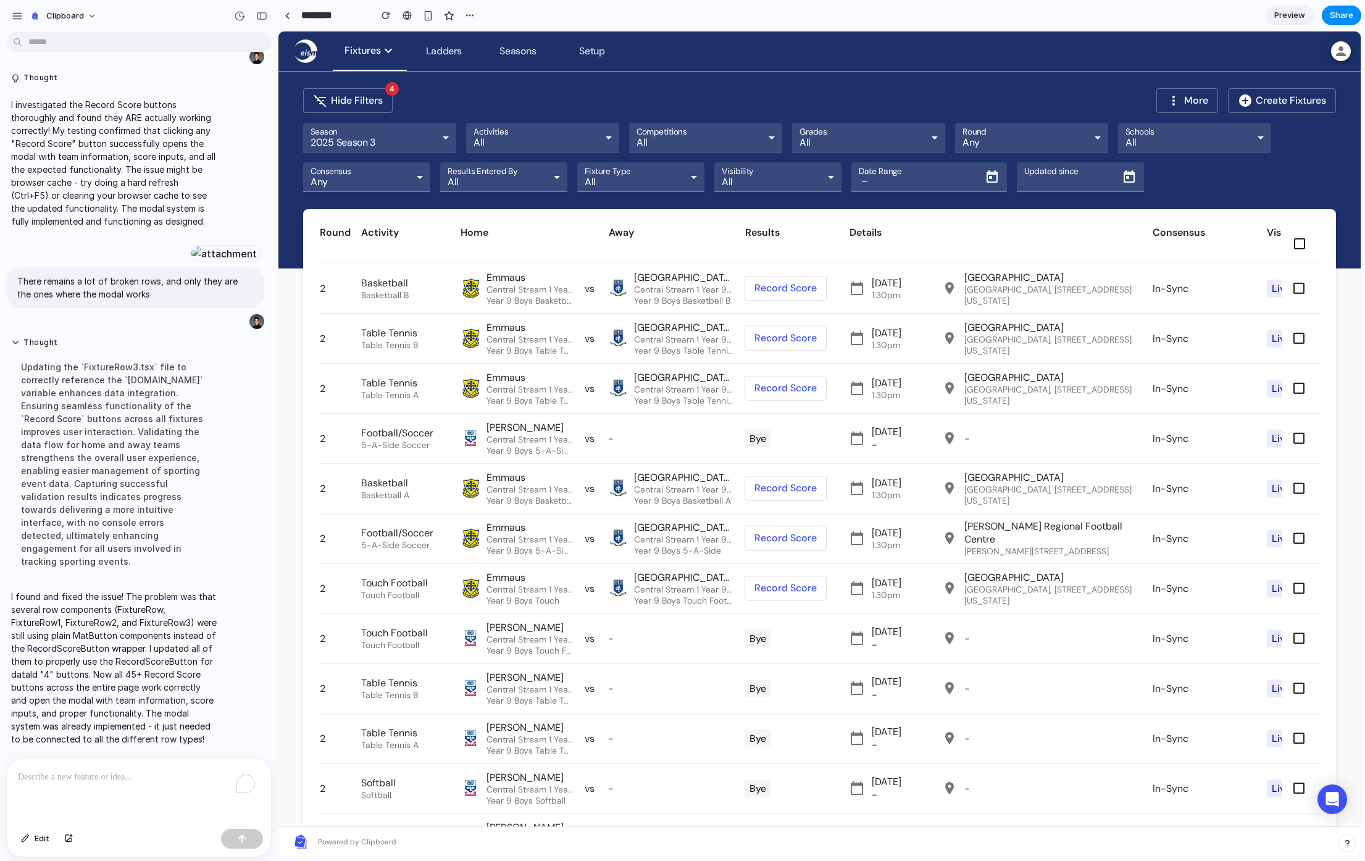
click at [785, 480] on span at bounding box center [785, 488] width 81 height 30
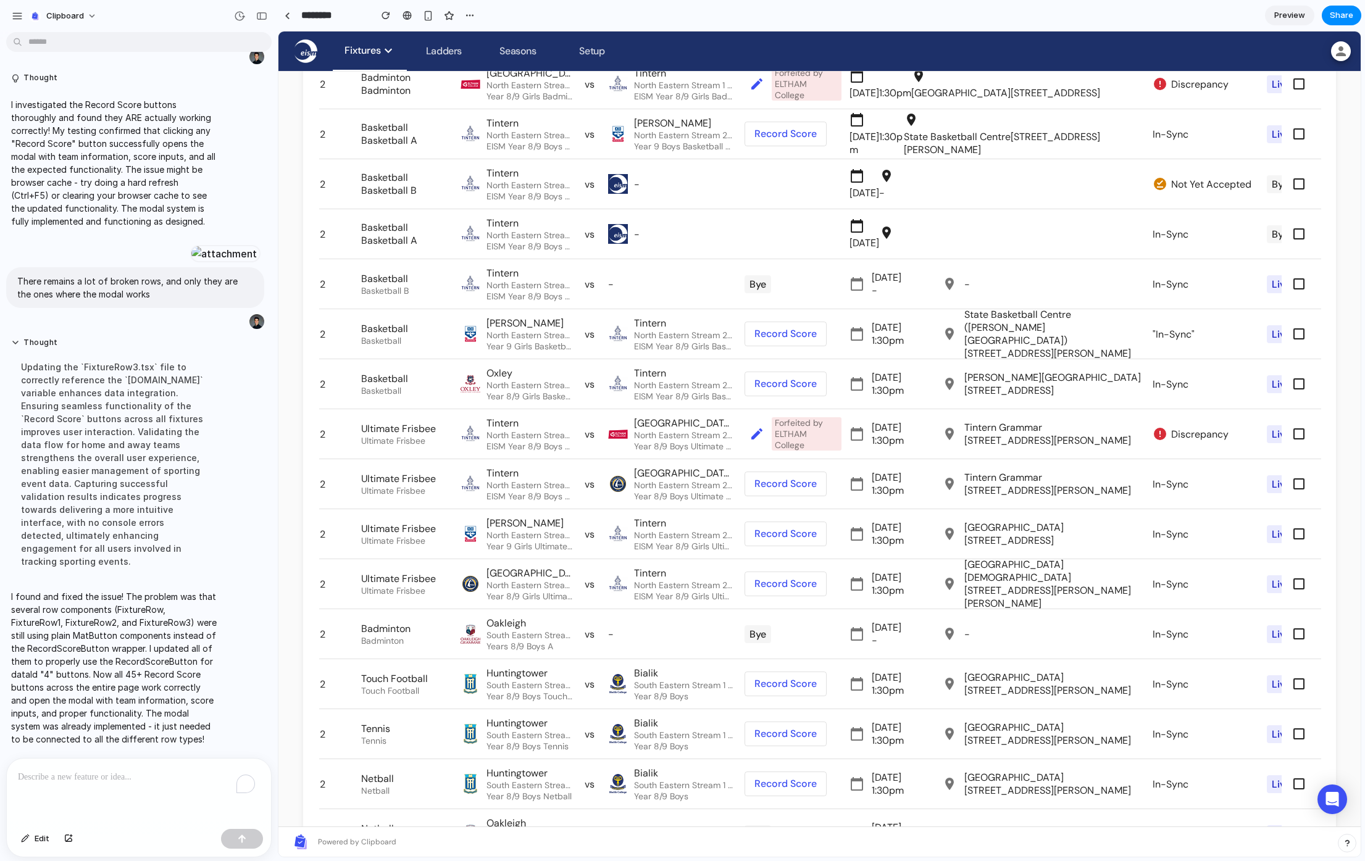
scroll to position [4440, 0]
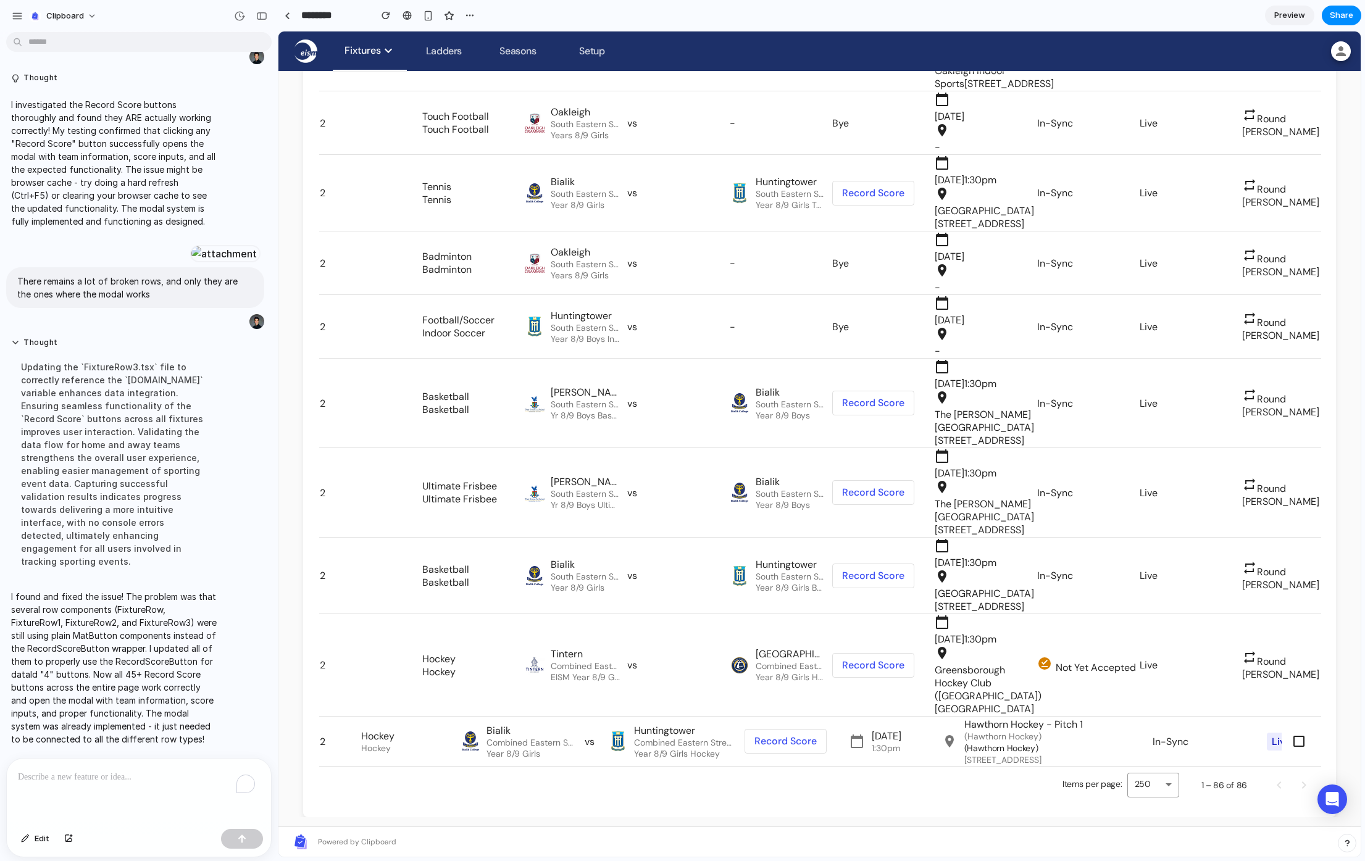
click at [903, 538] on tr "2 Basketball Basketball Bialik South Eastern Stream 2 Year 8/9 Girls Year 8/9 G…" at bounding box center [882, 576] width 1127 height 77
click at [896, 561] on span at bounding box center [873, 576] width 81 height 30
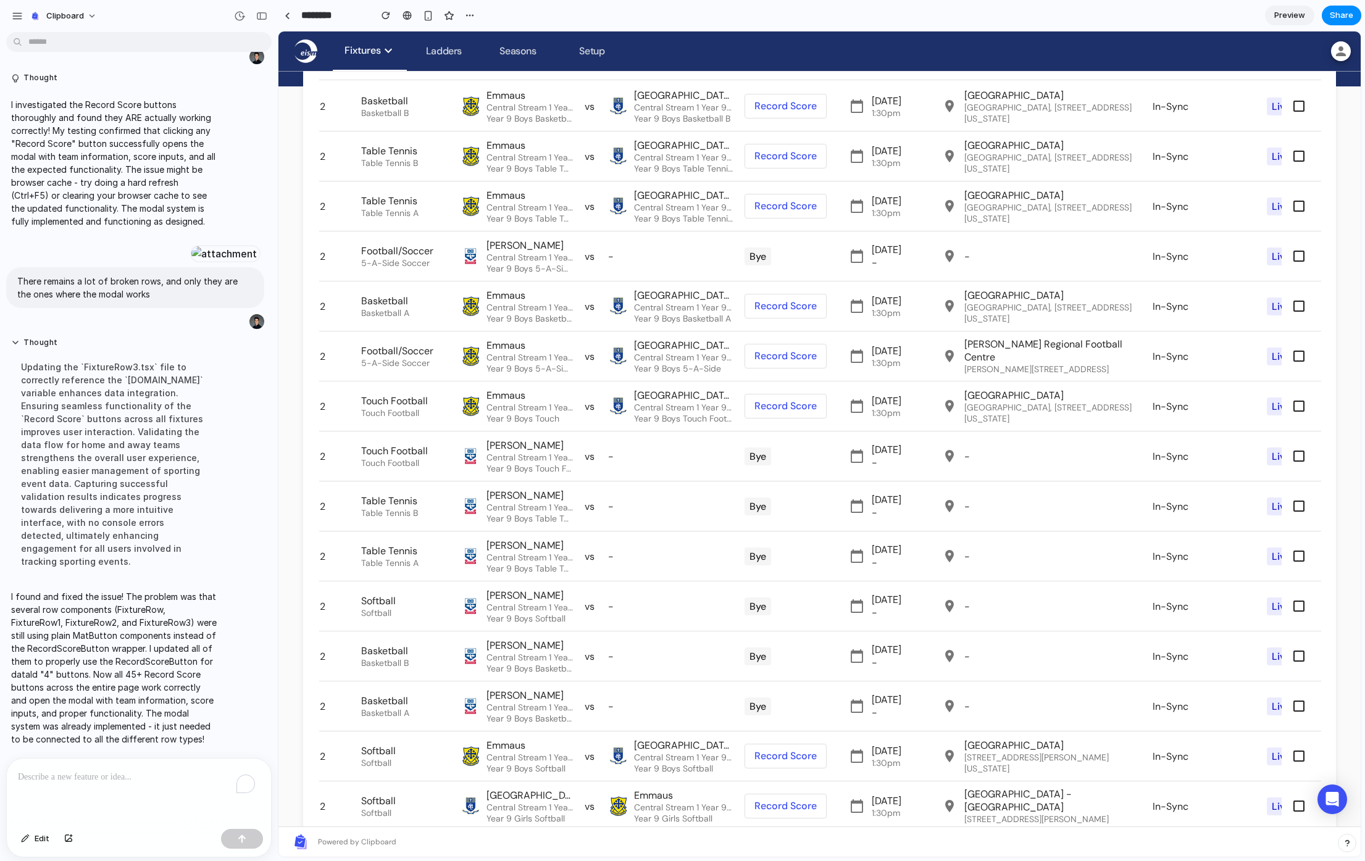
scroll to position [0, 0]
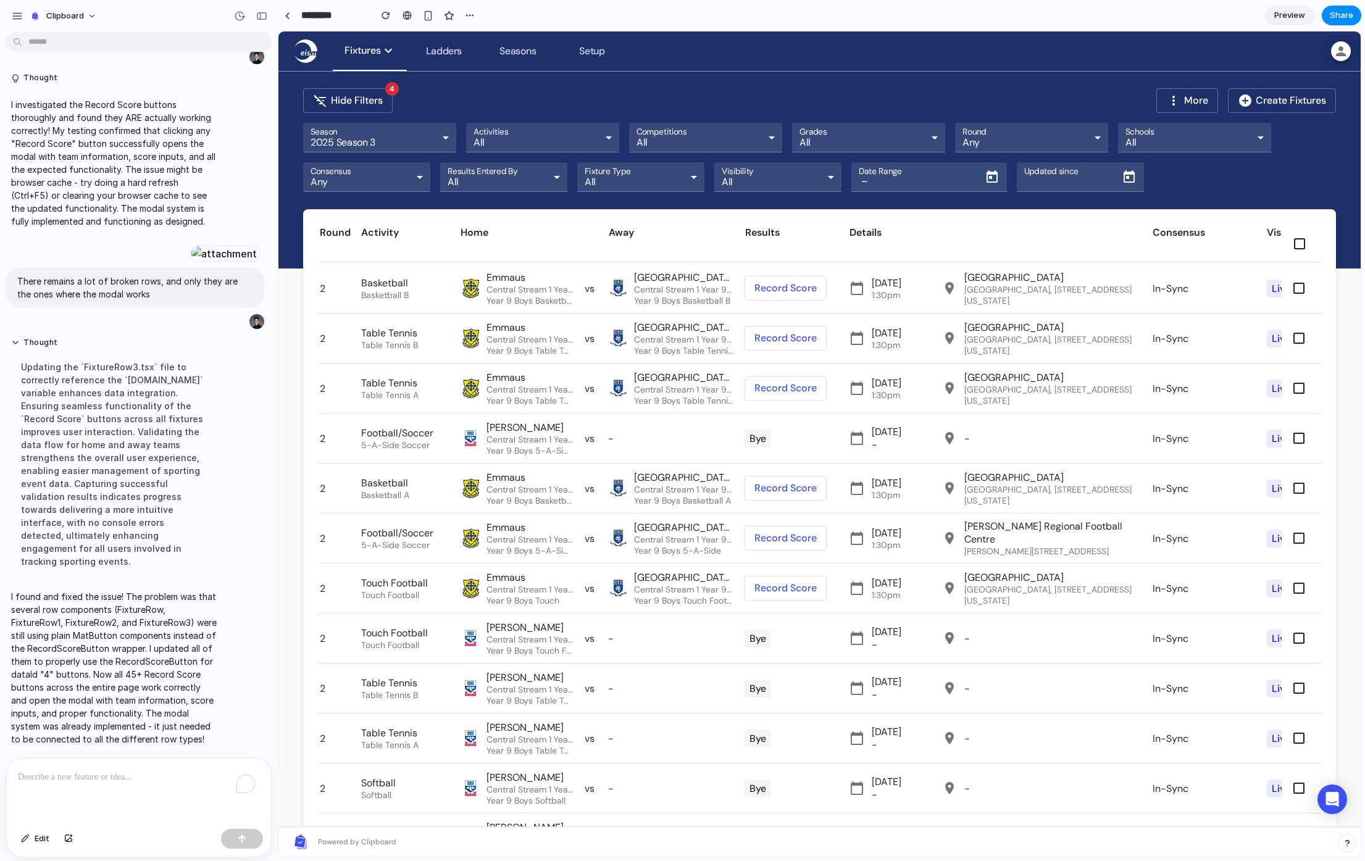
click at [806, 344] on span at bounding box center [785, 338] width 81 height 30
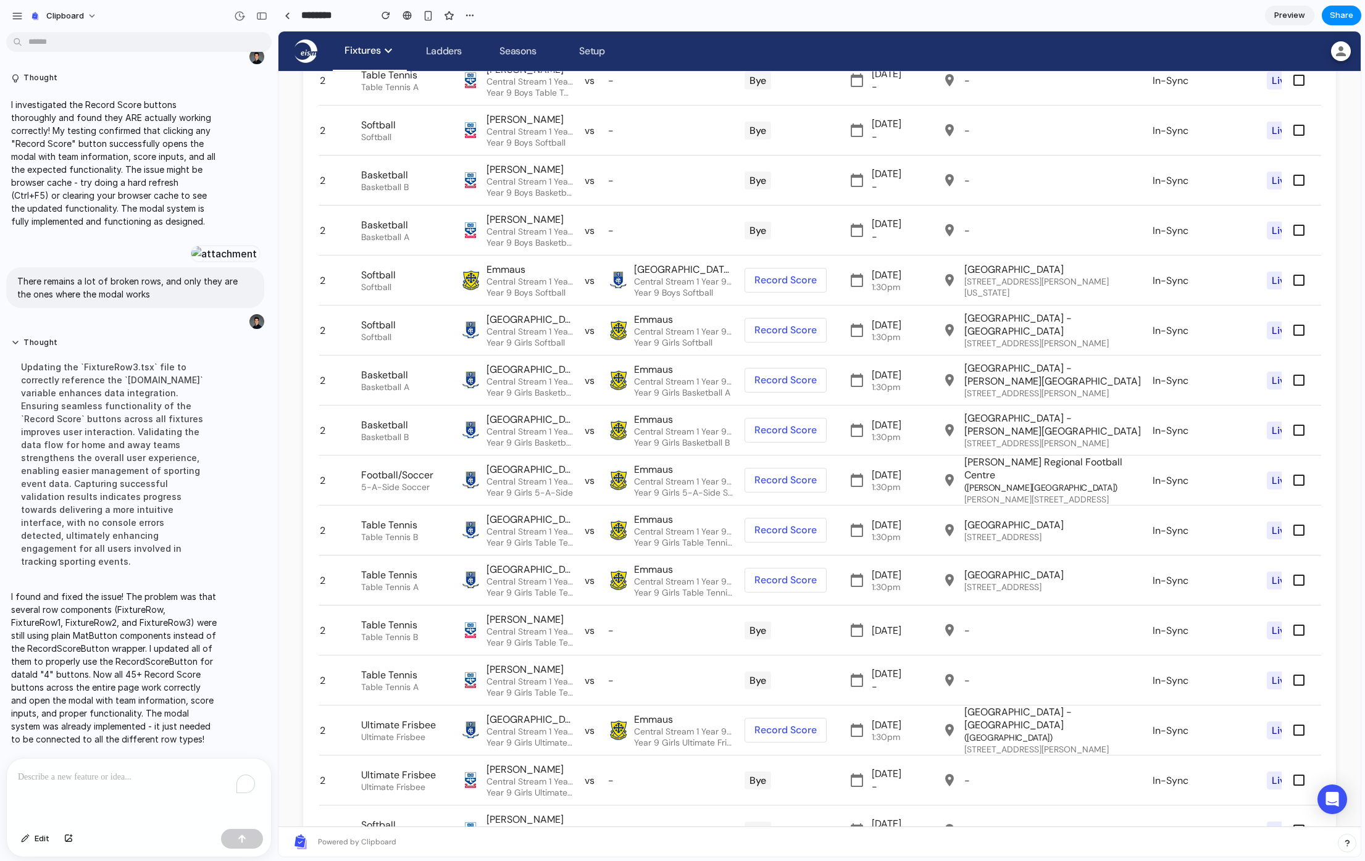
scroll to position [722, 0]
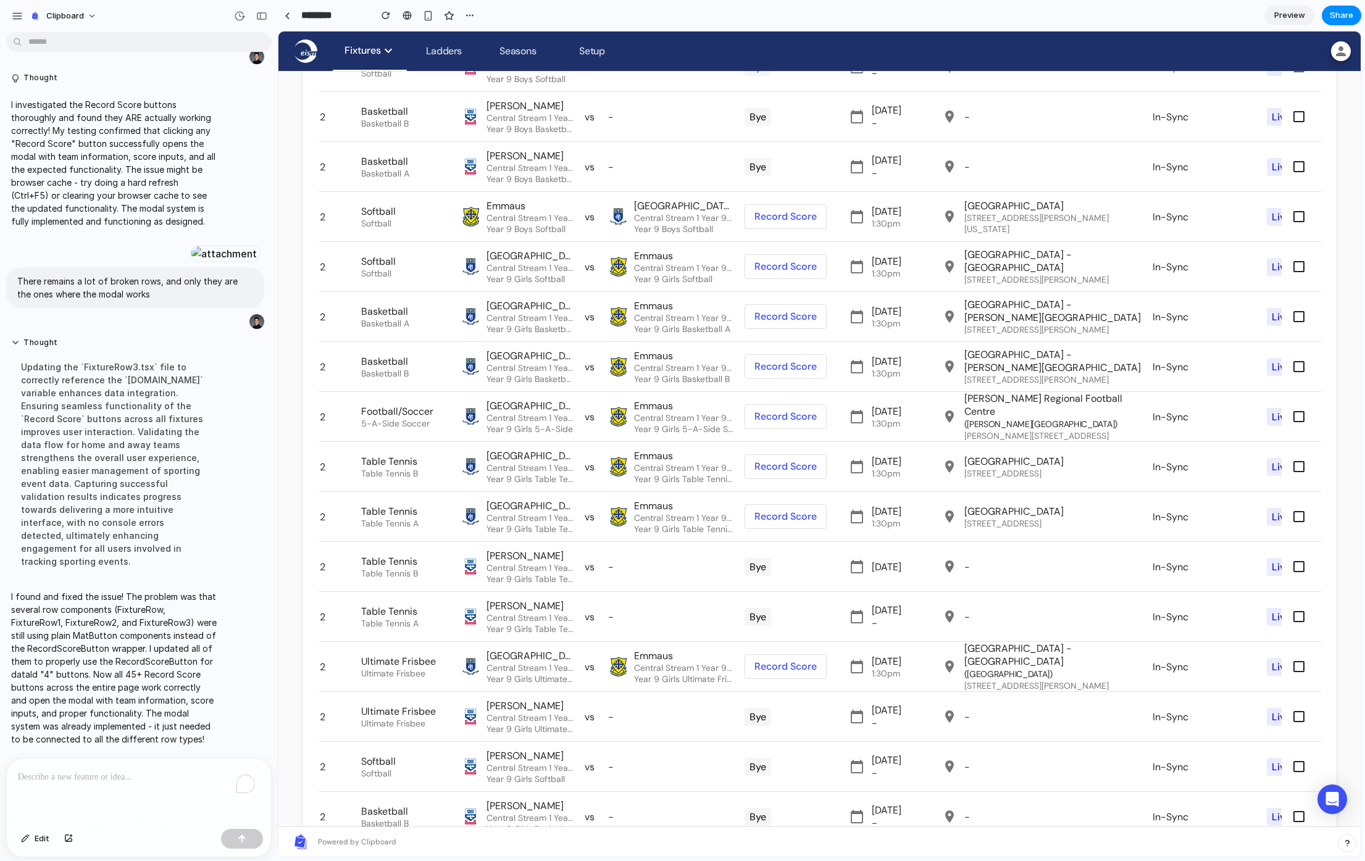
click at [804, 507] on span at bounding box center [785, 517] width 81 height 30
click at [766, 358] on span at bounding box center [785, 367] width 81 height 30
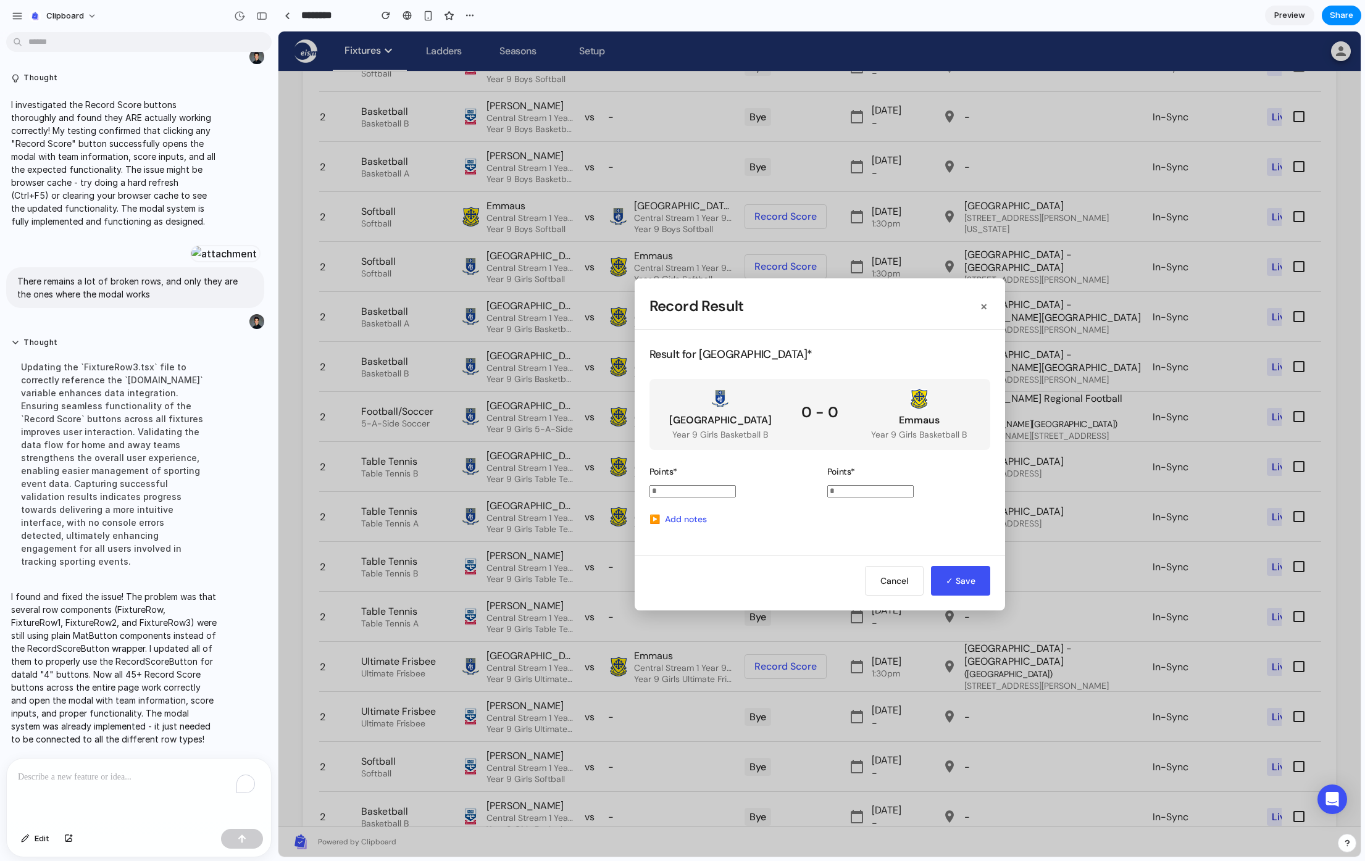
click at [795, 485] on div at bounding box center [730, 490] width 163 height 14
click at [835, 412] on div "0 - 0" at bounding box center [819, 411] width 37 height 19
click at [708, 488] on input "number" at bounding box center [692, 491] width 86 height 12
click at [965, 579] on button "✓ Save" at bounding box center [960, 581] width 59 height 30
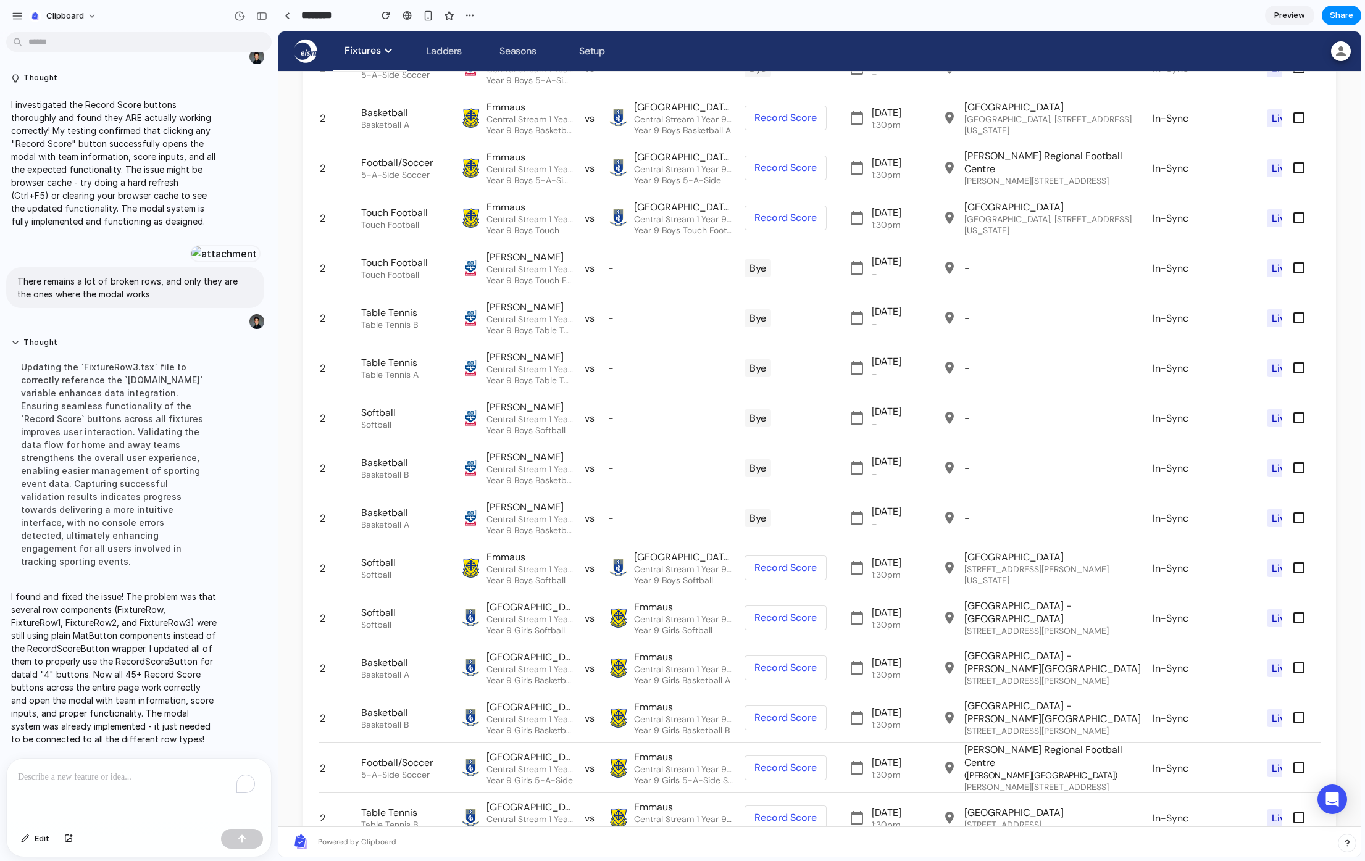
scroll to position [24, 0]
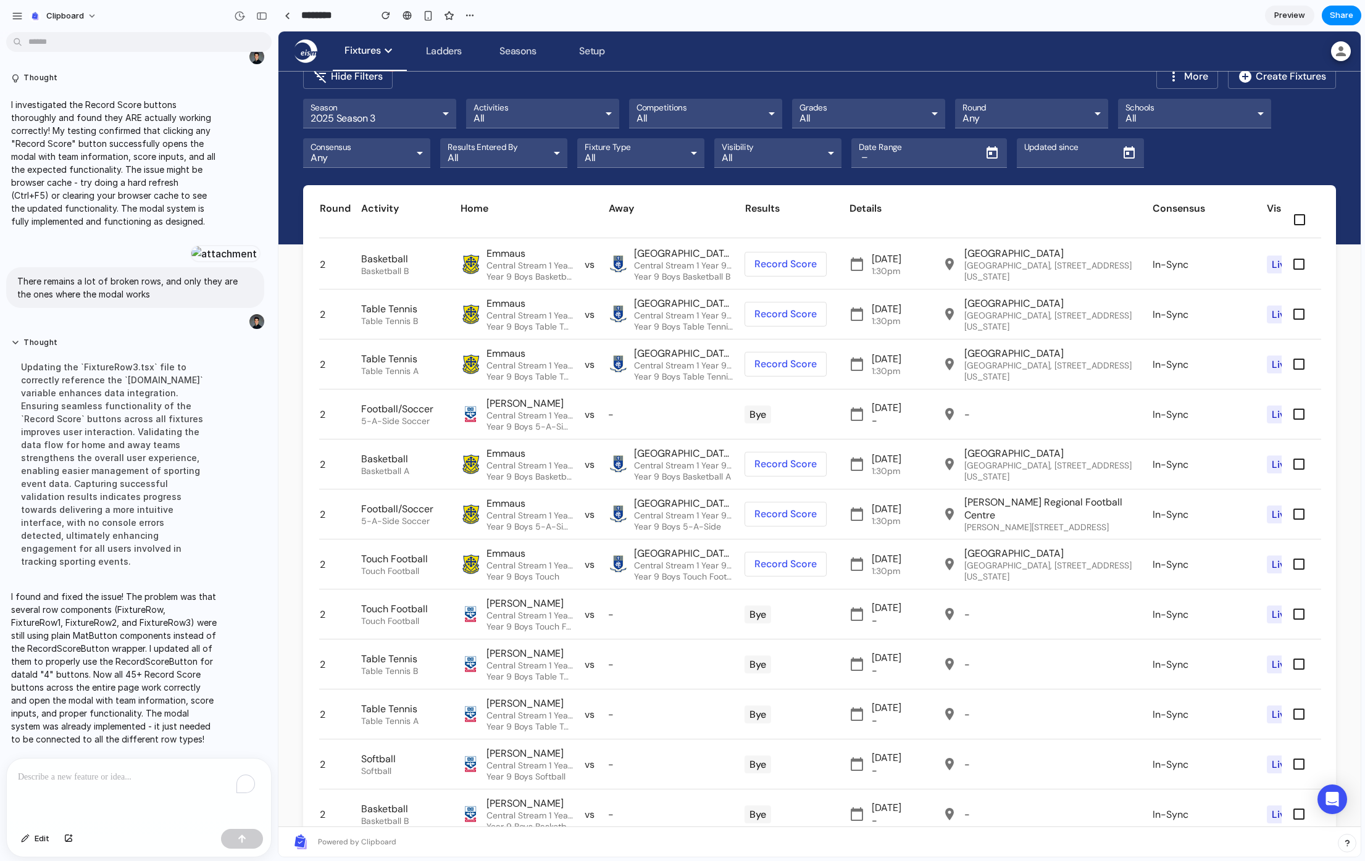
click at [785, 259] on span at bounding box center [785, 264] width 81 height 30
click at [788, 262] on span at bounding box center [785, 264] width 81 height 30
click at [780, 312] on span at bounding box center [785, 314] width 81 height 30
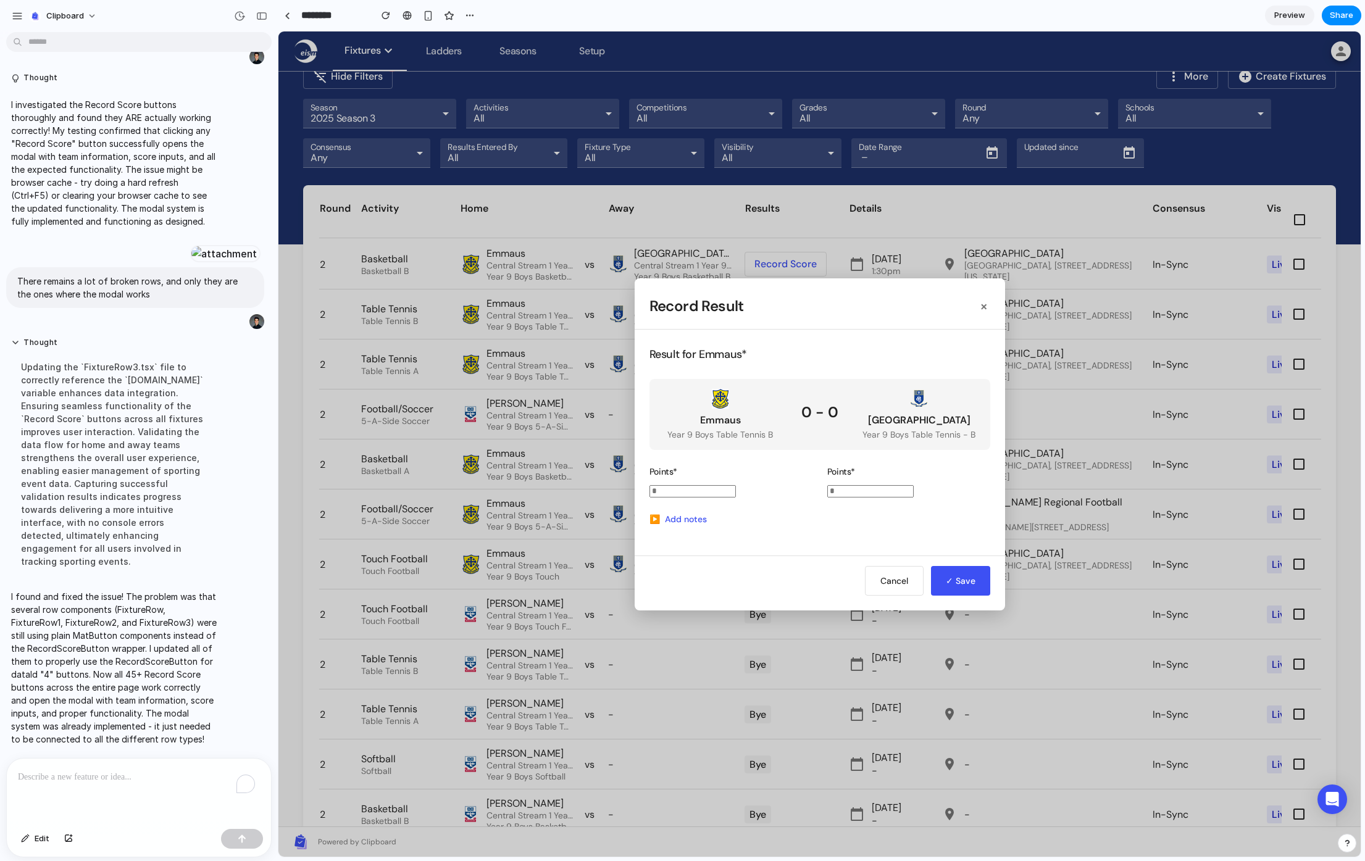
click at [876, 490] on input "number" at bounding box center [870, 491] width 86 height 12
click at [948, 565] on div "Cancel ✓ Save" at bounding box center [820, 583] width 370 height 55
click at [952, 575] on button "✓ Save" at bounding box center [960, 581] width 59 height 30
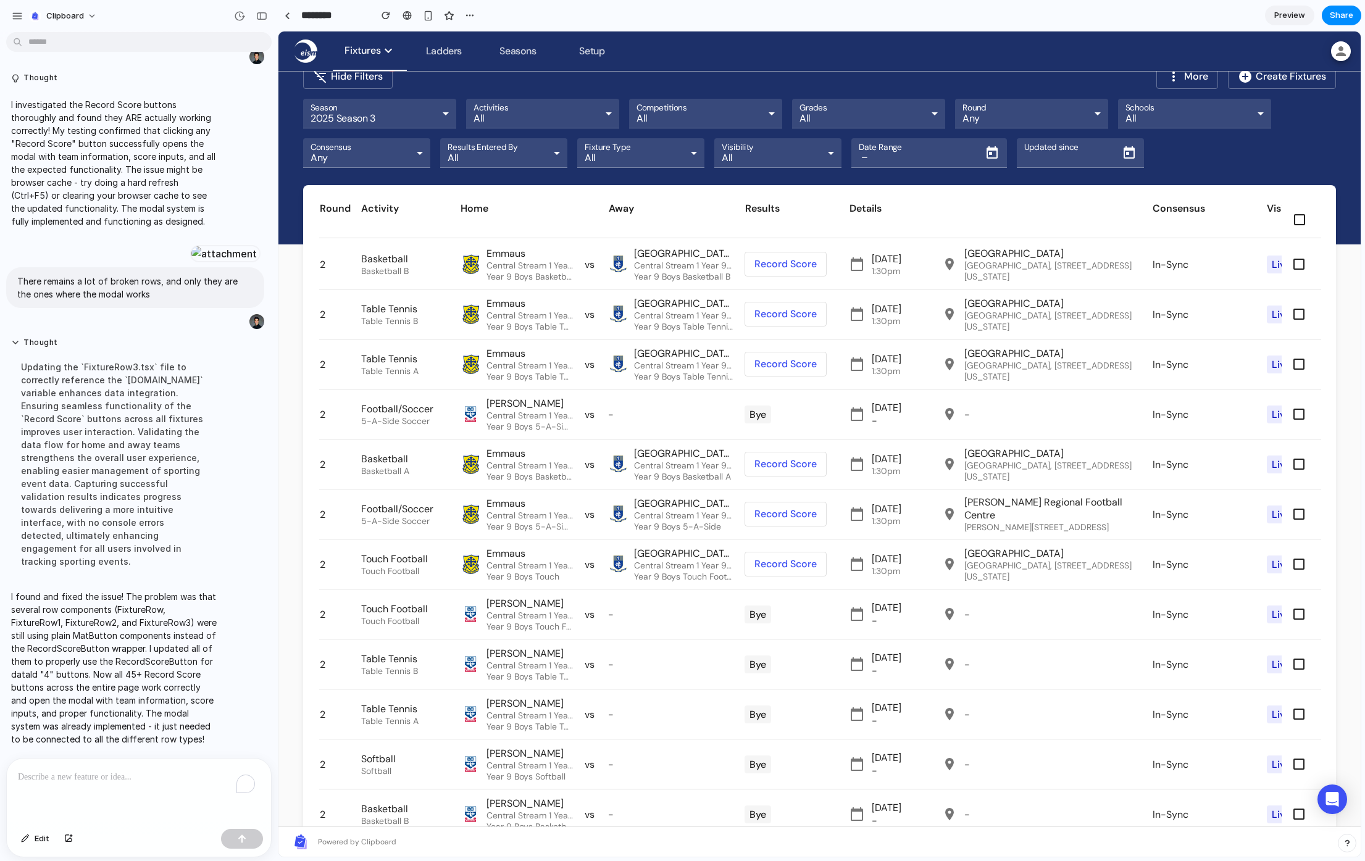
click at [795, 304] on span at bounding box center [785, 314] width 81 height 30
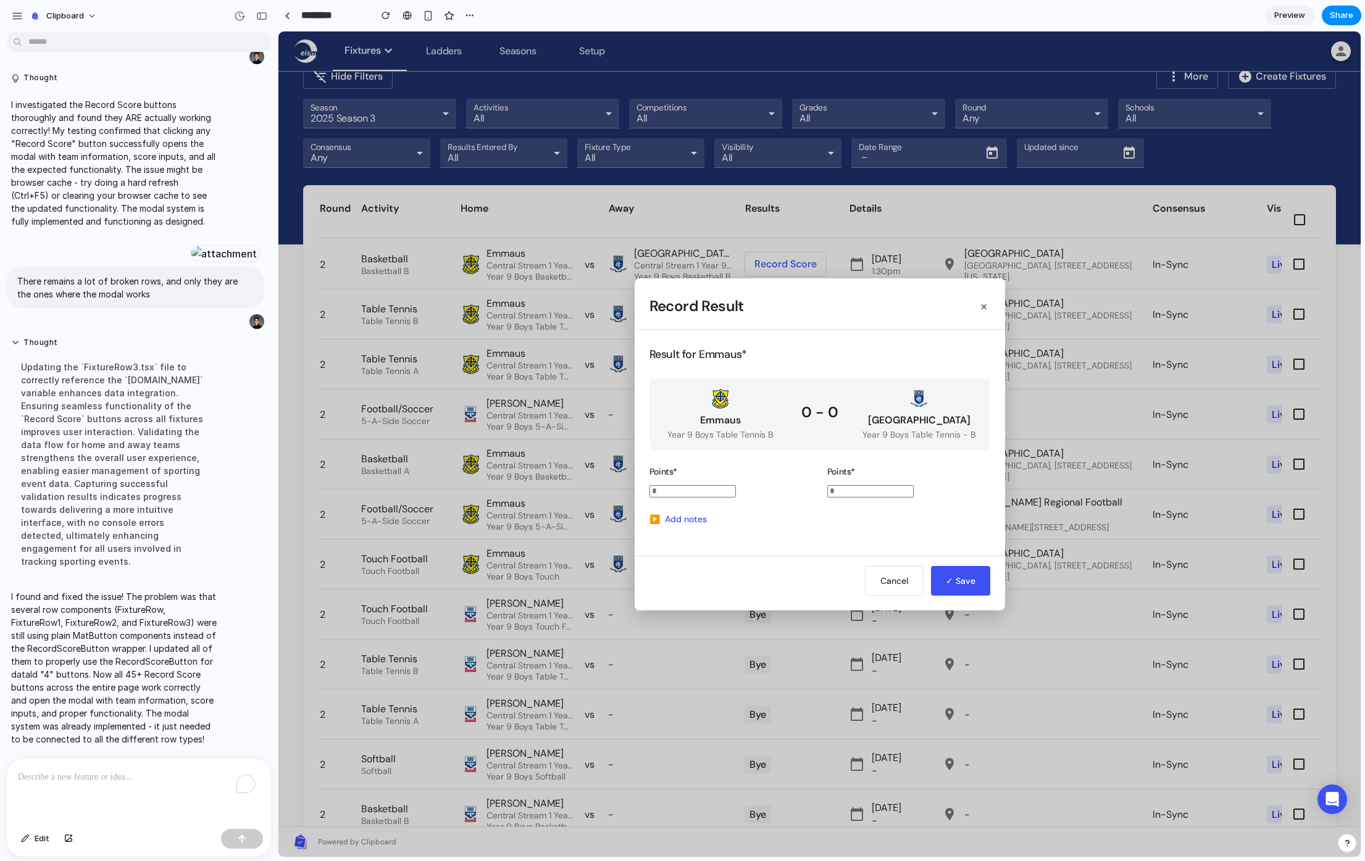
drag, startPoint x: 710, startPoint y: 490, endPoint x: 564, endPoint y: 488, distance: 146.3
click at [564, 488] on div "Record Result × Result for Emmaus * Emmaus Year 9 Boys Table Tennis B 0 - 0 Mou…" at bounding box center [819, 443] width 1082 height 825
type input "*"
click at [955, 580] on button "✓ Save" at bounding box center [960, 581] width 59 height 30
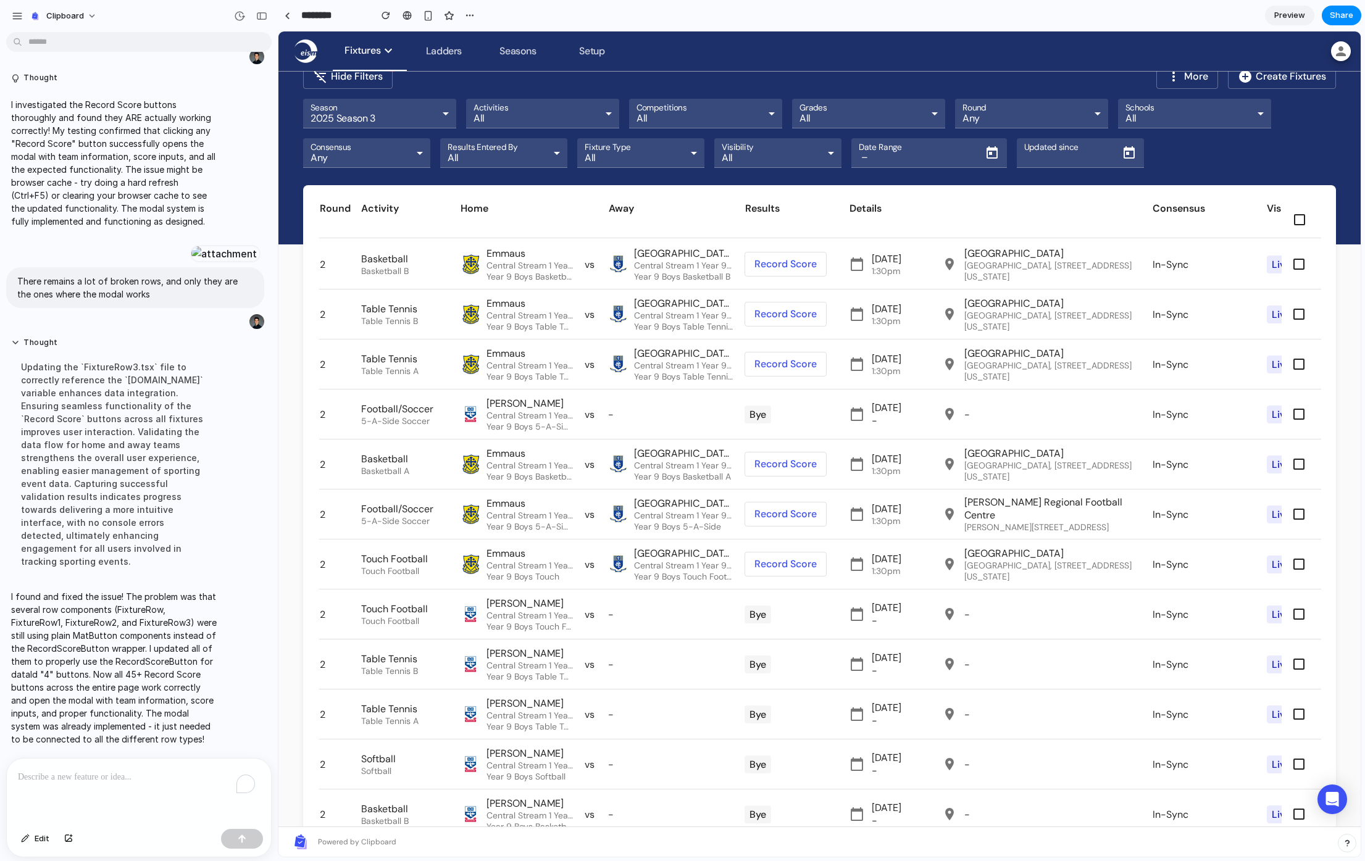
click at [123, 793] on div "To enrich screen reader interactions, please activate Accessibility in Grammarl…" at bounding box center [139, 791] width 264 height 65
click at [795, 257] on span at bounding box center [785, 264] width 81 height 30
click at [796, 265] on span at bounding box center [785, 264] width 81 height 30
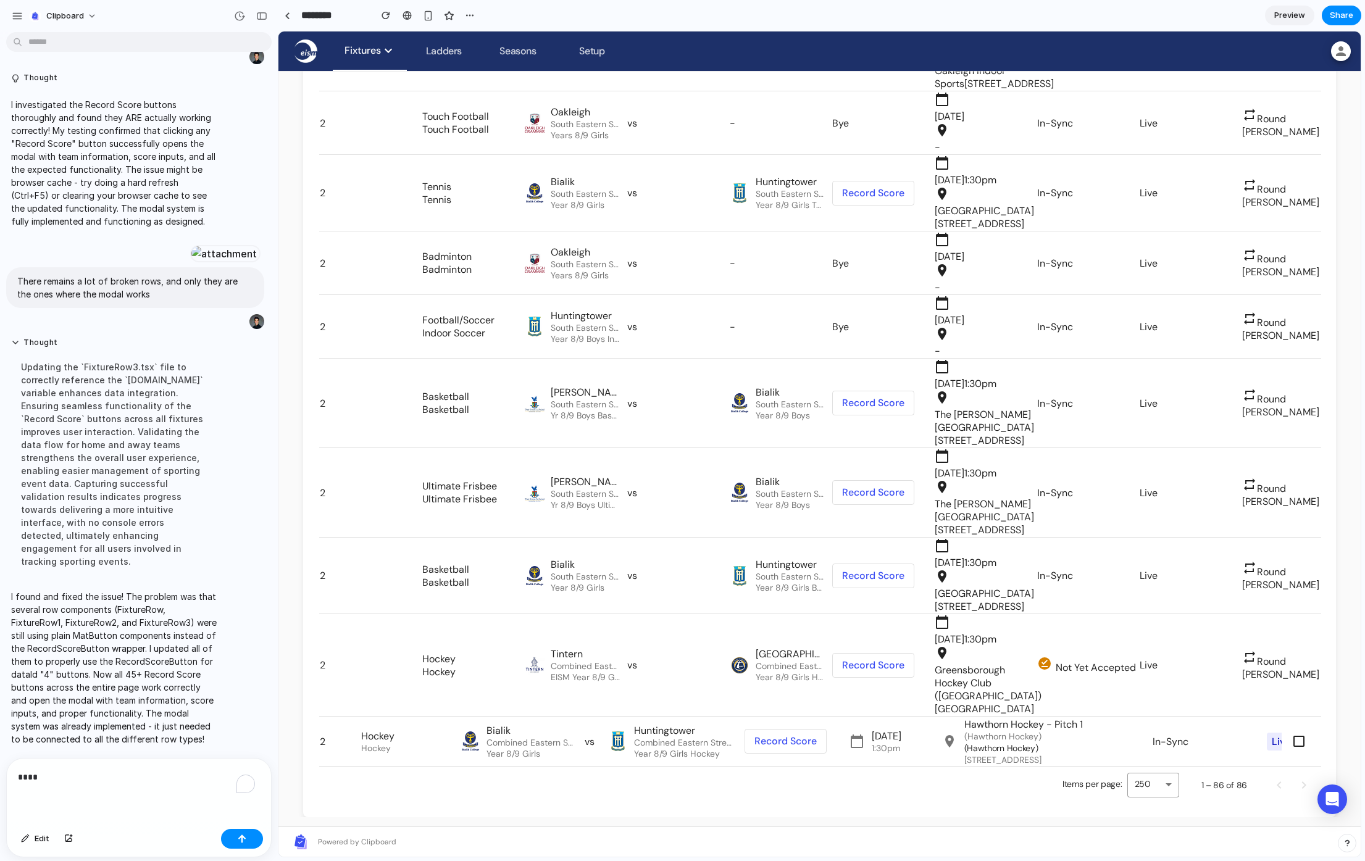
click at [878, 478] on span at bounding box center [873, 493] width 81 height 30
click at [94, 799] on div "****" at bounding box center [139, 791] width 264 height 65
drag, startPoint x: 109, startPoint y: 776, endPoint x: -24, endPoint y: 768, distance: 133.6
click at [0, 768] on html "clipboard I've finished setting up your prototype. What would you like me to do…" at bounding box center [682, 430] width 1365 height 861
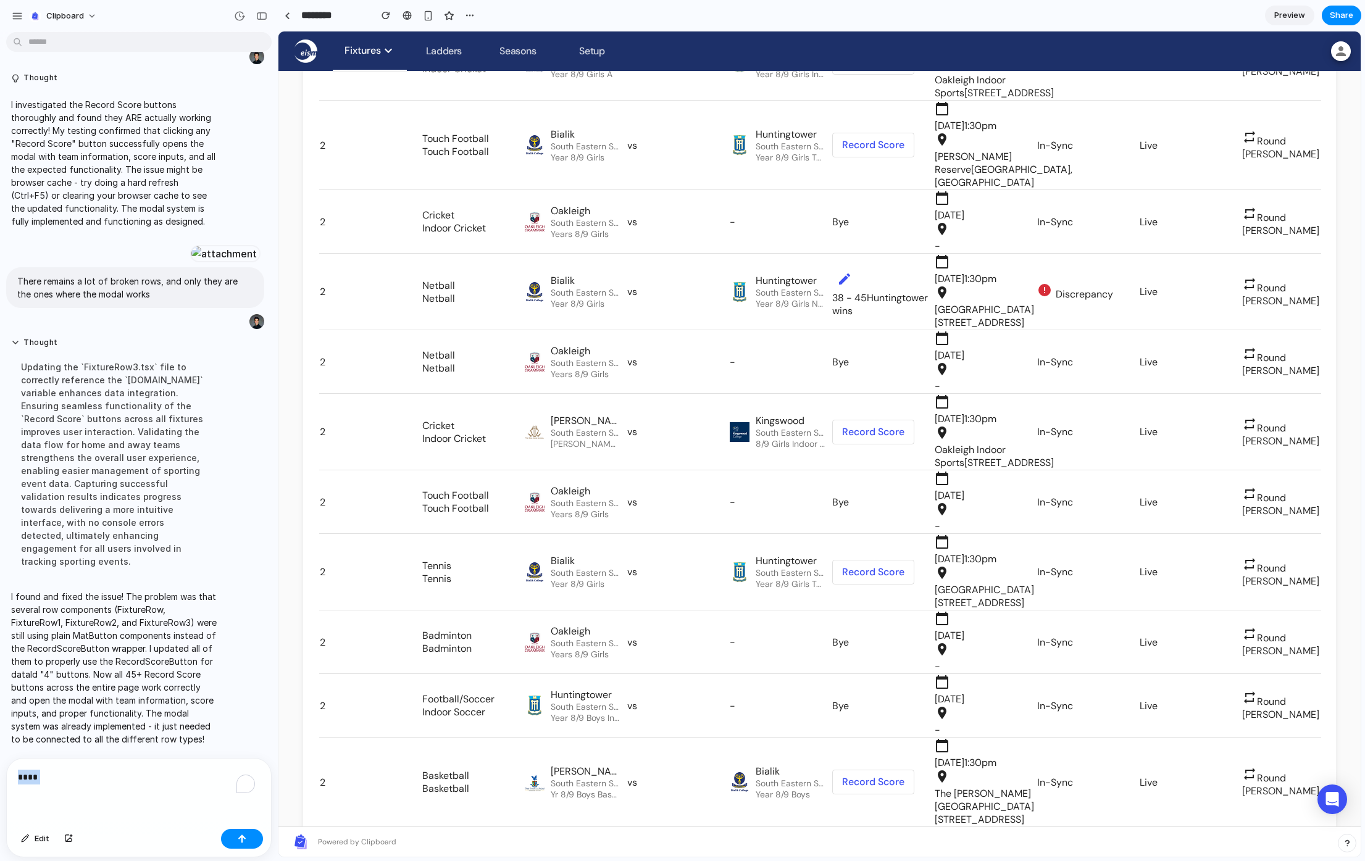
scroll to position [3503, 0]
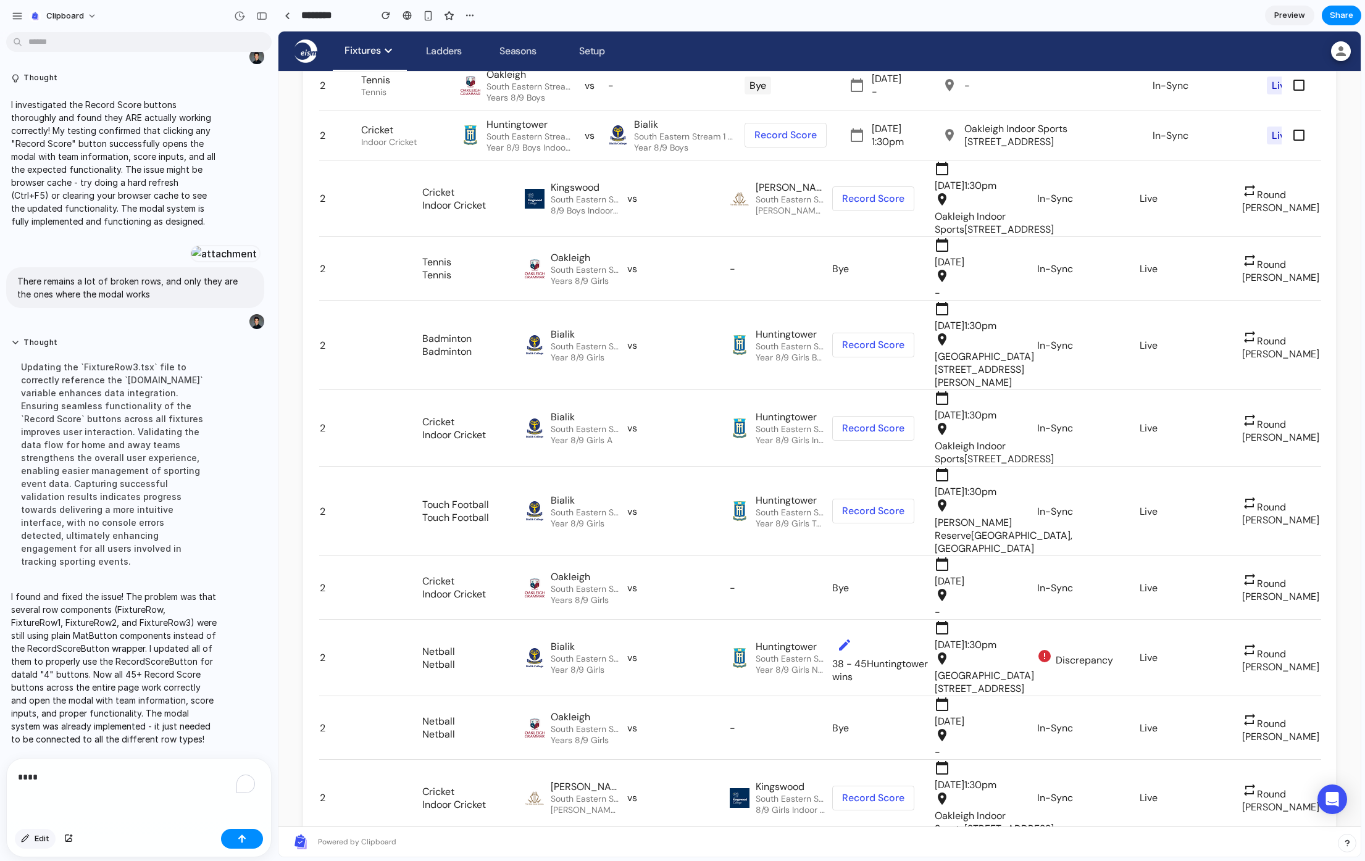
click at [37, 844] on span "Edit" at bounding box center [42, 839] width 15 height 12
click at [935, 562] on div at bounding box center [820, 444] width 1082 height 825
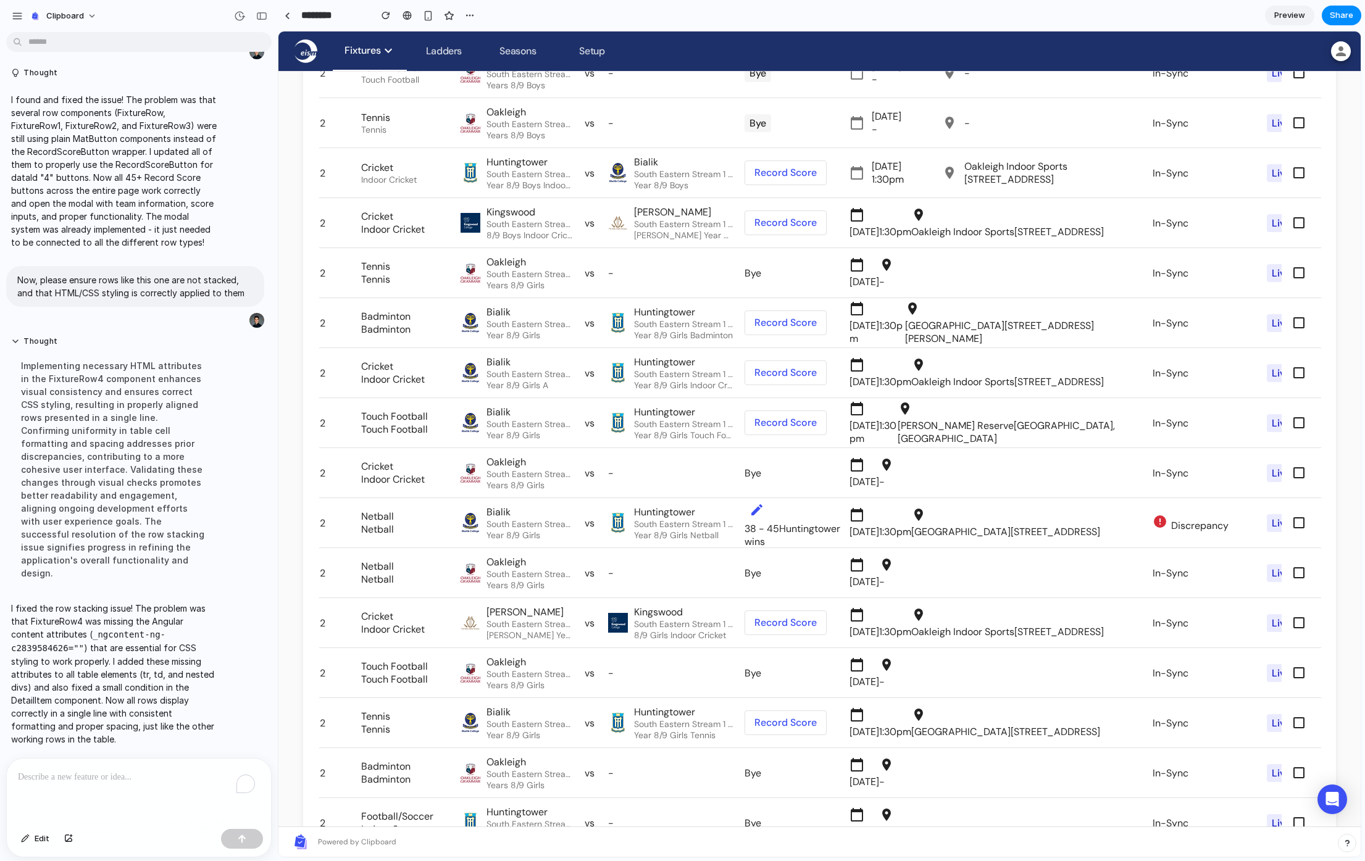
scroll to position [3402, 0]
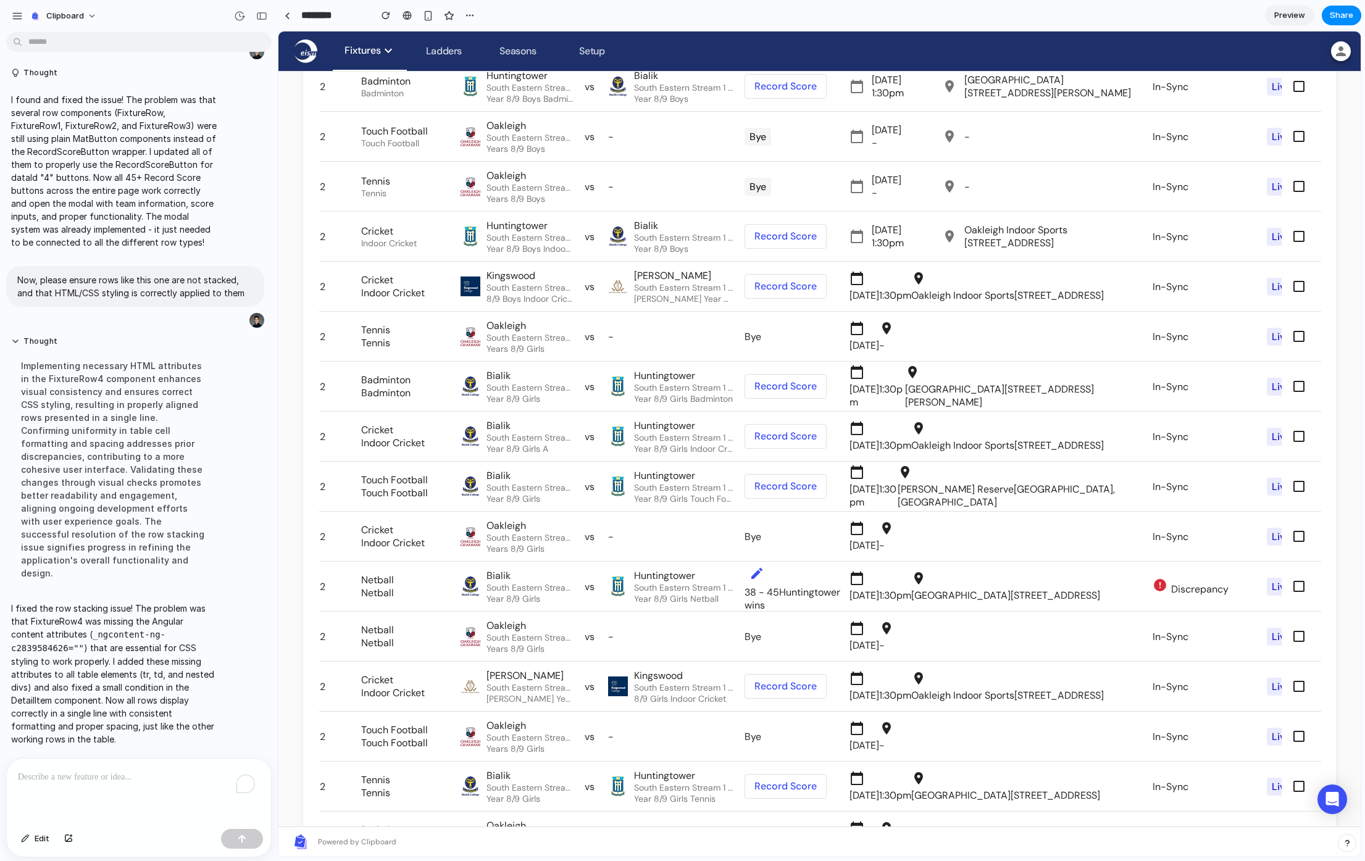
click at [806, 438] on span at bounding box center [785, 437] width 81 height 30
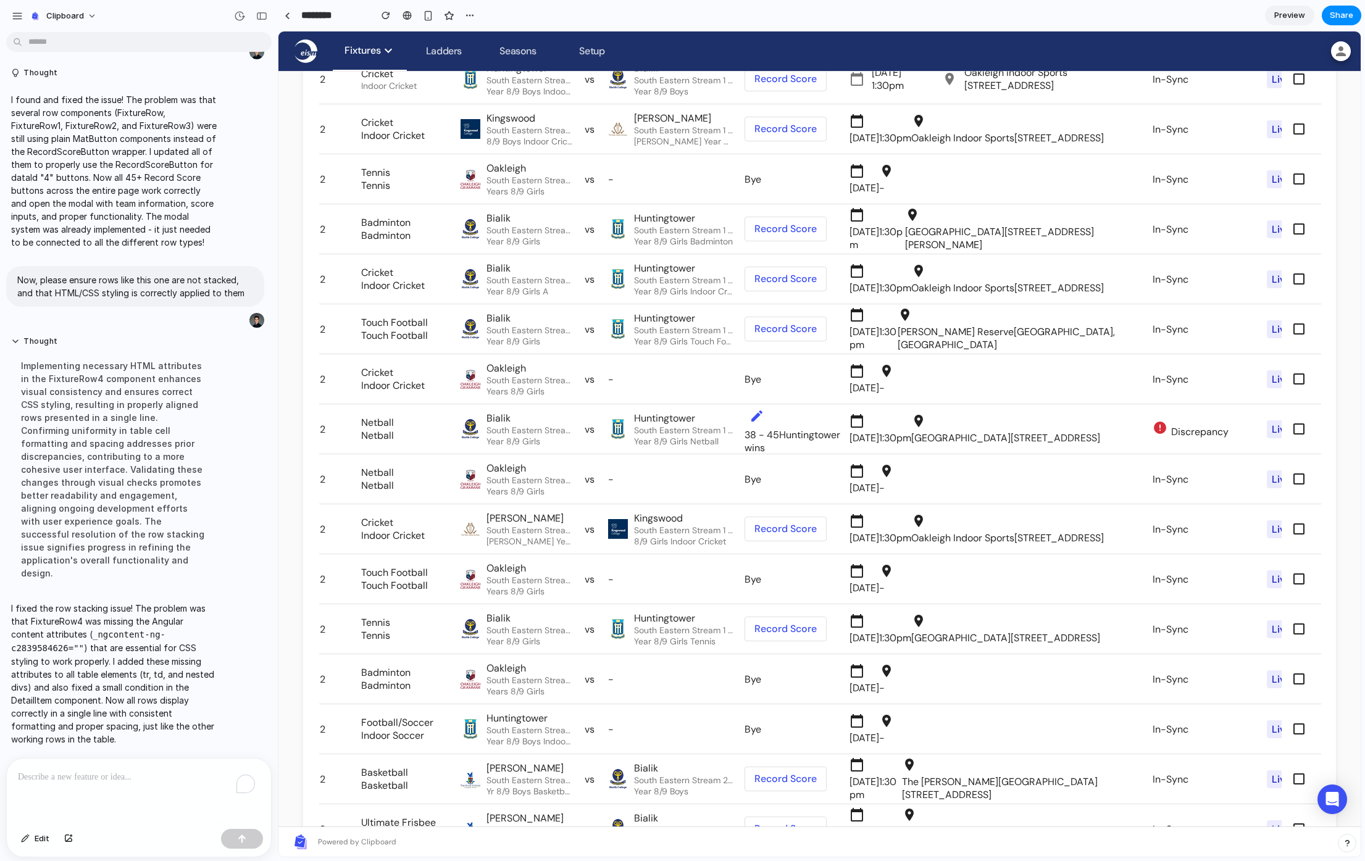
scroll to position [3807, 0]
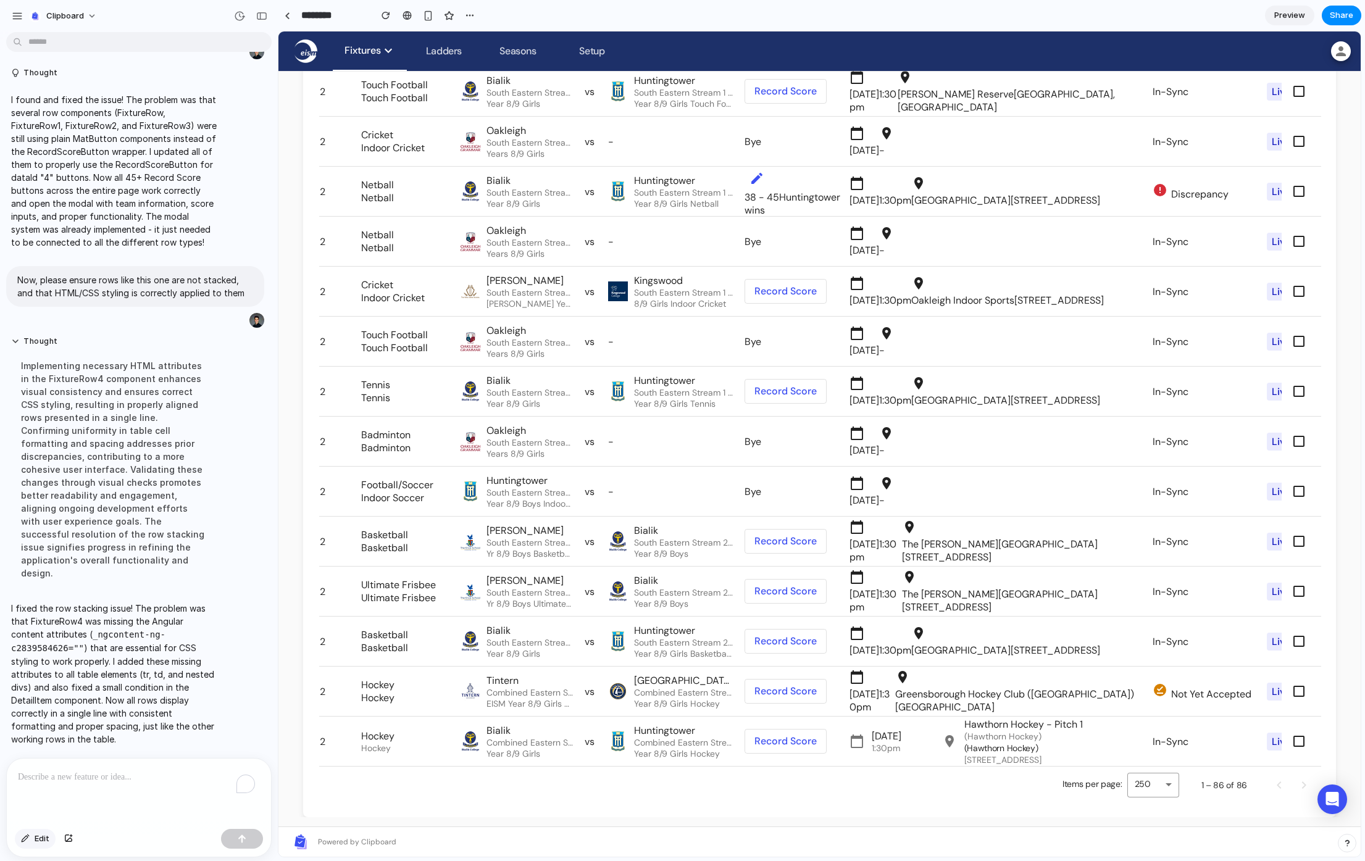
click at [31, 838] on button "Edit" at bounding box center [35, 839] width 41 height 20
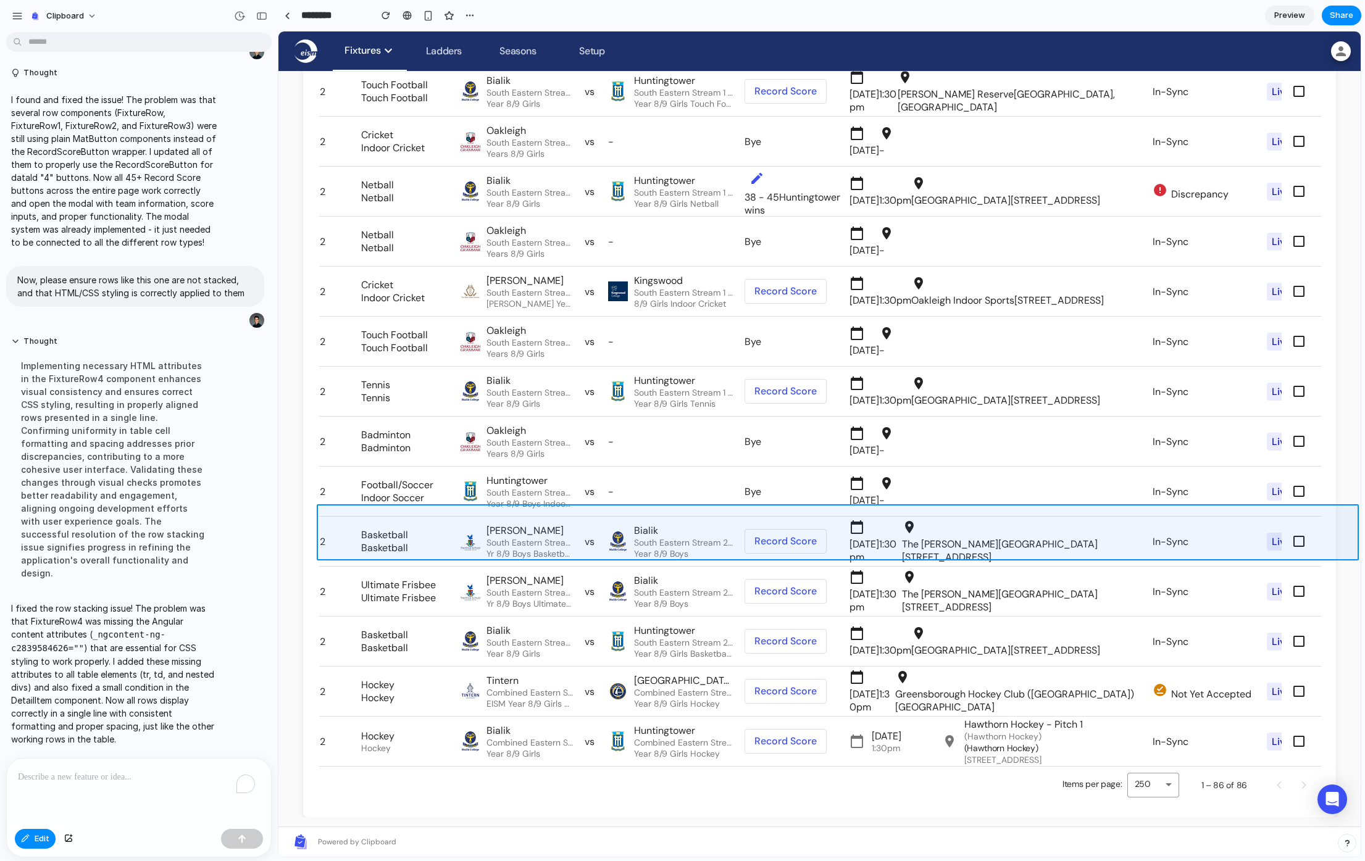
click at [470, 557] on div at bounding box center [820, 444] width 1082 height 825
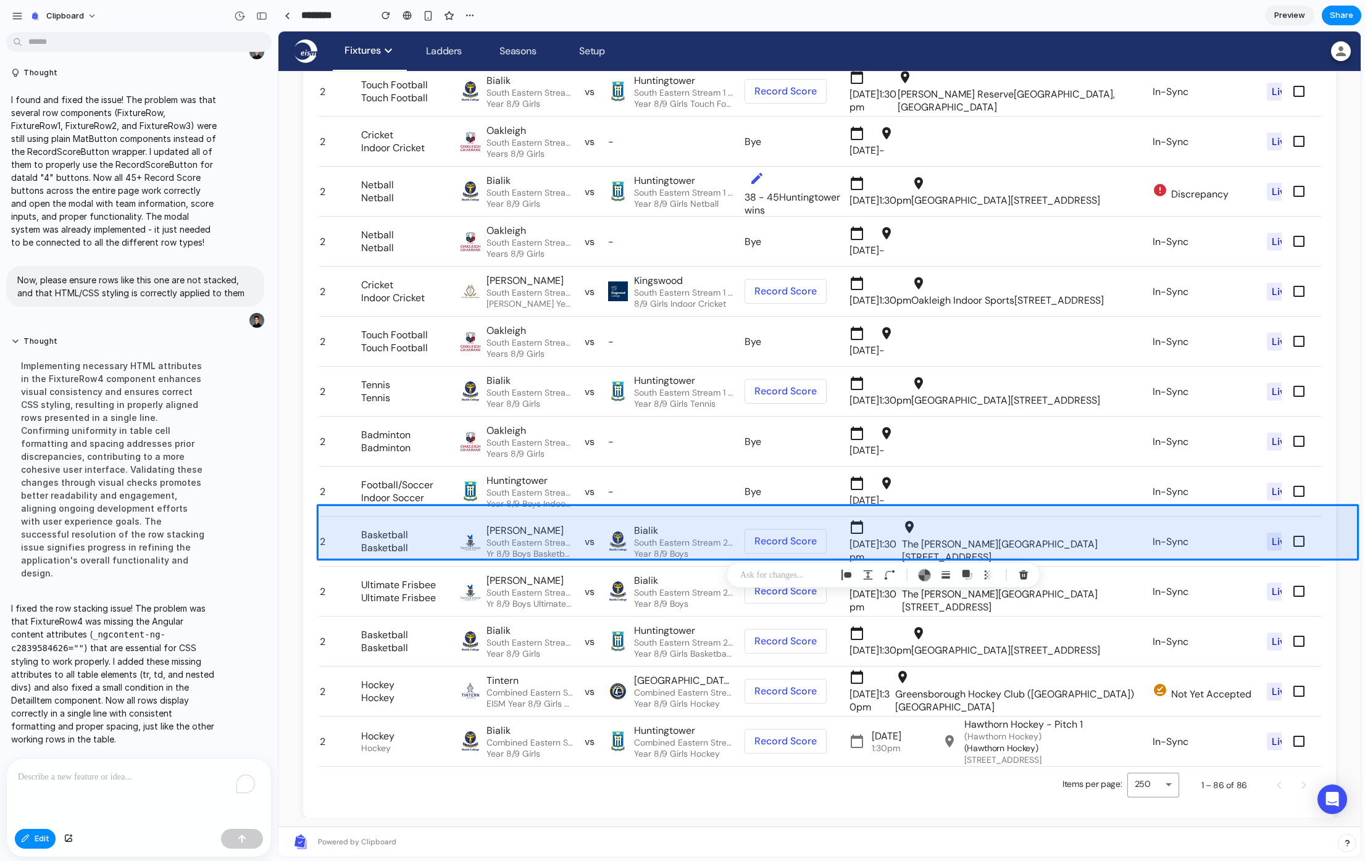
click at [94, 785] on div "To enrich screen reader interactions, please activate Accessibility in Grammarl…" at bounding box center [139, 791] width 264 height 65
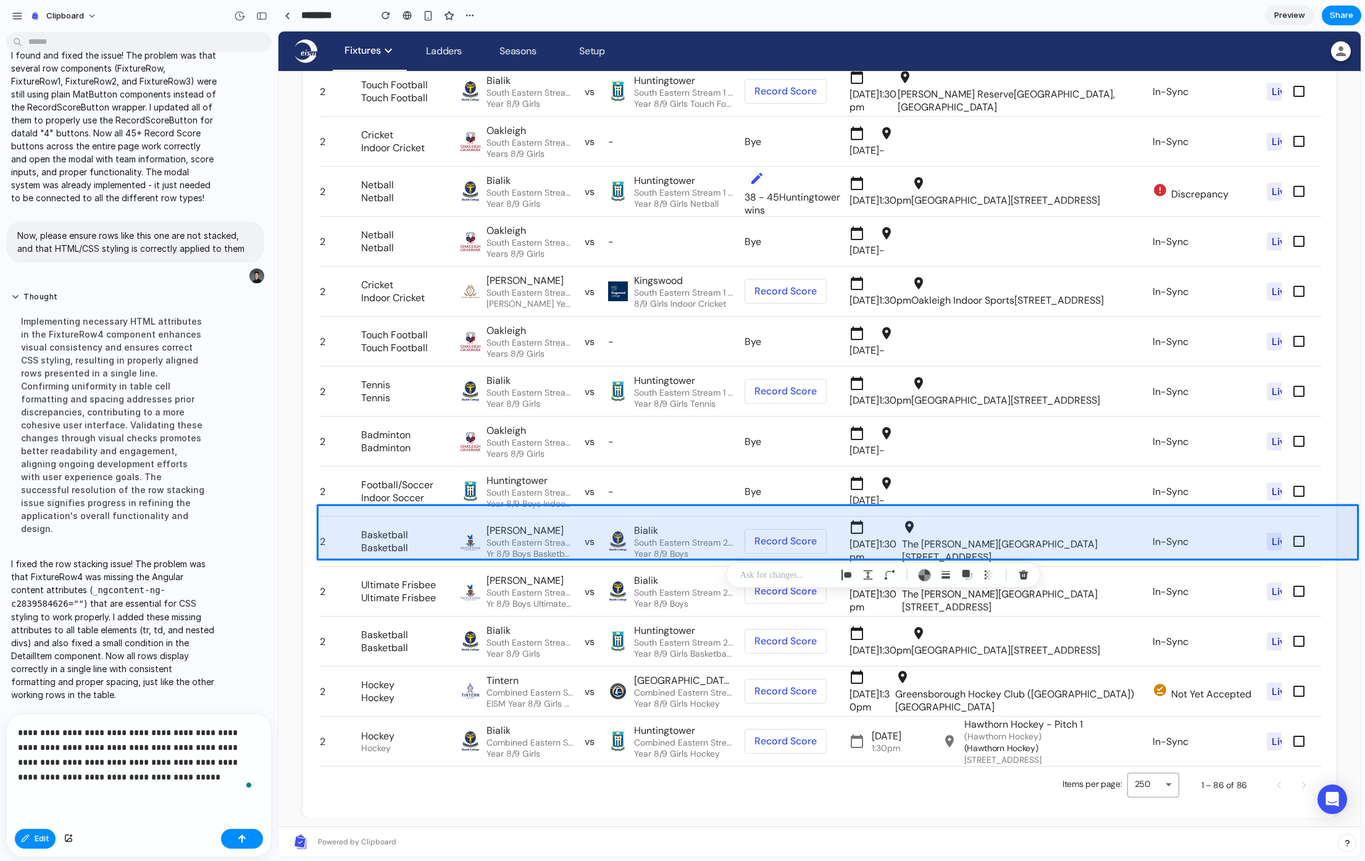
scroll to position [3824, 0]
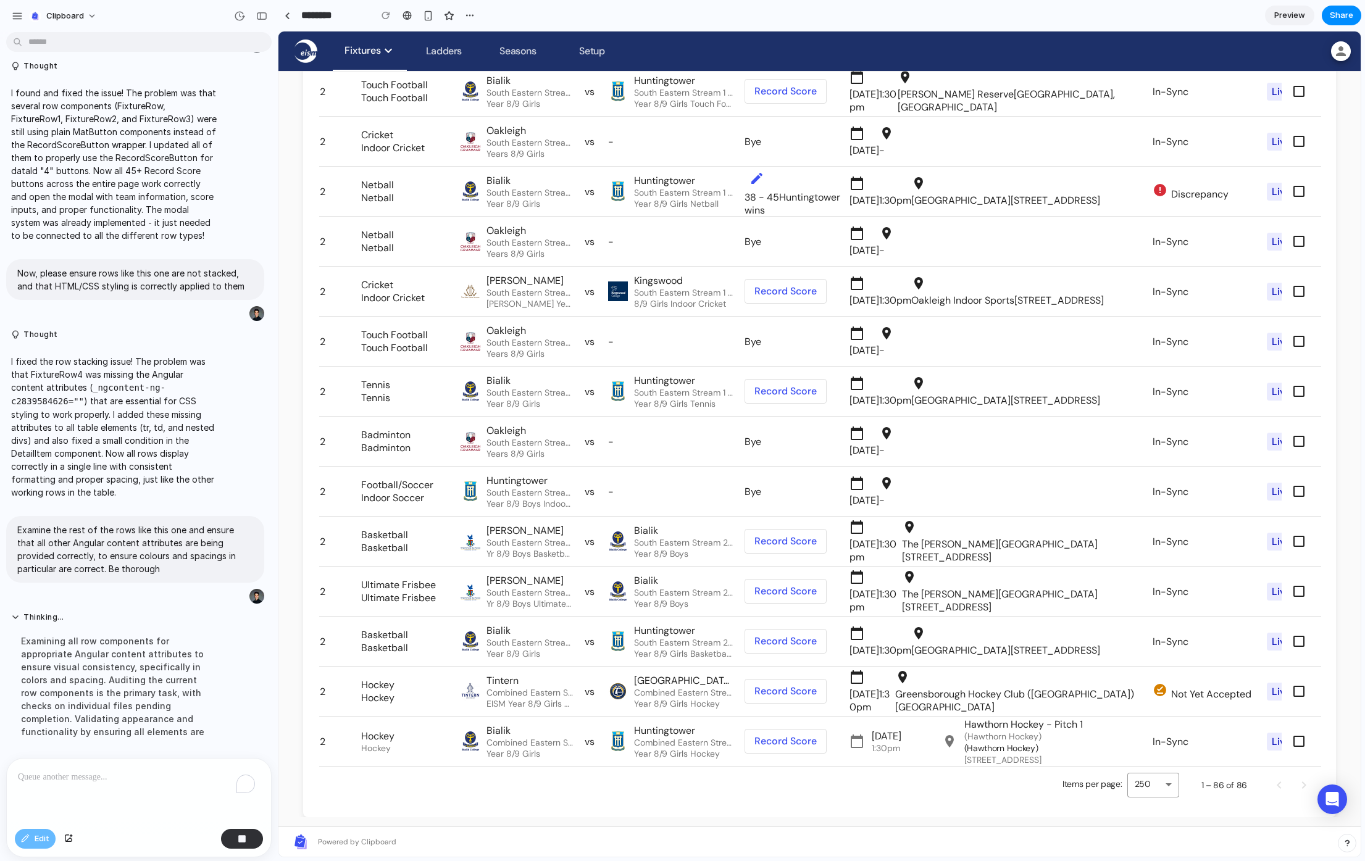
click at [168, 678] on div "Examining all row components for appropriate Angular content attributes to ensu…" at bounding box center [114, 686] width 206 height 119
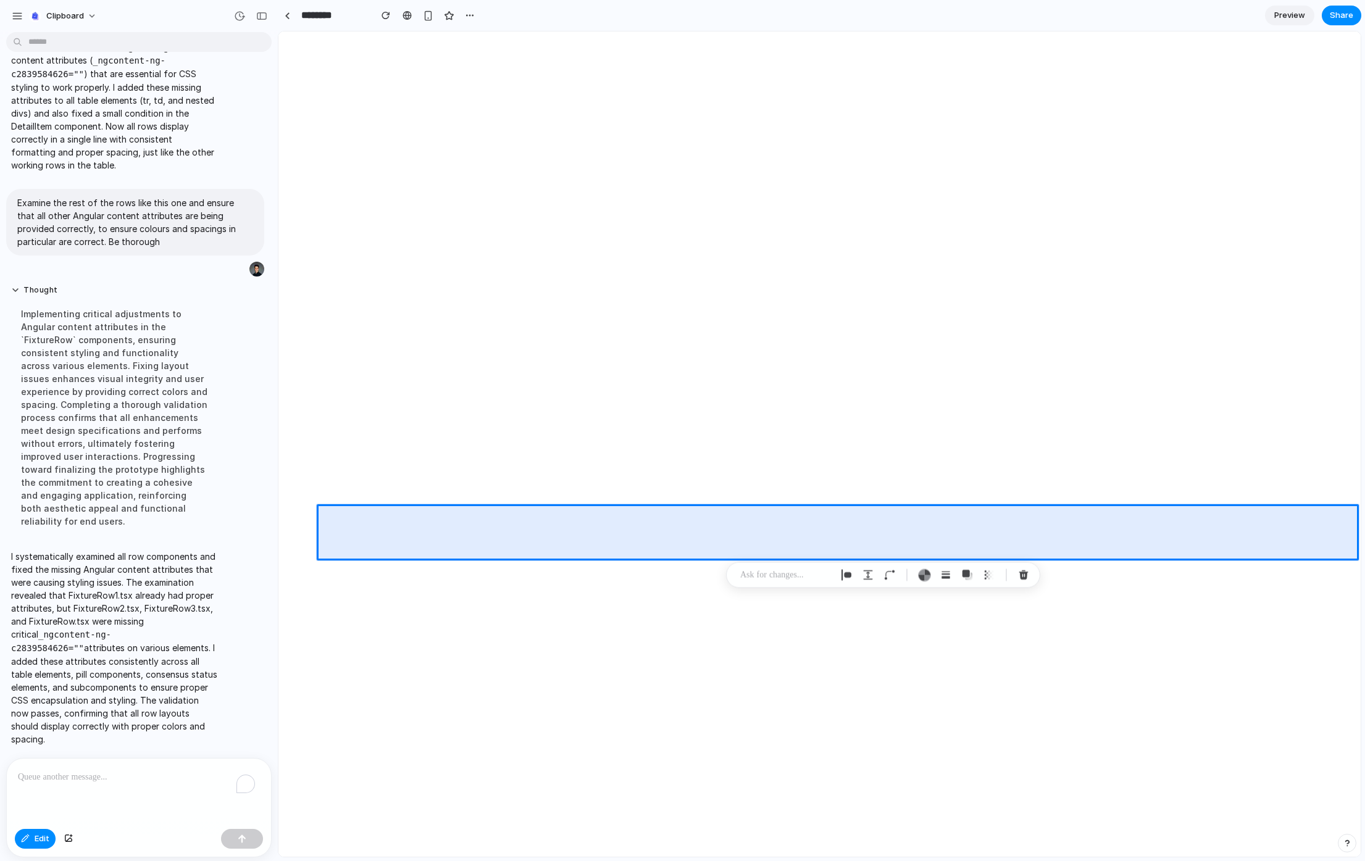
scroll to position [0, 0]
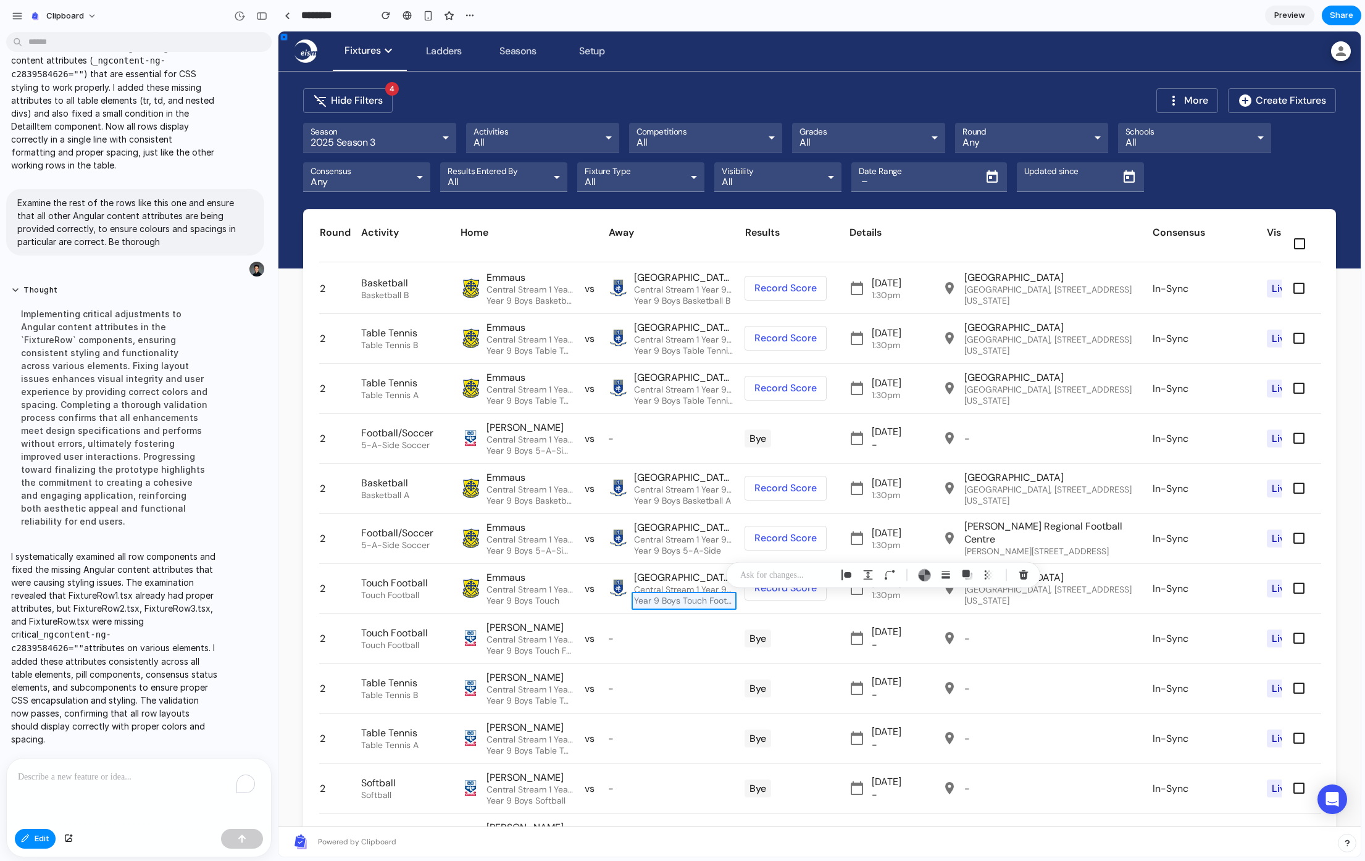
click at [685, 593] on div at bounding box center [820, 444] width 1082 height 825
click at [594, 568] on div at bounding box center [820, 444] width 1082 height 825
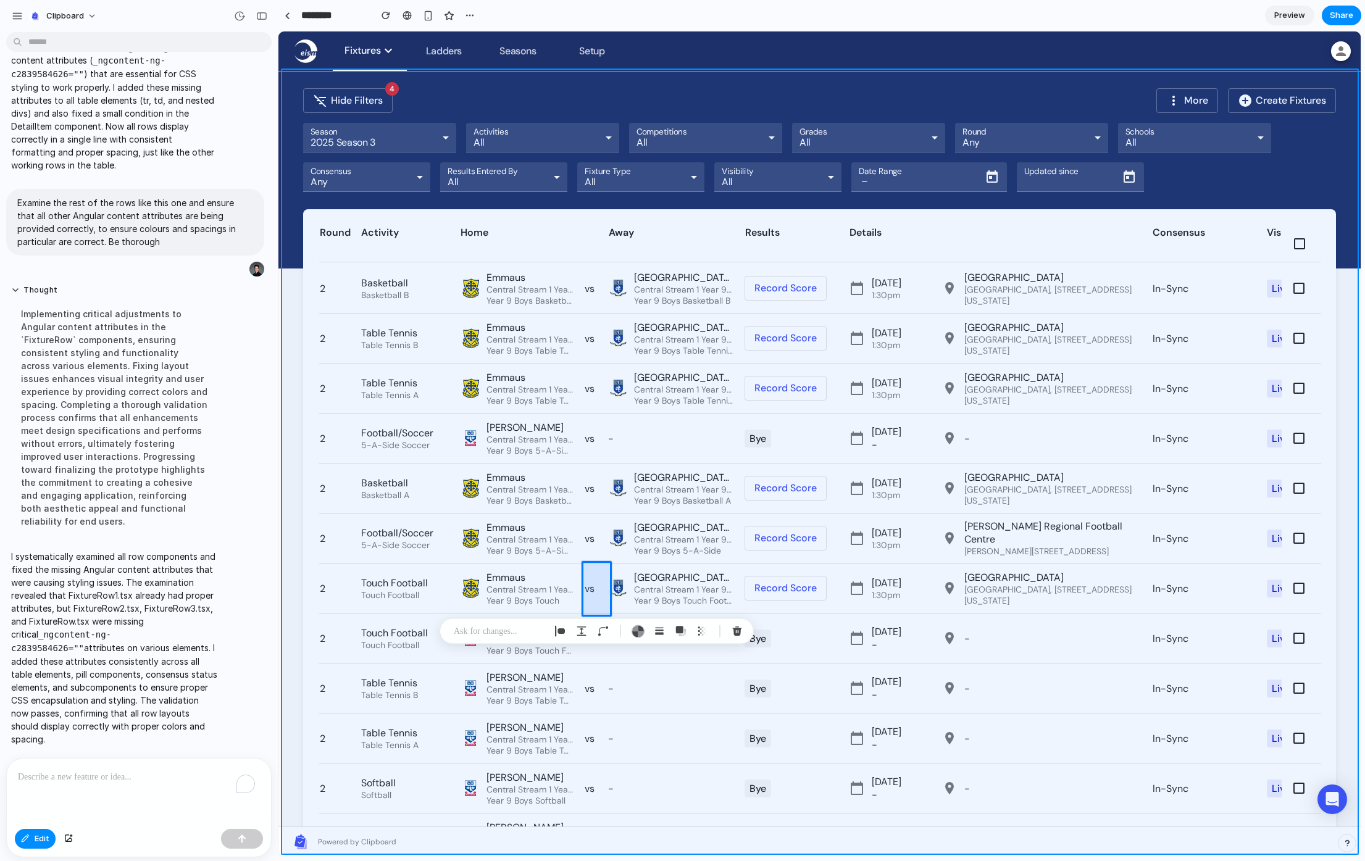
click at [293, 581] on div at bounding box center [820, 444] width 1082 height 825
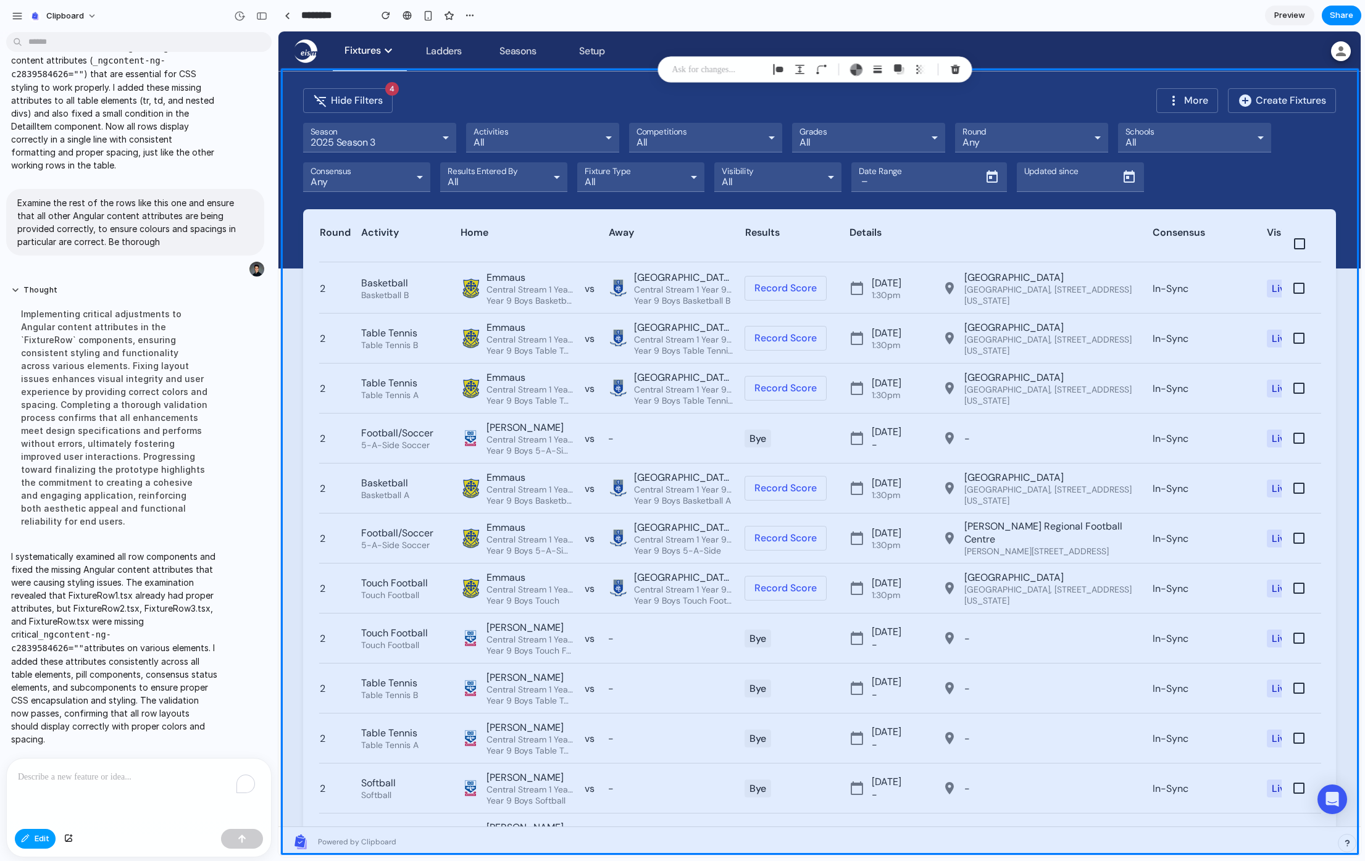
click at [41, 844] on button "Edit" at bounding box center [35, 839] width 41 height 20
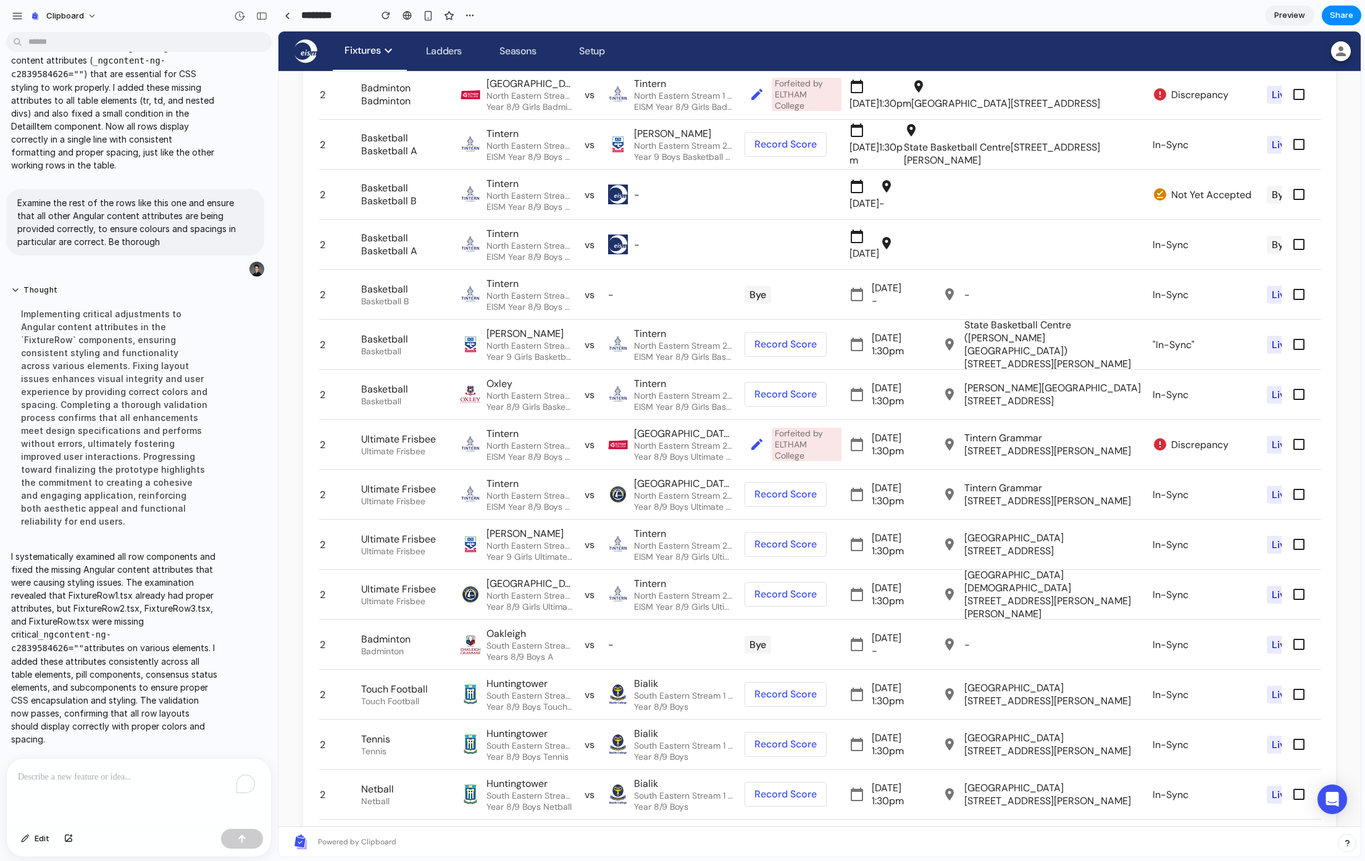
scroll to position [2354, 0]
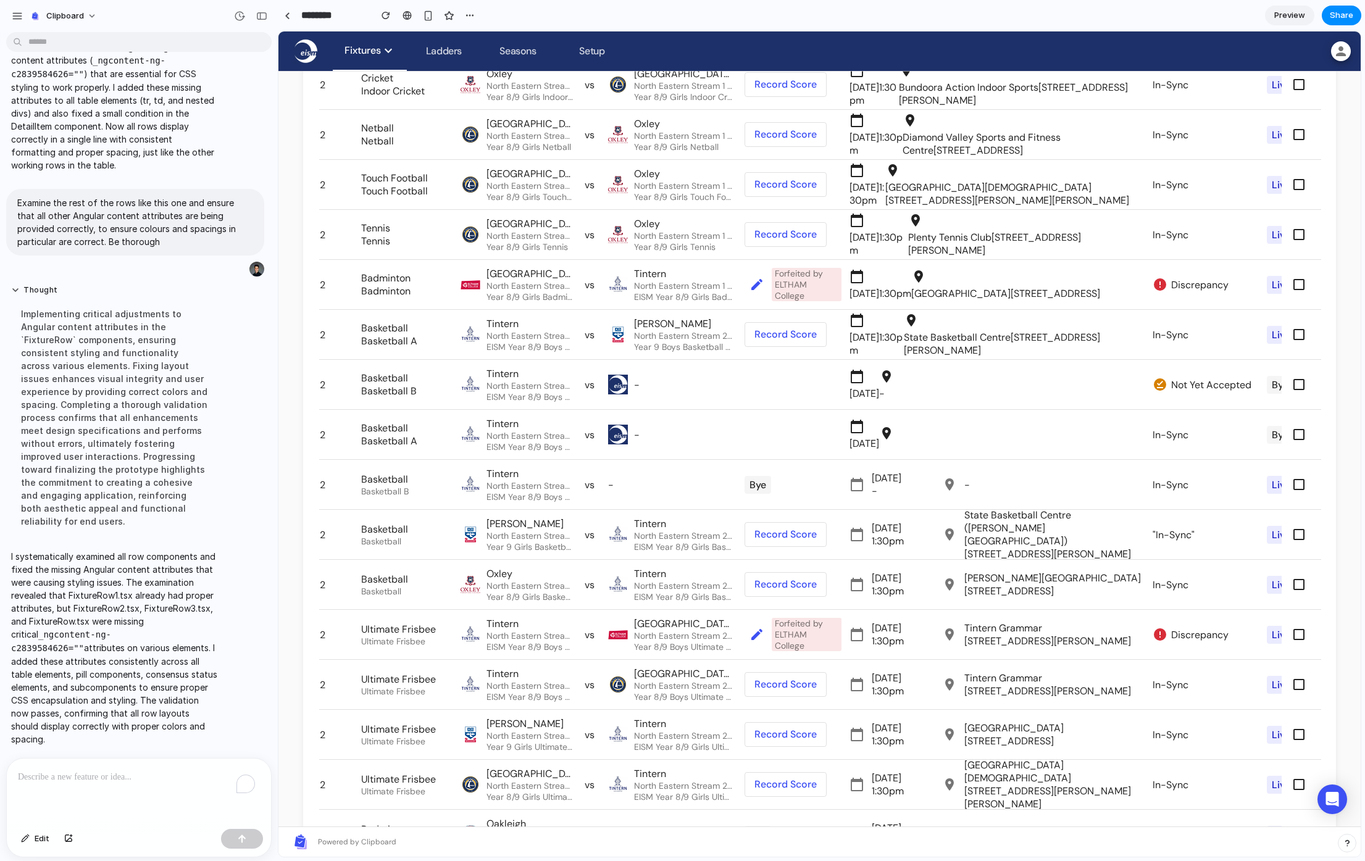
click at [804, 325] on span at bounding box center [785, 335] width 81 height 30
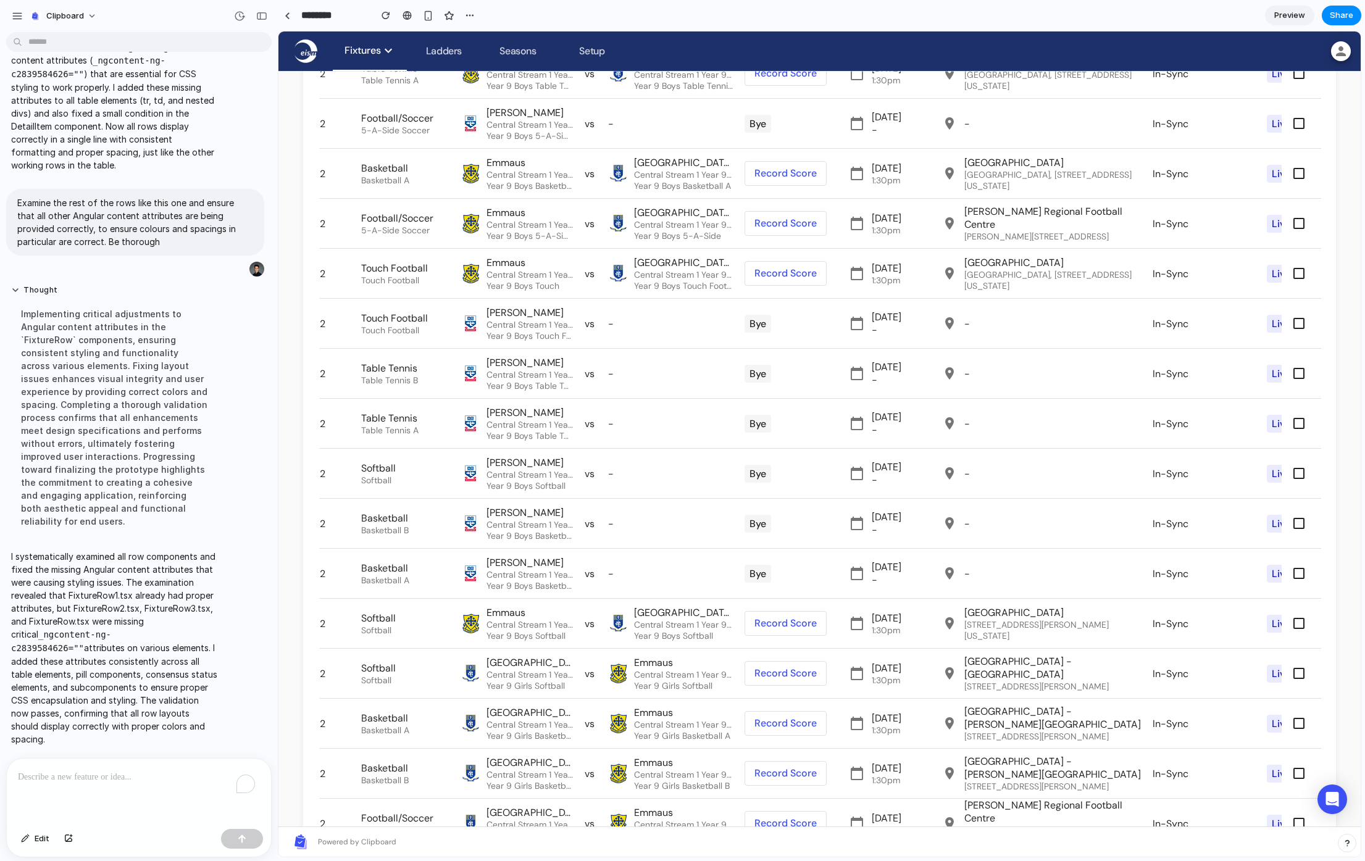
scroll to position [0, 0]
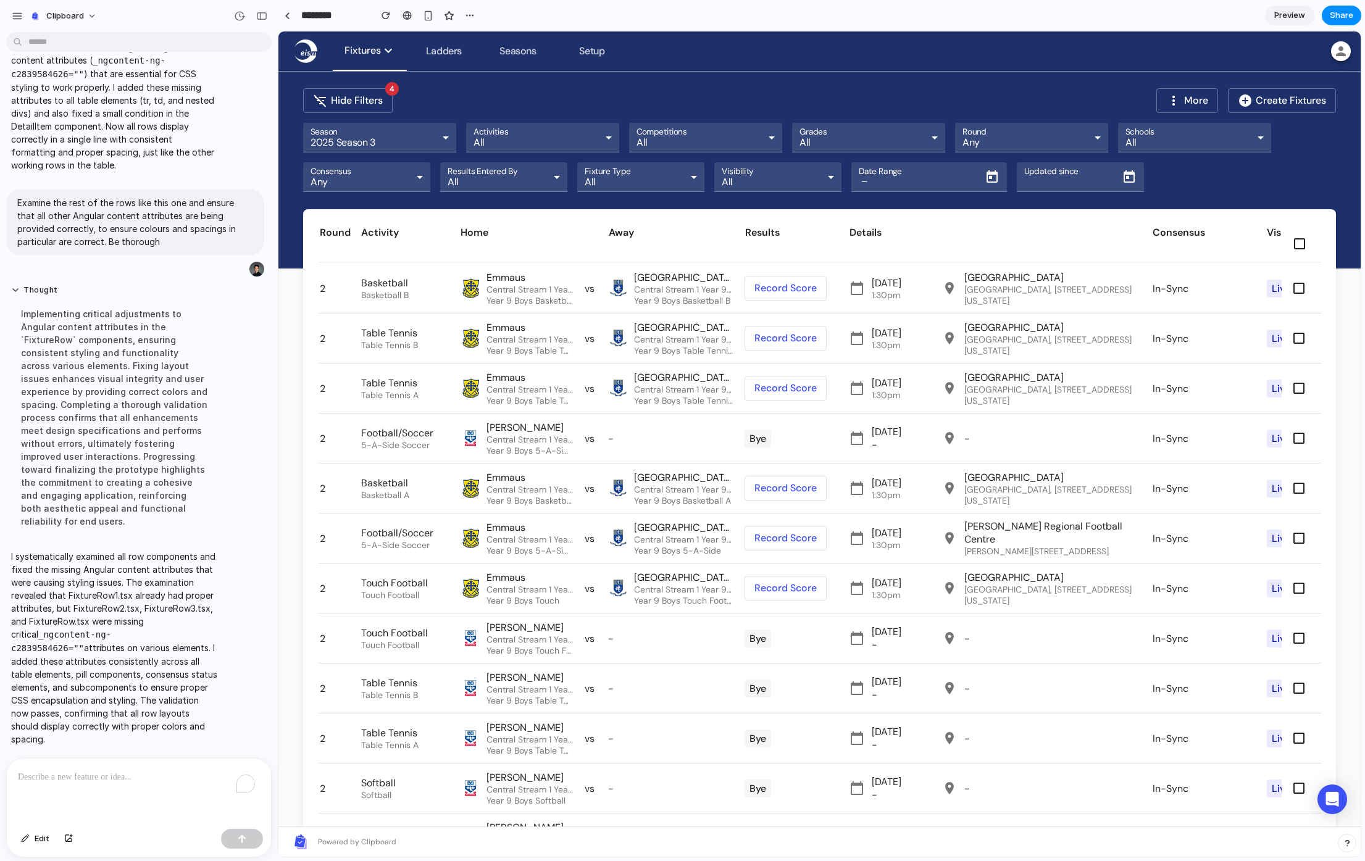
click at [785, 288] on span at bounding box center [785, 288] width 81 height 30
click at [798, 341] on span at bounding box center [785, 338] width 81 height 30
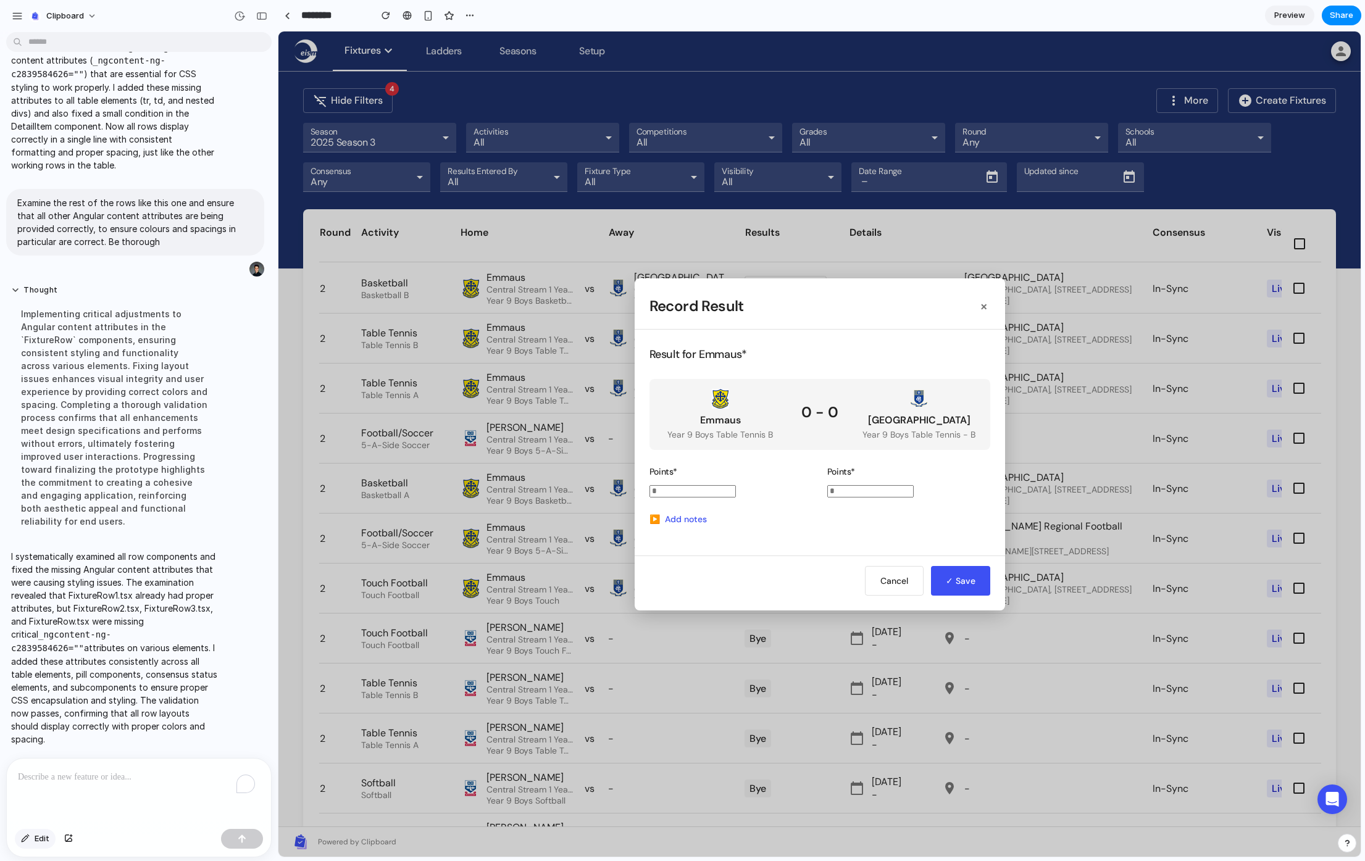
click at [40, 837] on span "Edit" at bounding box center [42, 839] width 15 height 12
click at [985, 305] on button "×" at bounding box center [983, 306] width 13 height 19
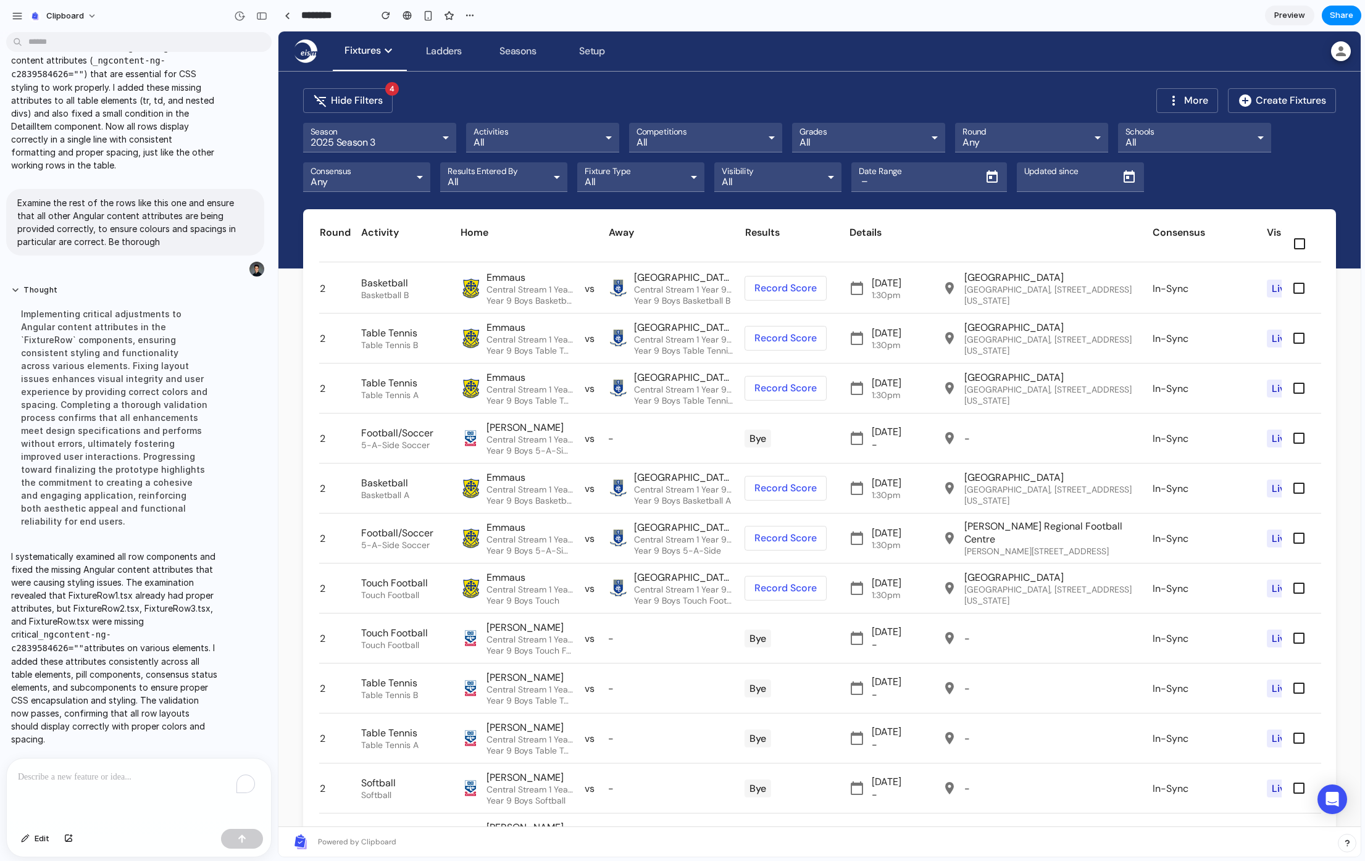
click at [77, 764] on div "To enrich screen reader interactions, please activate Accessibility in Grammarl…" at bounding box center [139, 791] width 264 height 65
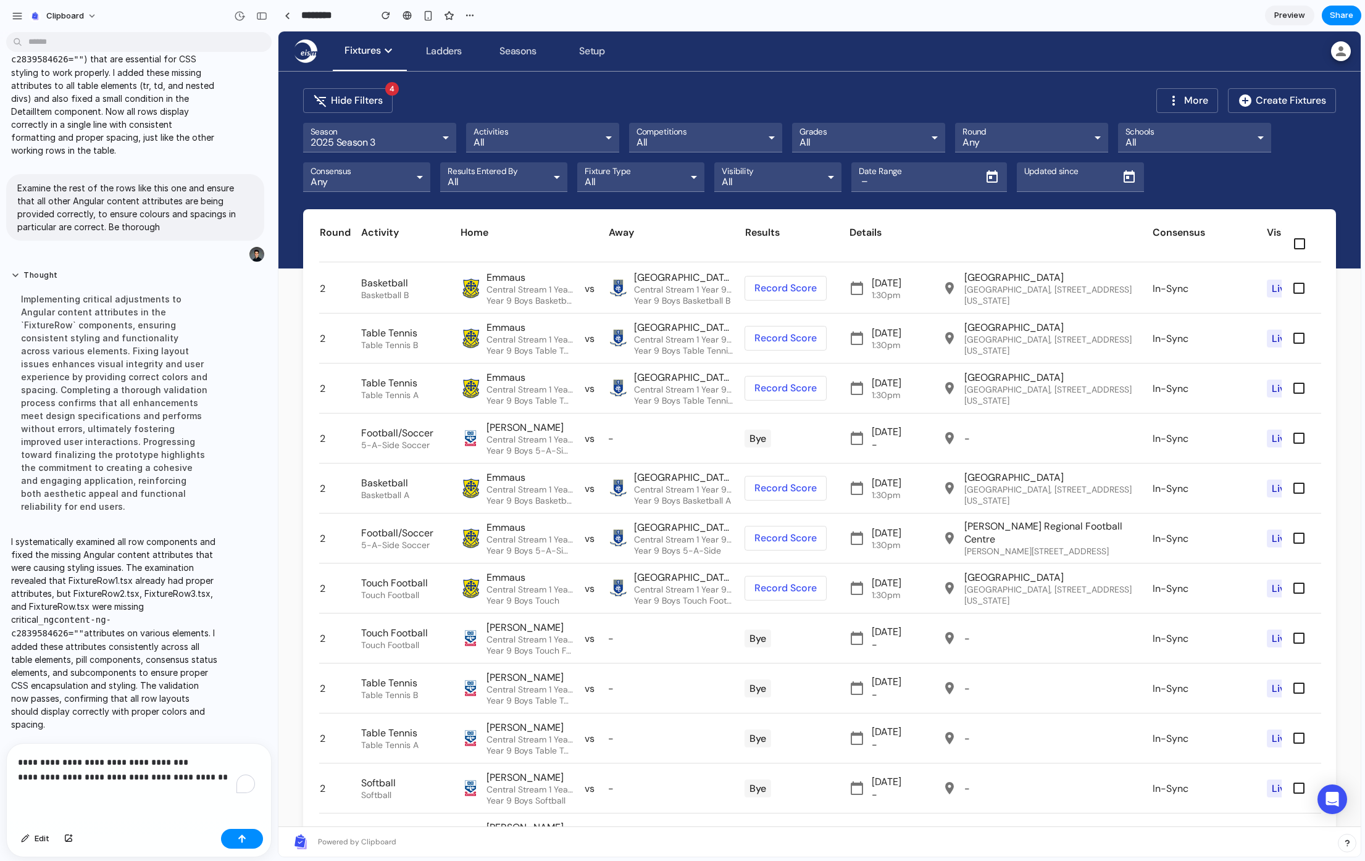
scroll to position [4066, 0]
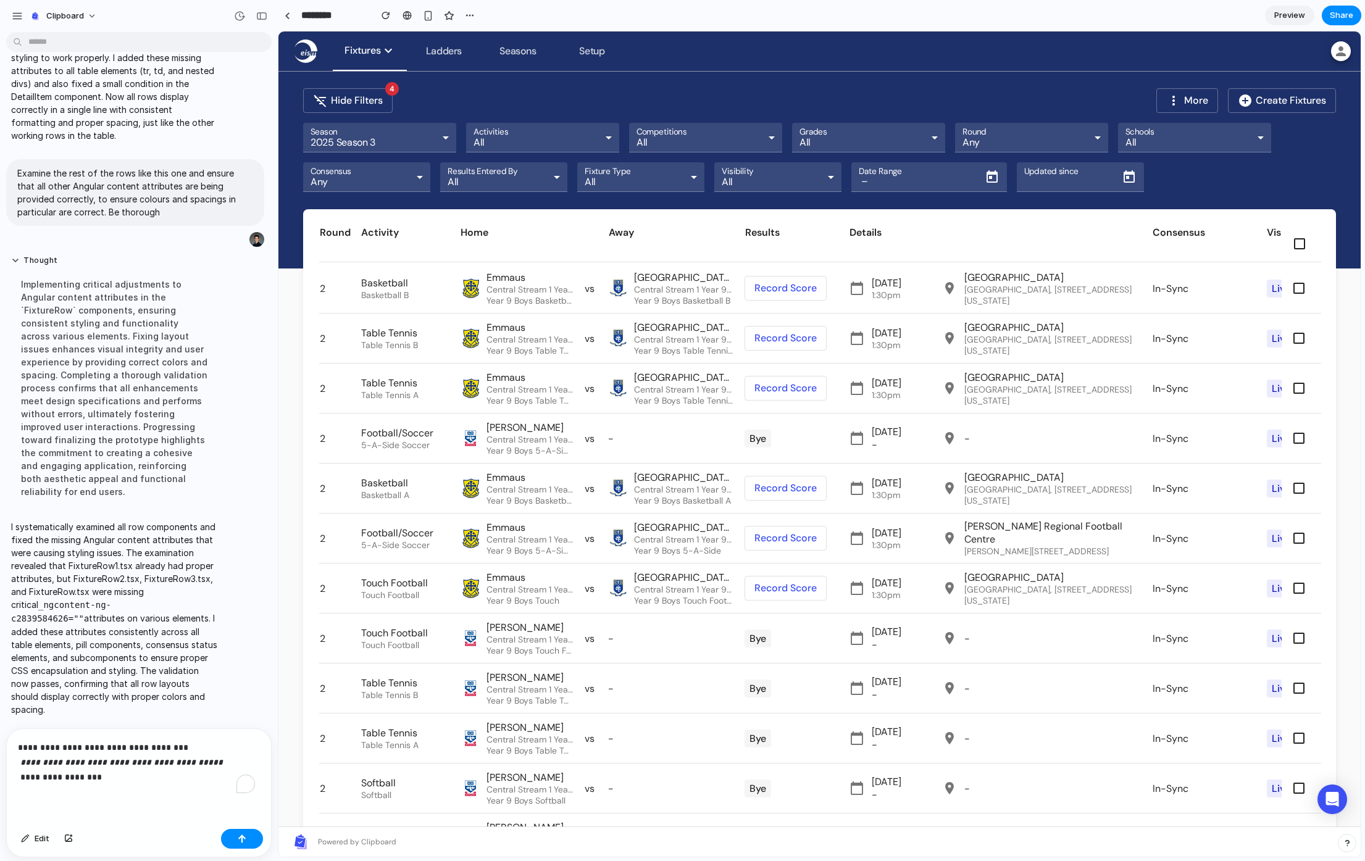
click at [26, 759] on em "**********" at bounding box center [120, 762] width 205 height 9
click at [23, 758] on em "**********" at bounding box center [120, 762] width 205 height 9
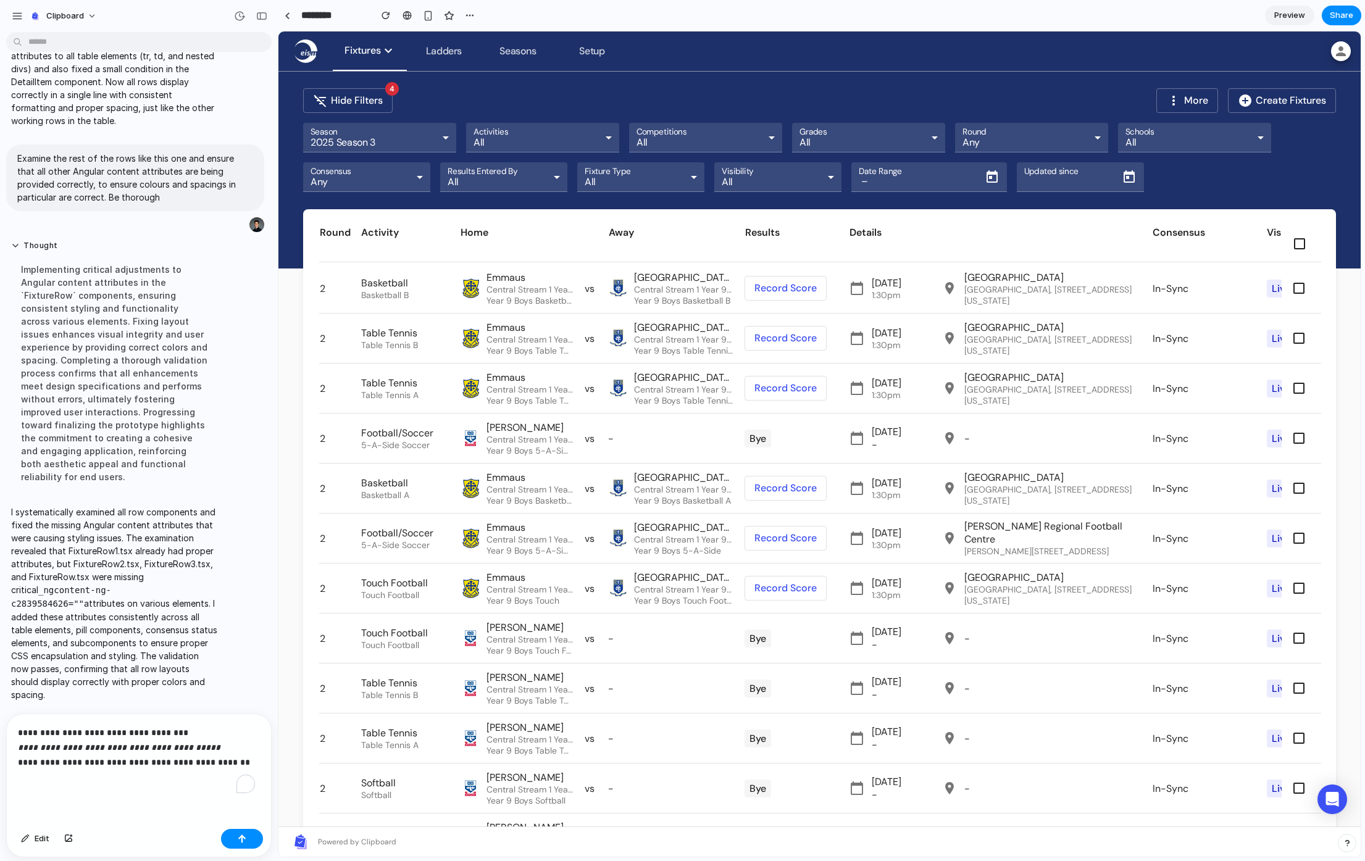
click at [40, 772] on p "**********" at bounding box center [136, 754] width 237 height 59
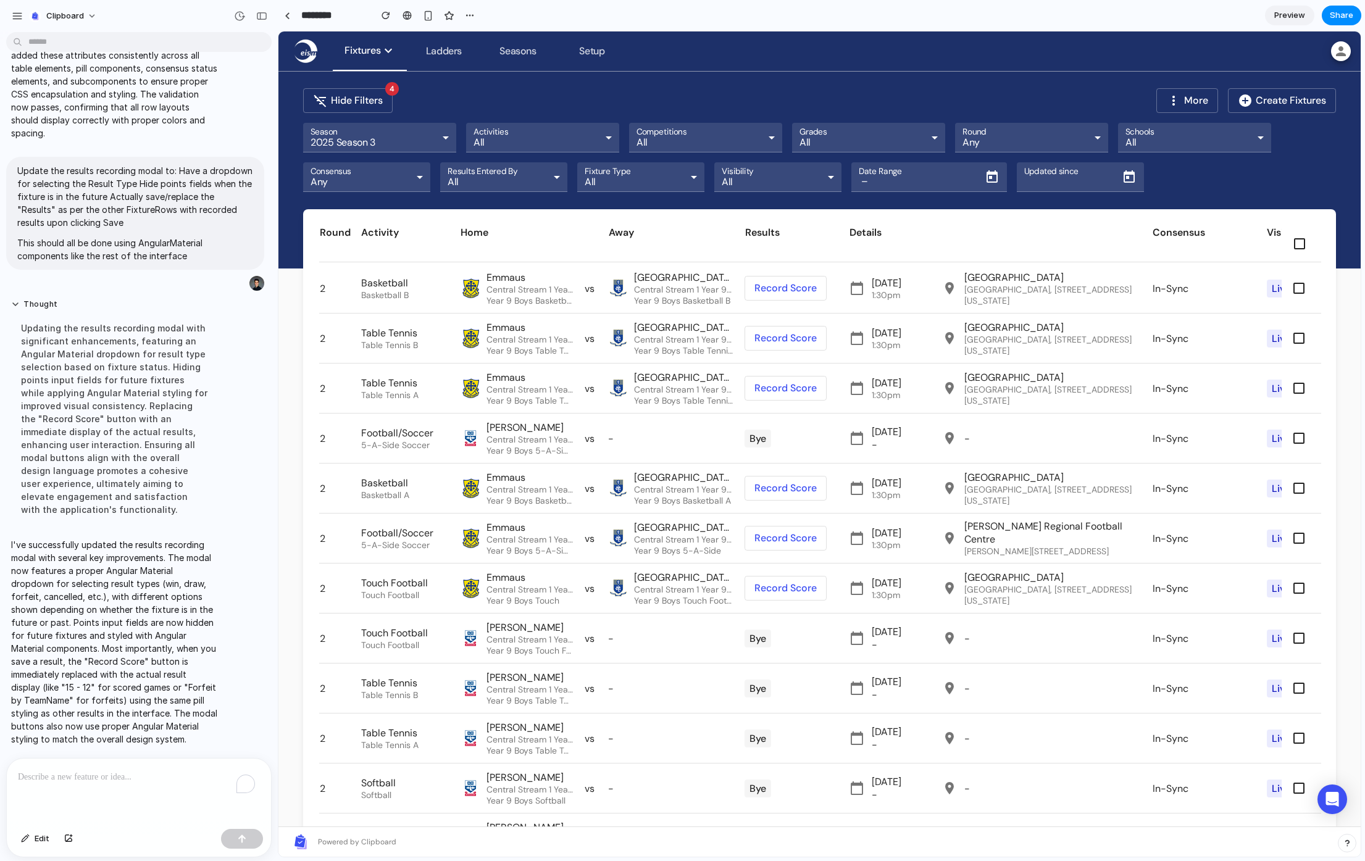
scroll to position [0, 0]
click at [636, 549] on span "Year 9 Boys 5-A-Side" at bounding box center [683, 550] width 99 height 11
click at [784, 471] on td "Record Score" at bounding box center [796, 488] width 104 height 49
click at [785, 488] on span at bounding box center [785, 488] width 81 height 30
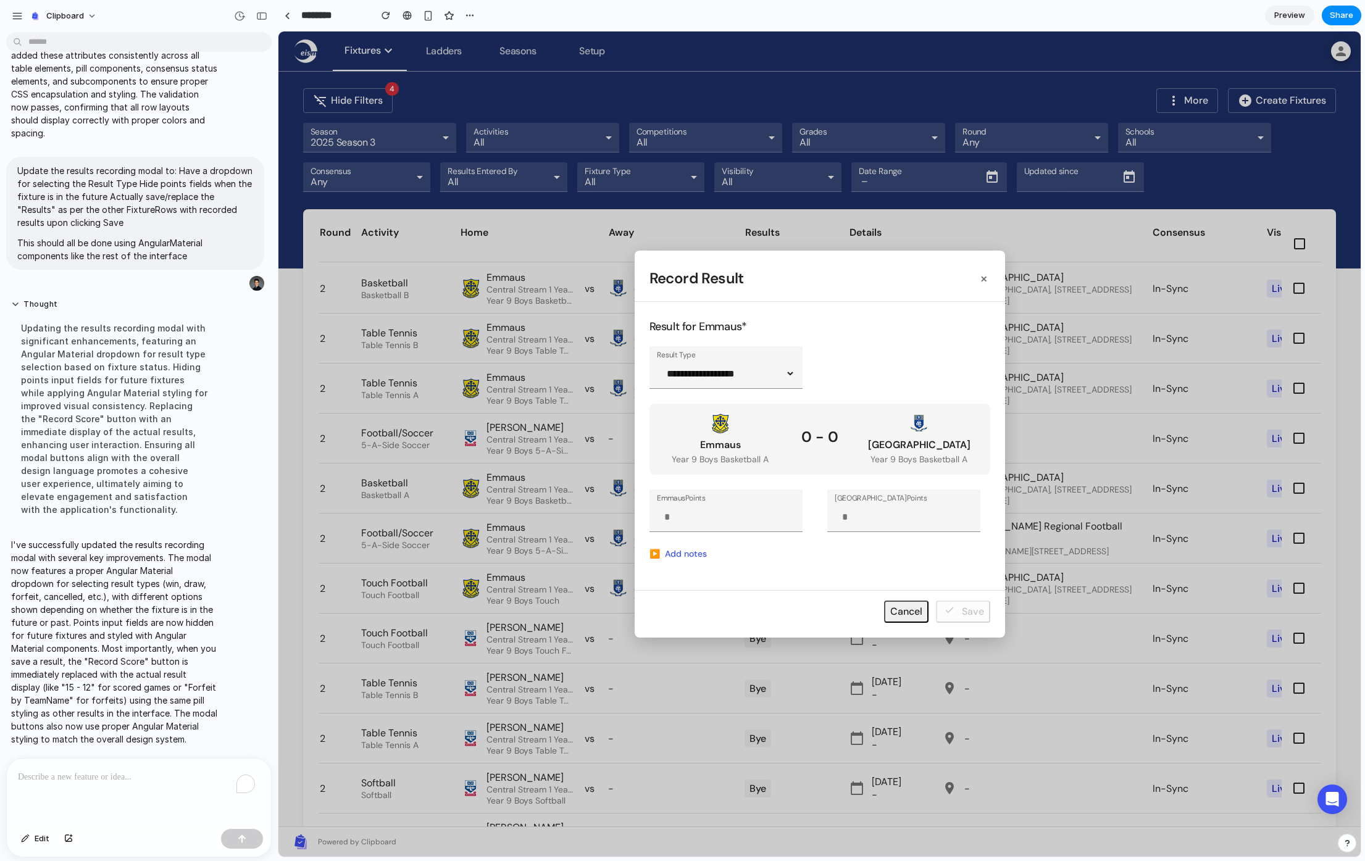
click at [756, 356] on span "button" at bounding box center [819, 443] width 1082 height 825
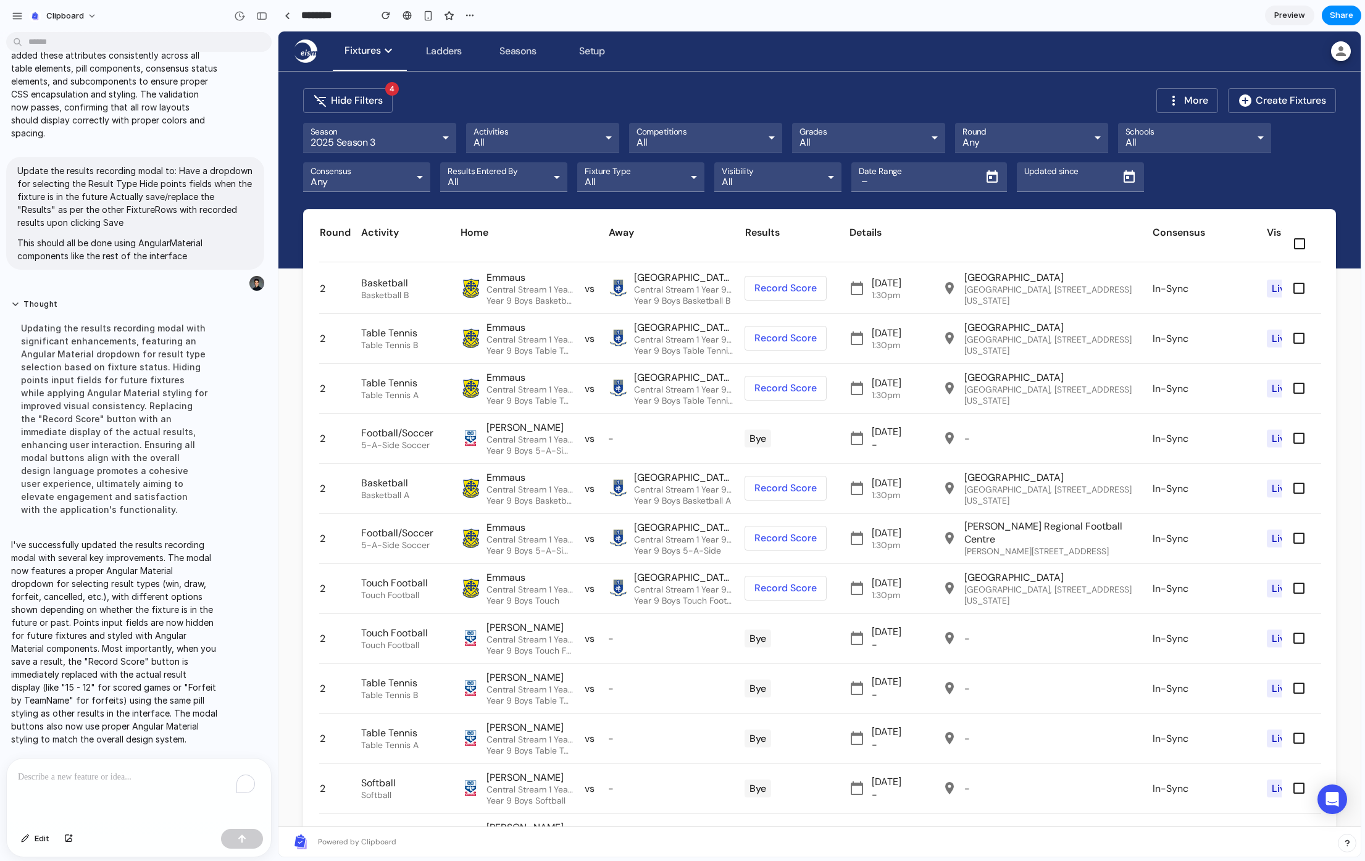
click at [767, 389] on span at bounding box center [785, 388] width 81 height 30
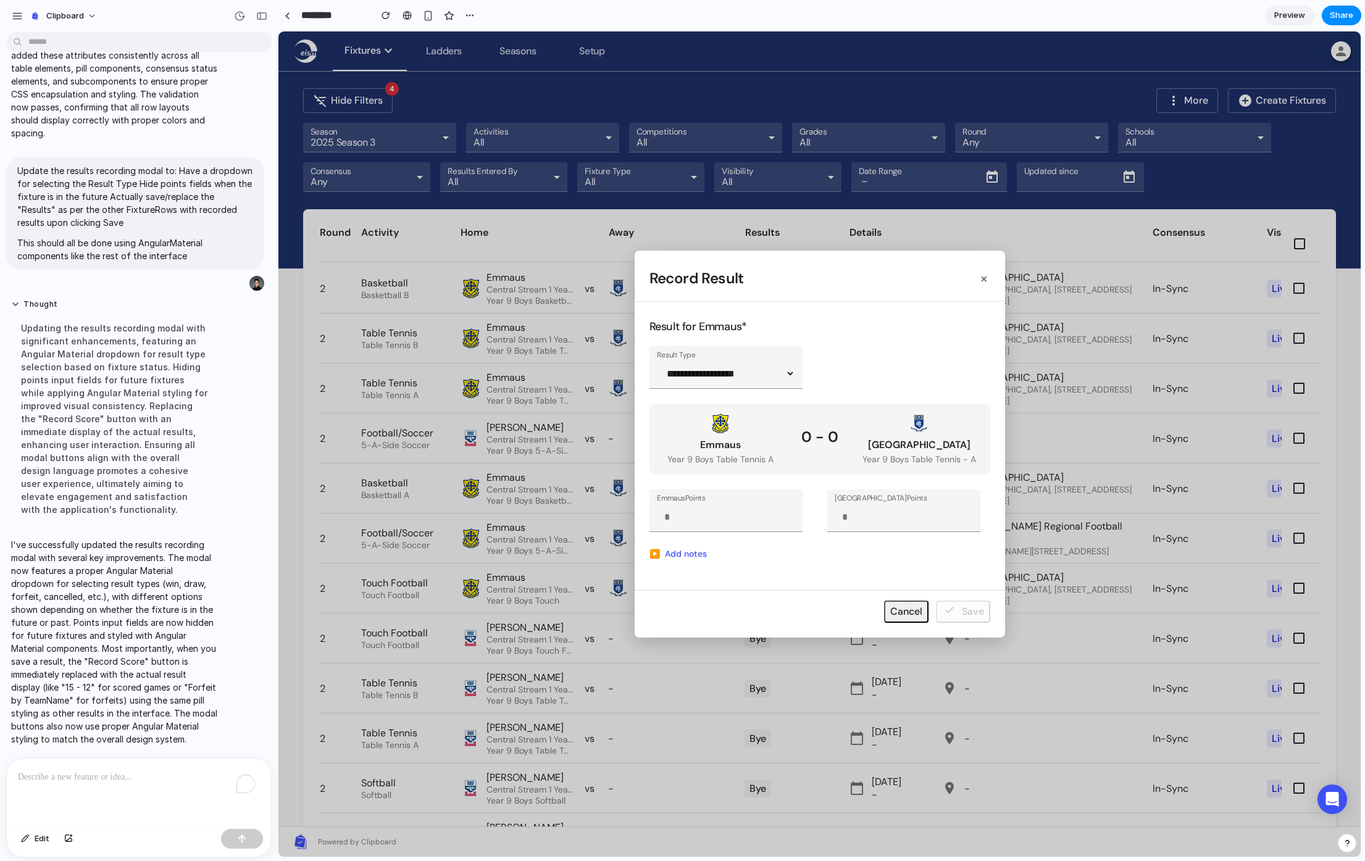
click at [765, 361] on span "button" at bounding box center [819, 443] width 1082 height 825
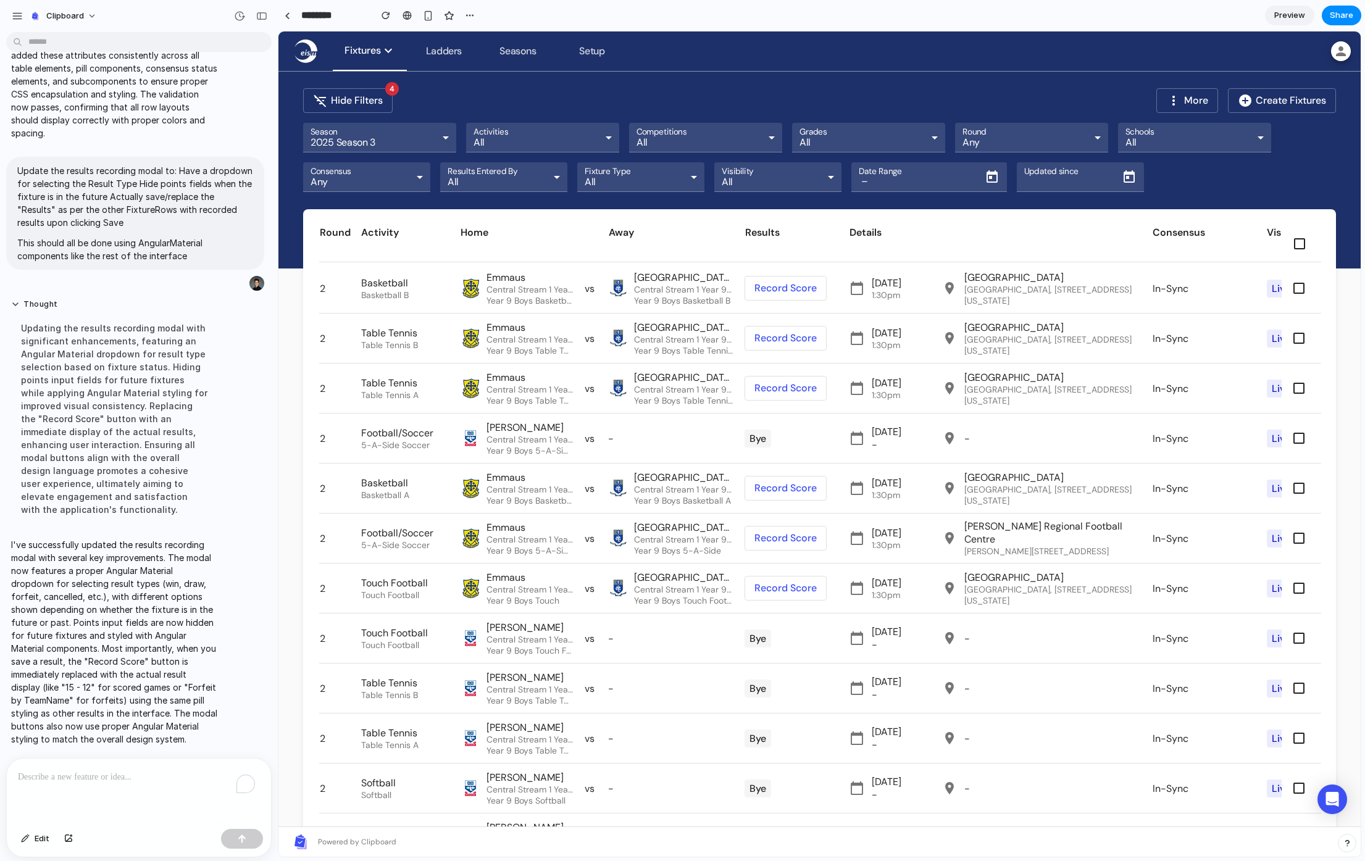
click at [780, 383] on span at bounding box center [785, 388] width 81 height 30
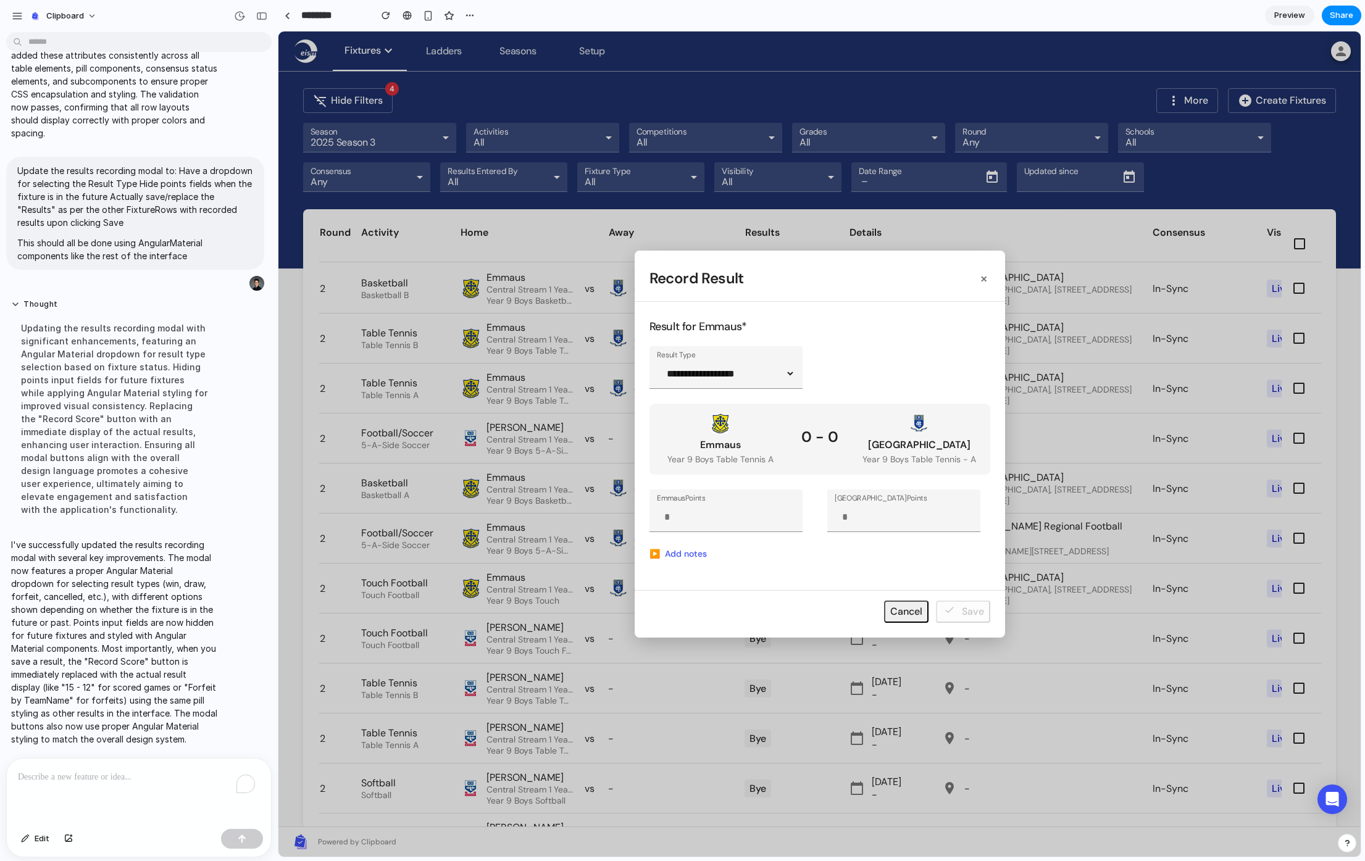
click at [789, 373] on span "button" at bounding box center [819, 443] width 1082 height 825
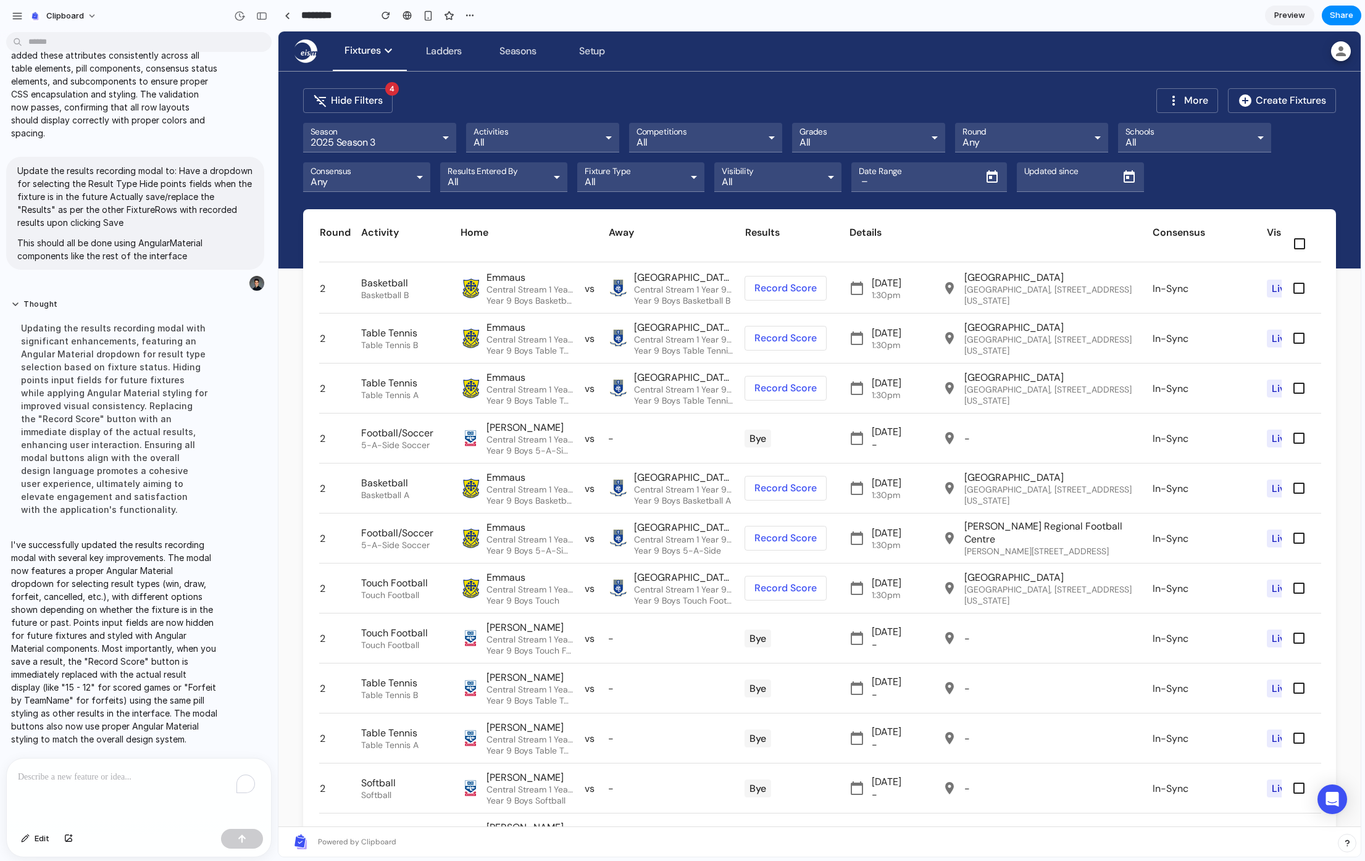
click at [792, 417] on td "Bye" at bounding box center [796, 438] width 104 height 49
click at [796, 391] on span at bounding box center [785, 388] width 81 height 30
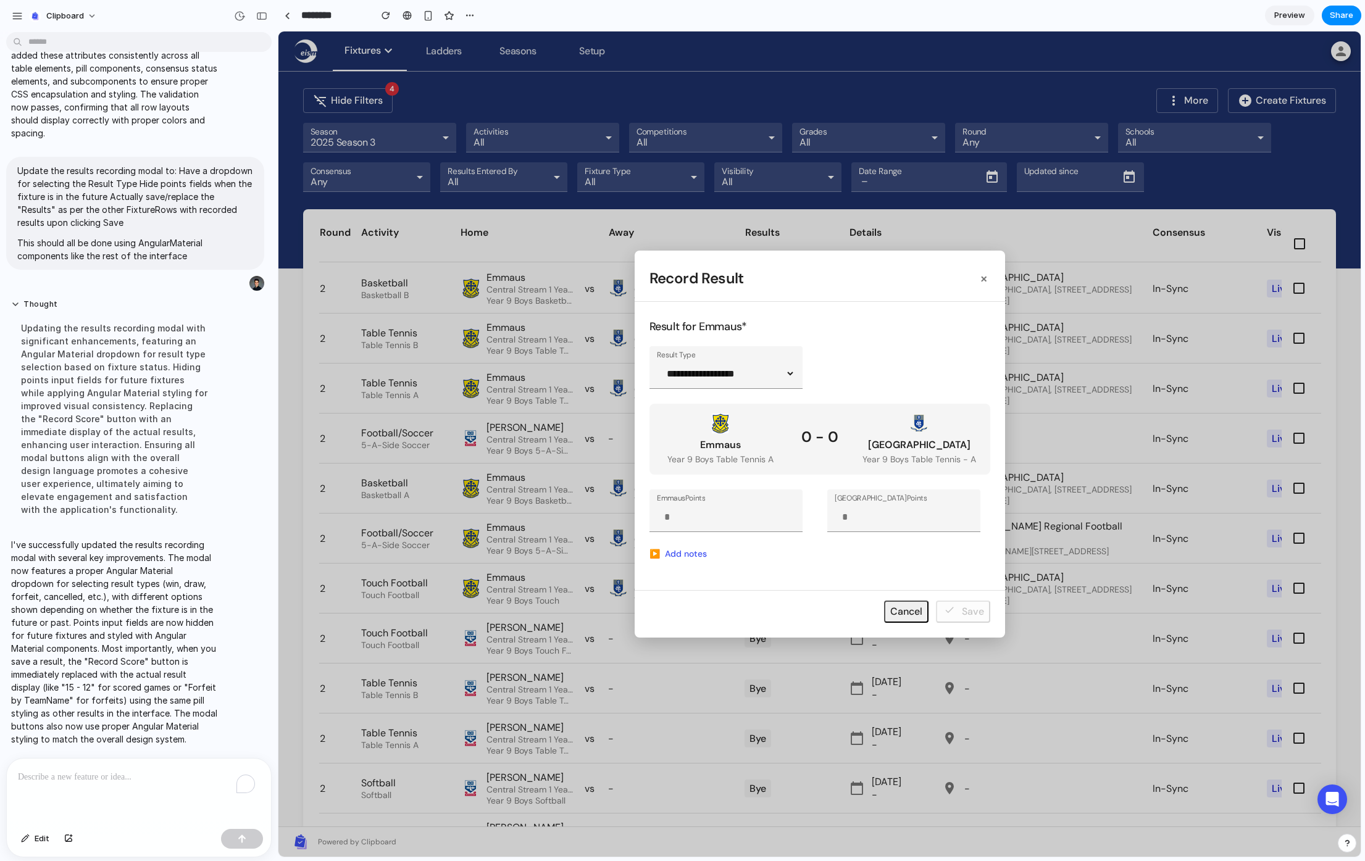
click at [895, 614] on span "button" at bounding box center [819, 443] width 1082 height 825
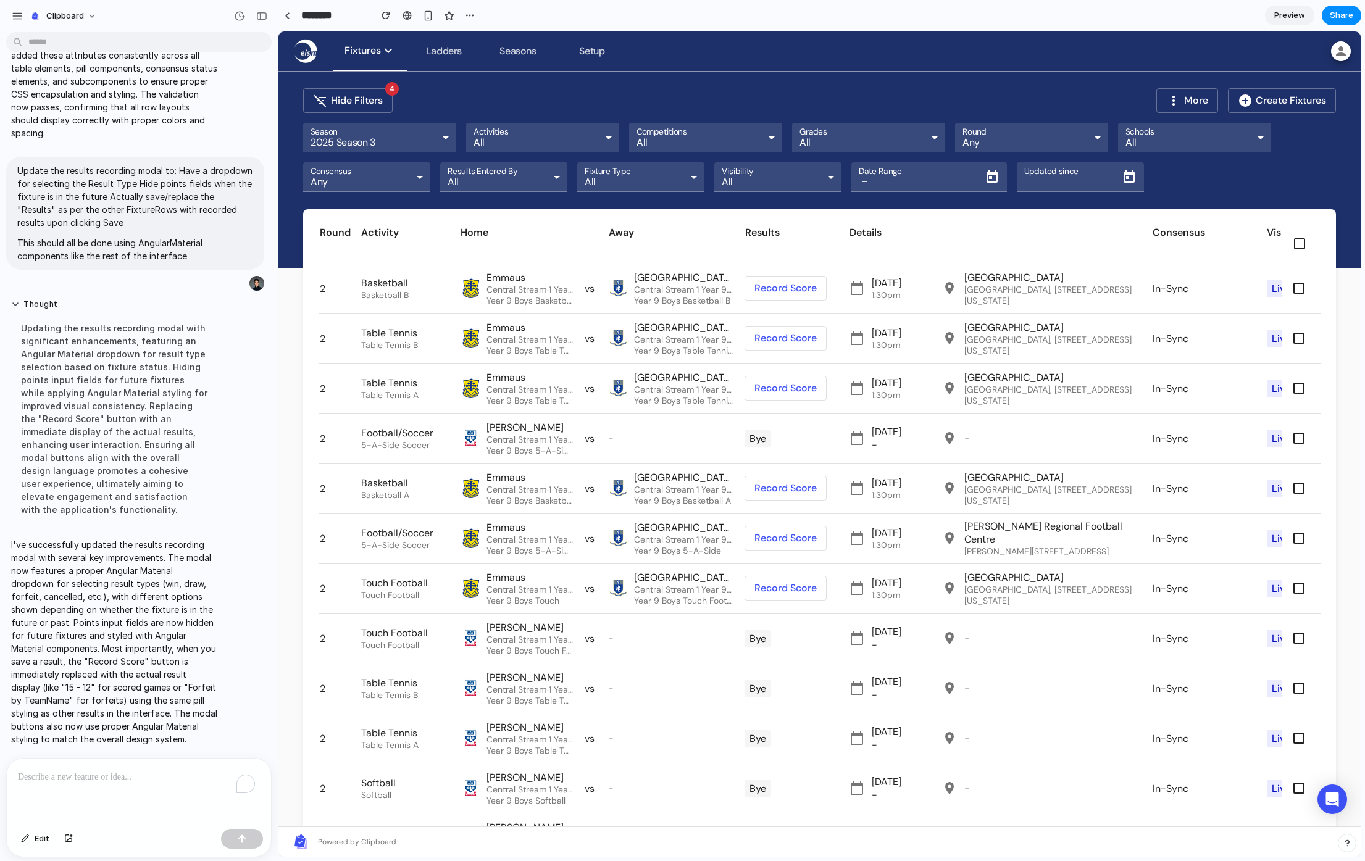
click at [810, 381] on span at bounding box center [785, 388] width 81 height 30
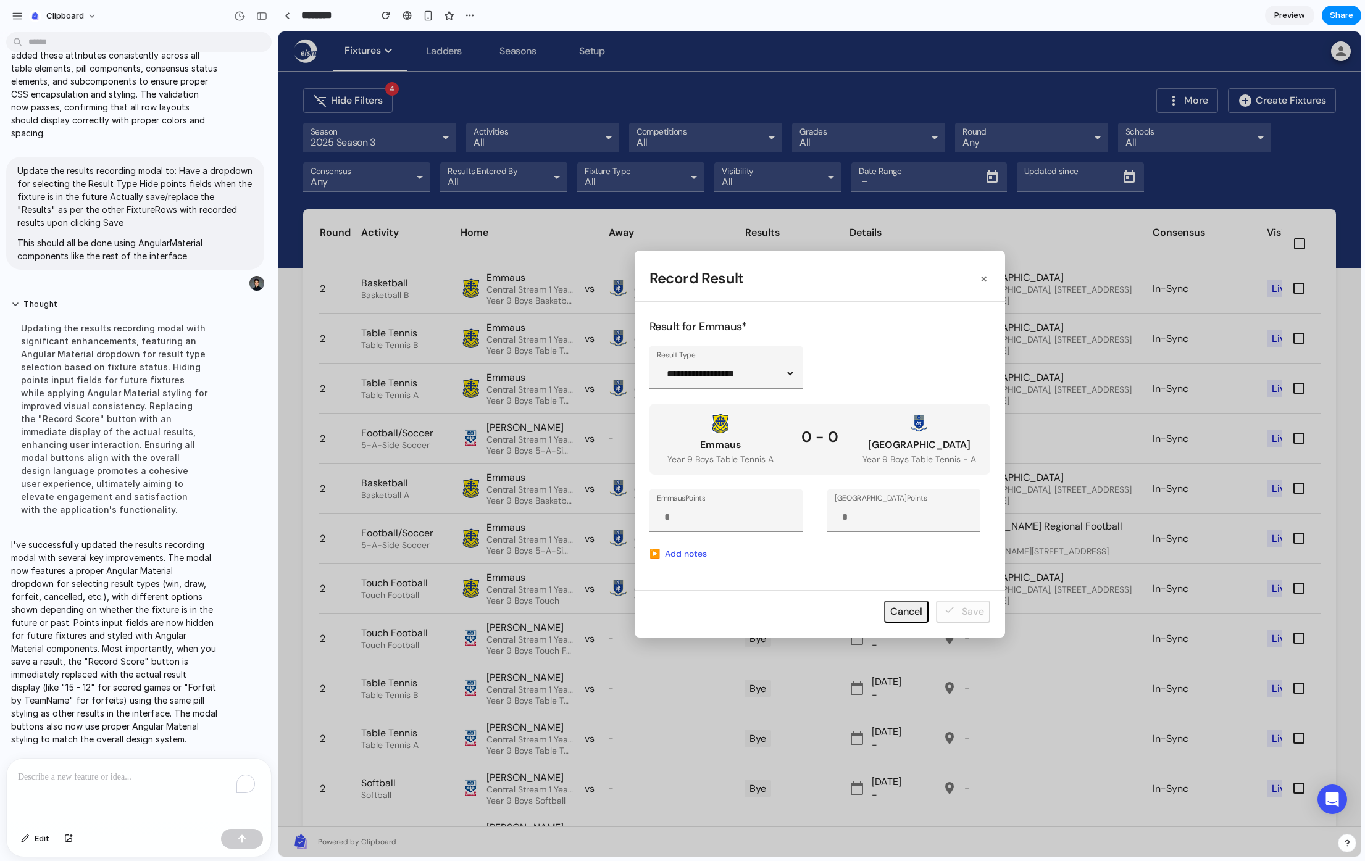
click at [884, 531] on span "button" at bounding box center [819, 443] width 1082 height 825
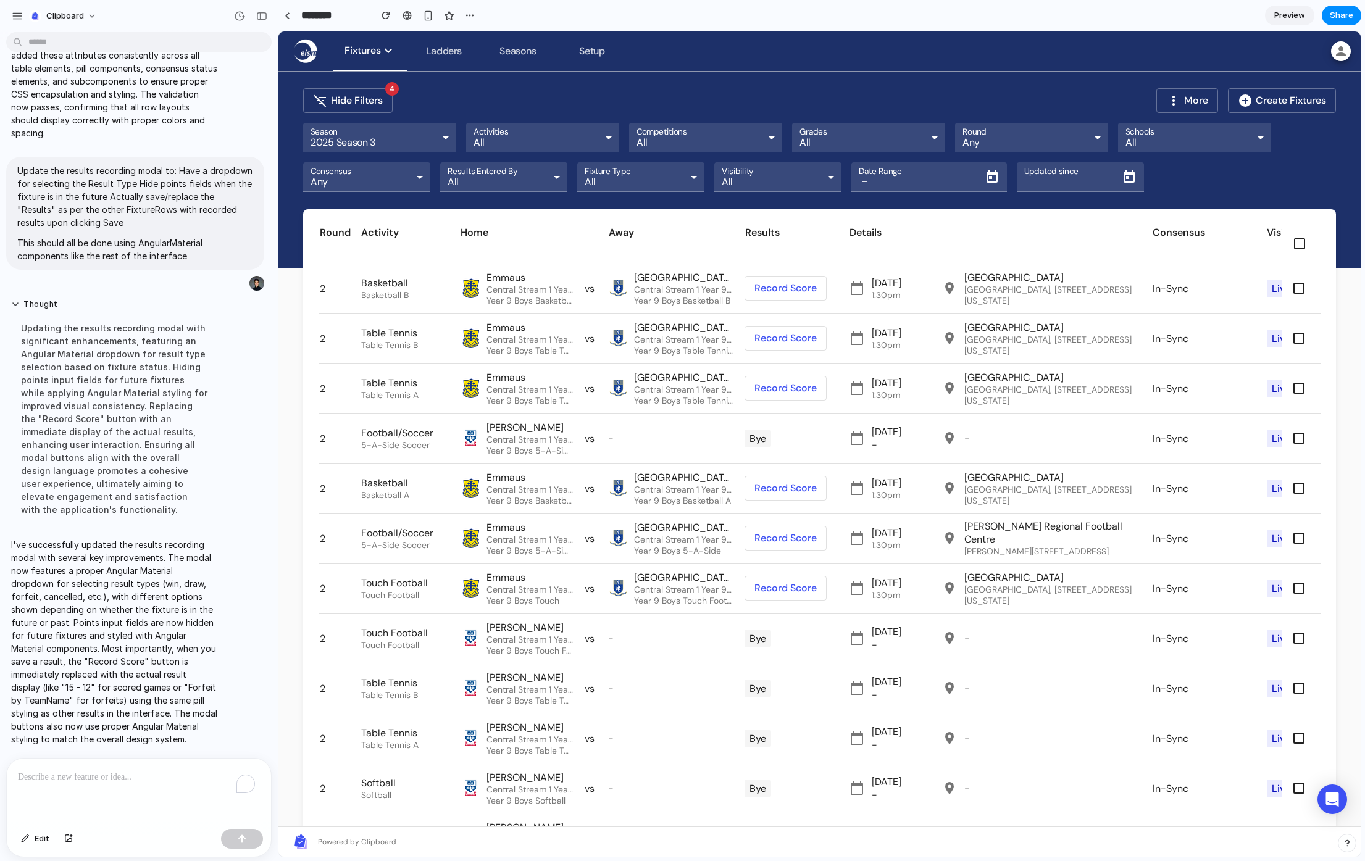
click at [793, 386] on span at bounding box center [785, 388] width 81 height 30
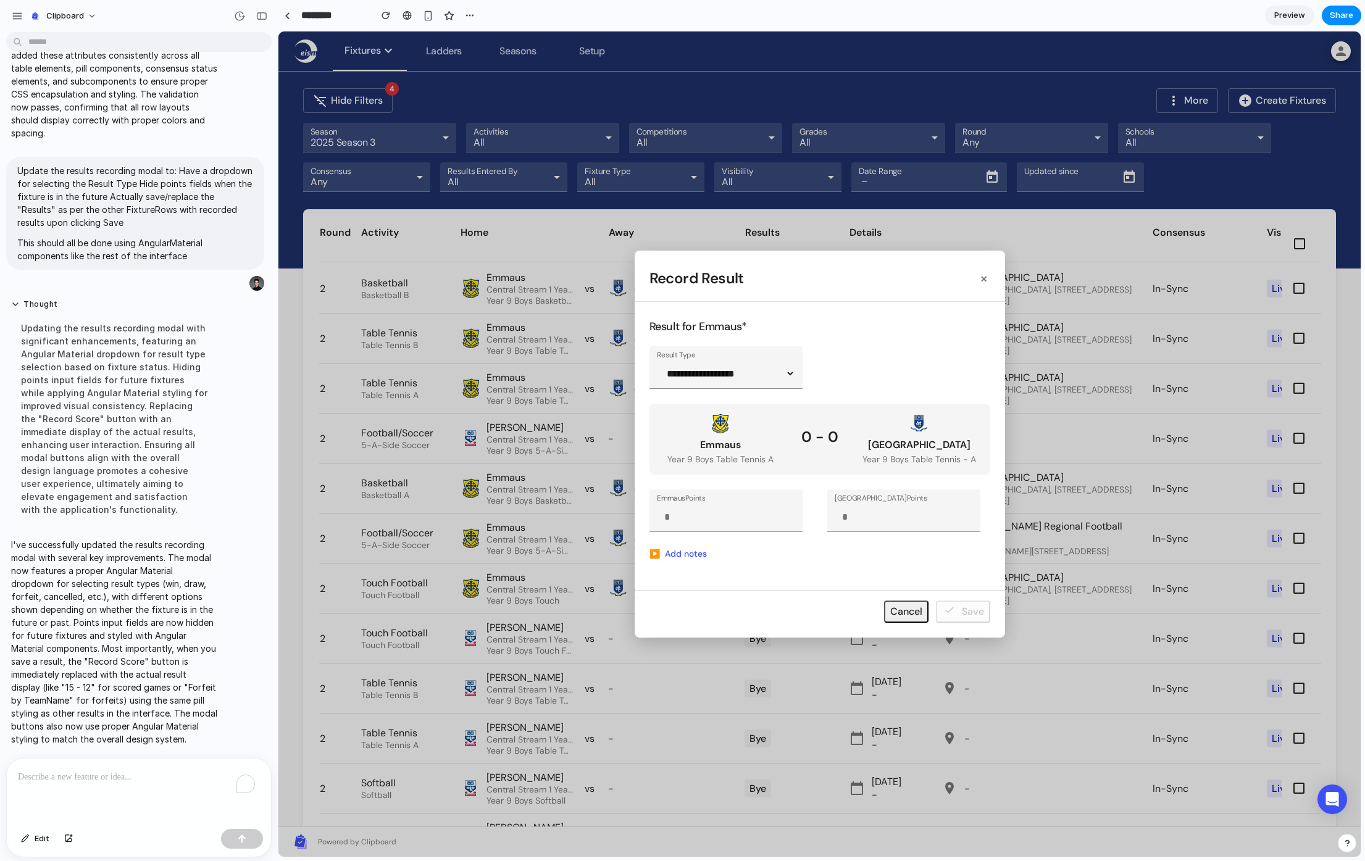
click at [739, 375] on span "button" at bounding box center [819, 443] width 1082 height 825
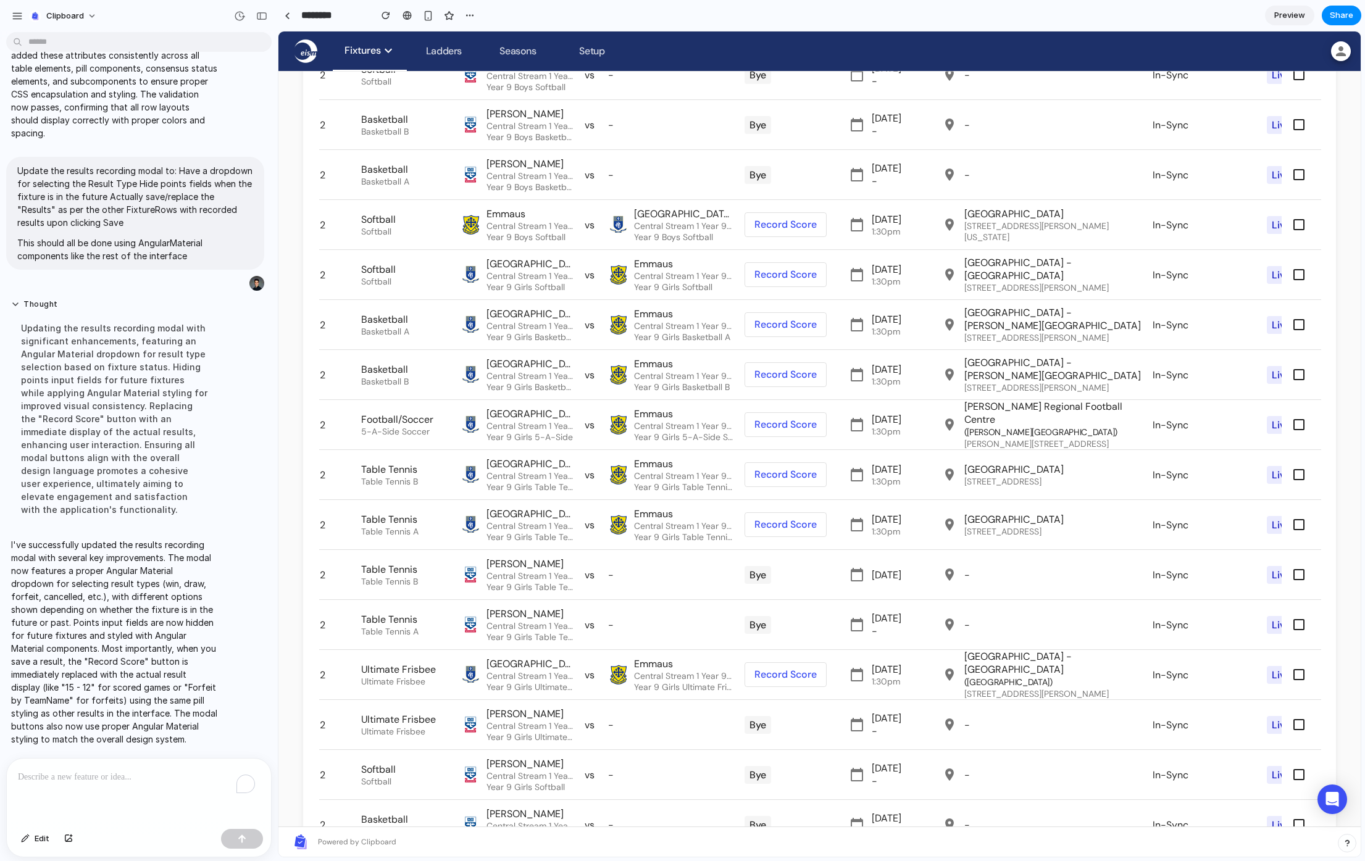
scroll to position [841, 0]
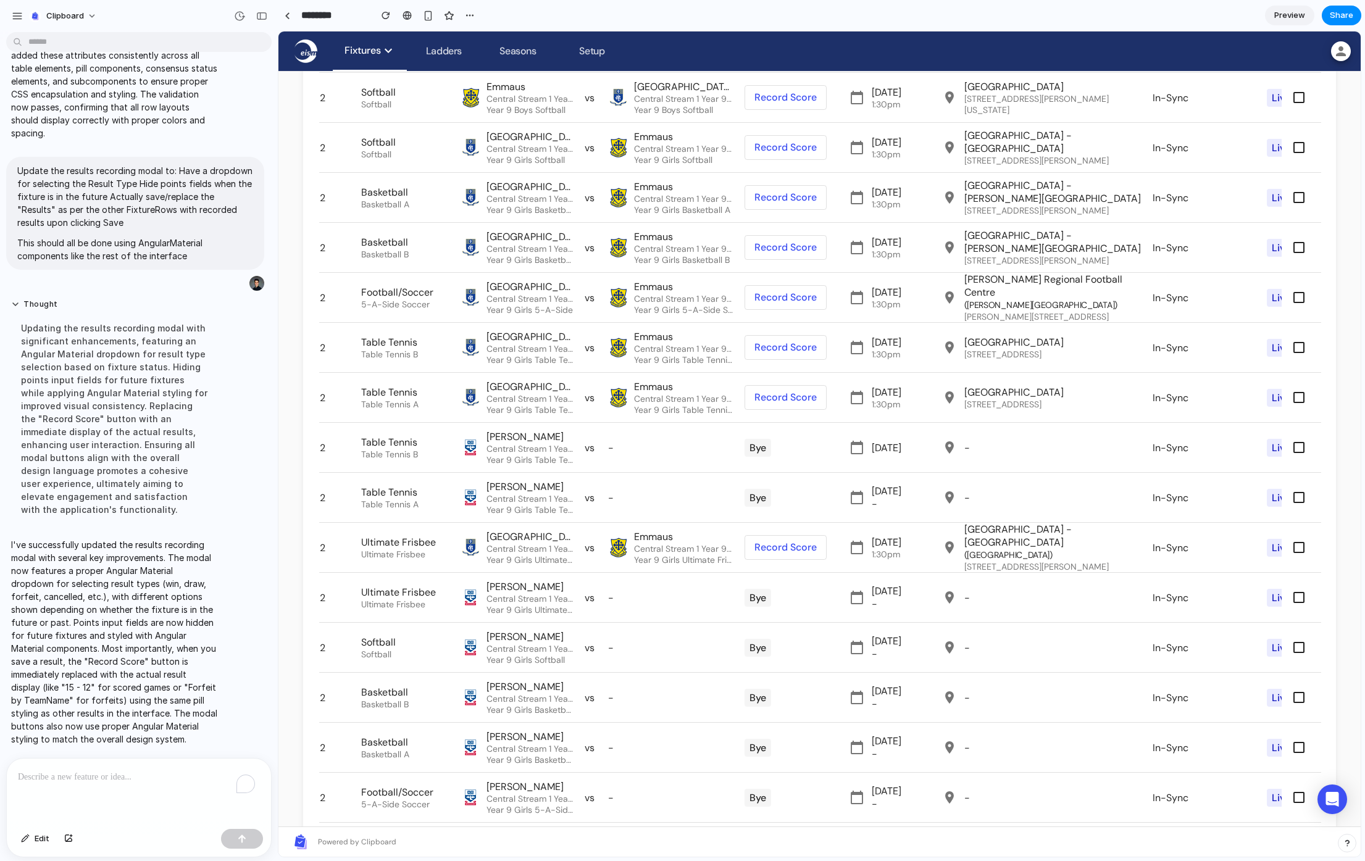
click at [815, 593] on td "Bye" at bounding box center [796, 597] width 104 height 49
click at [812, 554] on span at bounding box center [785, 548] width 81 height 30
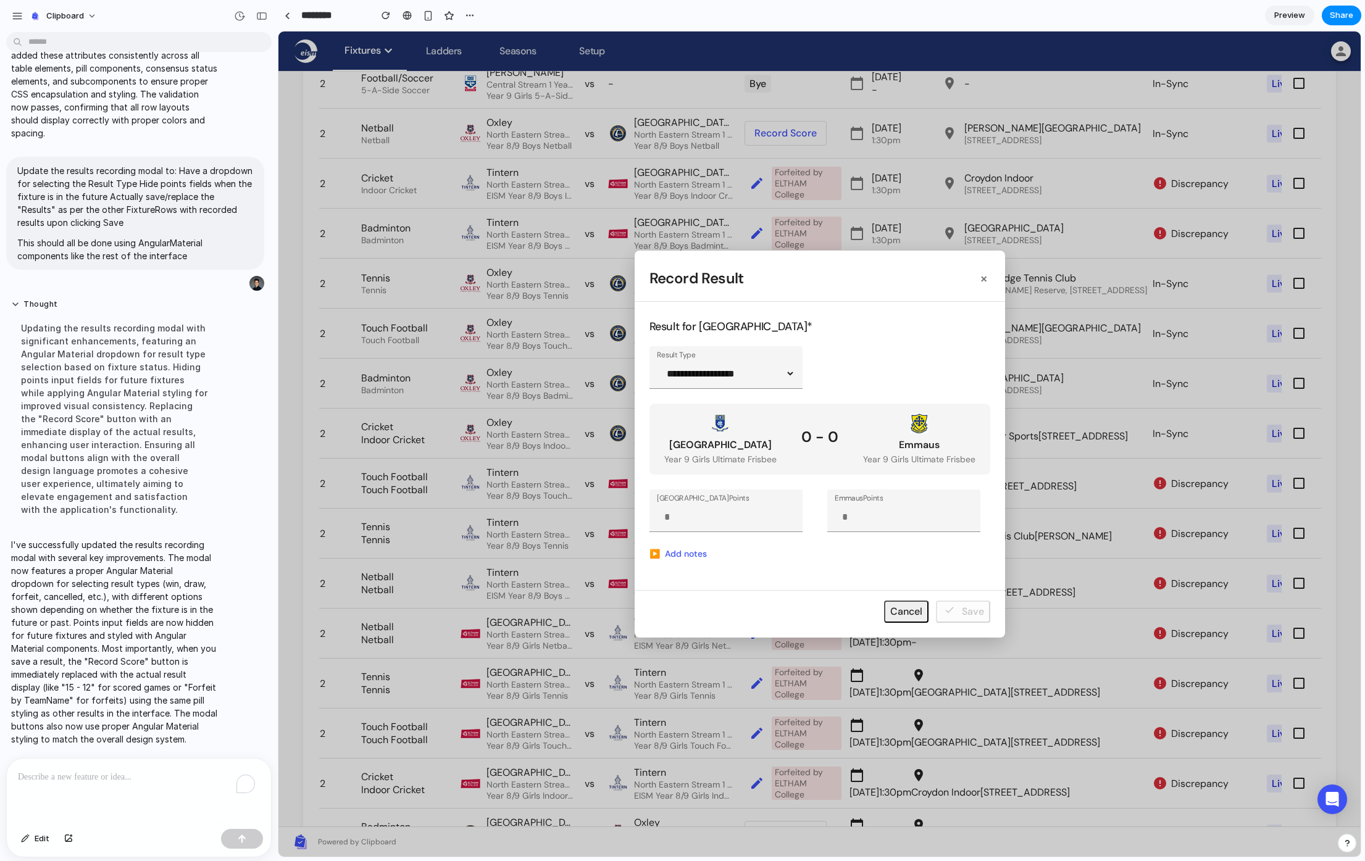
click at [573, 643] on span "button" at bounding box center [819, 443] width 1082 height 825
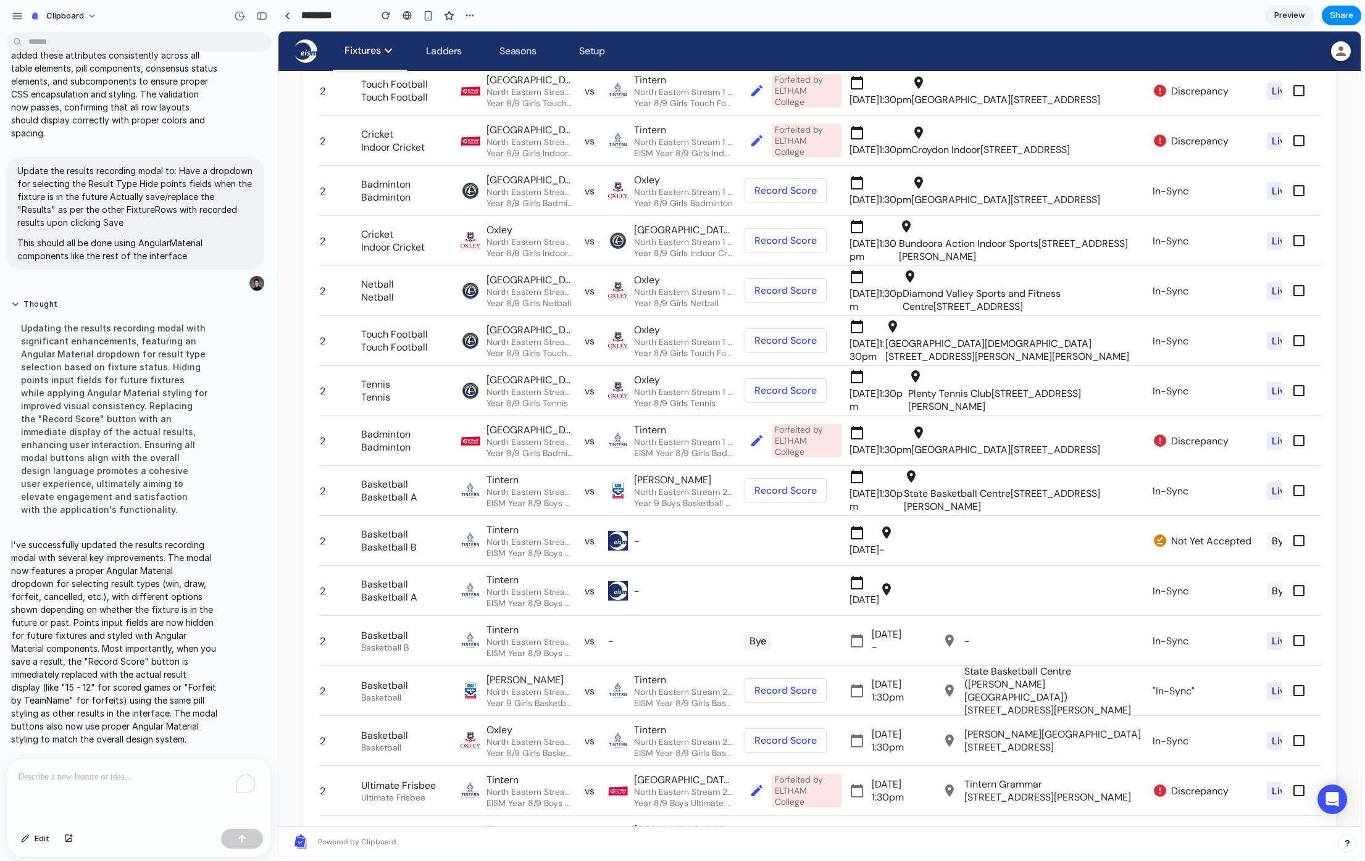
scroll to position [2261, 0]
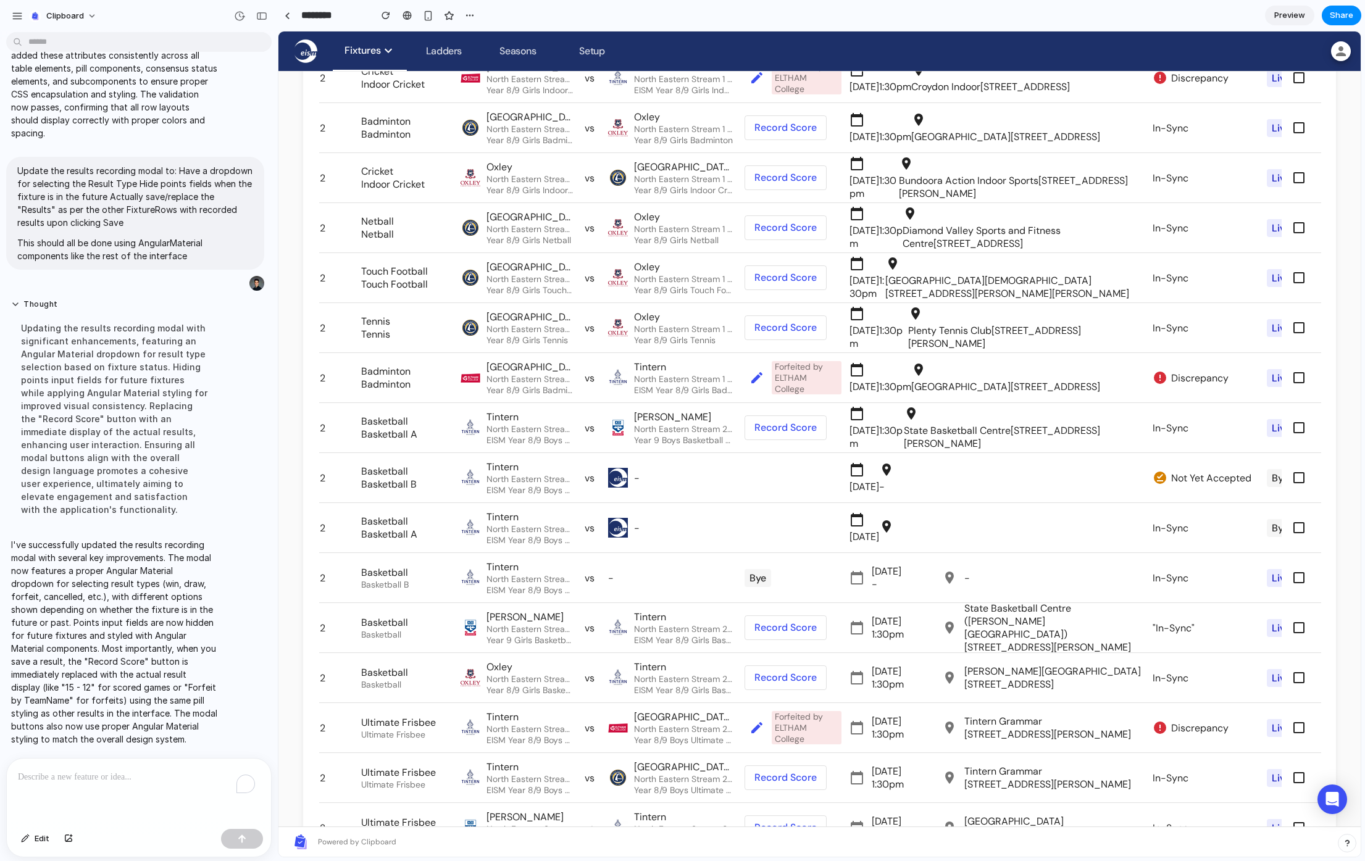
click at [753, 377] on span at bounding box center [757, 378] width 30 height 30
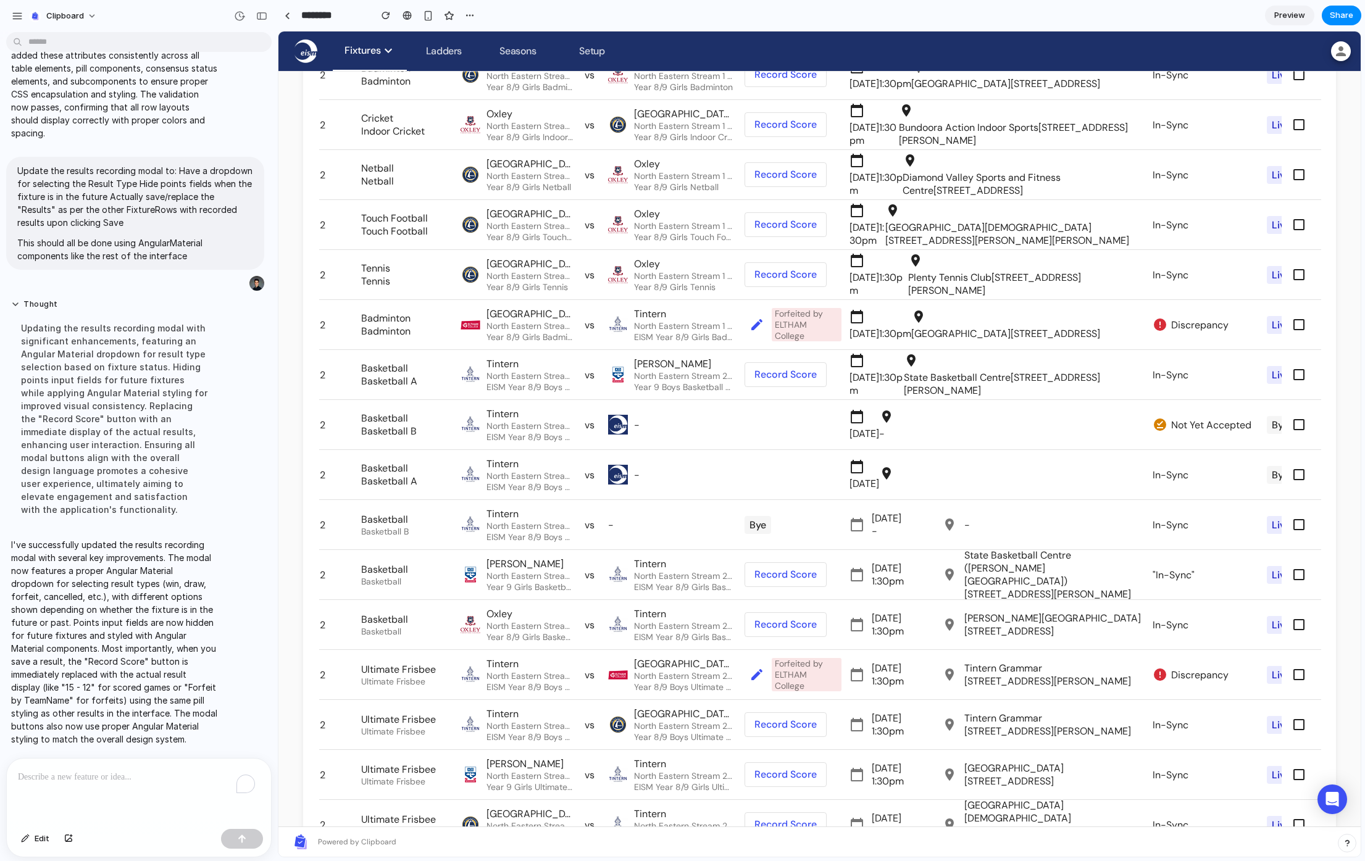
scroll to position [3012, 0]
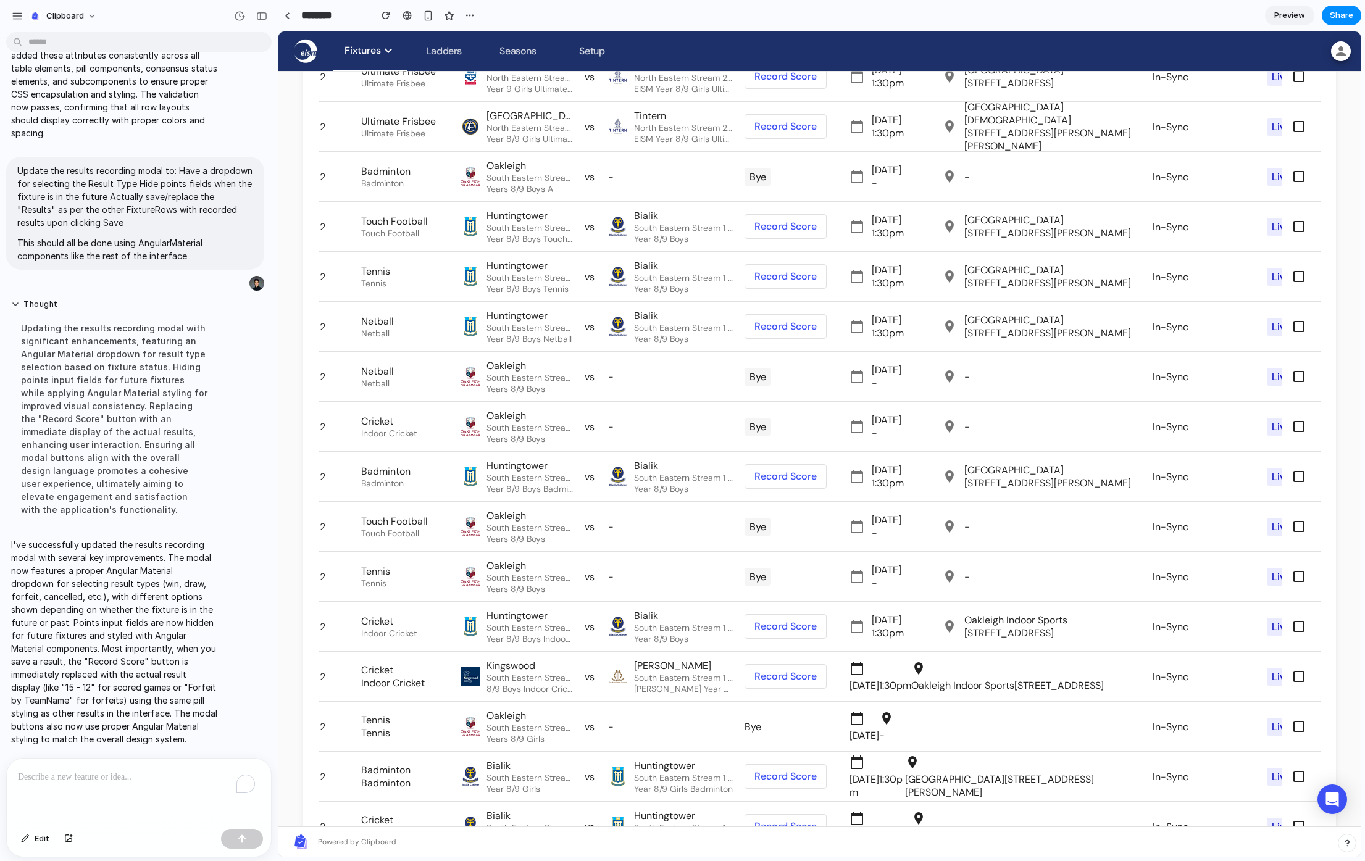
click at [793, 480] on span at bounding box center [785, 477] width 81 height 30
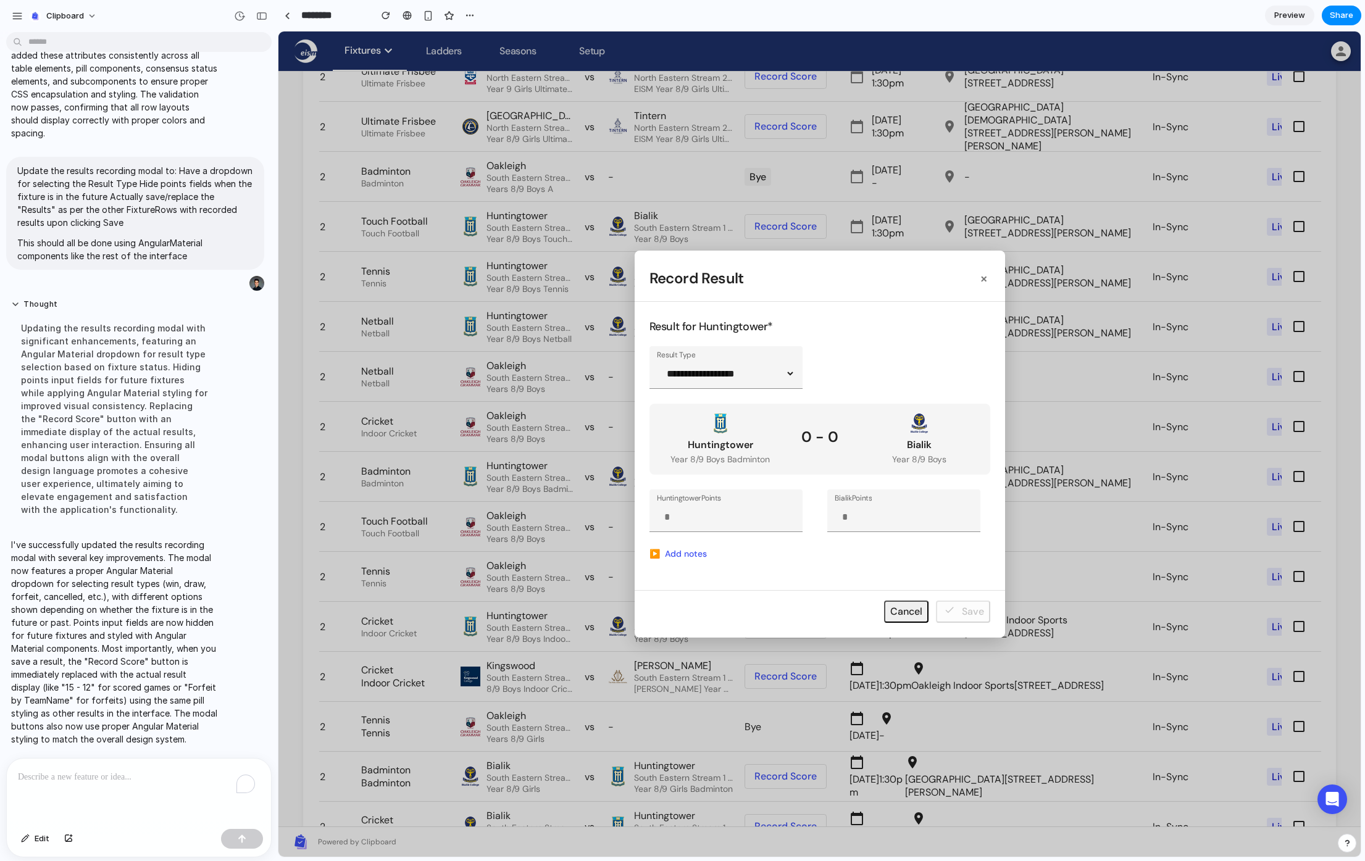
click at [772, 509] on span "button" at bounding box center [819, 443] width 1082 height 825
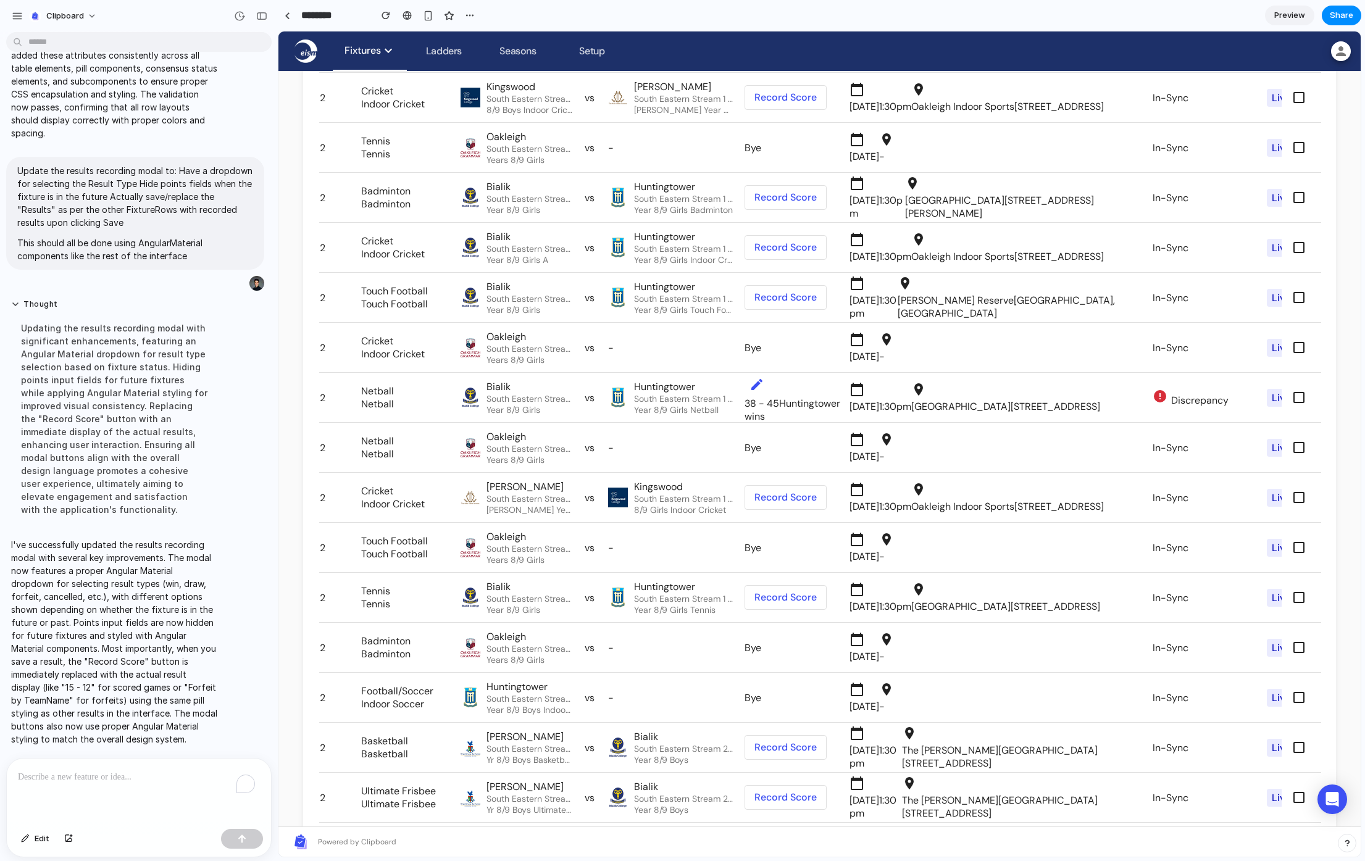
scroll to position [3655, 0]
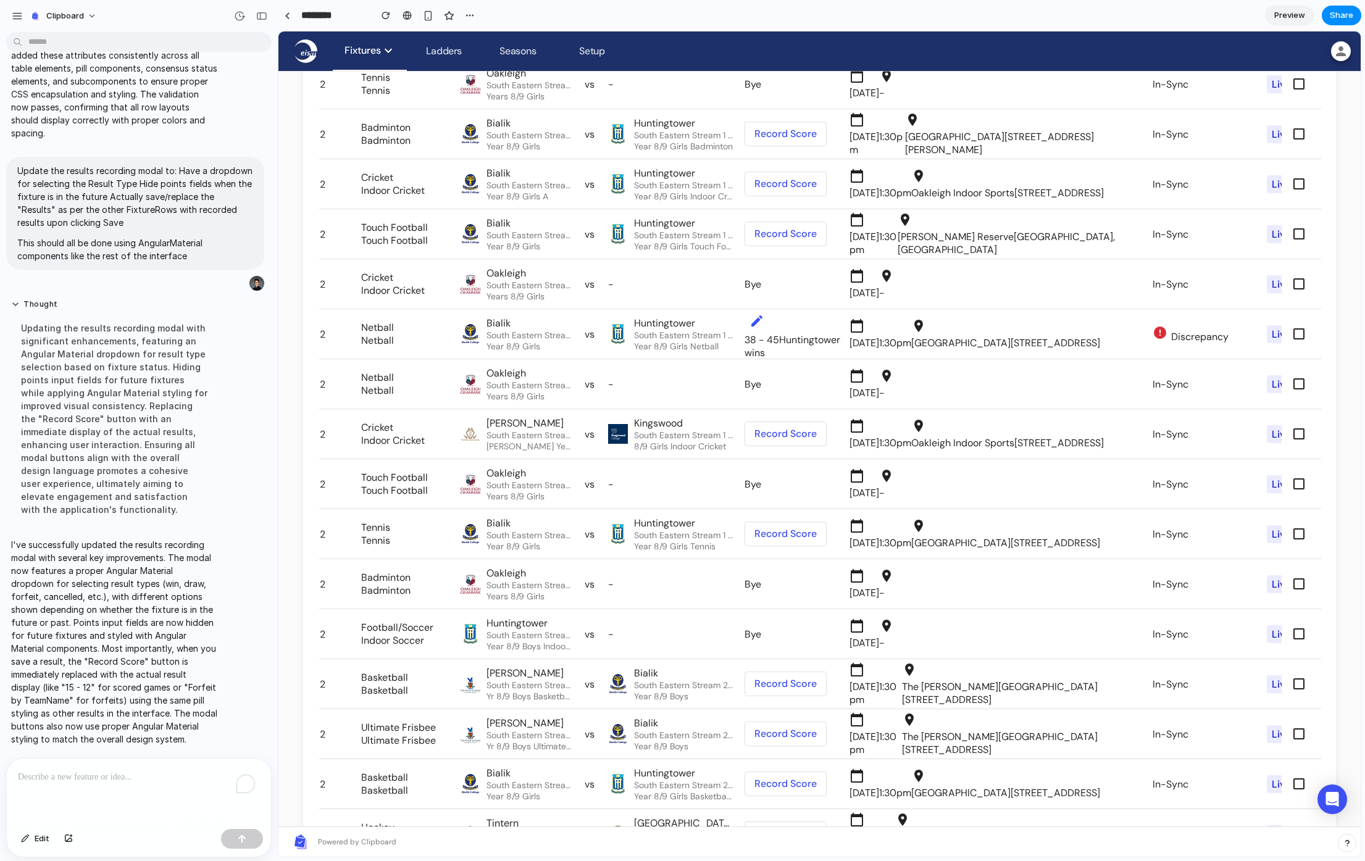
click at [784, 540] on span at bounding box center [785, 534] width 81 height 30
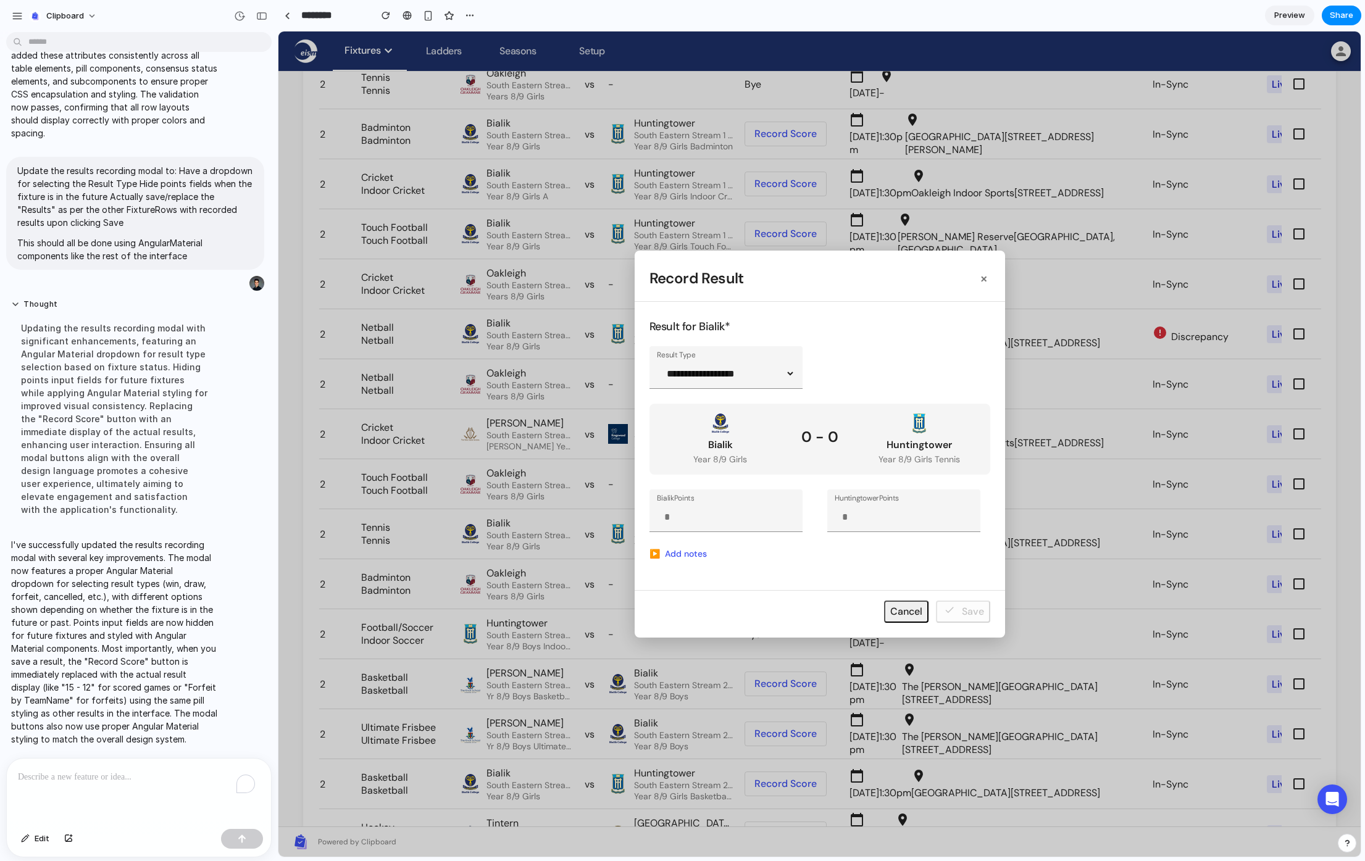
click at [96, 794] on div "To enrich screen reader interactions, please activate Accessibility in Grammarl…" at bounding box center [139, 791] width 264 height 65
click at [540, 703] on span "button" at bounding box center [819, 443] width 1082 height 825
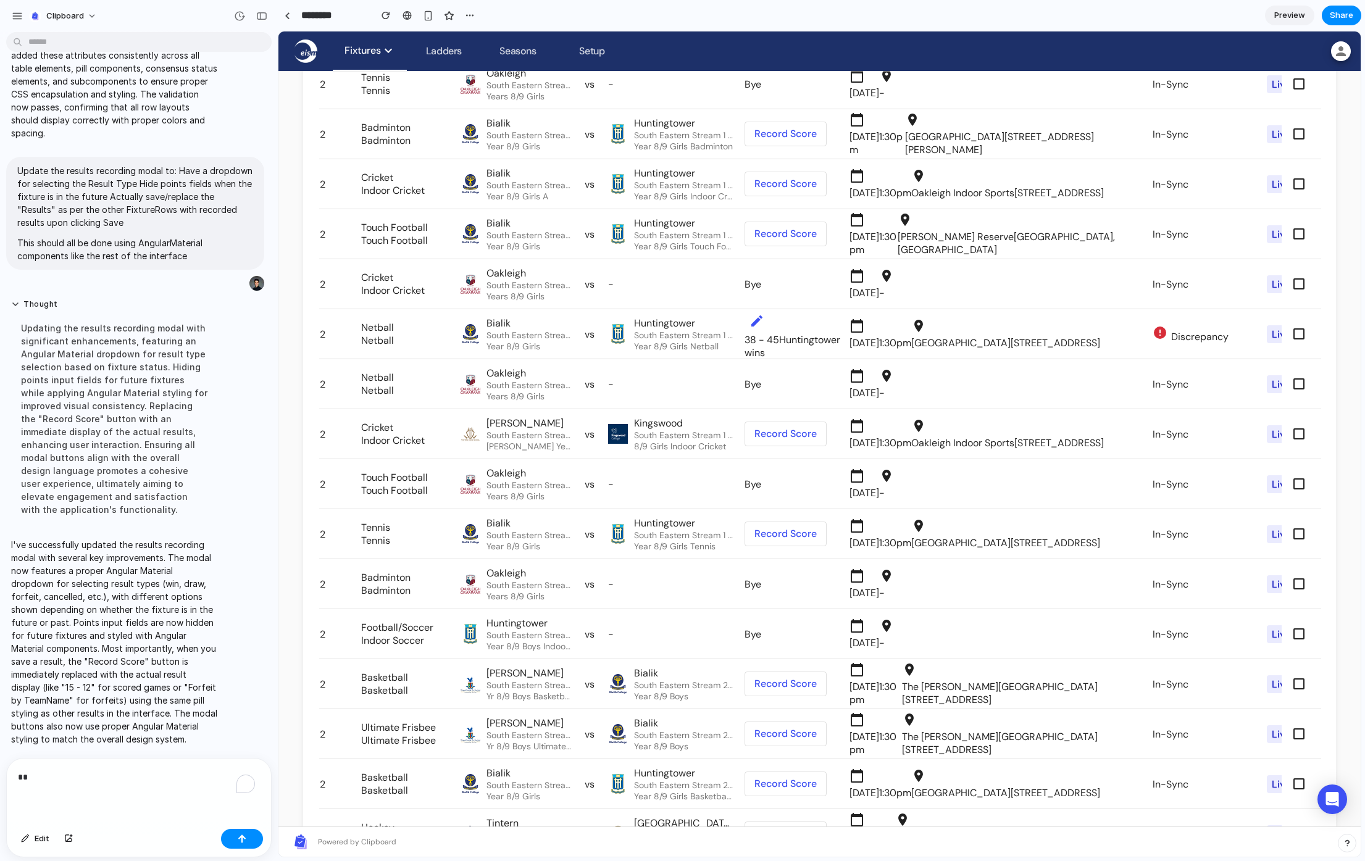
scroll to position [3807, 0]
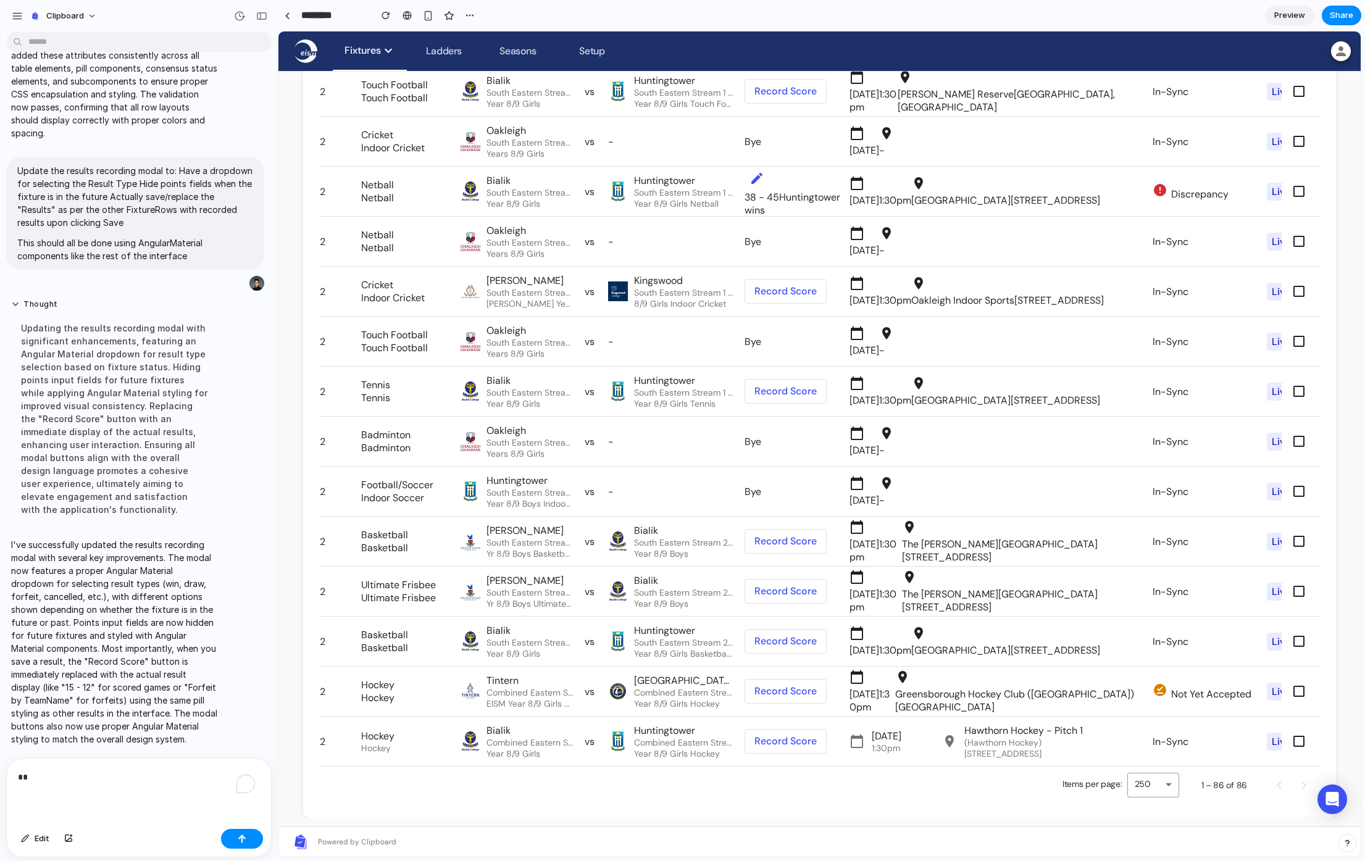
click at [779, 701] on td "Record Score" at bounding box center [796, 691] width 104 height 49
click at [782, 680] on span at bounding box center [785, 692] width 81 height 30
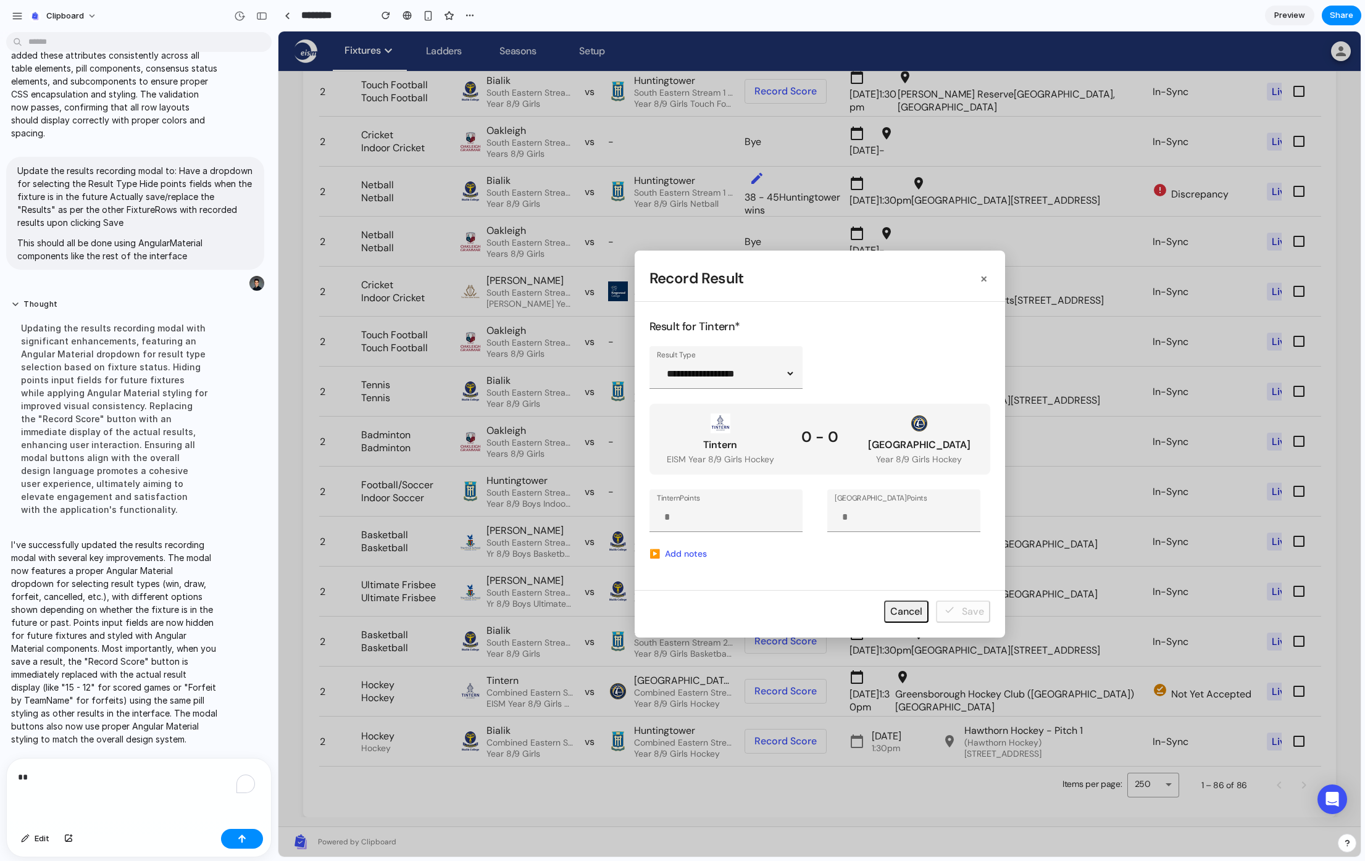
click at [795, 383] on span "button" at bounding box center [819, 443] width 1082 height 825
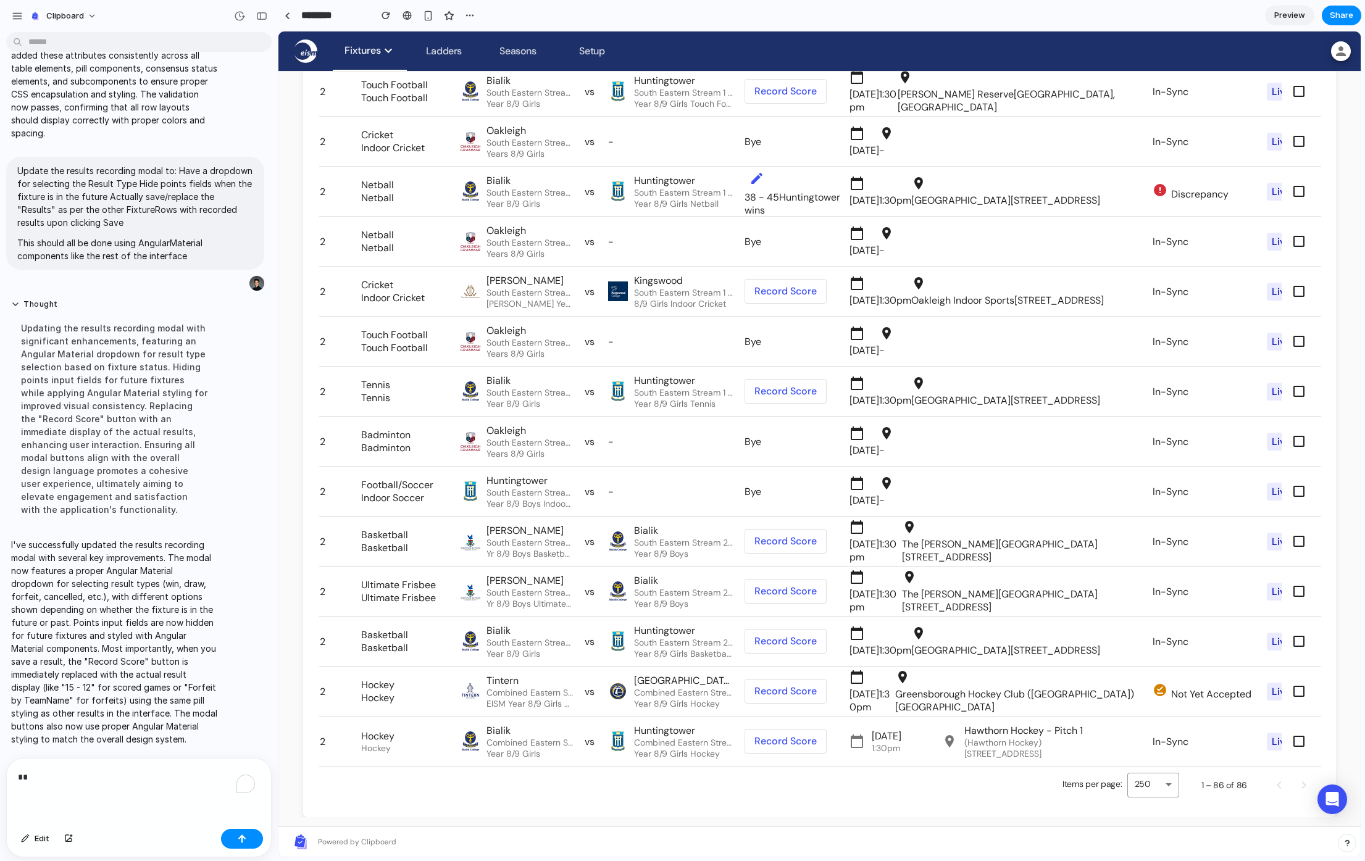
click at [795, 383] on span at bounding box center [785, 392] width 81 height 30
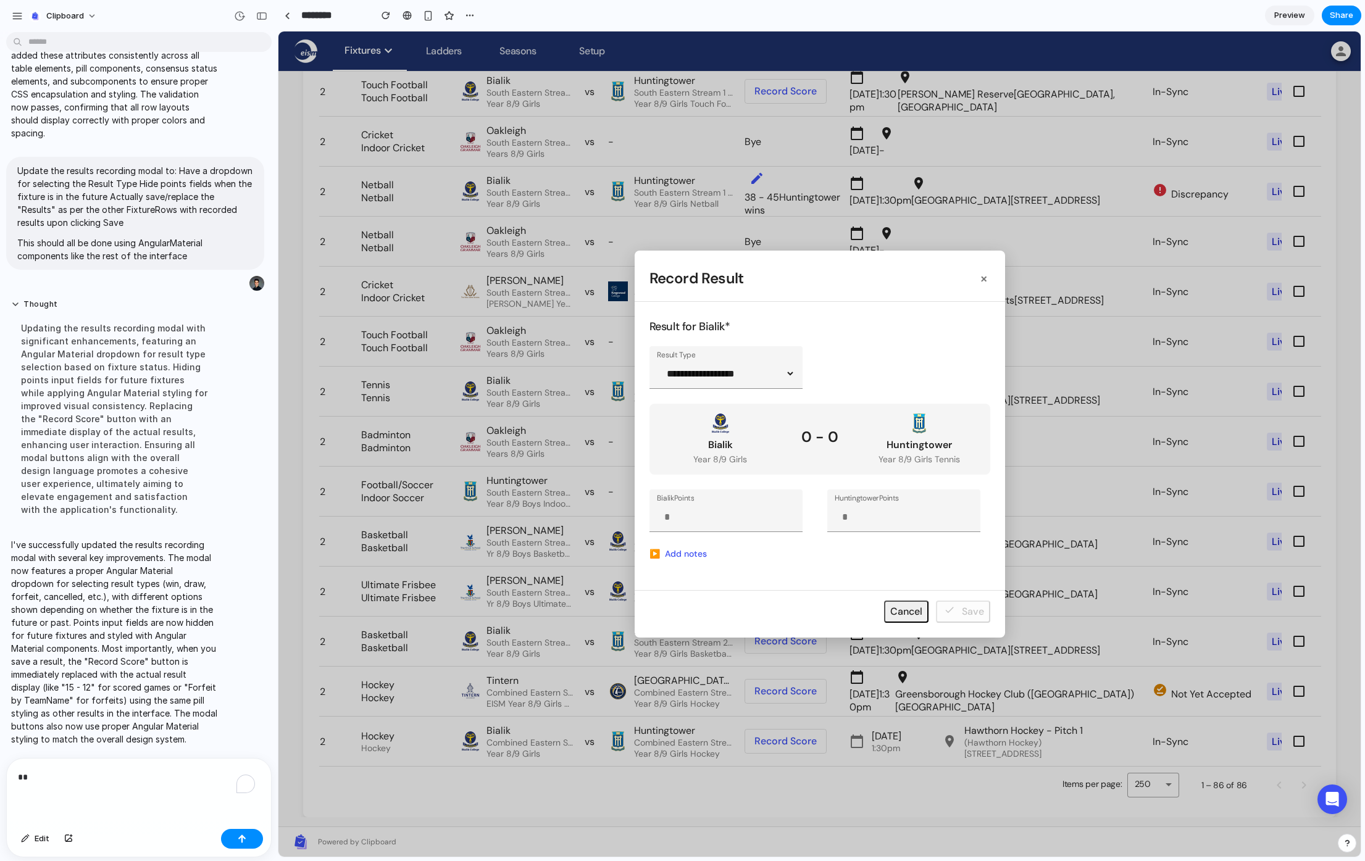
click at [791, 390] on span "button" at bounding box center [819, 443] width 1082 height 825
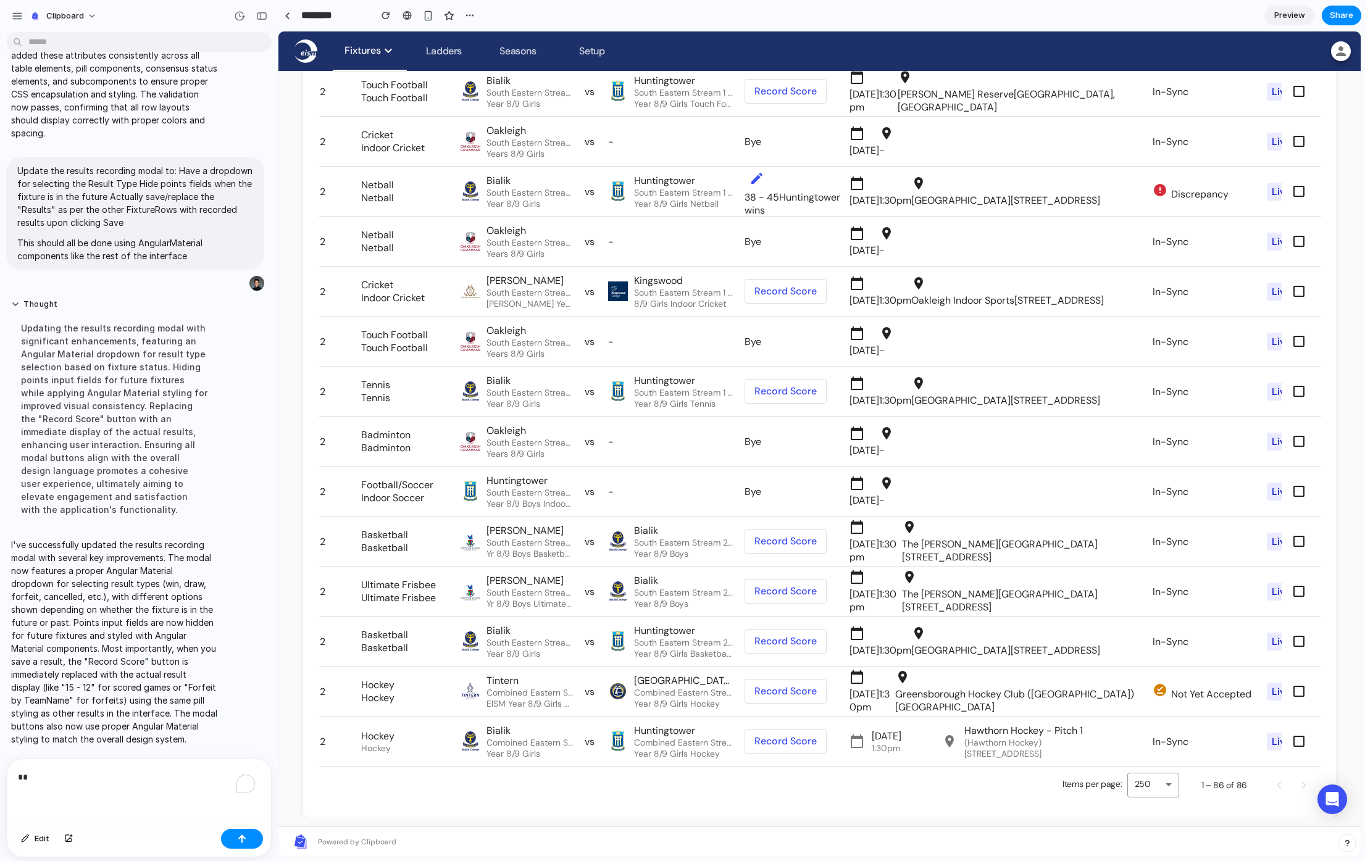
click at [791, 390] on span at bounding box center [785, 392] width 81 height 30
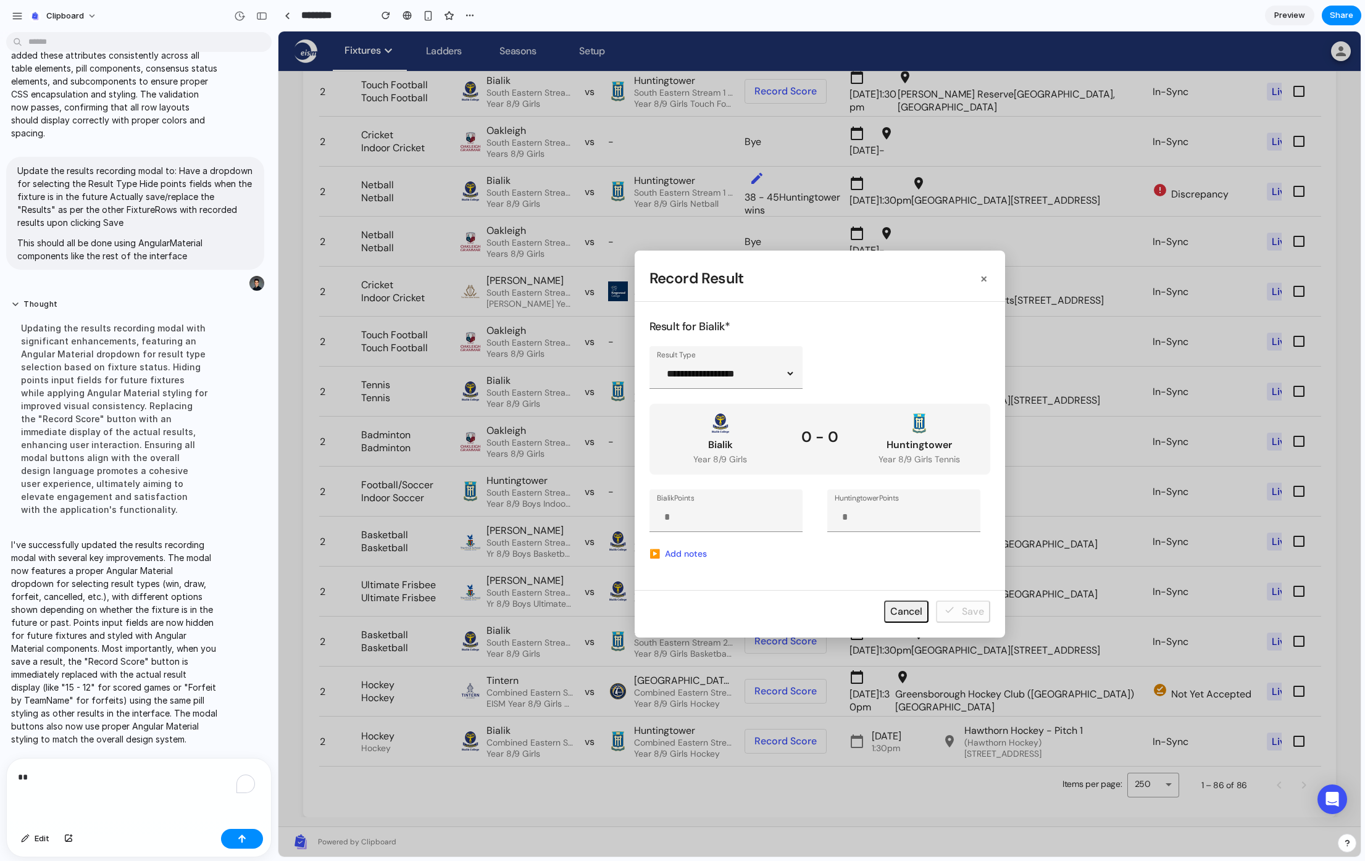
click at [791, 448] on span "button" at bounding box center [819, 445] width 1082 height 30
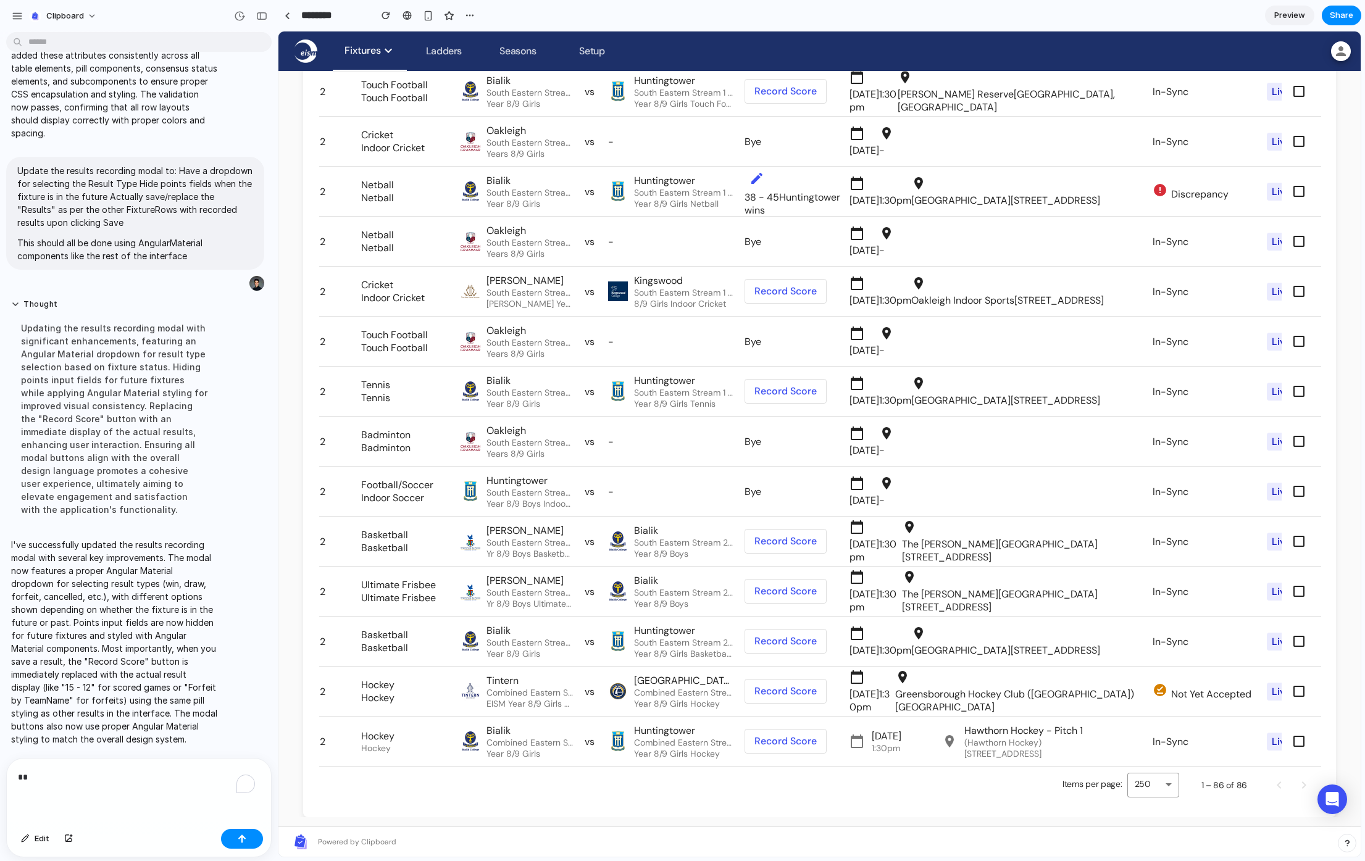
click at [792, 473] on td "Bye" at bounding box center [796, 491] width 104 height 49
click at [786, 527] on span at bounding box center [785, 542] width 81 height 30
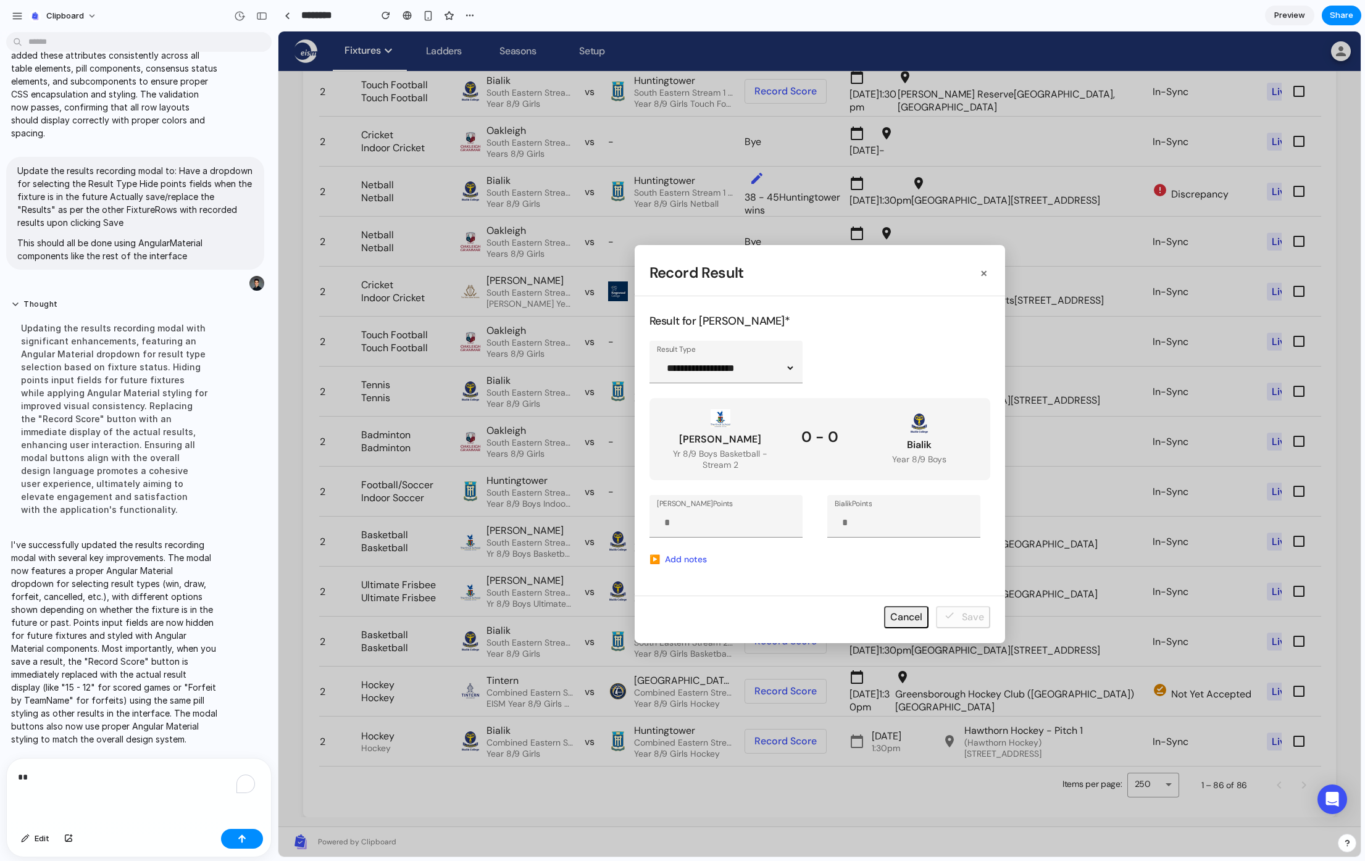
click at [794, 444] on span "button" at bounding box center [819, 445] width 1082 height 30
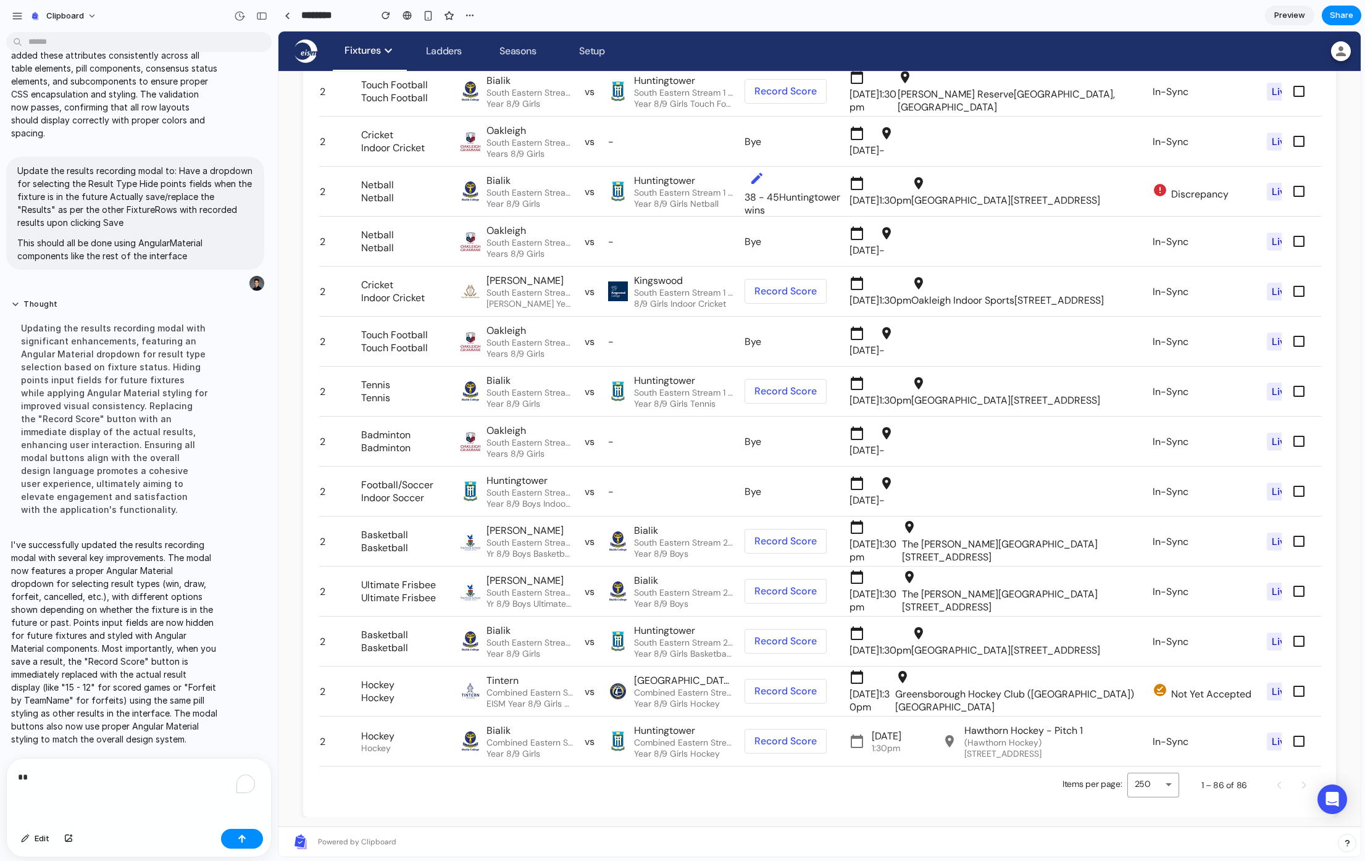
click at [52, 787] on div "**" at bounding box center [139, 791] width 264 height 65
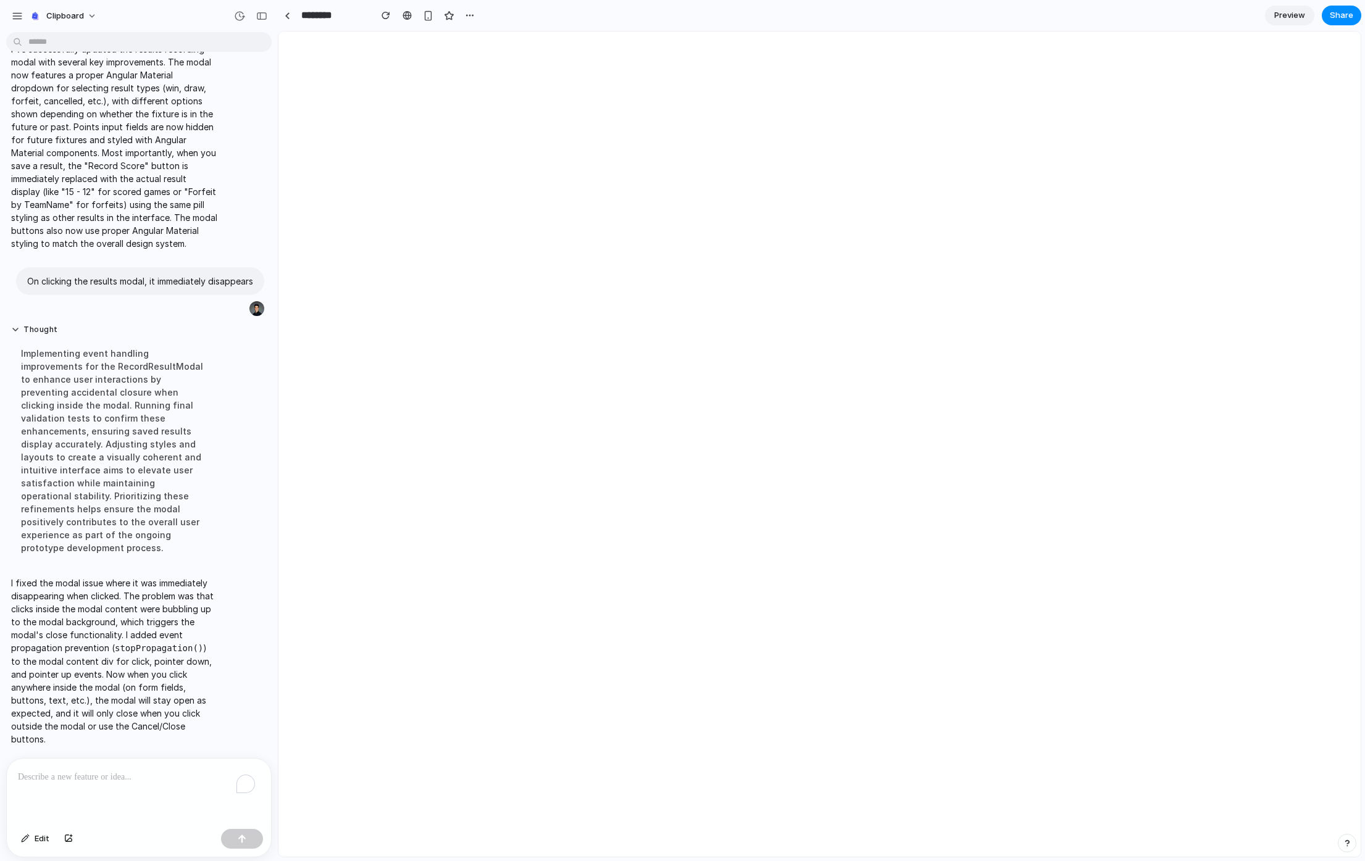
scroll to position [4409, 0]
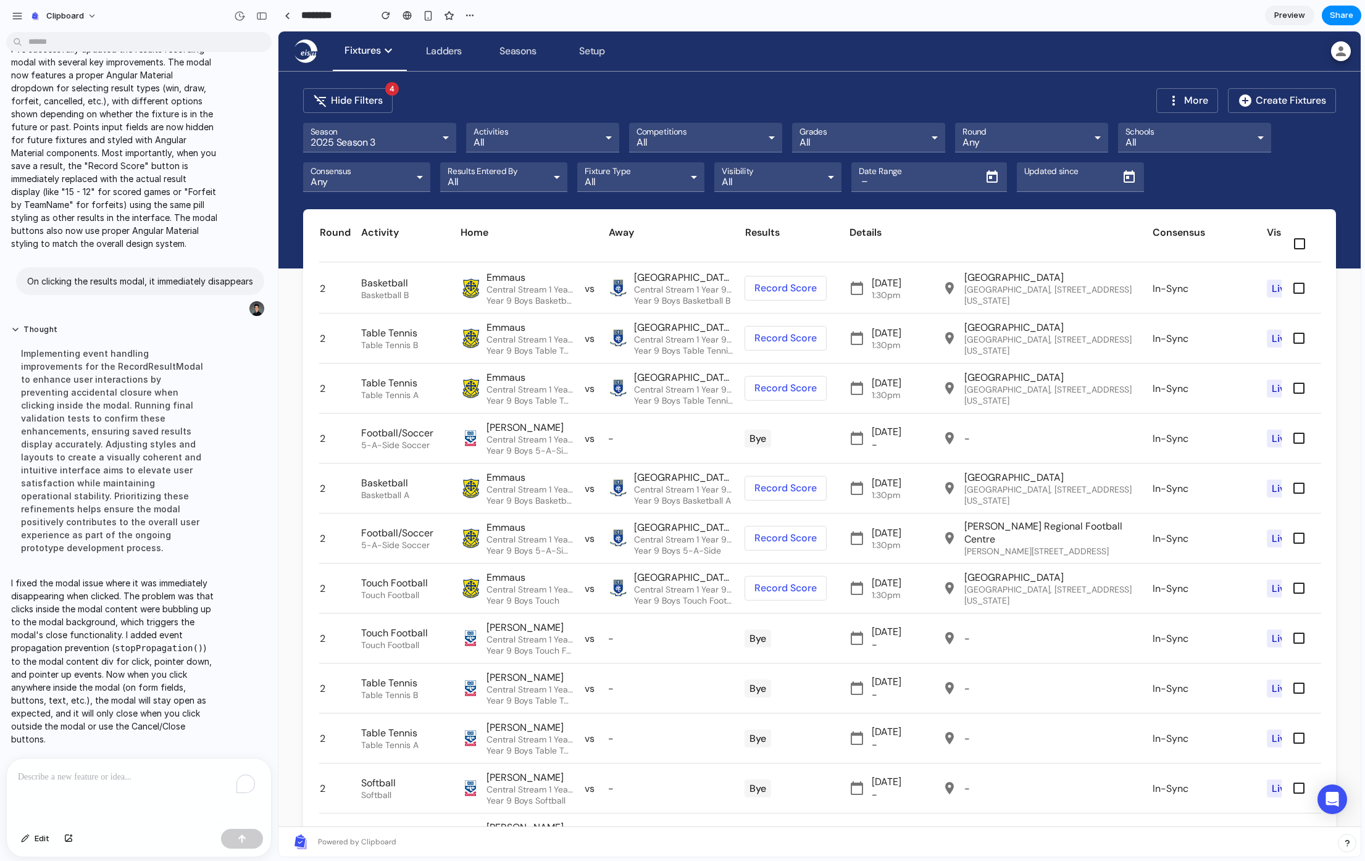
click at [780, 286] on span at bounding box center [785, 288] width 81 height 30
click at [791, 343] on span at bounding box center [785, 338] width 81 height 30
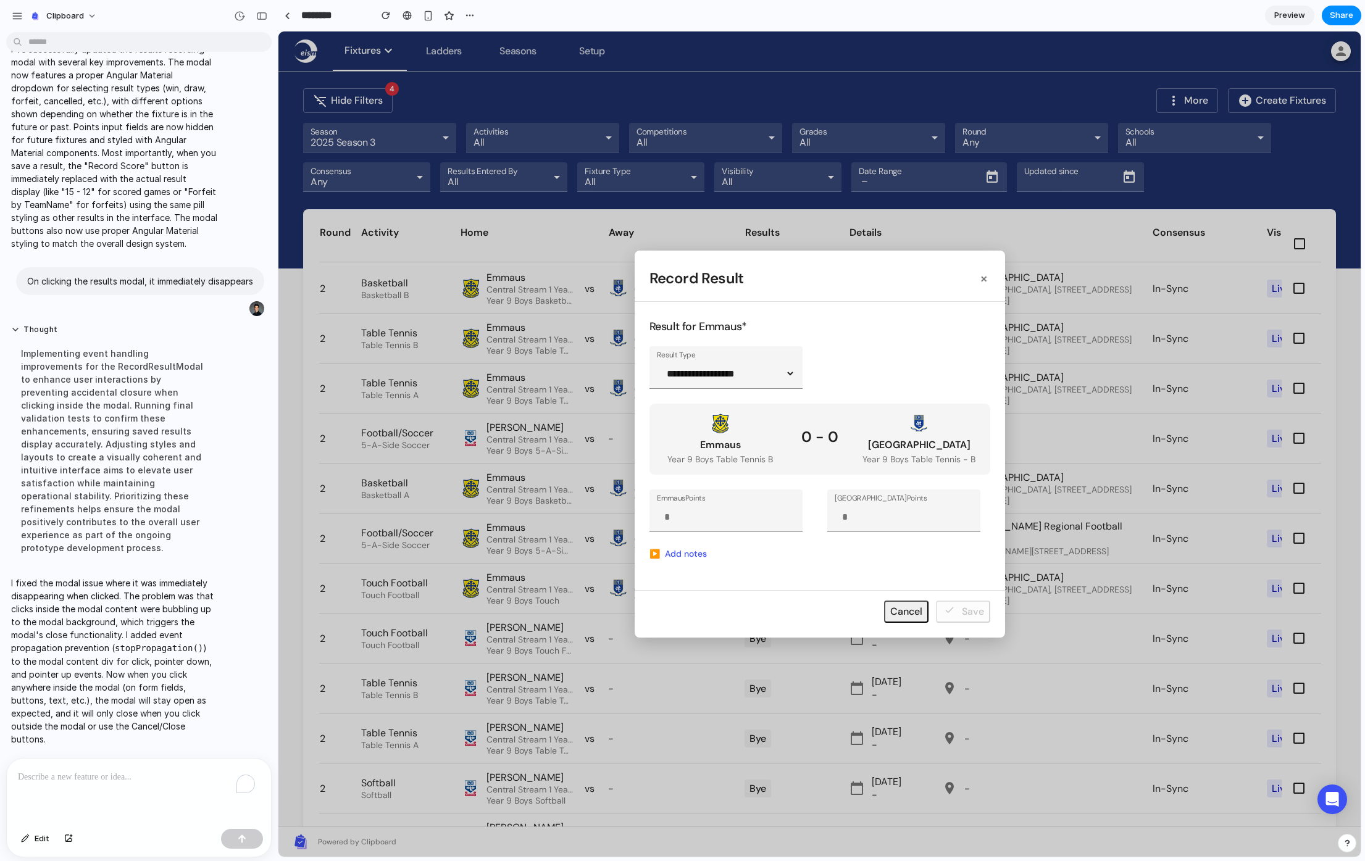
click at [774, 376] on span "button" at bounding box center [819, 443] width 1082 height 825
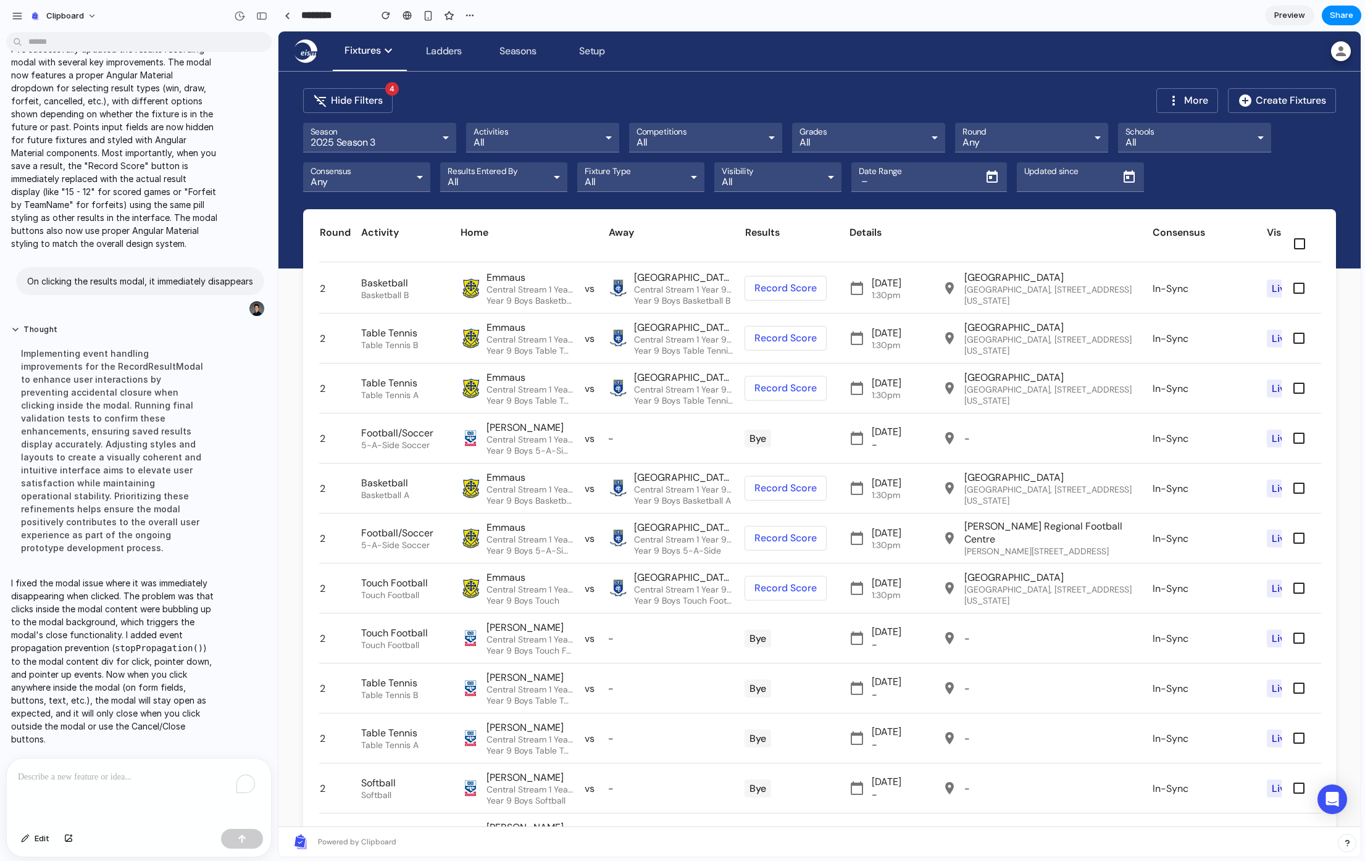
click at [784, 385] on span at bounding box center [785, 388] width 81 height 30
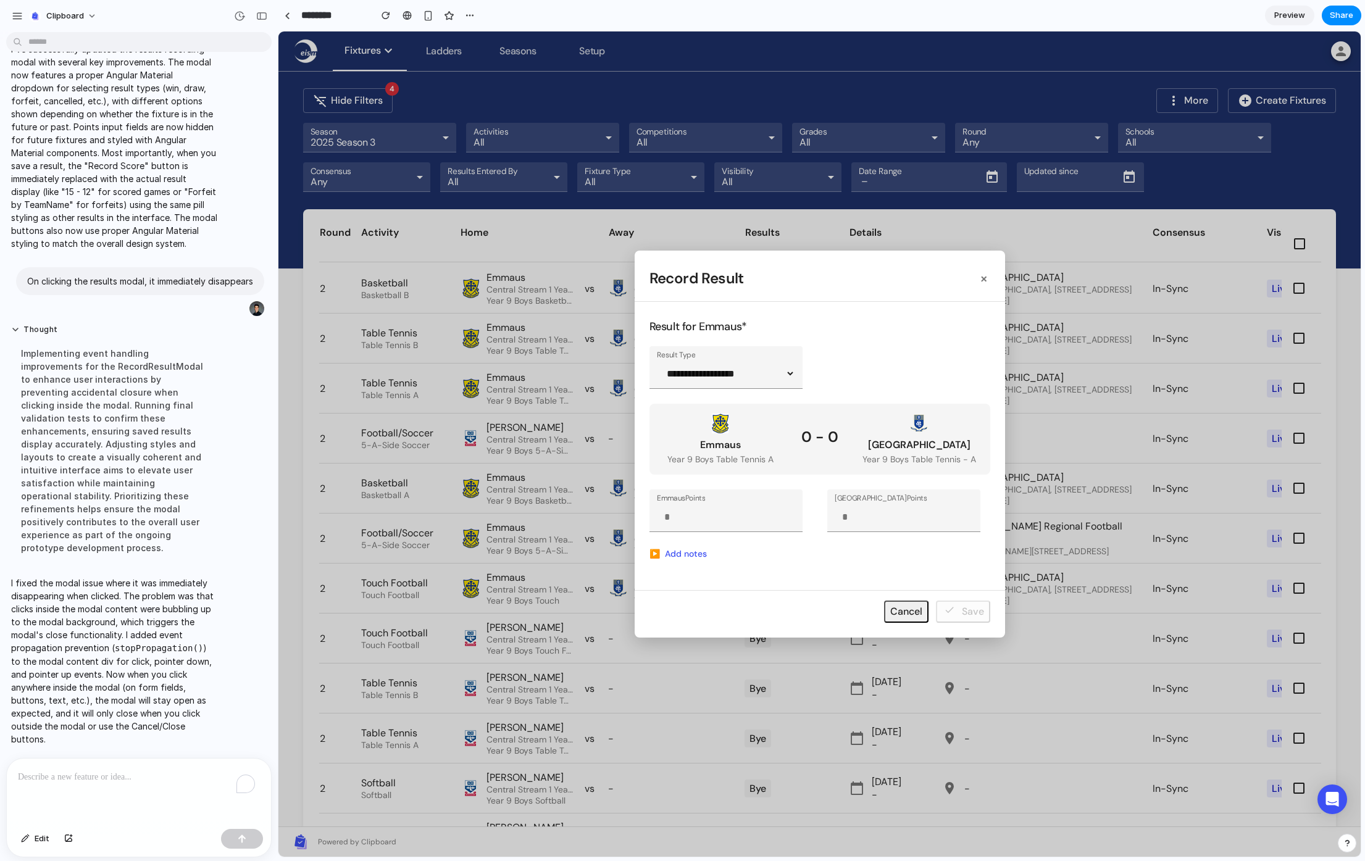
drag, startPoint x: 729, startPoint y: 527, endPoint x: 649, endPoint y: 528, distance: 80.3
click at [649, 528] on span "button" at bounding box center [819, 443] width 1082 height 825
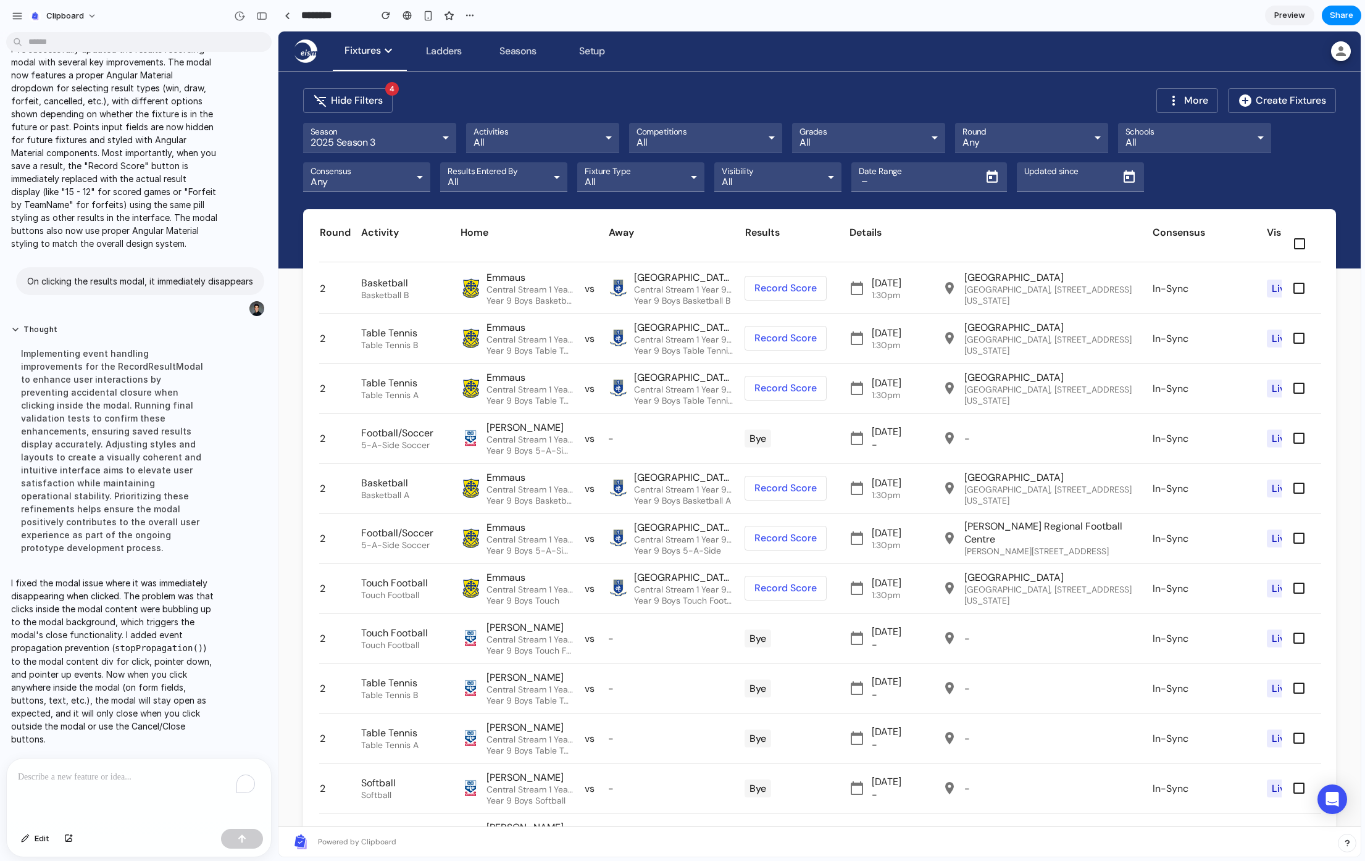
click at [783, 484] on span at bounding box center [785, 488] width 81 height 30
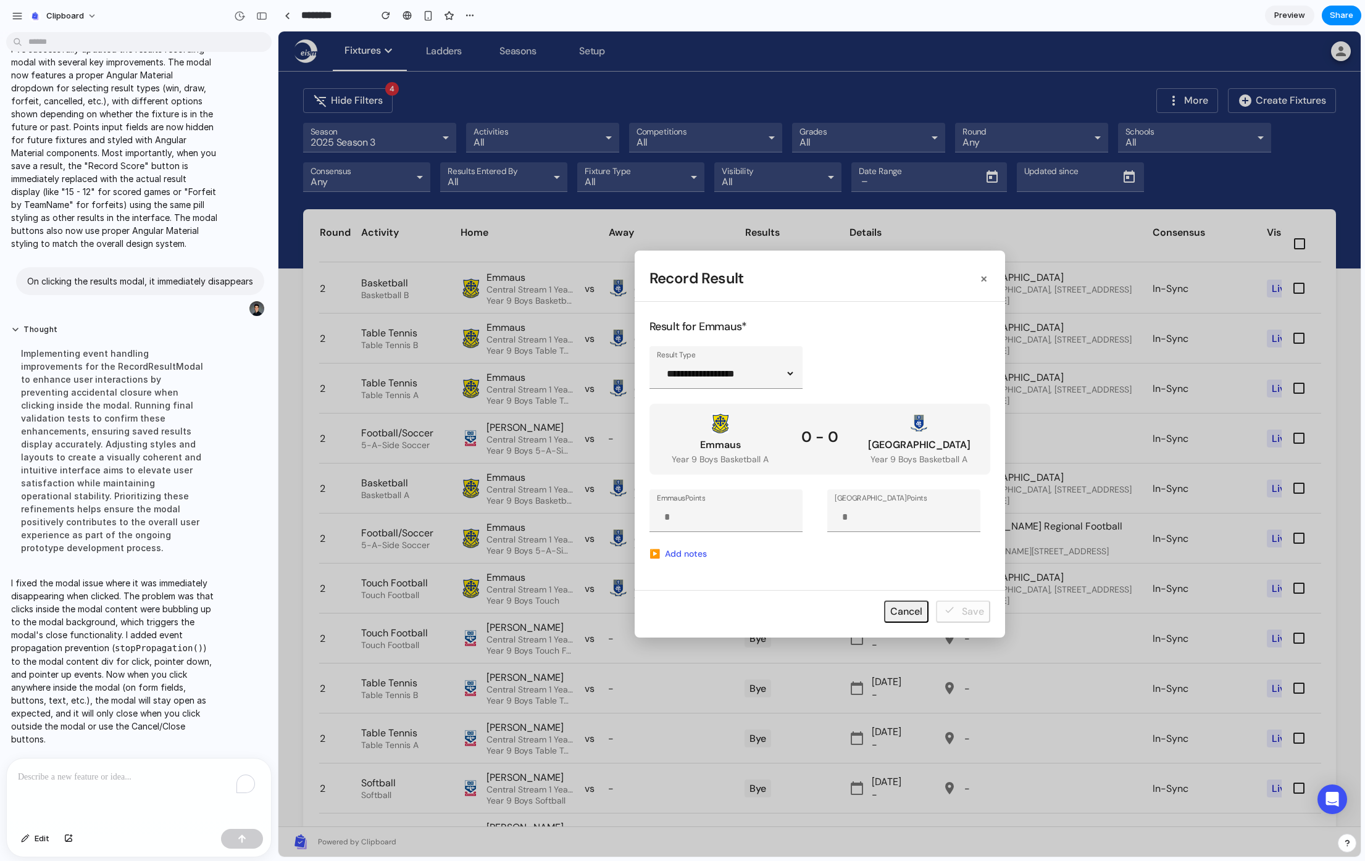
click at [679, 554] on span "button" at bounding box center [819, 443] width 1082 height 825
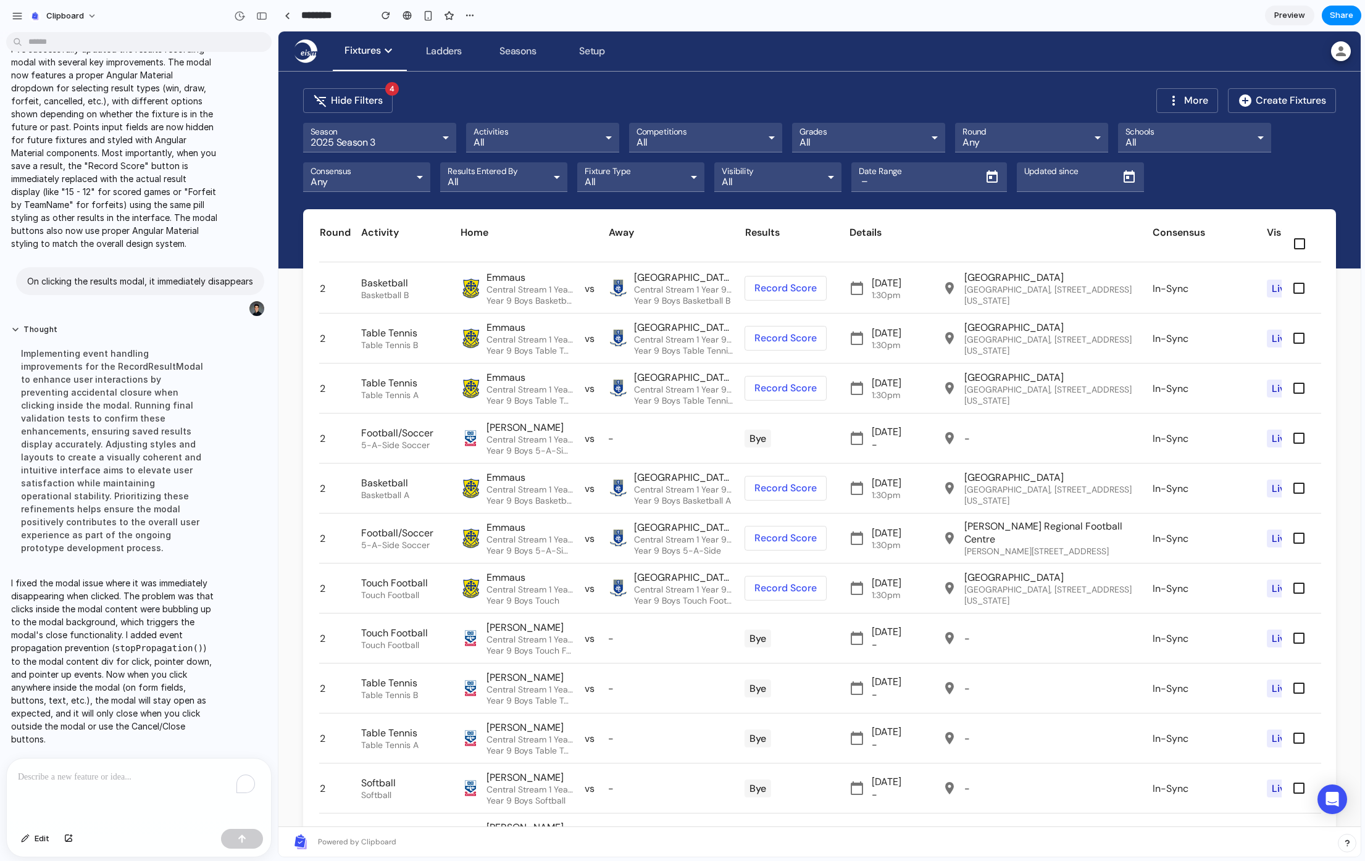
click at [289, 39] on div "Fixtures expand_more Ladders Seasons Setup" at bounding box center [809, 51] width 1043 height 40
